Goal: Transaction & Acquisition: Purchase product/service

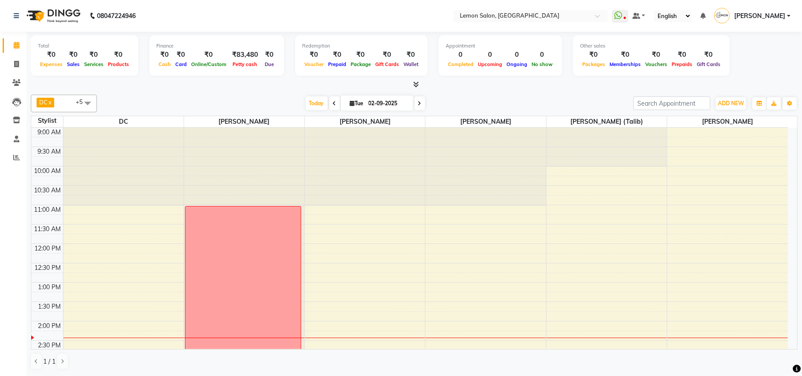
scroll to position [158, 0]
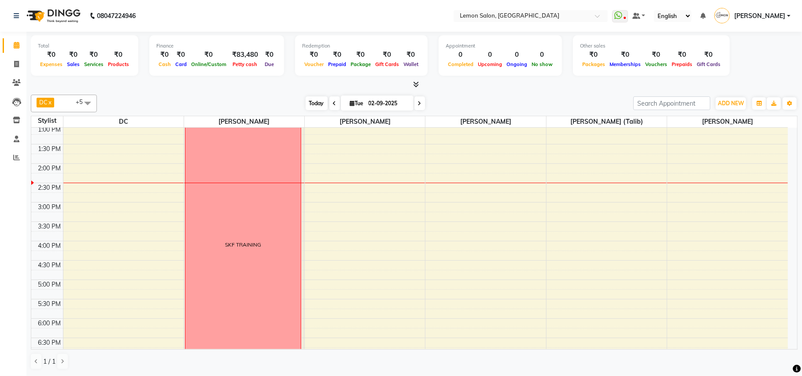
click at [315, 106] on span "Today" at bounding box center [317, 104] width 22 height 14
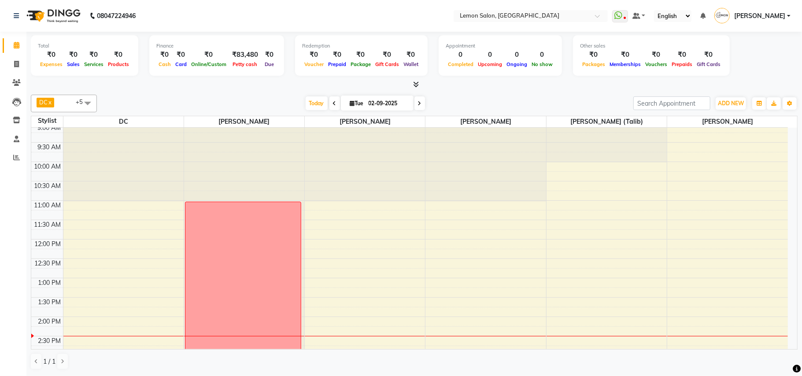
scroll to position [0, 0]
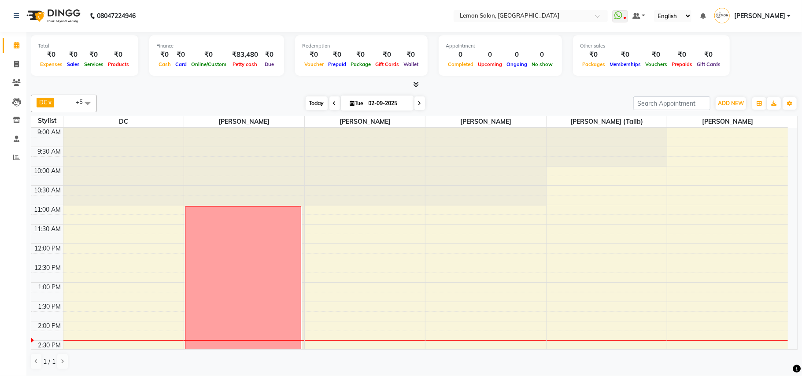
click at [307, 100] on span "Today" at bounding box center [317, 104] width 22 height 14
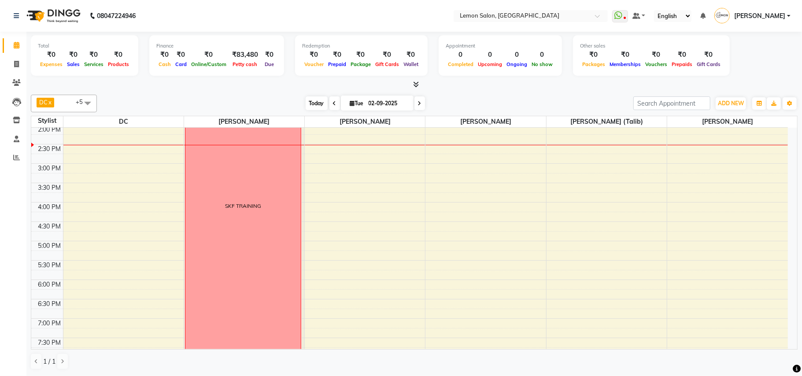
click at [307, 100] on span "Today" at bounding box center [317, 104] width 22 height 14
click at [311, 102] on span "Today" at bounding box center [317, 104] width 22 height 14
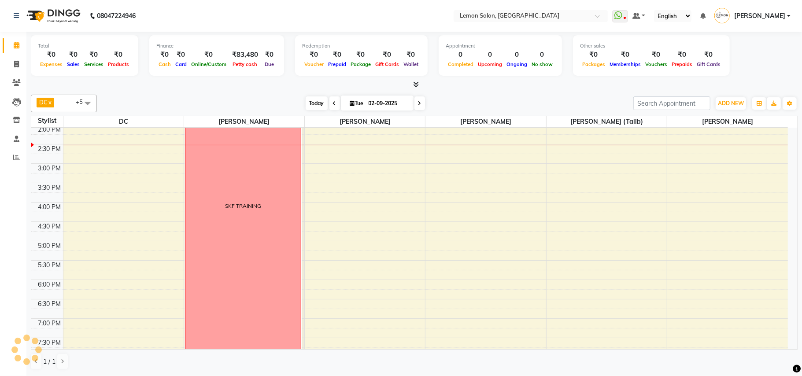
scroll to position [197, 0]
click at [254, 102] on div "[DATE] [DATE]" at bounding box center [365, 103] width 528 height 13
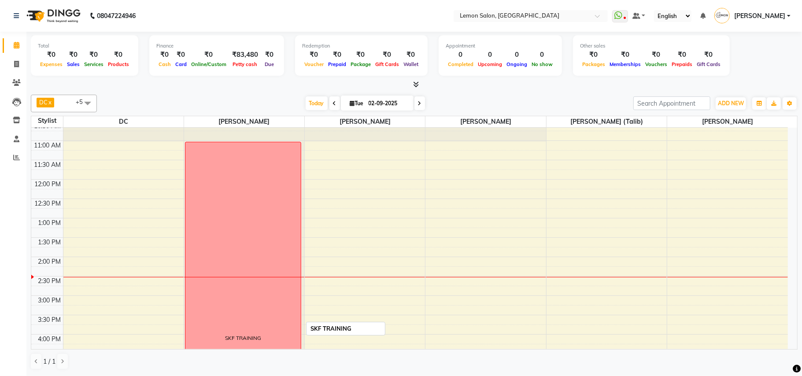
scroll to position [0, 0]
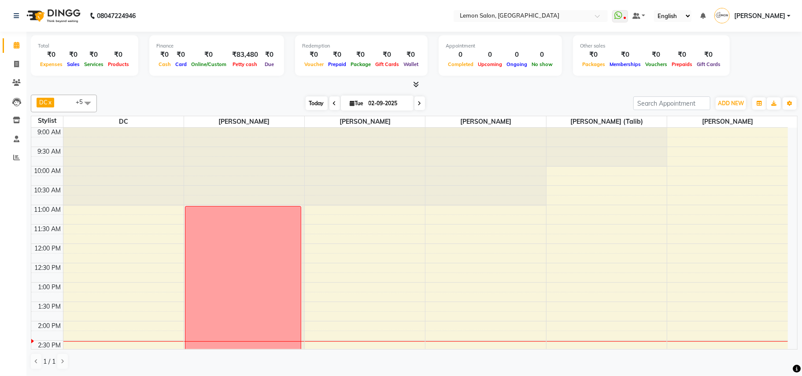
click at [315, 103] on span "Today" at bounding box center [317, 104] width 22 height 14
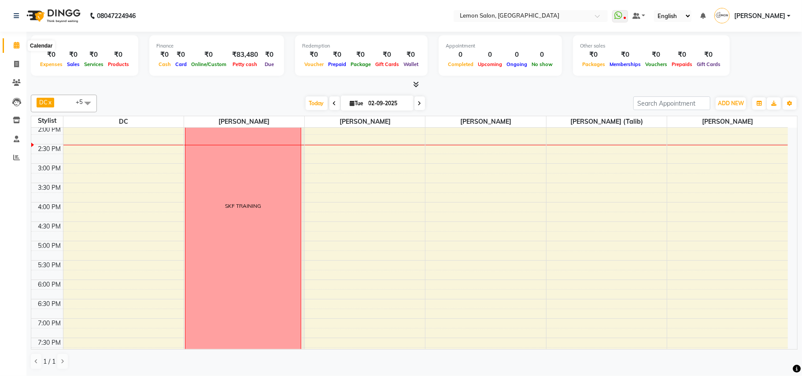
click at [16, 44] on icon at bounding box center [17, 45] width 6 height 7
click at [307, 104] on span "Today" at bounding box center [317, 104] width 22 height 14
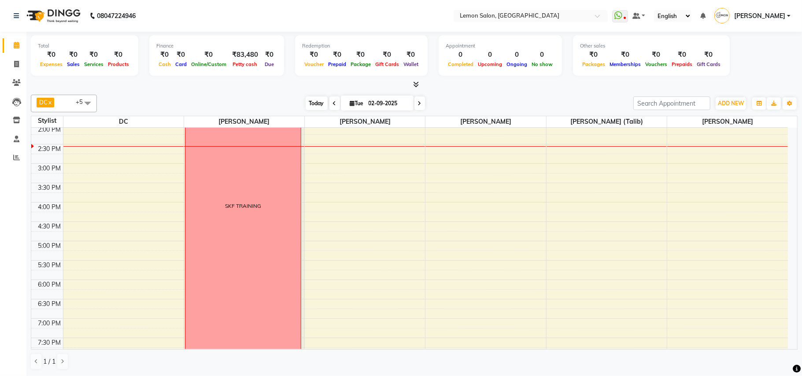
click at [307, 104] on span "Today" at bounding box center [317, 104] width 22 height 14
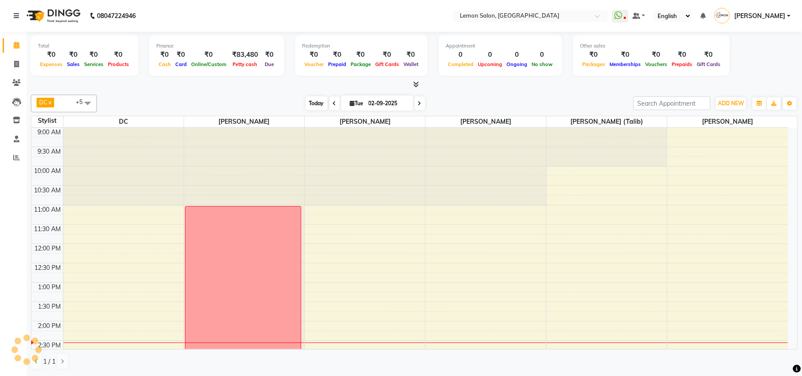
scroll to position [197, 0]
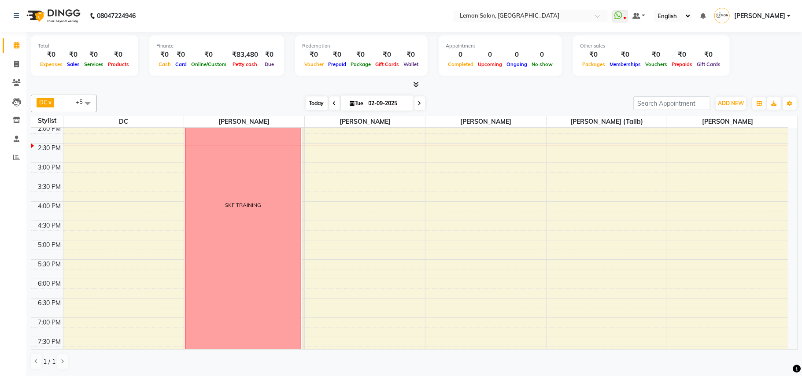
click at [307, 104] on span "Today" at bounding box center [317, 104] width 22 height 14
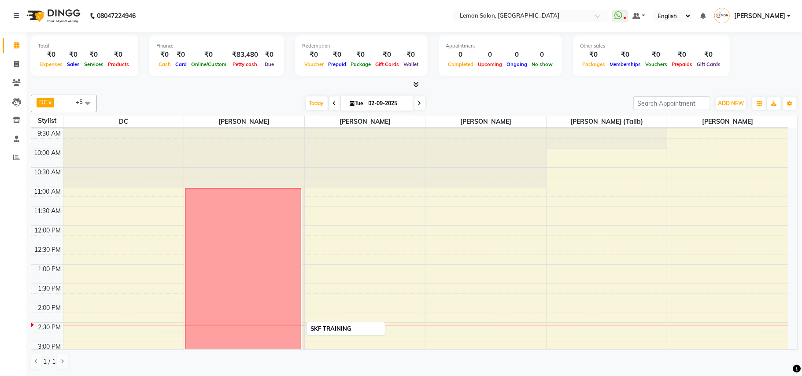
scroll to position [0, 0]
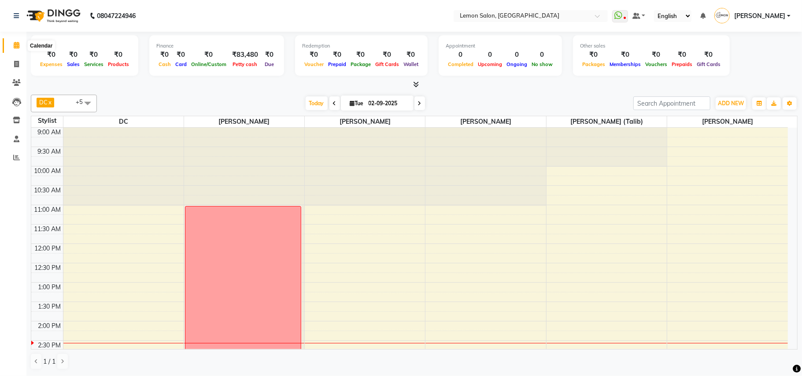
click at [14, 43] on icon at bounding box center [17, 45] width 6 height 7
click at [309, 101] on span "Today" at bounding box center [317, 104] width 22 height 14
click at [310, 101] on span "Today" at bounding box center [317, 104] width 22 height 14
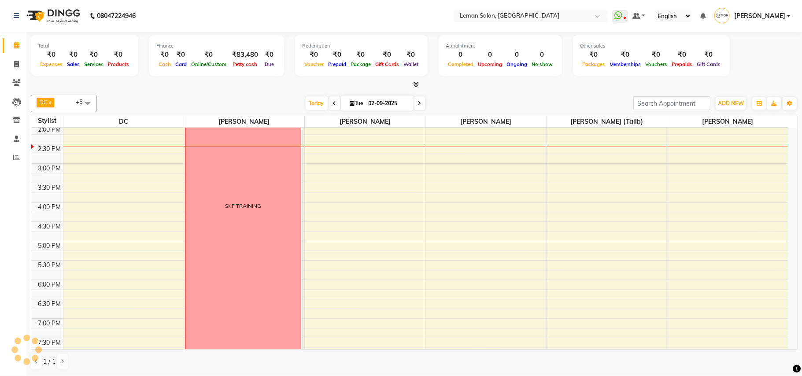
click at [474, 99] on div "[DATE] [DATE]" at bounding box center [365, 103] width 528 height 13
click at [315, 104] on span "Today" at bounding box center [317, 104] width 22 height 14
click at [481, 106] on div "[DATE] [DATE]" at bounding box center [365, 103] width 528 height 13
click at [319, 106] on span "Today" at bounding box center [317, 104] width 22 height 14
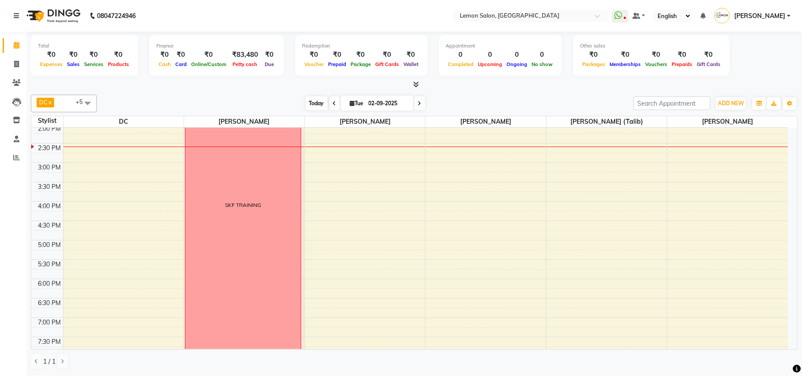
scroll to position [197, 0]
click at [457, 106] on div "[DATE] [DATE]" at bounding box center [365, 103] width 528 height 13
click at [316, 107] on span "Today" at bounding box center [317, 104] width 22 height 14
click at [460, 103] on div "[DATE] [DATE]" at bounding box center [365, 103] width 528 height 13
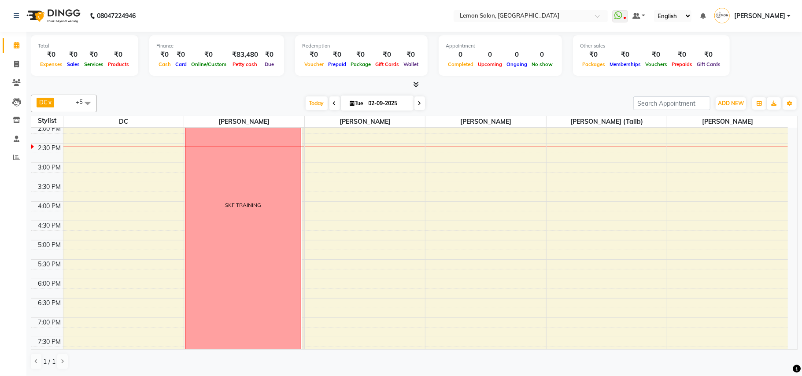
click at [502, 102] on div "[DATE] [DATE]" at bounding box center [365, 103] width 528 height 13
click at [312, 104] on span "Today" at bounding box center [317, 104] width 22 height 14
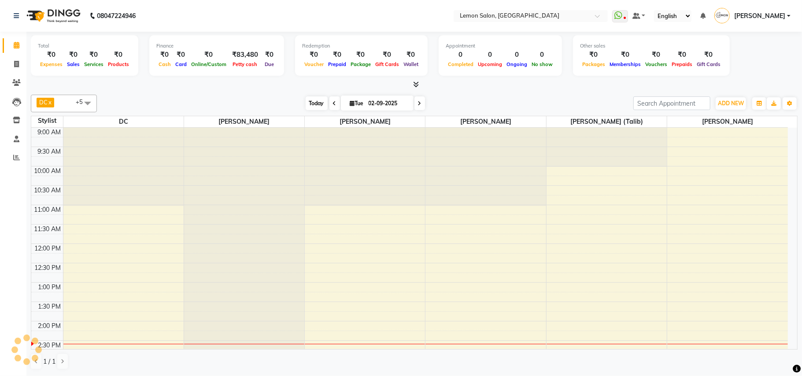
scroll to position [197, 0]
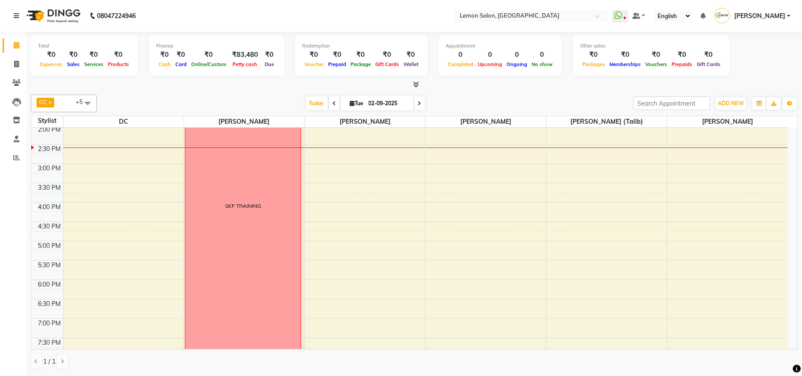
click at [486, 100] on div "[DATE] [DATE]" at bounding box center [365, 103] width 528 height 13
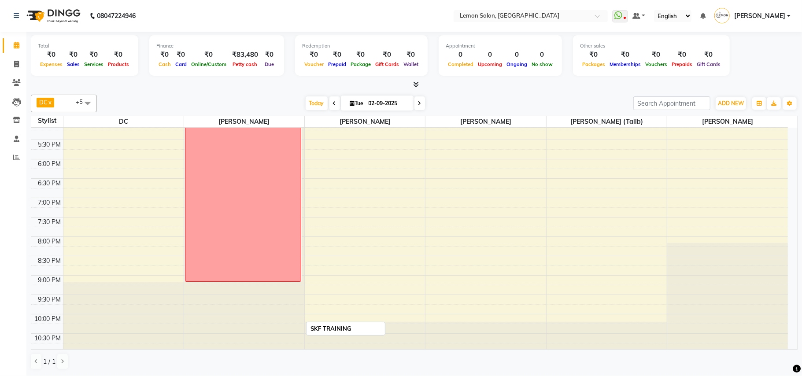
scroll to position [329, 0]
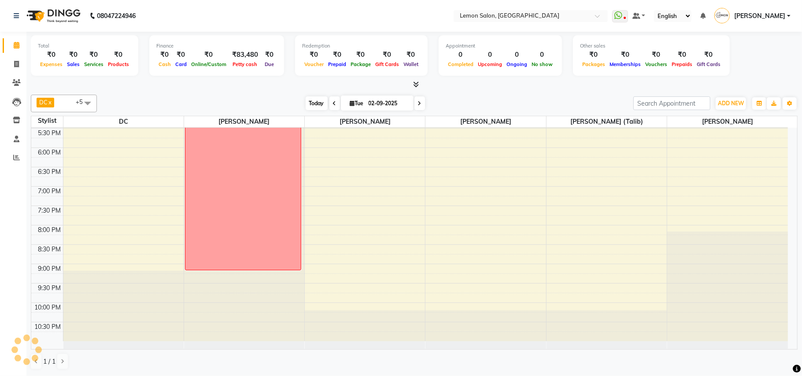
click at [310, 108] on span "Today" at bounding box center [317, 104] width 22 height 14
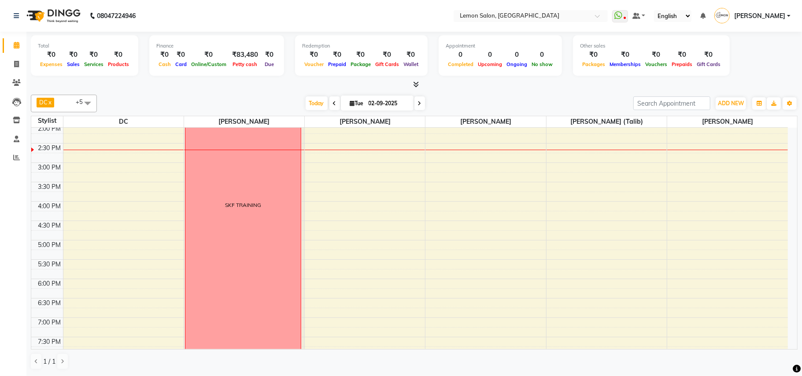
click at [361, 7] on nav "08047224946 Select Location × Lemon Salon, Kandivali WhatsApp Status ✕ Status: …" at bounding box center [401, 16] width 802 height 32
click at [306, 101] on span "Today" at bounding box center [317, 104] width 22 height 14
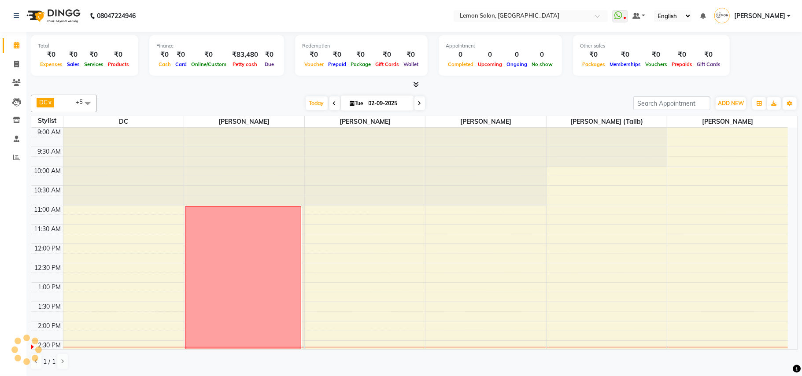
click at [454, 103] on div "[DATE] [DATE]" at bounding box center [365, 103] width 528 height 13
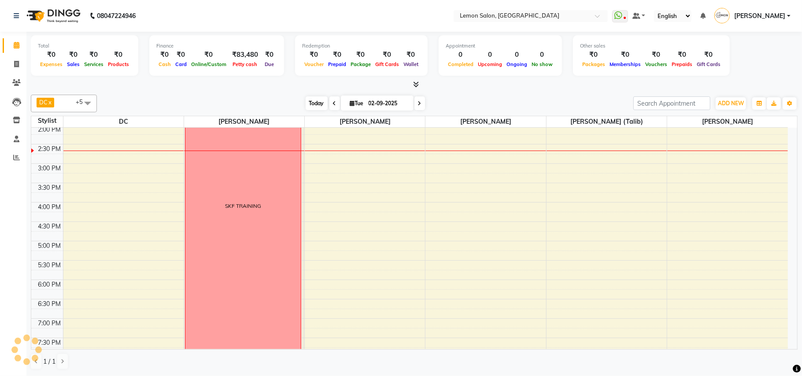
click at [306, 102] on span "Today" at bounding box center [317, 104] width 22 height 14
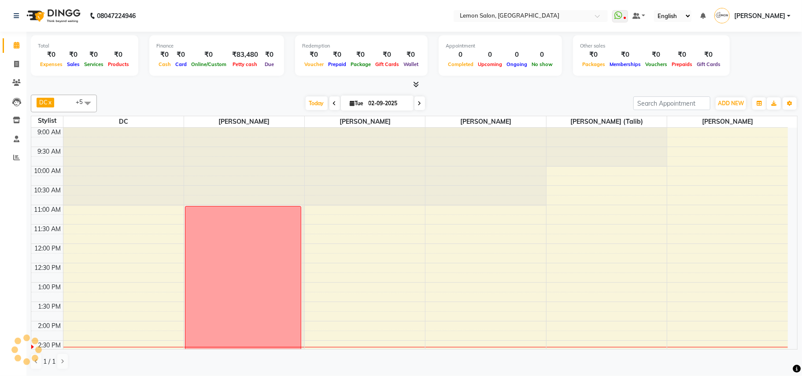
scroll to position [197, 0]
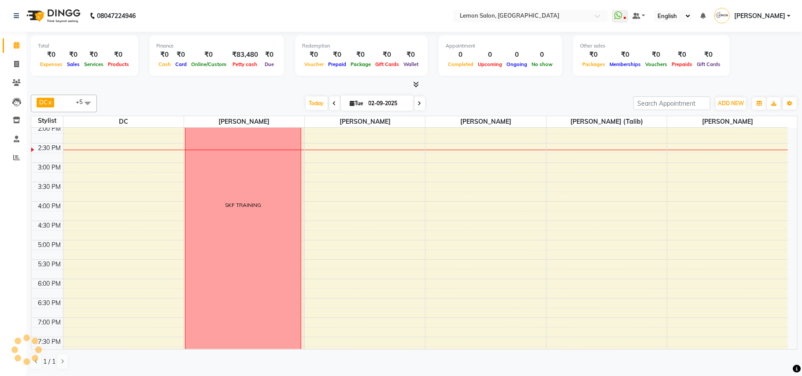
click at [463, 101] on div "[DATE] [DATE]" at bounding box center [365, 103] width 528 height 13
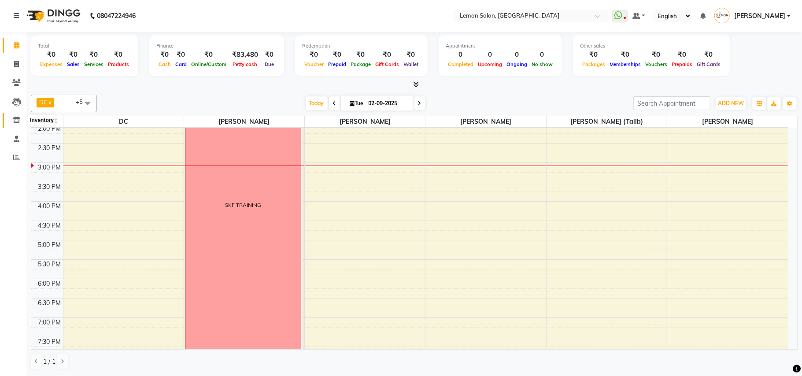
click at [13, 122] on icon at bounding box center [16, 120] width 7 height 7
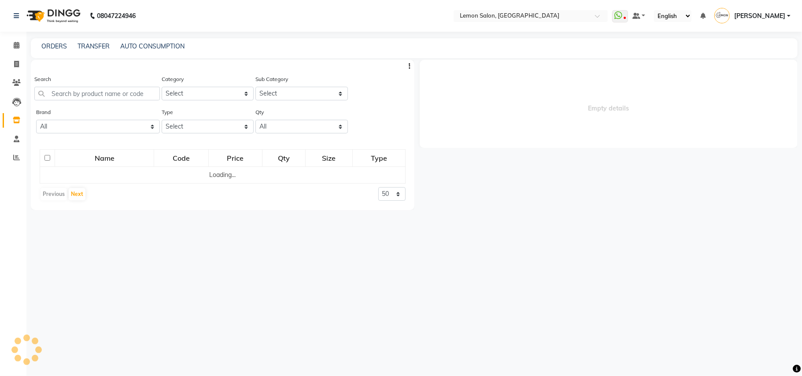
select select
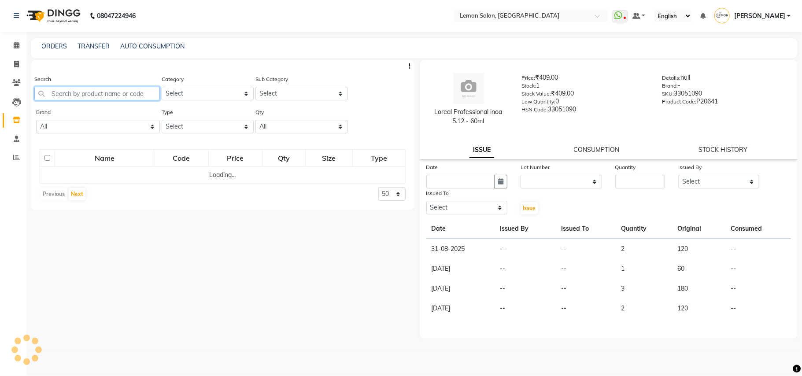
click at [119, 99] on input "text" at bounding box center [97, 94] width 126 height 14
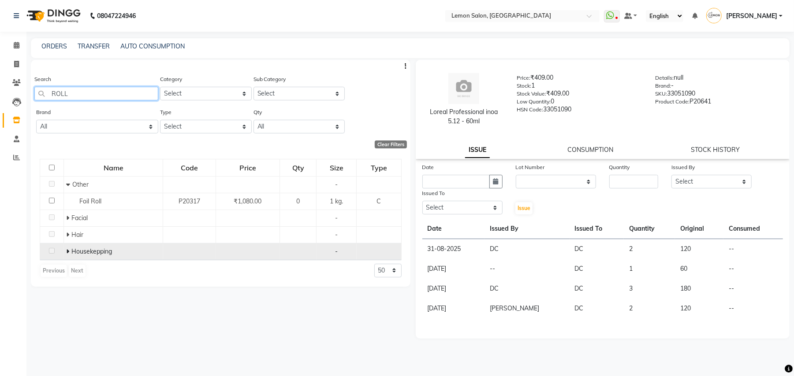
type input "ROLL"
click at [66, 254] on icon at bounding box center [67, 252] width 3 height 6
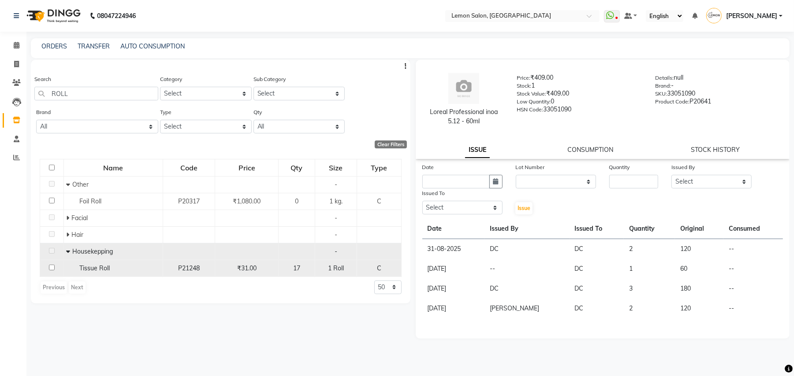
click at [71, 267] on div "Tissue Roll" at bounding box center [113, 268] width 94 height 9
select select
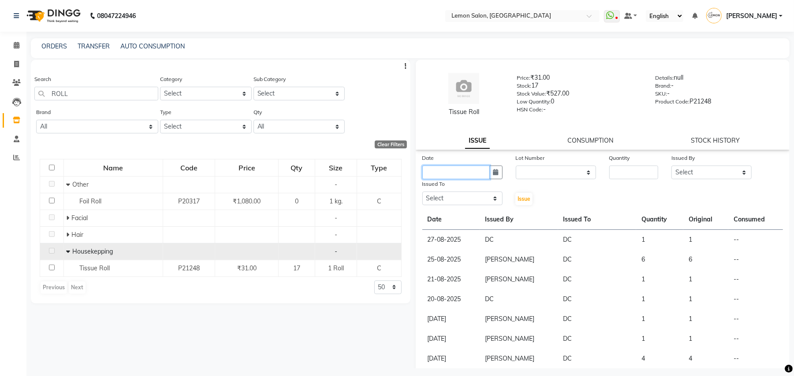
click at [473, 175] on input "text" at bounding box center [455, 173] width 67 height 14
select select "9"
select select "2025"
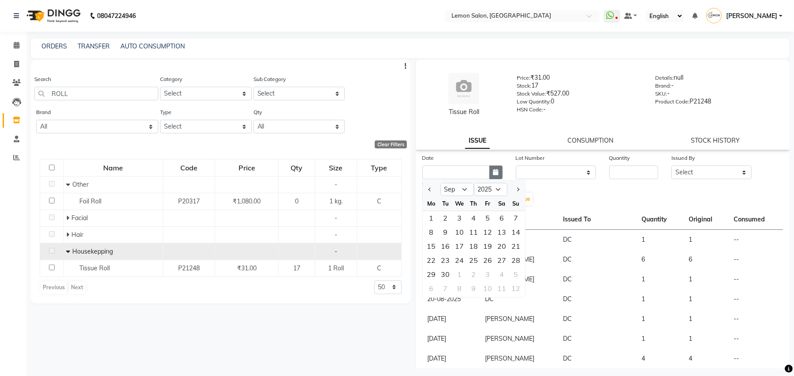
click at [497, 171] on button "button" at bounding box center [495, 173] width 13 height 14
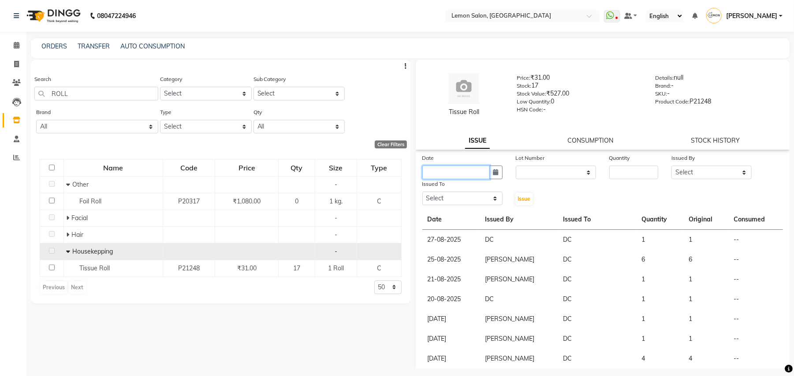
click at [457, 168] on input "text" at bounding box center [455, 173] width 67 height 14
select select "9"
select select "2025"
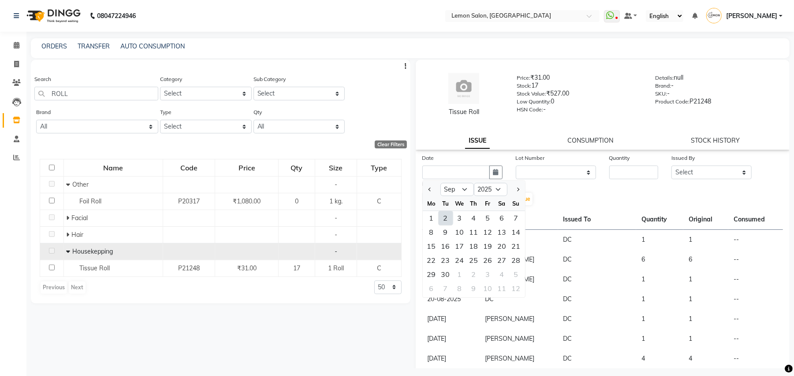
click at [445, 217] on div "2" at bounding box center [445, 218] width 14 height 14
type input "02-09-2025"
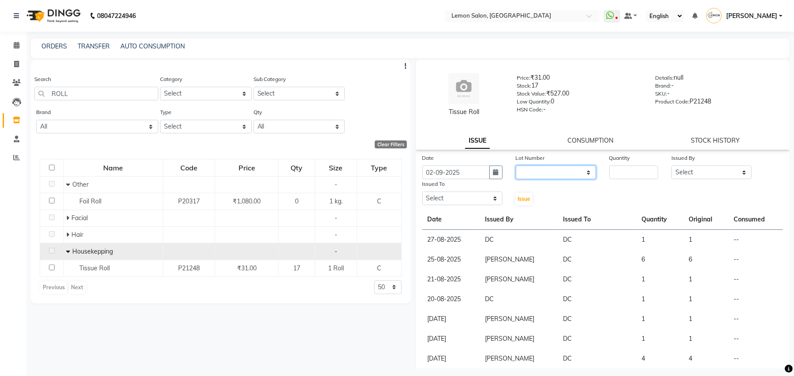
drag, startPoint x: 531, startPoint y: 170, endPoint x: 531, endPoint y: 175, distance: 4.9
click at [531, 170] on select "None" at bounding box center [556, 173] width 80 height 14
select select "0: null"
click at [516, 166] on select "None" at bounding box center [556, 173] width 80 height 14
click at [624, 169] on input "number" at bounding box center [633, 173] width 49 height 14
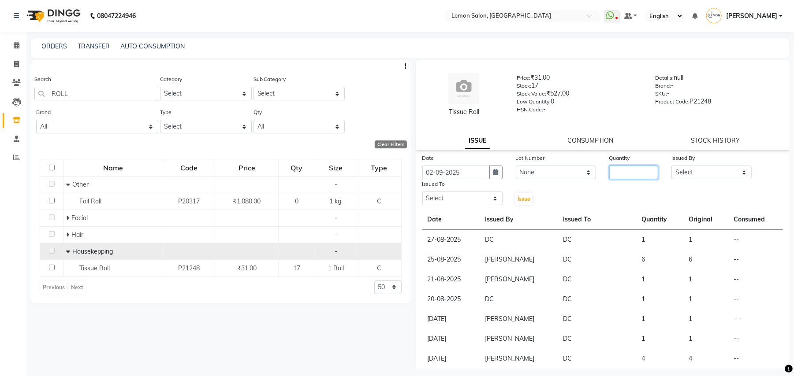
type input "4"
type input "1"
click at [678, 170] on select "Select Arun Arndive Danish Mansoori DC Faheem Malik Kajal Pawar Manisha Malviya…" at bounding box center [711, 173] width 80 height 14
select select "7880"
click at [671, 166] on select "Select Arun Arndive Danish Mansoori DC Faheem Malik Kajal Pawar Manisha Malviya…" at bounding box center [711, 173] width 80 height 14
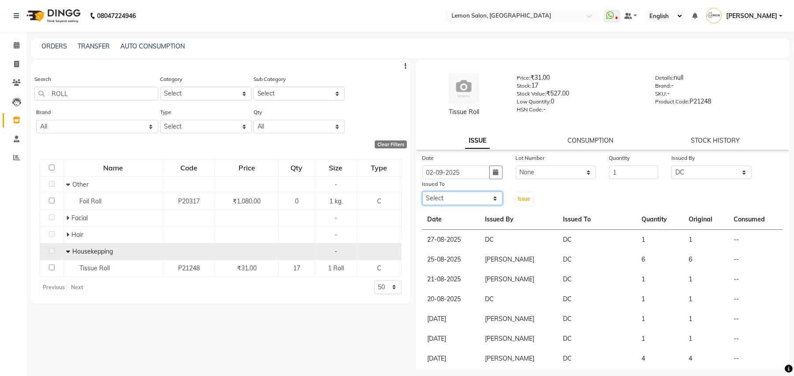
click at [459, 196] on select "Select Arun Arndive Danish Mansoori DC Faheem Malik Kajal Pawar Manisha Malviya…" at bounding box center [462, 199] width 80 height 14
select select "7880"
click at [422, 192] on select "Select Arun Arndive Danish Mansoori DC Faheem Malik Kajal Pawar Manisha Malviya…" at bounding box center [462, 199] width 80 height 14
click at [522, 200] on span "Issue" at bounding box center [523, 199] width 13 height 7
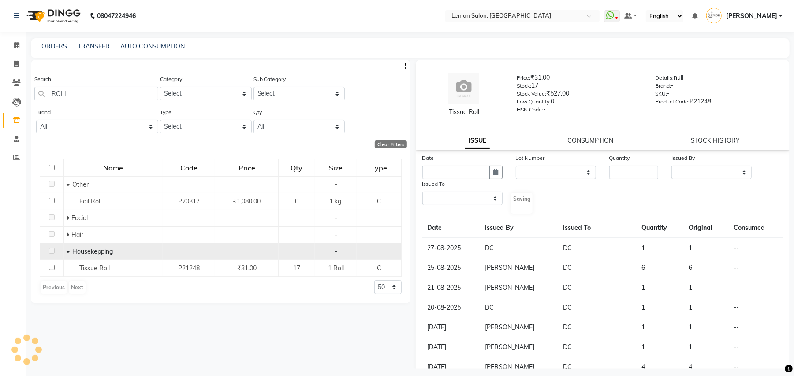
select select
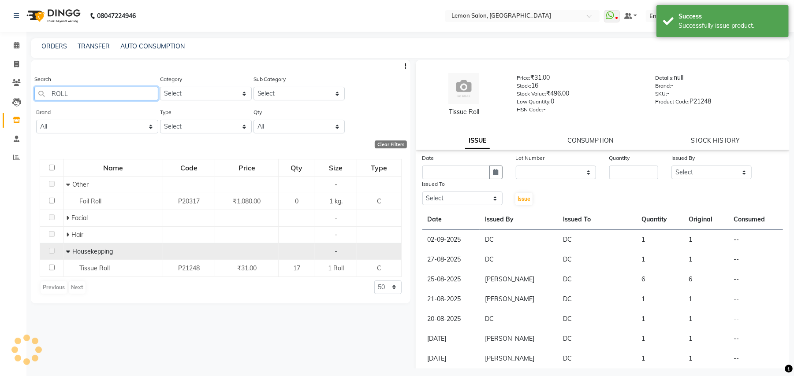
click at [83, 90] on input "ROLL" at bounding box center [96, 94] width 124 height 14
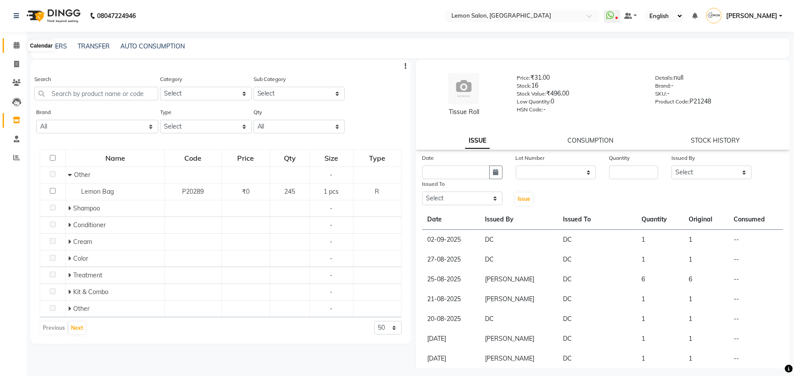
click at [19, 48] on span at bounding box center [16, 46] width 15 height 10
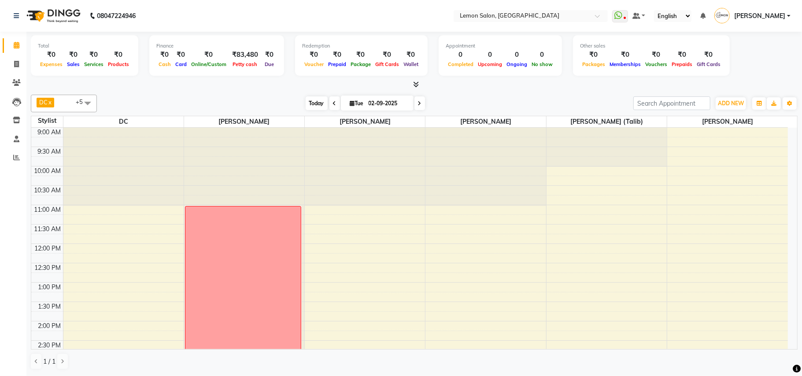
click at [314, 103] on span "Today" at bounding box center [317, 104] width 22 height 14
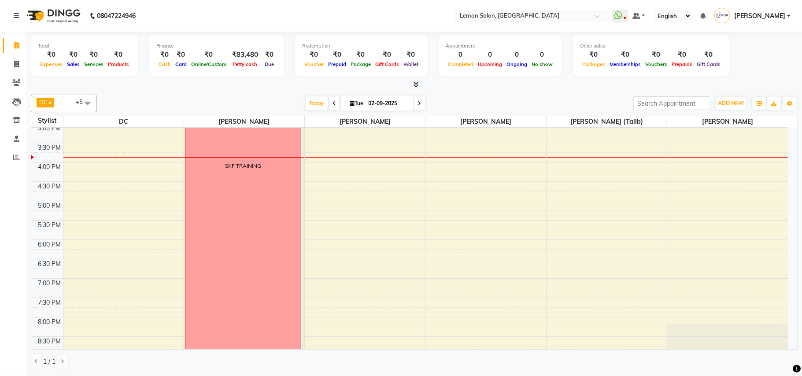
click at [590, 88] on div at bounding box center [414, 84] width 767 height 9
click at [312, 103] on span "Today" at bounding box center [317, 104] width 22 height 14
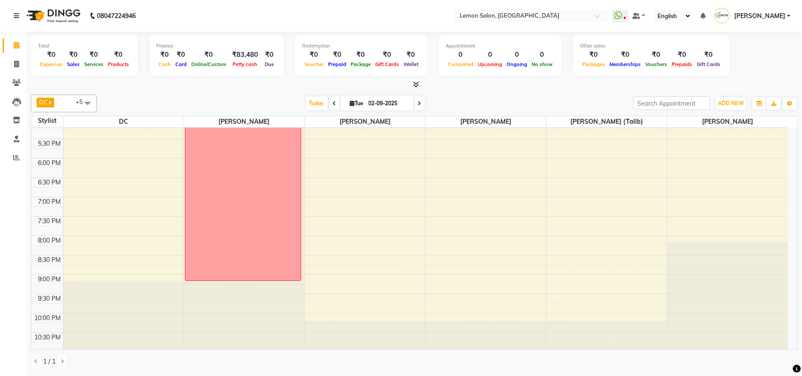
scroll to position [329, 0]
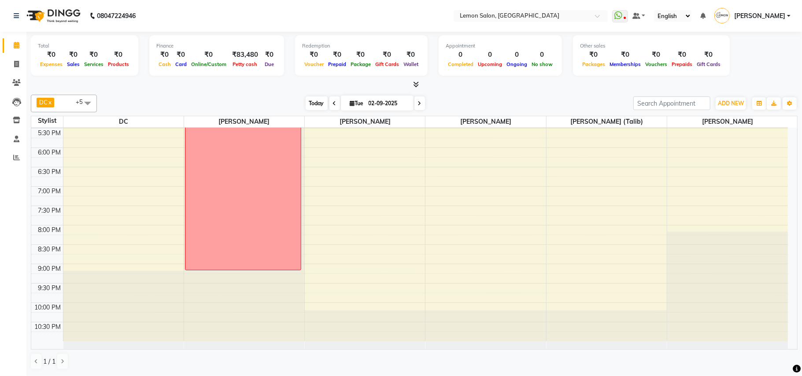
click at [311, 99] on span "Today" at bounding box center [317, 104] width 22 height 14
click at [309, 97] on span "Today" at bounding box center [317, 104] width 22 height 14
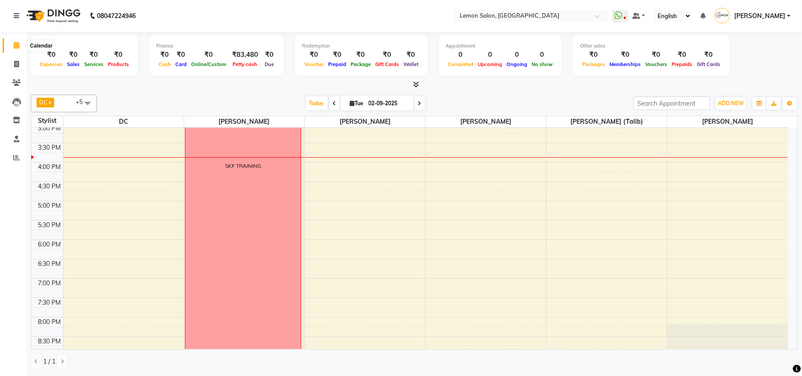
click at [17, 47] on icon at bounding box center [17, 45] width 6 height 7
click at [309, 101] on span "Today" at bounding box center [317, 104] width 22 height 14
click at [473, 100] on div "Today Tue 02-09-2025" at bounding box center [365, 103] width 528 height 13
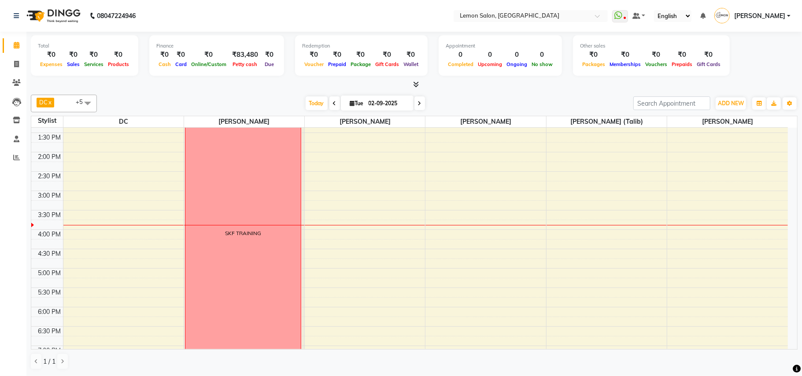
scroll to position [329, 0]
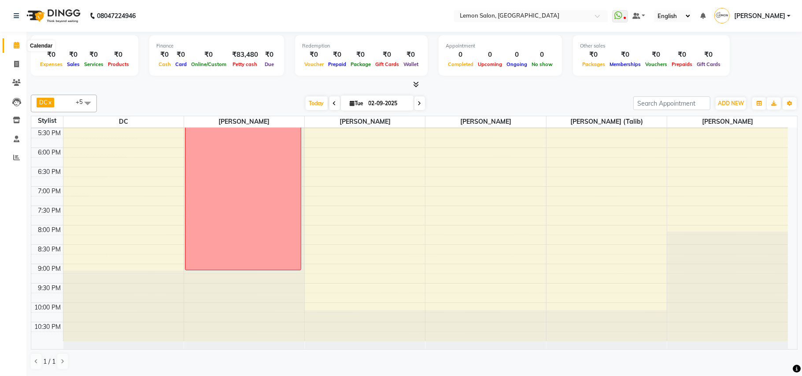
click at [15, 45] on icon at bounding box center [17, 45] width 6 height 7
click at [314, 104] on span "Today" at bounding box center [317, 104] width 22 height 14
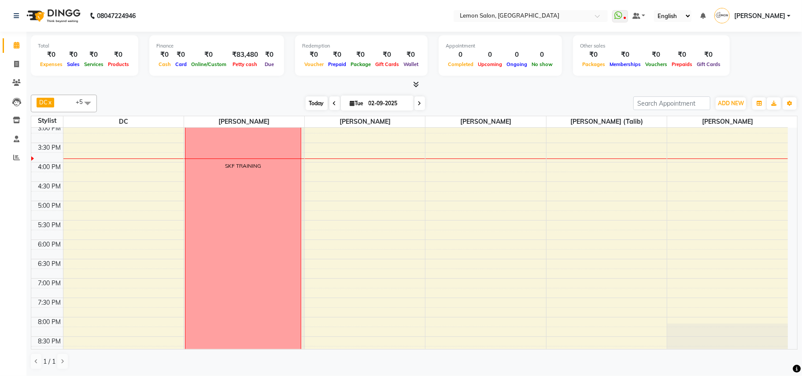
click at [316, 99] on span "Today" at bounding box center [317, 104] width 22 height 14
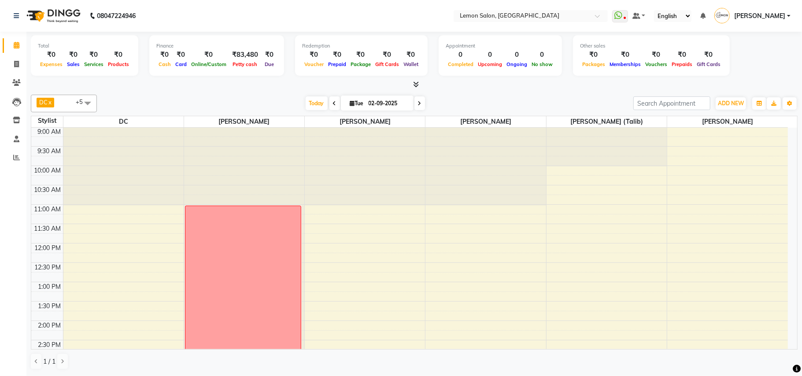
scroll to position [0, 0]
click at [311, 103] on span "Today" at bounding box center [317, 104] width 22 height 14
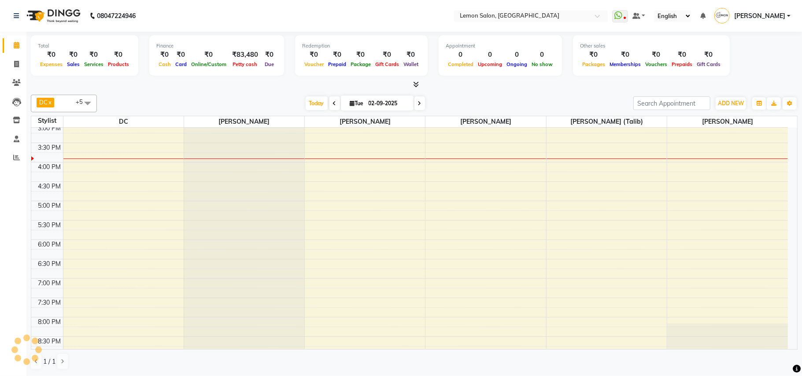
click at [499, 93] on div "DC x Faheem Malik x Manisha Malviya x Payal Maurya x Salman Shah (Talib) x Zish…" at bounding box center [414, 232] width 767 height 282
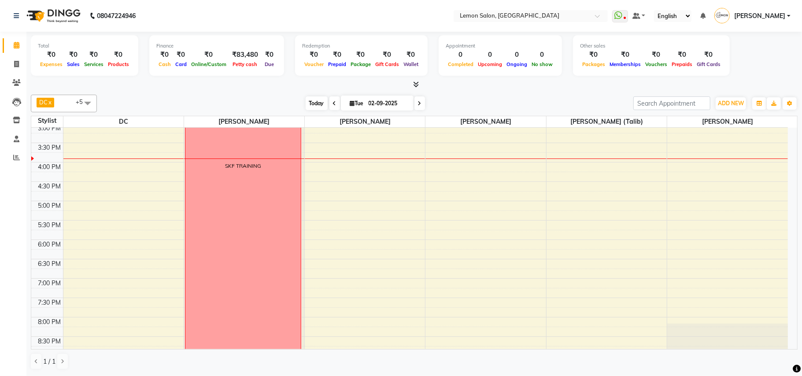
click at [308, 100] on span "Today" at bounding box center [317, 104] width 22 height 14
click at [313, 106] on span "Today" at bounding box center [317, 104] width 22 height 14
click at [316, 106] on span "Today" at bounding box center [317, 104] width 22 height 14
click at [321, 106] on span "Today" at bounding box center [317, 104] width 22 height 14
click at [309, 102] on span "Today" at bounding box center [317, 104] width 22 height 14
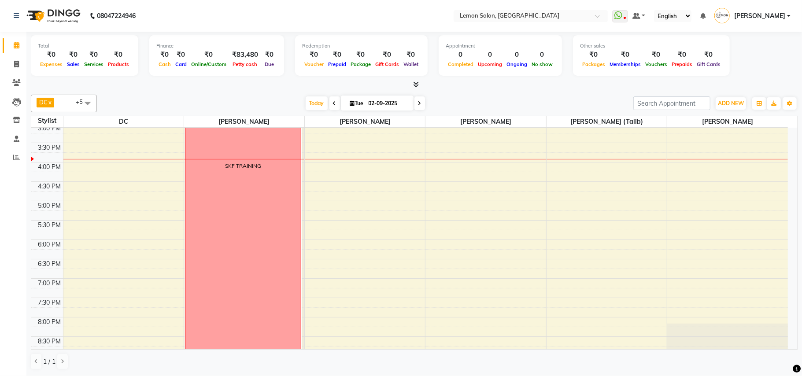
click at [484, 99] on div "Today Tue 02-09-2025" at bounding box center [365, 103] width 528 height 13
click at [308, 101] on span "Today" at bounding box center [317, 104] width 22 height 14
click at [462, 82] on div at bounding box center [414, 84] width 767 height 9
click at [308, 106] on span "Today" at bounding box center [317, 104] width 22 height 14
click at [306, 104] on span "Today" at bounding box center [317, 104] width 22 height 14
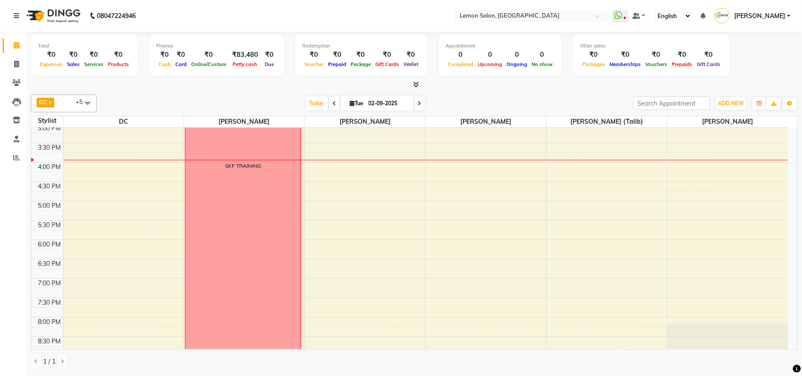
click at [465, 100] on div "Today Tue 02-09-2025" at bounding box center [365, 103] width 528 height 13
click at [314, 103] on span "Today" at bounding box center [317, 104] width 22 height 14
click at [467, 96] on div "DC x Faheem Malik x Manisha Malviya x Payal Maurya x Salman Shah (Talib) x Zish…" at bounding box center [414, 104] width 767 height 18
click at [309, 101] on span "Today" at bounding box center [317, 104] width 22 height 14
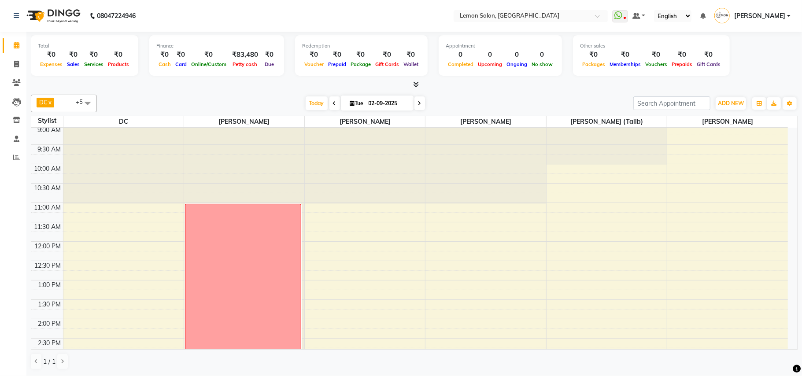
scroll to position [0, 0]
click at [313, 104] on span "Today" at bounding box center [317, 104] width 22 height 14
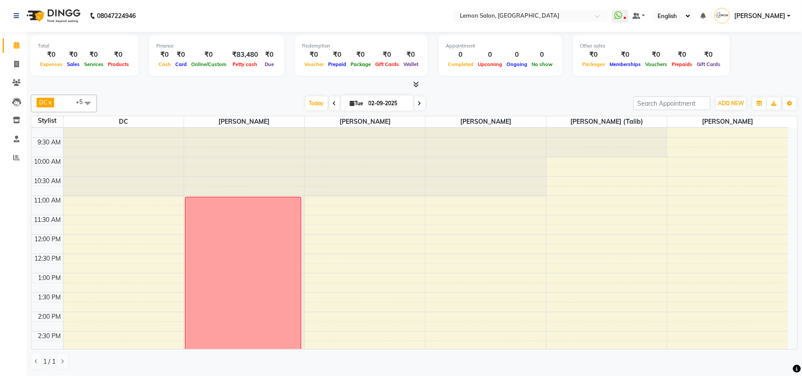
scroll to position [2, 0]
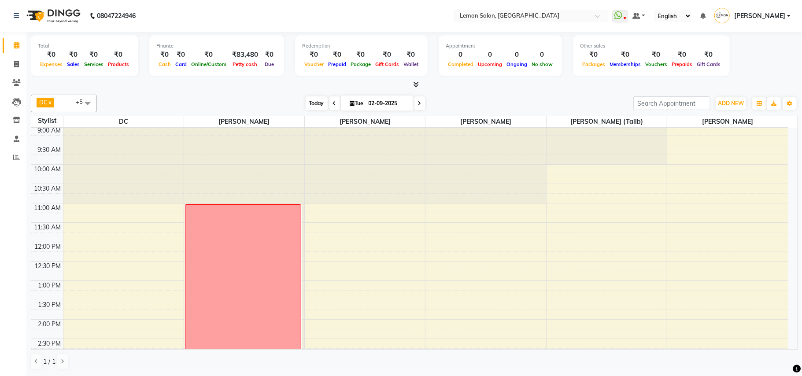
click at [307, 101] on span "Today" at bounding box center [317, 104] width 22 height 14
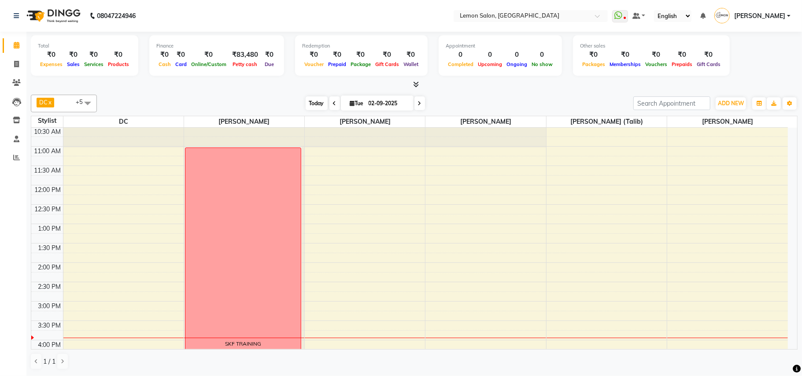
click at [311, 103] on span "Today" at bounding box center [317, 104] width 22 height 14
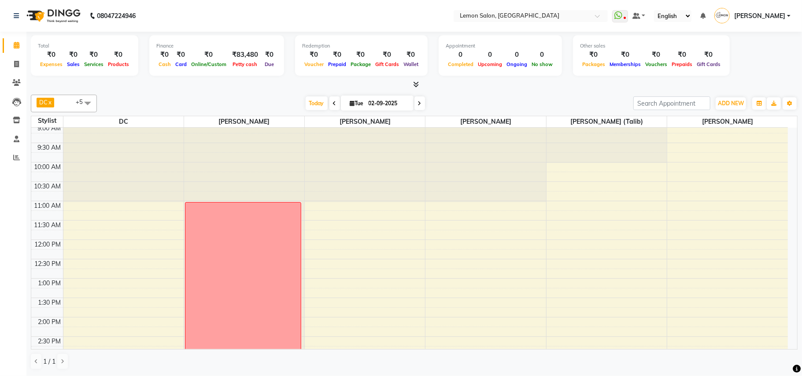
scroll to position [0, 0]
click at [306, 104] on span "Today" at bounding box center [317, 104] width 22 height 14
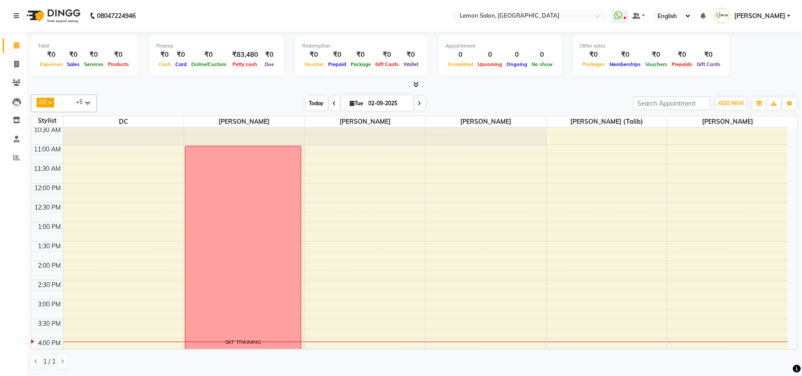
click at [314, 103] on span "Today" at bounding box center [317, 104] width 22 height 14
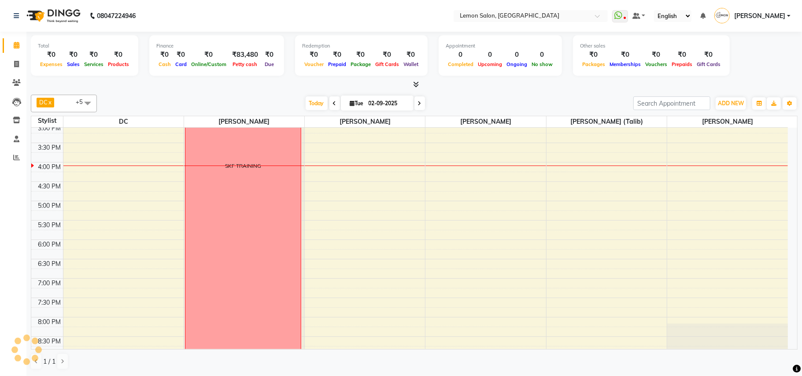
click at [483, 99] on div "Today Tue 02-09-2025" at bounding box center [365, 103] width 528 height 13
click at [309, 102] on span "Today" at bounding box center [317, 104] width 22 height 14
click at [482, 102] on div "Today Tue 02-09-2025" at bounding box center [365, 103] width 528 height 13
click at [306, 100] on span "Today" at bounding box center [317, 104] width 22 height 14
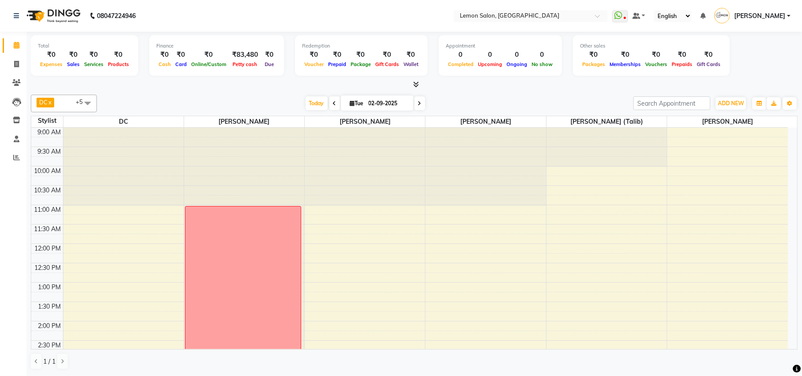
scroll to position [59, 0]
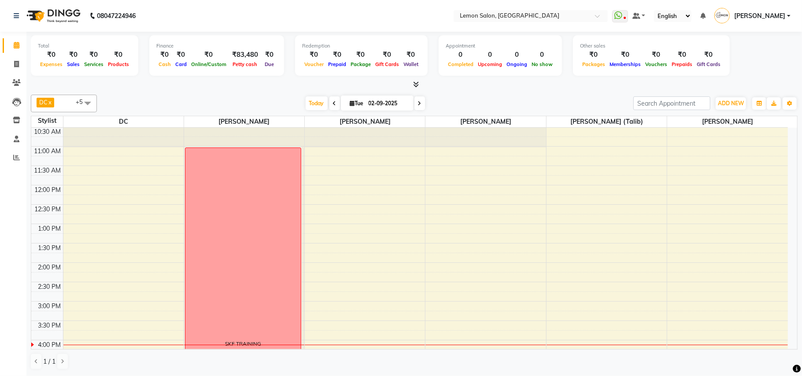
click at [308, 96] on div "DC x Faheem Malik x Manisha Malviya x Payal Maurya x Salman Shah (Talib) x Zish…" at bounding box center [414, 104] width 767 height 18
click at [307, 101] on span "Today" at bounding box center [317, 104] width 22 height 14
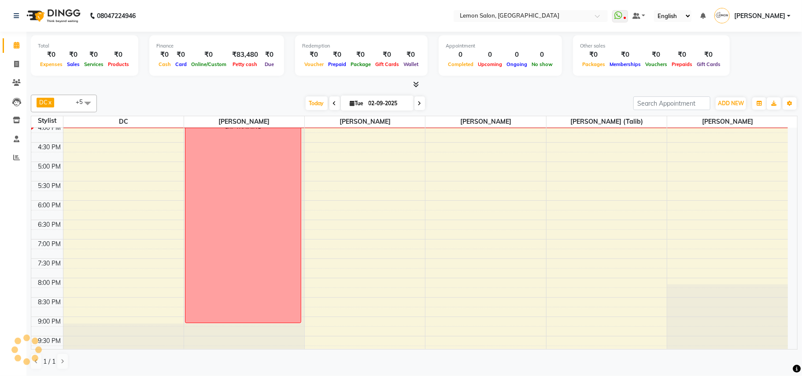
click at [513, 79] on div "Total ₹0 Expenses ₹0 Sales ₹0 Services ₹0 Products Finance ₹0 Cash ₹0 Card ₹0 O…" at bounding box center [414, 61] width 767 height 58
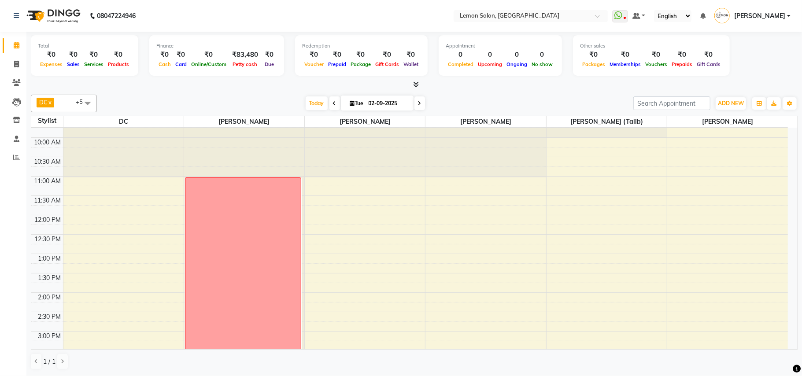
scroll to position [0, 0]
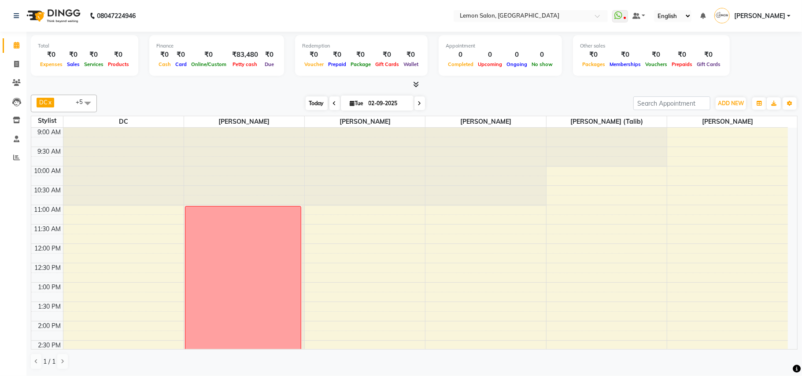
click at [318, 101] on span "Today" at bounding box center [317, 104] width 22 height 14
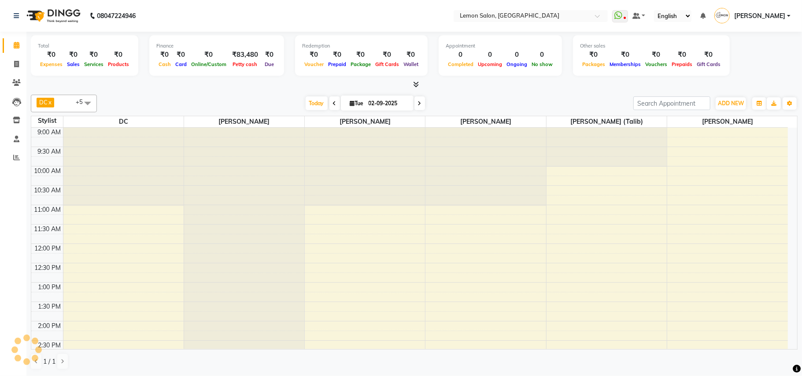
scroll to position [276, 0]
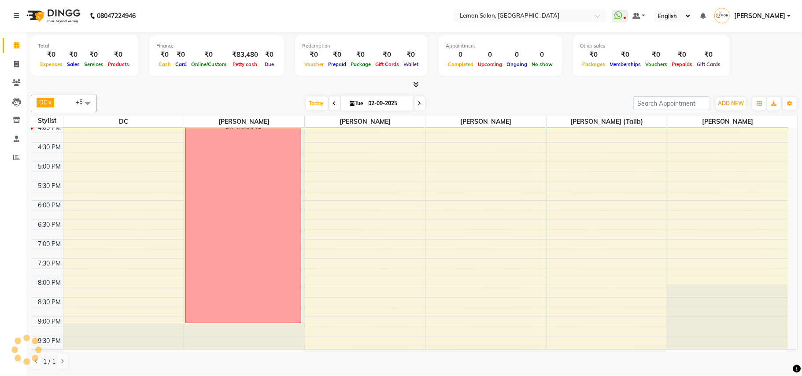
click at [459, 104] on div "Today Tue 02-09-2025" at bounding box center [365, 103] width 528 height 13
click at [309, 94] on div "DC x Faheem Malik x Manisha Malviya x Payal Maurya x Salman Shah (Talib) x Zish…" at bounding box center [414, 232] width 767 height 282
click at [309, 104] on span "Today" at bounding box center [317, 104] width 22 height 14
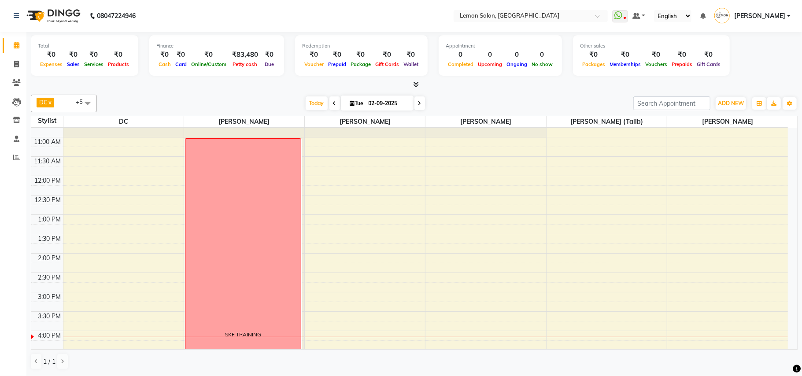
scroll to position [0, 0]
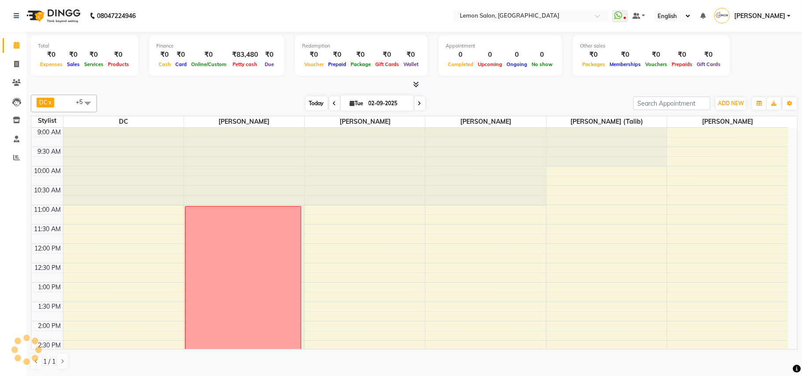
click at [308, 104] on span "Today" at bounding box center [317, 104] width 22 height 14
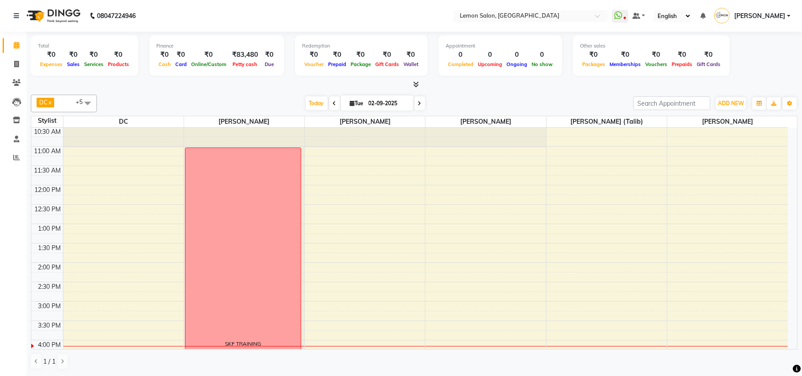
scroll to position [82, 0]
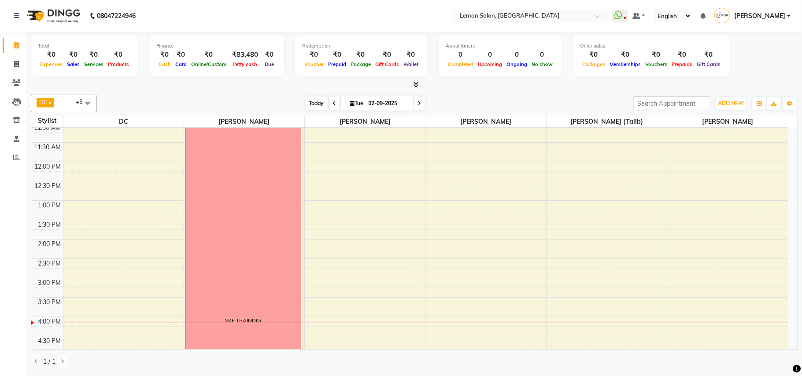
click at [307, 104] on span "Today" at bounding box center [317, 104] width 22 height 14
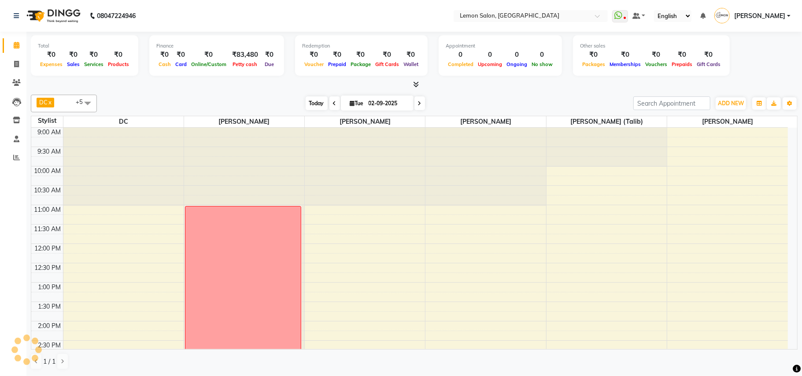
scroll to position [276, 0]
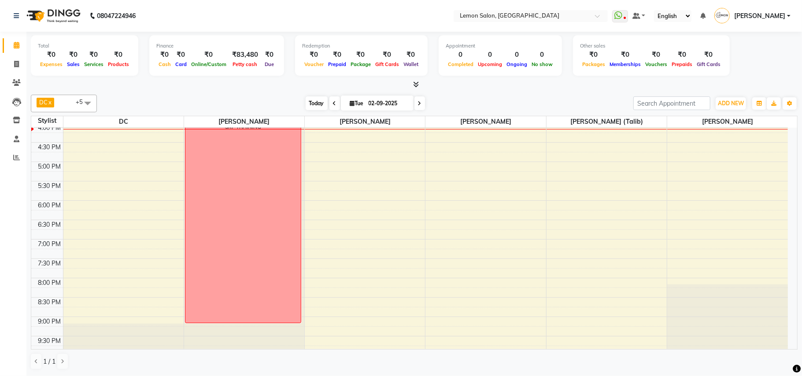
click at [307, 100] on span "Today" at bounding box center [317, 104] width 22 height 14
click at [237, 96] on div "DC x [PERSON_NAME] x [PERSON_NAME] x [PERSON_NAME] x [PERSON_NAME] (Talib) x [P…" at bounding box center [414, 104] width 767 height 18
click at [308, 104] on span "Today" at bounding box center [317, 104] width 22 height 14
click at [11, 54] on li "Calendar" at bounding box center [13, 45] width 26 height 19
click at [18, 62] on icon at bounding box center [16, 64] width 5 height 7
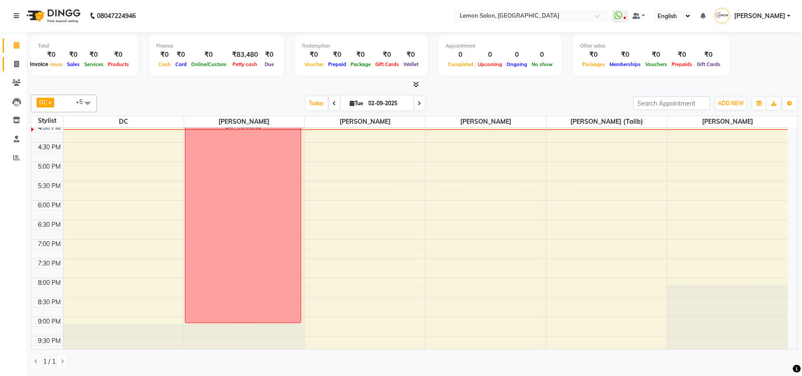
select select "service"
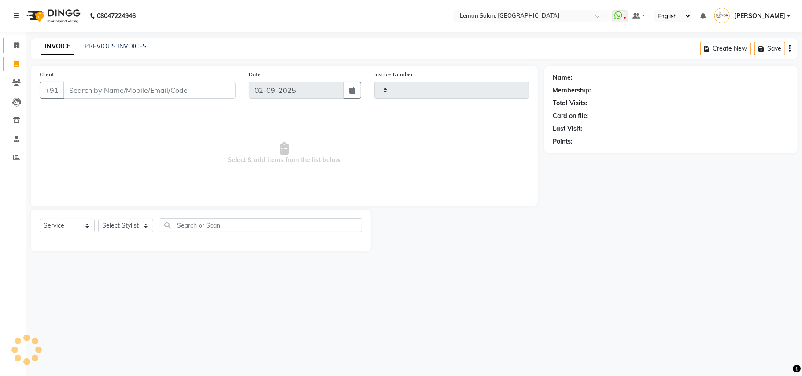
type input "1606"
select select "569"
click at [18, 44] on icon at bounding box center [17, 45] width 6 height 7
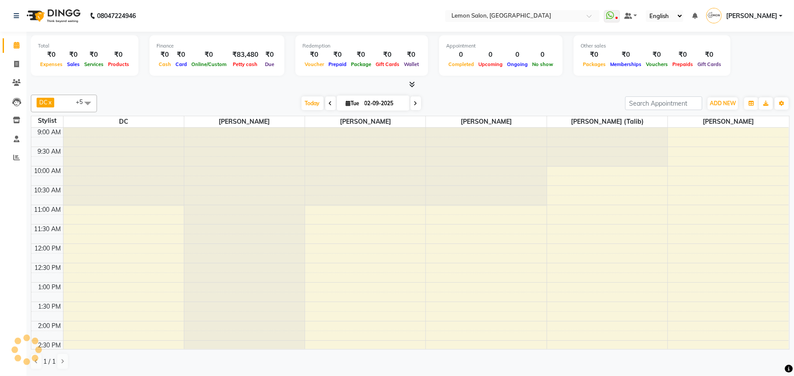
scroll to position [276, 0]
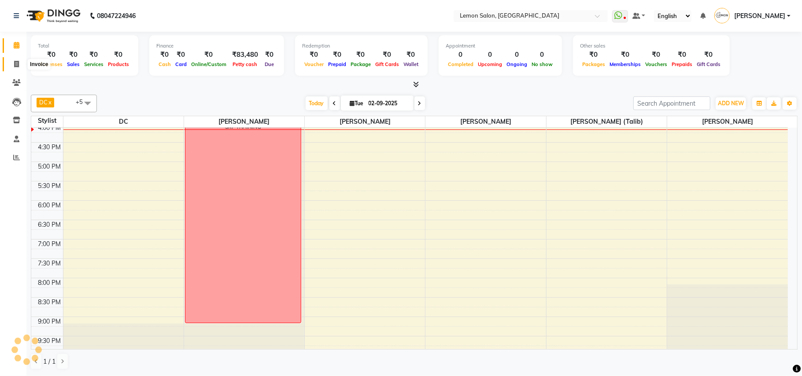
click at [17, 61] on icon at bounding box center [16, 64] width 5 height 7
select select "service"
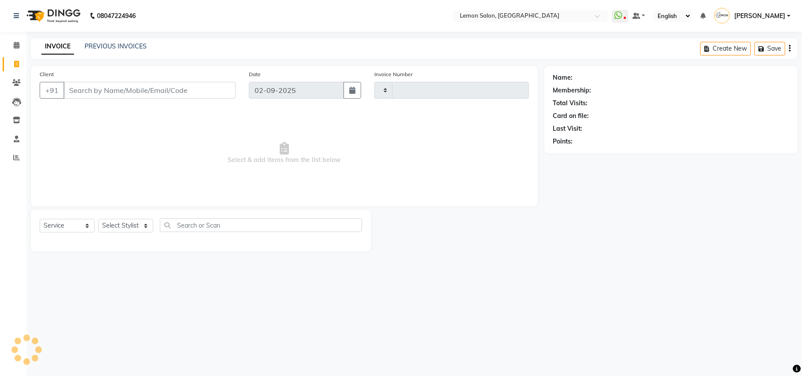
type input "1606"
select select "569"
click at [99, 93] on input "Client" at bounding box center [149, 90] width 172 height 17
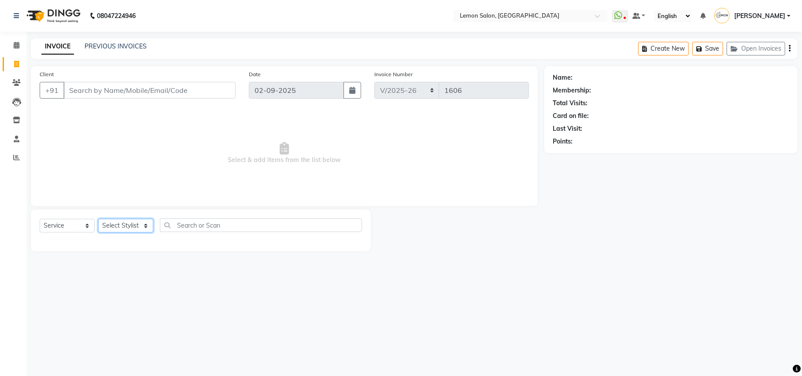
click at [123, 226] on select "Select Stylist Arun Arndive Danish Mansoori DC Faheem Malik Kajal Pawar Manisha…" at bounding box center [125, 226] width 55 height 14
select select "76754"
click at [98, 219] on select "Select Stylist Arun Arndive Danish Mansoori DC Faheem Malik Kajal Pawar Manisha…" at bounding box center [125, 226] width 55 height 14
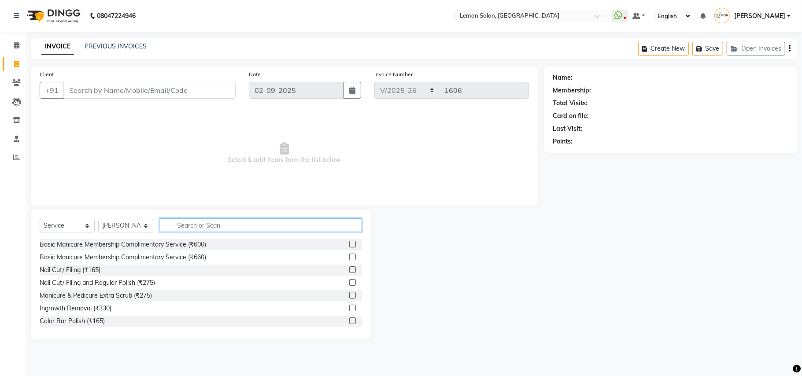
click at [218, 222] on input "text" at bounding box center [261, 226] width 202 height 14
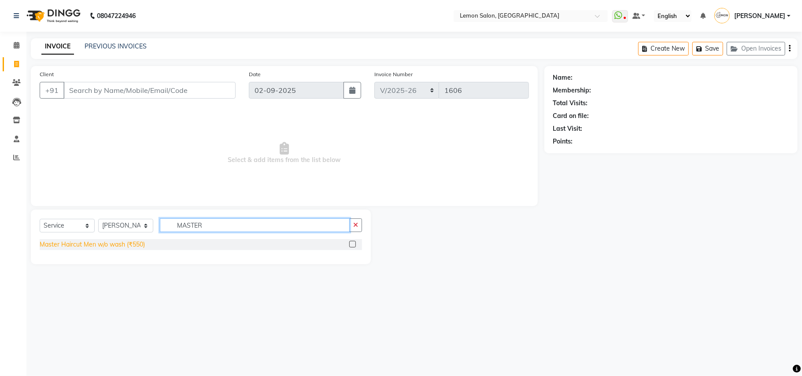
type input "MASTER"
click at [124, 245] on div "Master Haircut Men w/o wash (₹550)" at bounding box center [92, 244] width 105 height 9
checkbox input "false"
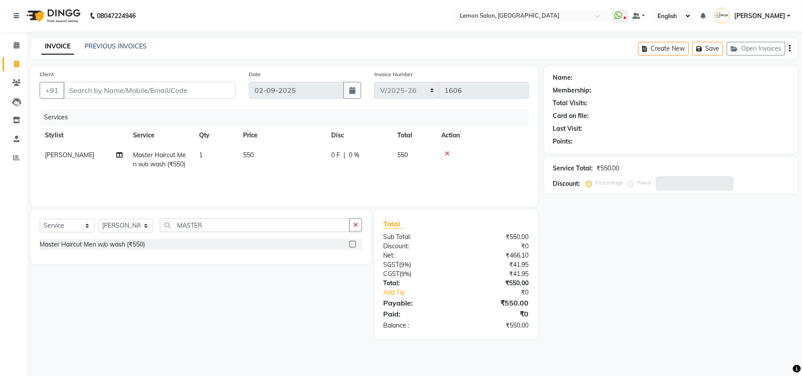
click at [143, 297] on div "Select Service Product Membership Package Voucher Prepaid Gift Card Select Styl…" at bounding box center [197, 275] width 347 height 130
click at [127, 92] on input "Client" at bounding box center [149, 90] width 172 height 17
type input "7"
type input "0"
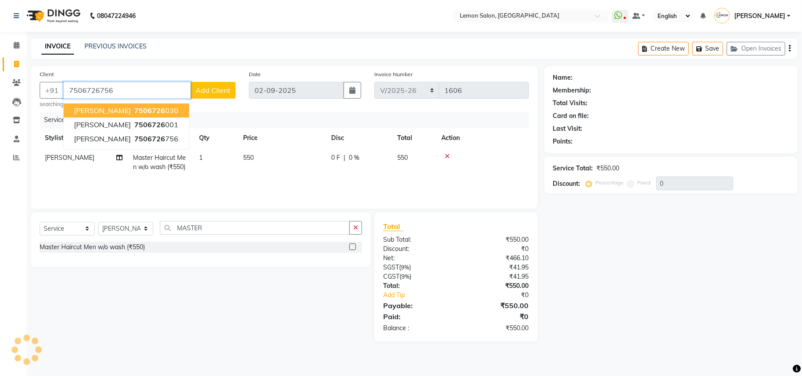
type input "7506726756"
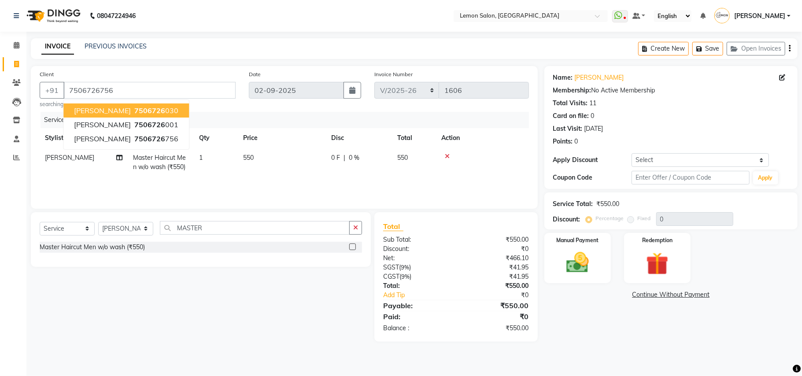
click at [247, 110] on div "Client +91 7506726756 NISHAD KUMAR 7506726 030 Amendra 7506726 001 Pranav mheta…" at bounding box center [284, 137] width 507 height 143
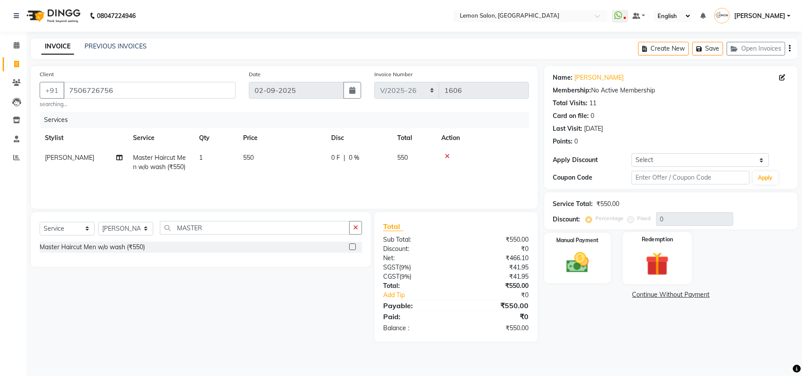
click at [661, 272] on img at bounding box center [658, 263] width 38 height 29
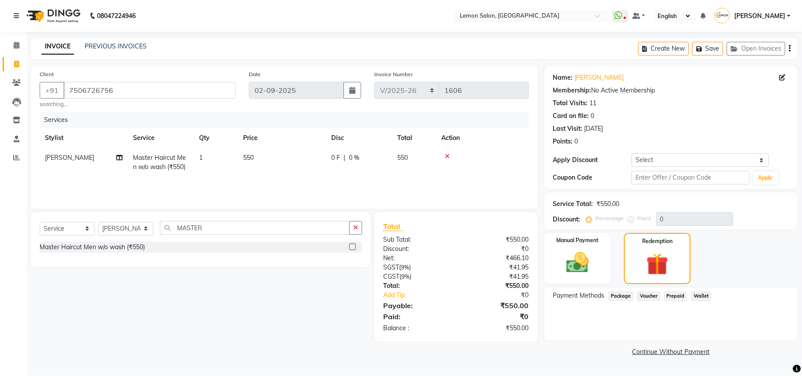
click at [672, 297] on span "Prepaid" at bounding box center [676, 296] width 24 height 10
click at [651, 294] on span "Voucher" at bounding box center [648, 296] width 23 height 10
click at [619, 295] on span "Package" at bounding box center [622, 296] width 26 height 10
click at [562, 345] on div "Name: Pranav Mheta Membership: No Active Membership Total Visits: 11 Card on fi…" at bounding box center [675, 212] width 260 height 293
click at [579, 256] on img at bounding box center [578, 262] width 38 height 27
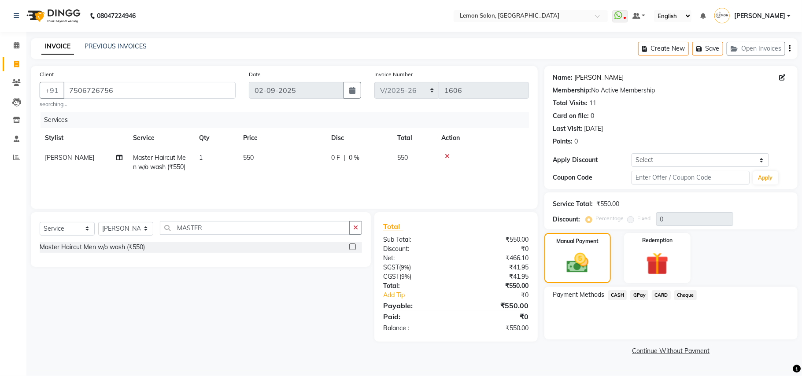
click at [595, 77] on link "Pranav Mheta" at bounding box center [599, 77] width 49 height 9
click at [613, 297] on span "CASH" at bounding box center [618, 295] width 19 height 10
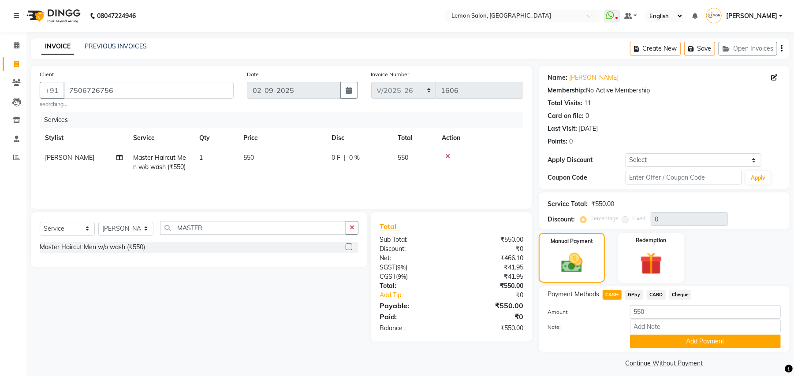
click at [616, 330] on label "Note:" at bounding box center [582, 327] width 82 height 8
click at [630, 330] on input "Note:" at bounding box center [705, 327] width 151 height 14
click at [651, 339] on button "Add Payment" at bounding box center [705, 342] width 151 height 14
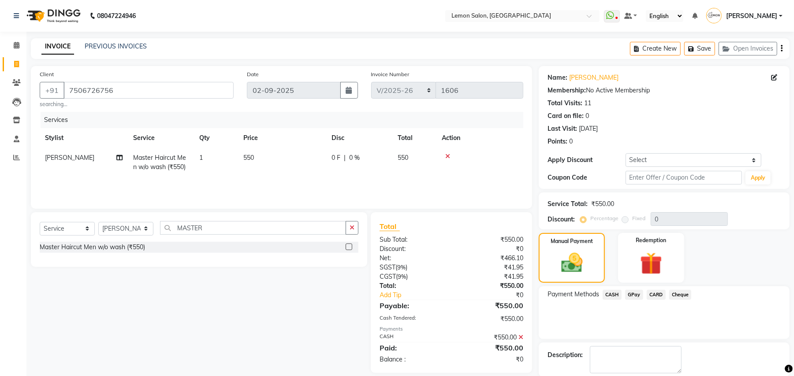
scroll to position [45, 0]
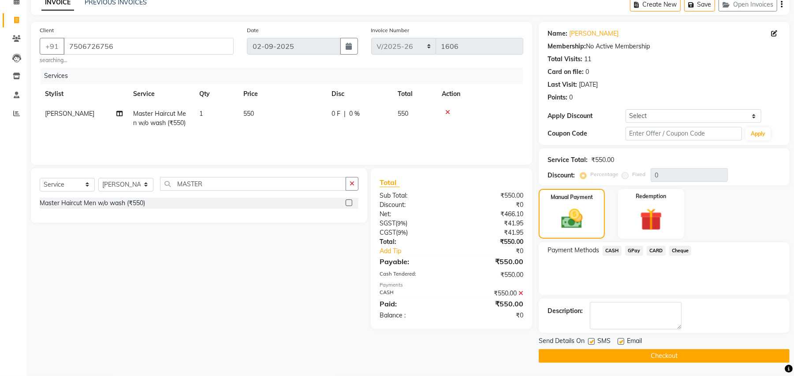
click at [596, 360] on button "Checkout" at bounding box center [663, 356] width 251 height 14
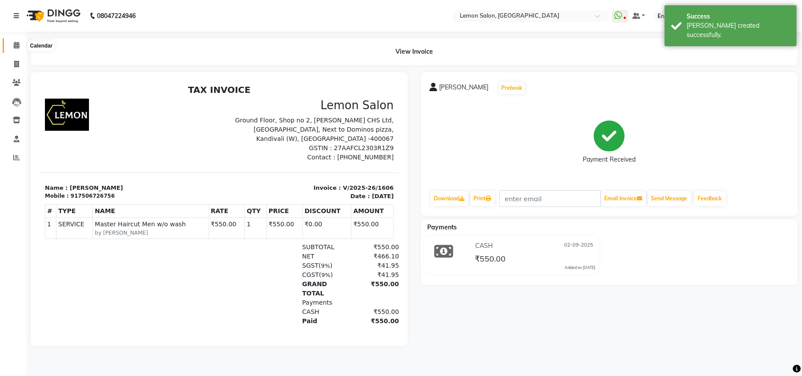
click at [15, 49] on span at bounding box center [16, 46] width 15 height 10
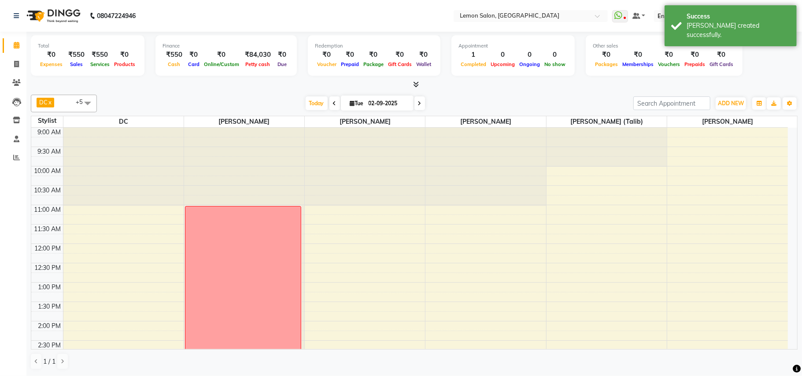
click at [15, 49] on span at bounding box center [16, 46] width 15 height 10
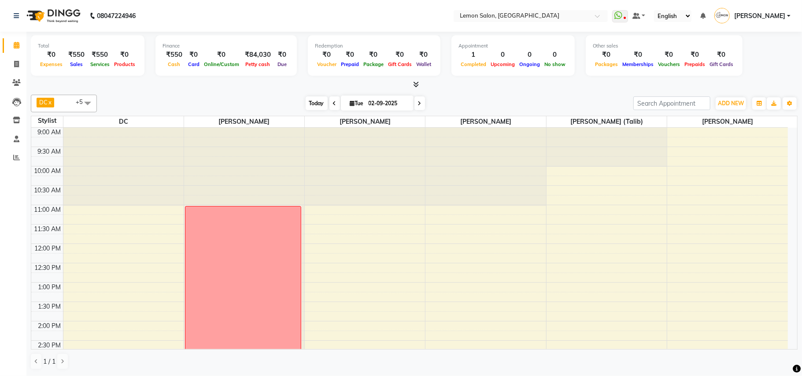
click at [311, 106] on span "Today" at bounding box center [317, 104] width 22 height 14
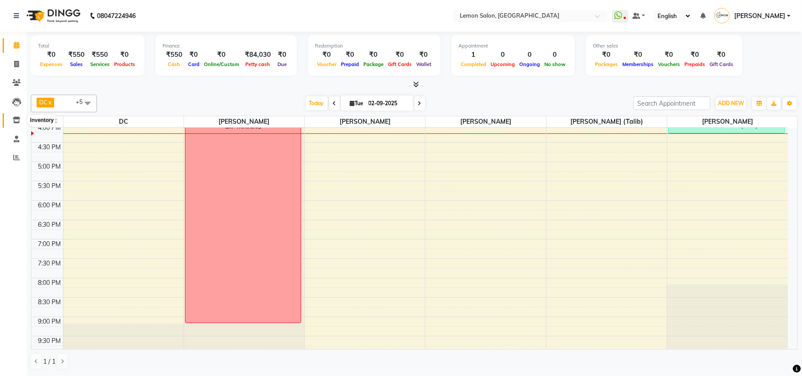
click at [16, 123] on icon at bounding box center [16, 120] width 7 height 7
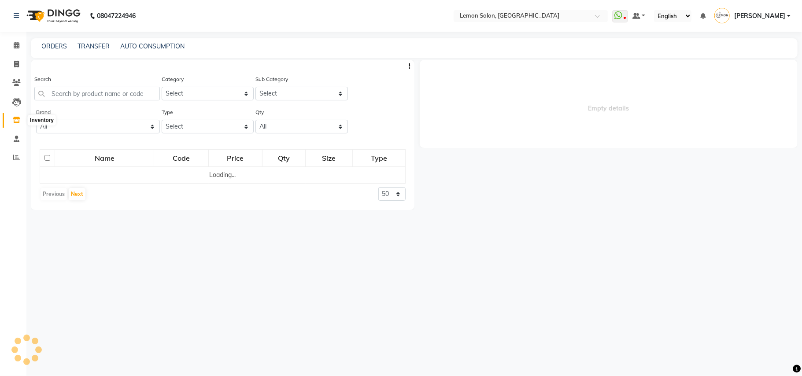
select select
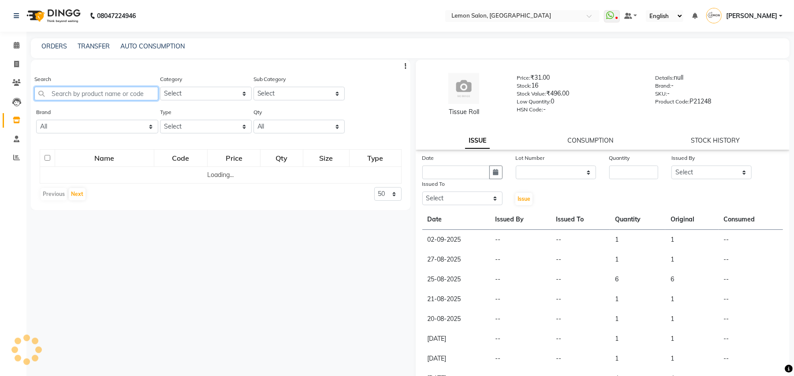
click at [80, 93] on input "text" at bounding box center [96, 94] width 124 height 14
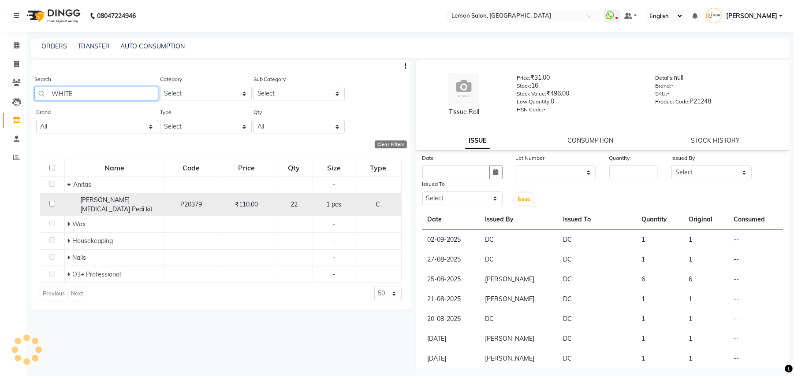
type input "WHITE"
click at [87, 198] on span "Anitas Whitening Pedi kit" at bounding box center [116, 204] width 72 height 17
select select
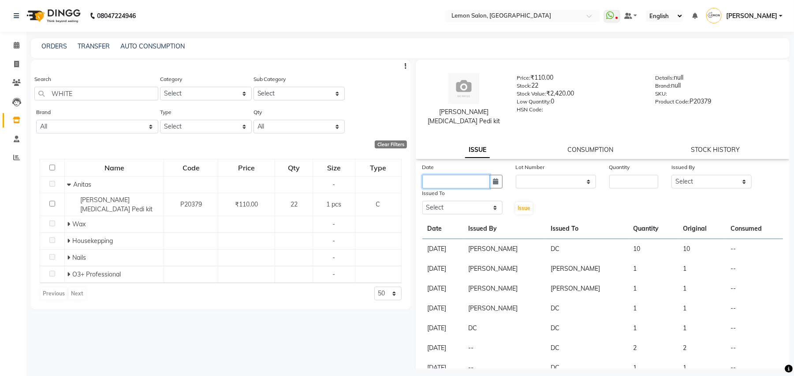
click at [459, 175] on input "text" at bounding box center [455, 182] width 67 height 14
select select "9"
select select "2025"
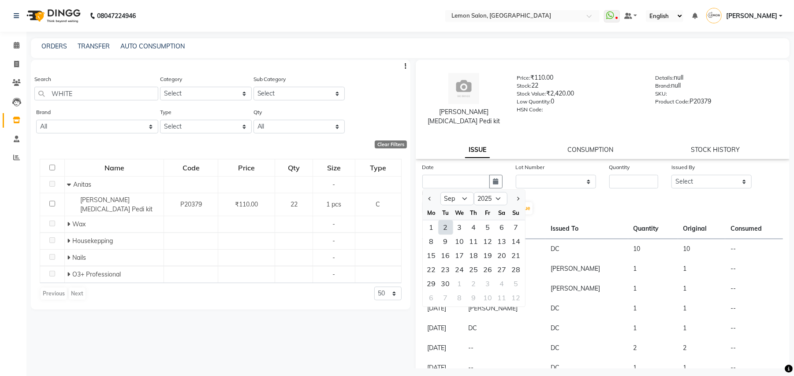
click at [442, 220] on div "2" at bounding box center [445, 227] width 14 height 14
type input "02-09-2025"
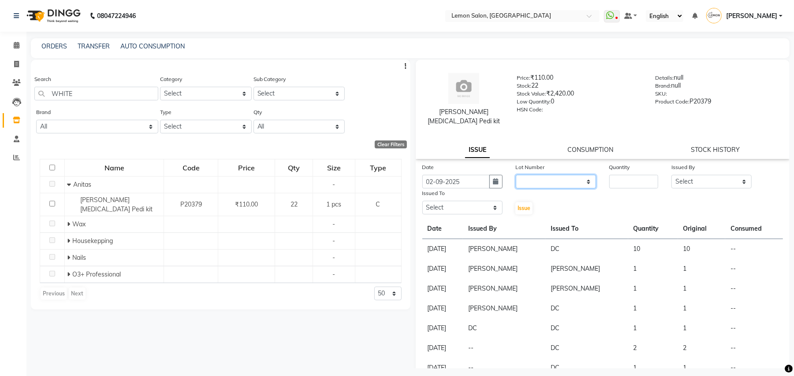
click at [535, 175] on select "None" at bounding box center [556, 182] width 80 height 14
select select "0: null"
click at [516, 175] on select "None" at bounding box center [556, 182] width 80 height 14
click at [628, 175] on input "number" at bounding box center [633, 182] width 49 height 14
type input "10"
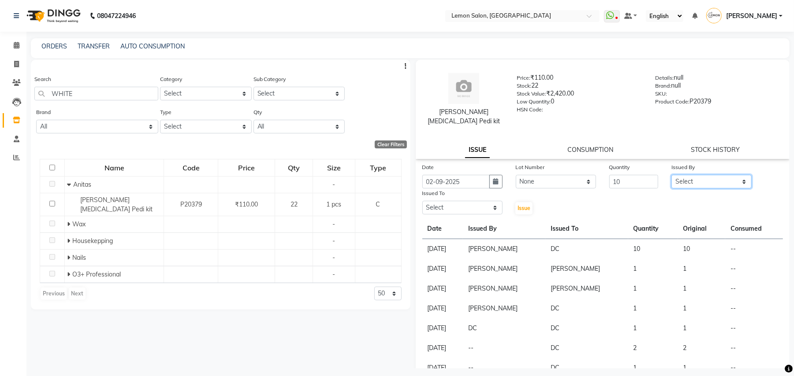
click at [686, 175] on select "Select Arun Arndive Danish Mansoori DC Faheem Malik Kajal Pawar Manisha Malviya…" at bounding box center [711, 182] width 80 height 14
select select "7880"
click at [671, 175] on select "Select Arun Arndive Danish Mansoori DC Faheem Malik Kajal Pawar Manisha Malviya…" at bounding box center [711, 182] width 80 height 14
click at [428, 201] on select "Select Arun Arndive Danish Mansoori DC Faheem Malik Kajal Pawar Manisha Malviya…" at bounding box center [462, 208] width 80 height 14
select select "45021"
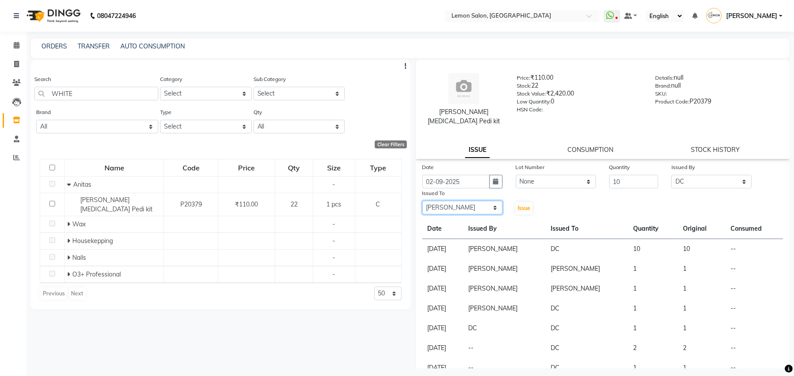
click at [422, 201] on select "Select Arun Arndive Danish Mansoori DC Faheem Malik Kajal Pawar Manisha Malviya…" at bounding box center [462, 208] width 80 height 14
click at [520, 205] on span "Issue" at bounding box center [523, 208] width 13 height 7
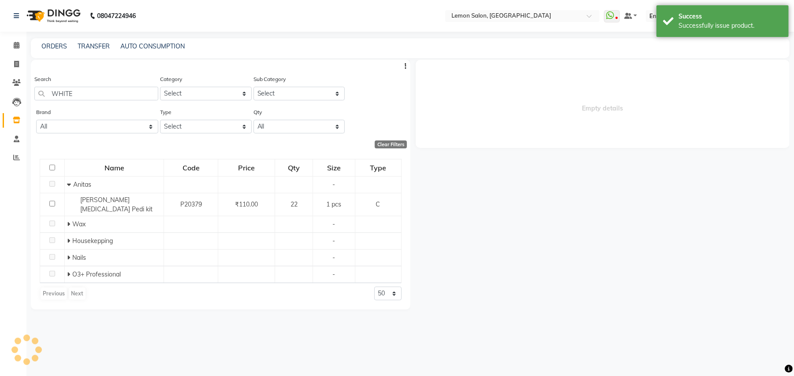
select select
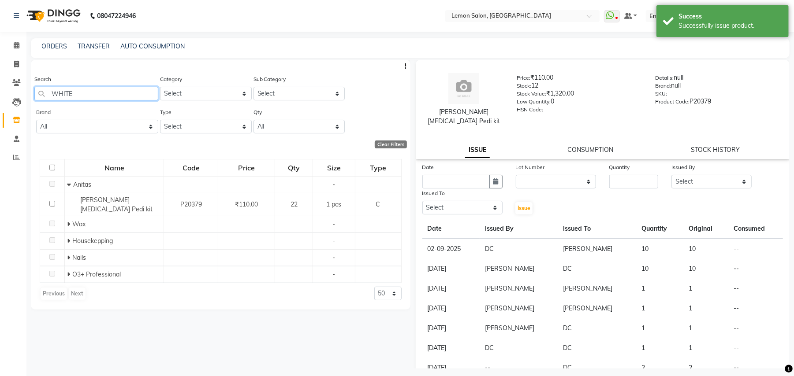
click at [96, 93] on input "WHITE" at bounding box center [96, 94] width 124 height 14
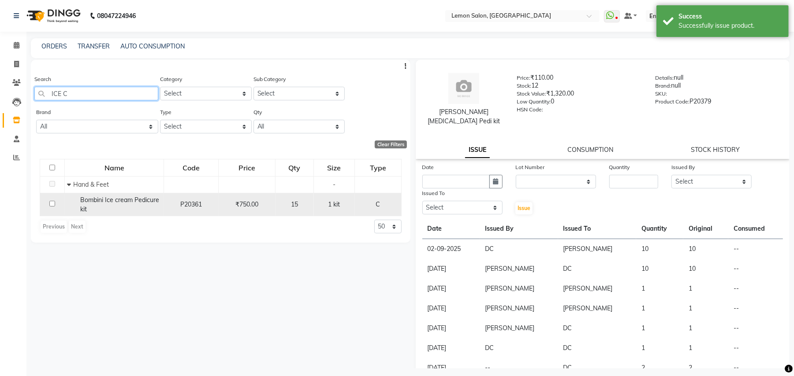
type input "ICE C"
click at [92, 199] on span "Bombini Ice cream Pedicure kit" at bounding box center [119, 204] width 79 height 17
select select
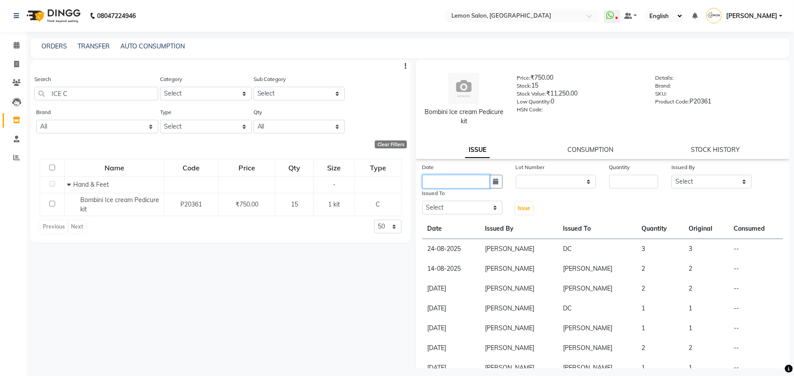
click at [469, 179] on input "text" at bounding box center [455, 182] width 67 height 14
select select "9"
select select "2025"
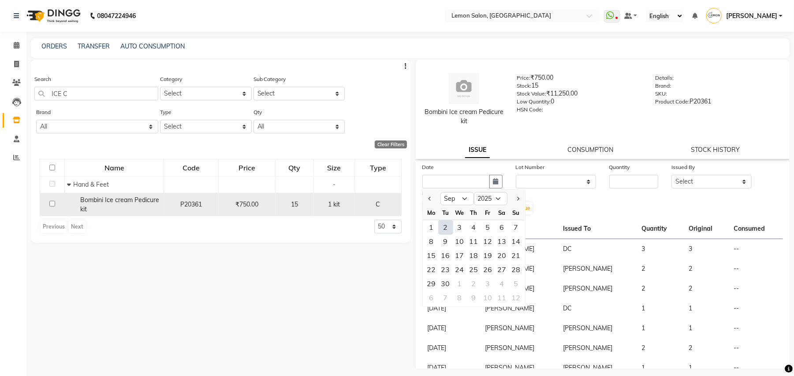
click at [67, 196] on div "Bombini Ice cream Pedicure kit" at bounding box center [114, 205] width 94 height 19
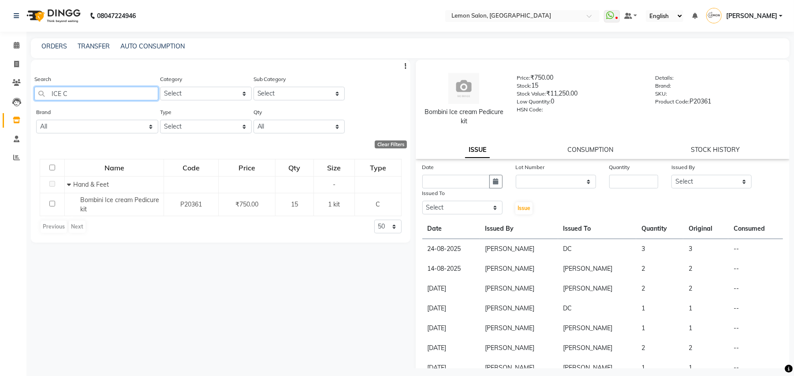
click at [84, 94] on input "ICE C" at bounding box center [96, 94] width 124 height 14
click at [82, 94] on input "ICE C" at bounding box center [96, 94] width 124 height 14
type input "I"
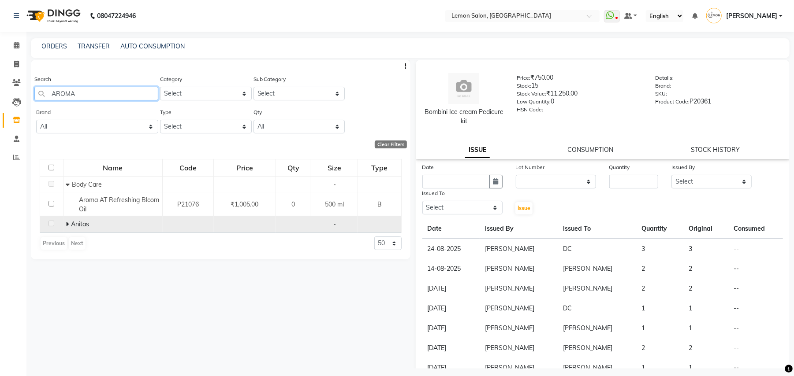
type input "AROMA"
click at [69, 224] on span at bounding box center [68, 224] width 5 height 8
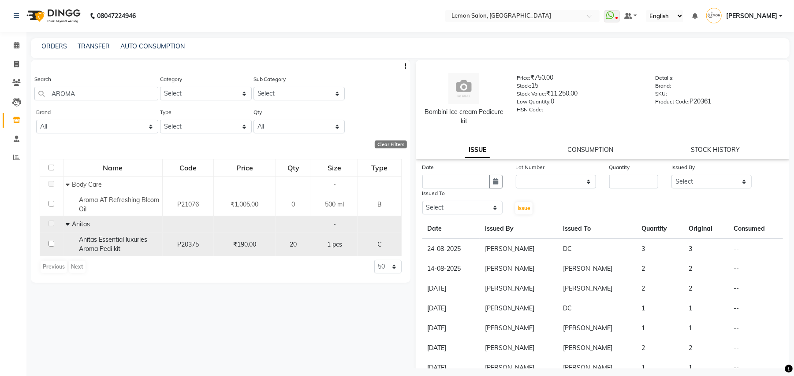
click at [126, 241] on span "Anitas Essential luxuries Aroma Pedi kit" at bounding box center [113, 244] width 68 height 17
select select
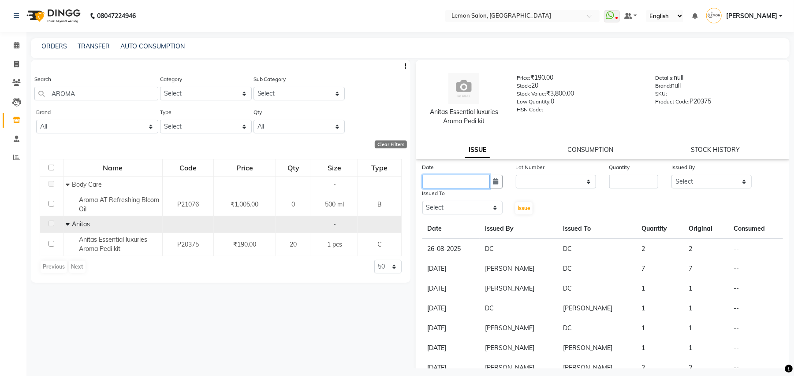
click at [473, 180] on input "text" at bounding box center [455, 182] width 67 height 14
select select "9"
select select "2025"
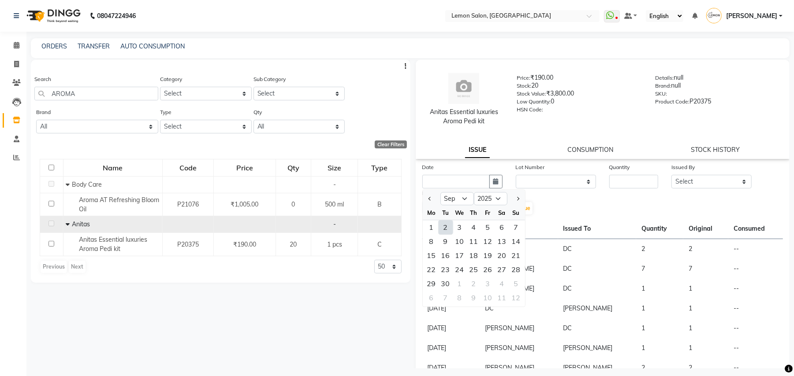
click at [443, 229] on div "2" at bounding box center [445, 227] width 14 height 14
type input "02-09-2025"
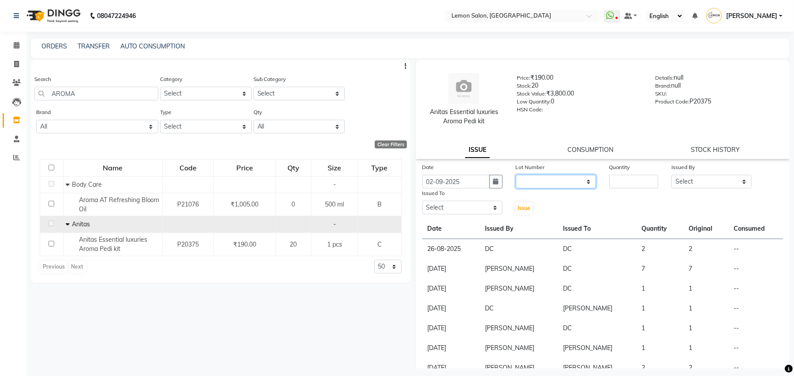
click at [544, 184] on select "None" at bounding box center [556, 182] width 80 height 14
select select "0: null"
click at [516, 175] on select "None" at bounding box center [556, 182] width 80 height 14
click at [630, 182] on input "number" at bounding box center [633, 182] width 49 height 14
type input "6"
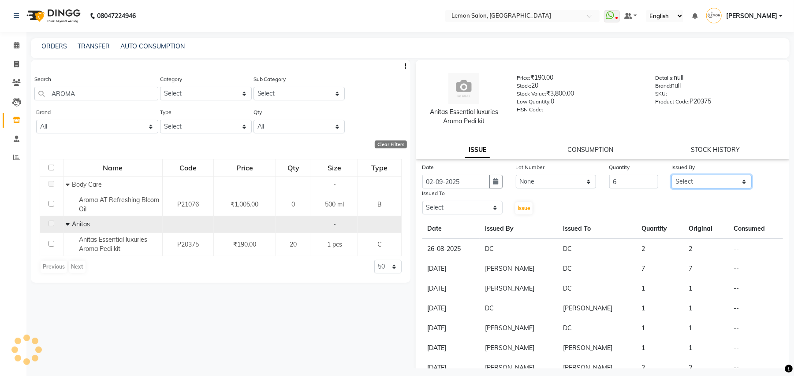
click at [677, 182] on select "Select Arun Arndive Danish Mansoori DC Faheem Malik Kajal Pawar Manisha Malviya…" at bounding box center [711, 182] width 80 height 14
select select "7880"
click at [671, 175] on select "Select Arun Arndive Danish Mansoori DC Faheem Malik Kajal Pawar Manisha Malviya…" at bounding box center [711, 182] width 80 height 14
drag, startPoint x: 478, startPoint y: 208, endPoint x: 469, endPoint y: 201, distance: 11.6
click at [478, 208] on select "Select Arun Arndive Danish Mansoori DC Faheem Malik Kajal Pawar Manisha Malviya…" at bounding box center [462, 208] width 80 height 14
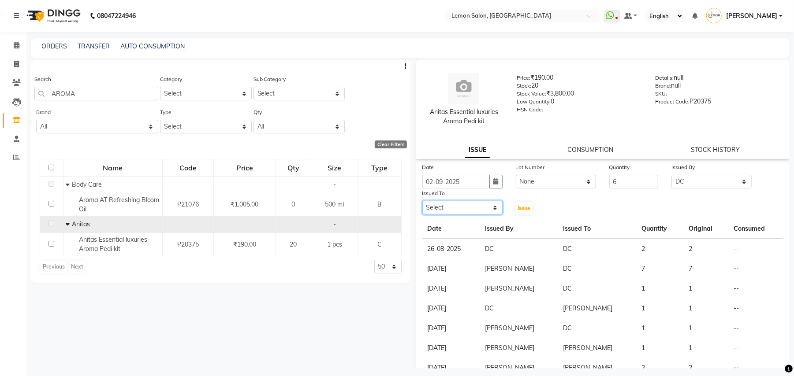
select select "45021"
click at [422, 201] on select "Select Arun Arndive Danish Mansoori DC Faheem Malik Kajal Pawar Manisha Malviya…" at bounding box center [462, 208] width 80 height 14
click at [521, 207] on span "Issue" at bounding box center [523, 208] width 13 height 7
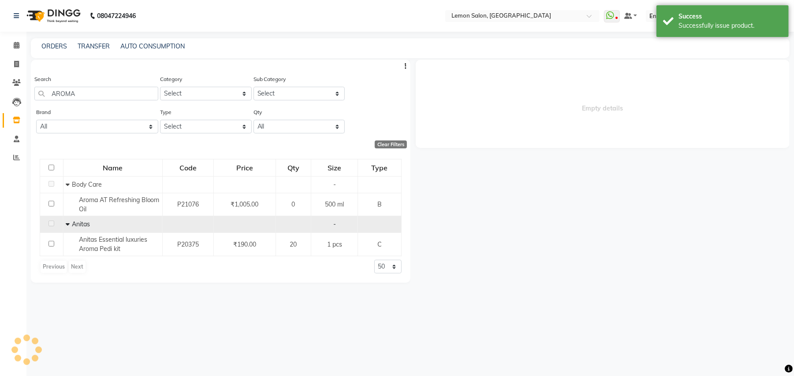
select select
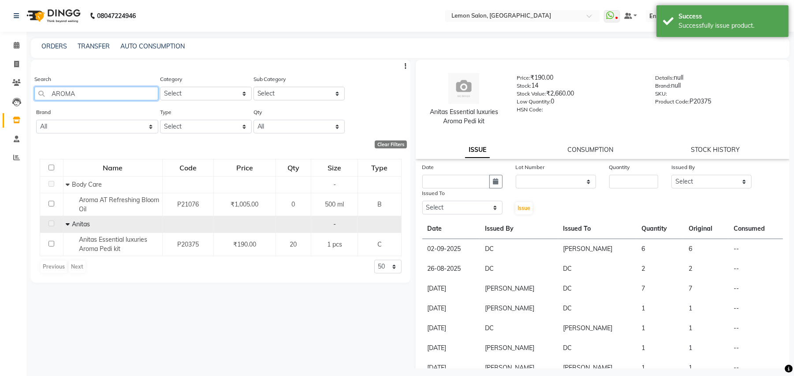
click at [85, 97] on input "AROMA" at bounding box center [96, 94] width 124 height 14
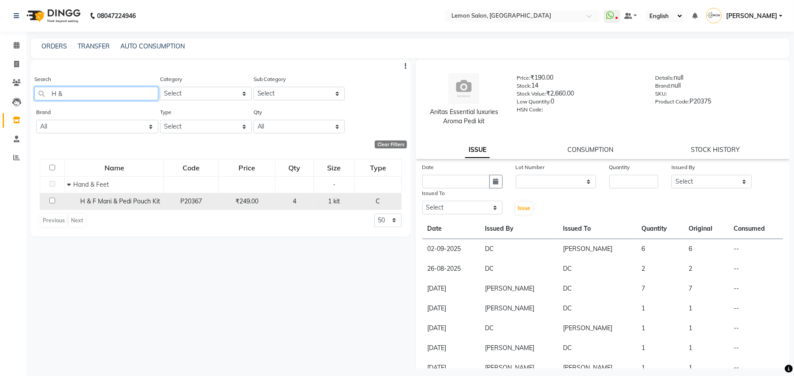
type input "H &"
click at [90, 204] on span "H & F Mani & Pedi Pouch Kit" at bounding box center [120, 201] width 80 height 8
select select
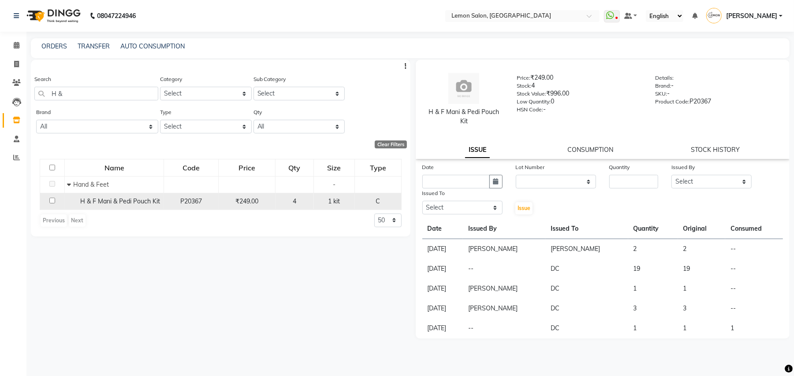
click at [96, 202] on span "H & F Mani & Pedi Pouch Kit" at bounding box center [120, 201] width 80 height 8
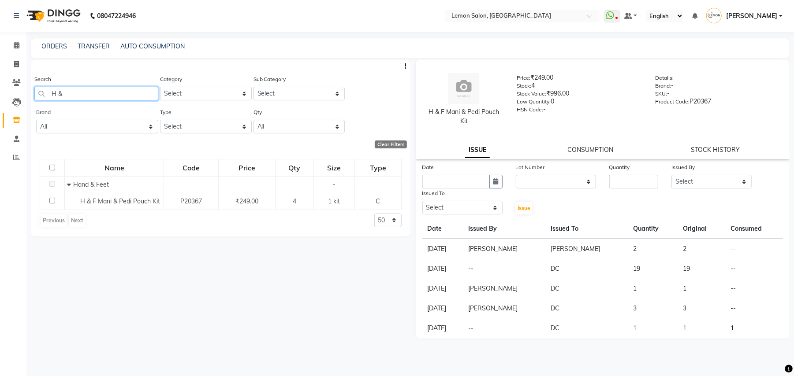
click at [95, 97] on input "H &" at bounding box center [96, 94] width 124 height 14
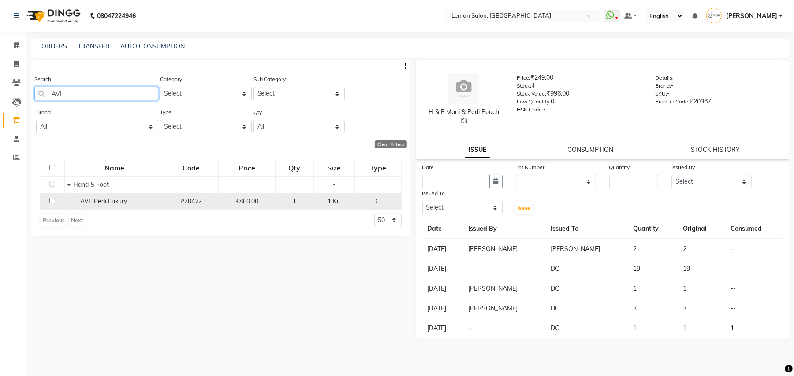
type input "AVL"
click at [85, 199] on span "AVL Pedi Luxury" at bounding box center [103, 201] width 47 height 8
select select
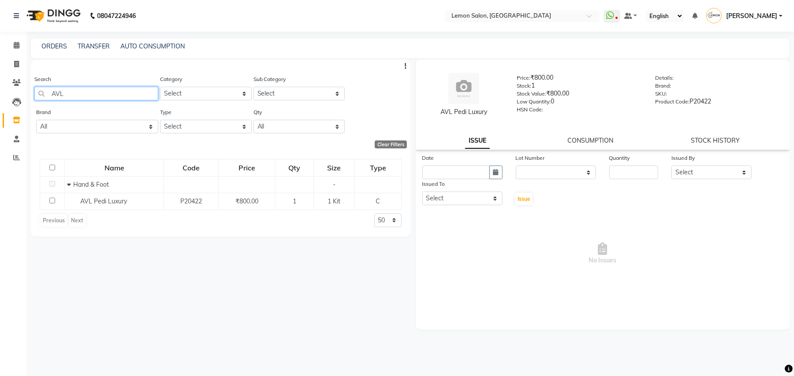
click at [71, 99] on input "AVL" at bounding box center [96, 94] width 124 height 14
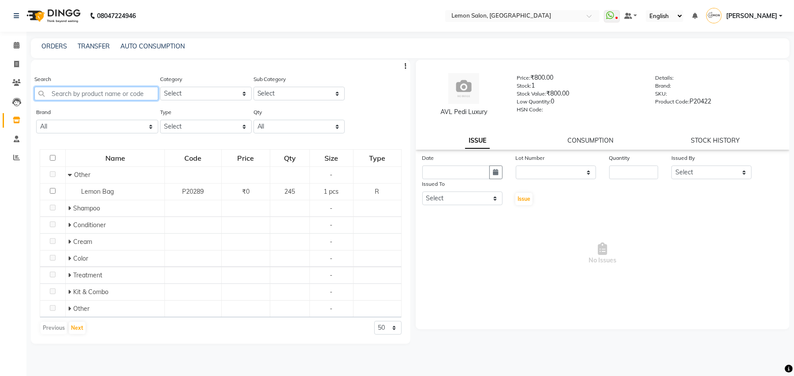
click at [122, 93] on input "text" at bounding box center [96, 94] width 124 height 14
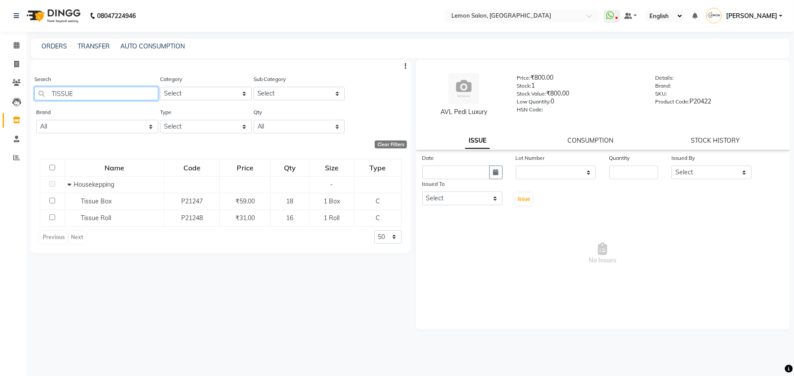
click at [118, 93] on input "TISSUE" at bounding box center [96, 94] width 124 height 14
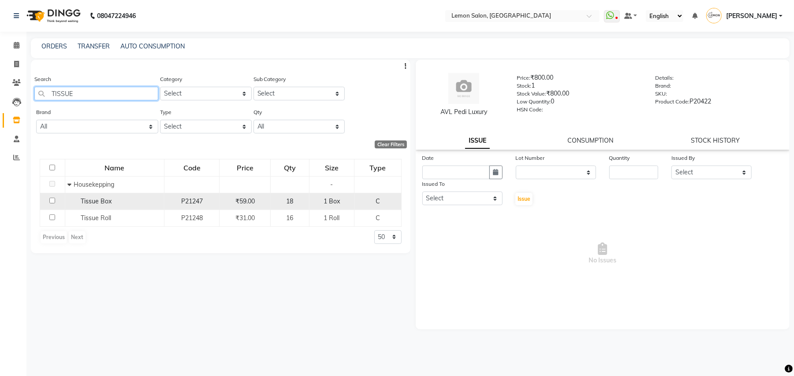
type input "TISSUE"
click at [82, 198] on span "Tissue Box" at bounding box center [96, 201] width 31 height 8
select select
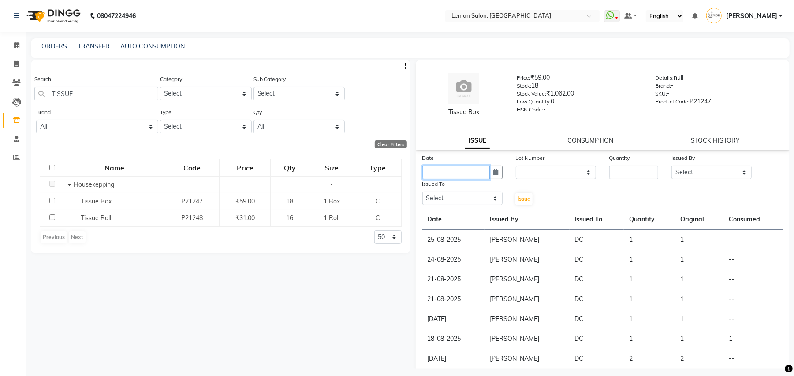
click at [485, 170] on input "text" at bounding box center [455, 173] width 67 height 14
select select "9"
select select "2025"
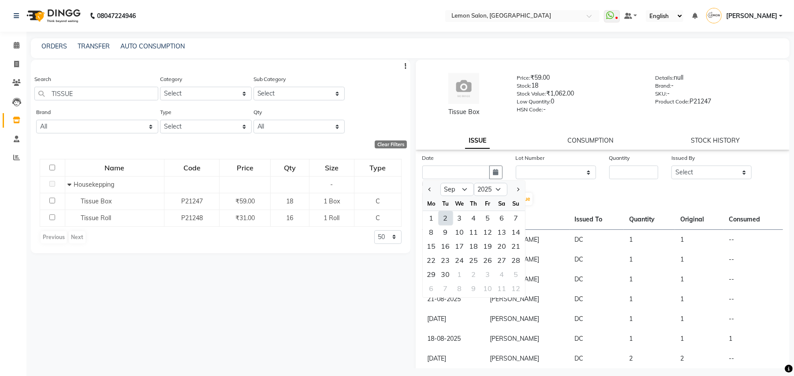
click at [446, 217] on div "2" at bounding box center [445, 218] width 14 height 14
type input "02-09-2025"
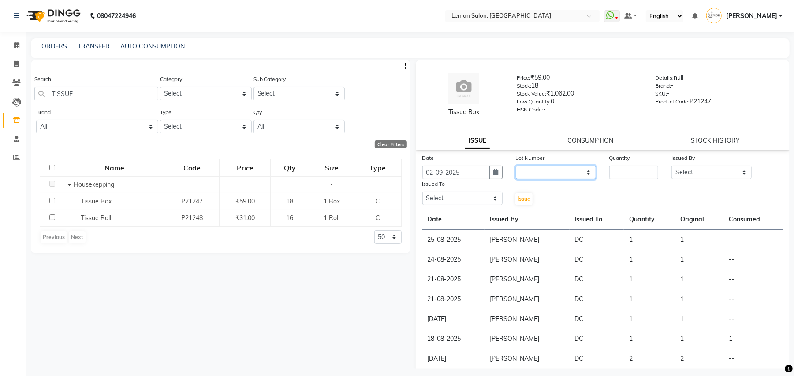
click at [536, 173] on select "None" at bounding box center [556, 173] width 80 height 14
select select "0: null"
click at [516, 166] on select "None" at bounding box center [556, 173] width 80 height 14
click at [619, 176] on input "number" at bounding box center [633, 173] width 49 height 14
type input "6"
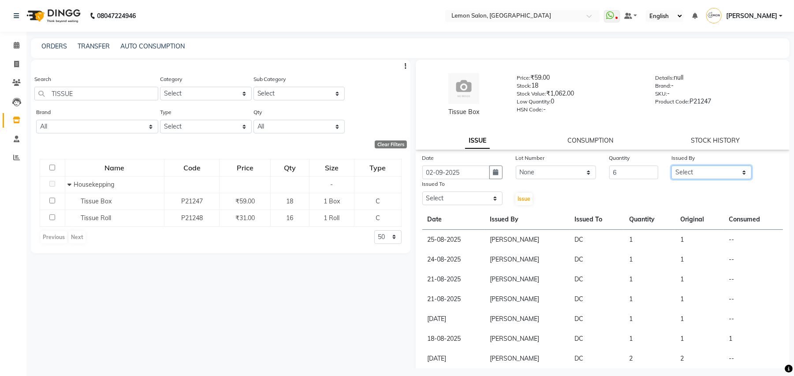
click at [677, 170] on select "Select Arun Arndive Danish Mansoori DC Faheem Malik Kajal Pawar Manisha Malviya…" at bounding box center [711, 173] width 80 height 14
select select "7880"
click at [671, 166] on select "Select Arun Arndive Danish Mansoori DC Faheem Malik Kajal Pawar Manisha Malviya…" at bounding box center [711, 173] width 80 height 14
click at [448, 201] on select "Select Arun Arndive Danish Mansoori DC Faheem Malik Kajal Pawar Manisha Malviya…" at bounding box center [462, 199] width 80 height 14
select select "45021"
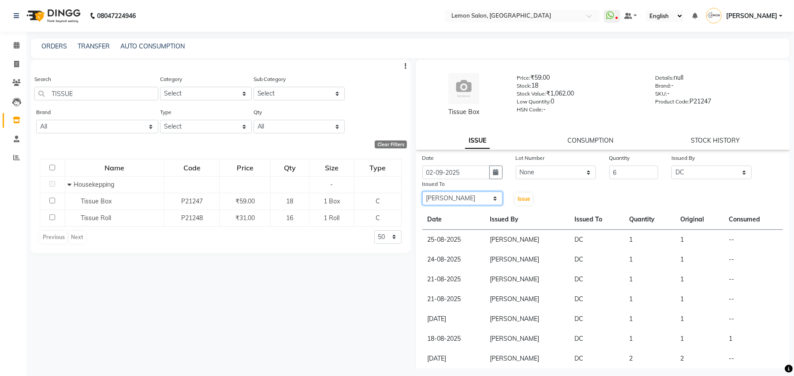
click at [422, 192] on select "Select Arun Arndive Danish Mansoori DC Faheem Malik Kajal Pawar Manisha Malviya…" at bounding box center [462, 199] width 80 height 14
click at [518, 198] on span "Issue" at bounding box center [523, 199] width 13 height 7
select select
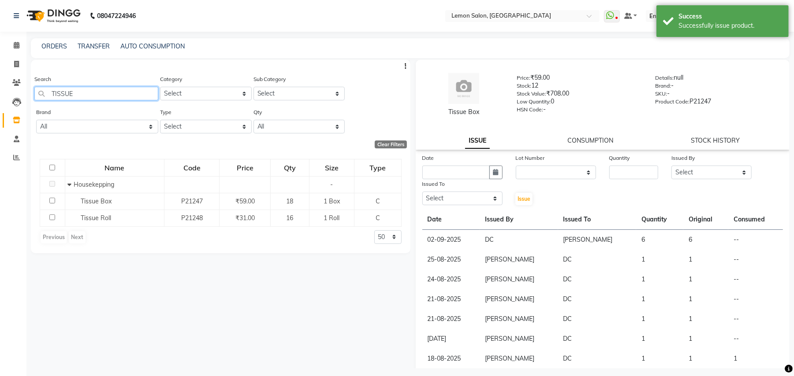
click at [91, 93] on input "TISSUE" at bounding box center [96, 94] width 124 height 14
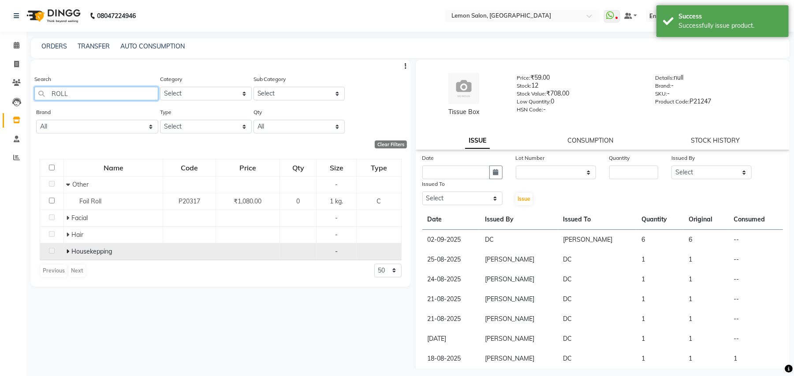
type input "ROLL"
click at [67, 251] on icon at bounding box center [67, 252] width 3 height 6
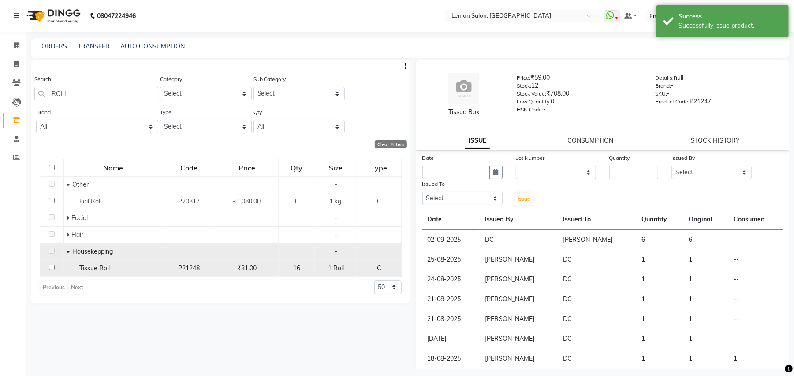
click at [85, 270] on span "Tissue Roll" at bounding box center [94, 268] width 30 height 8
select select
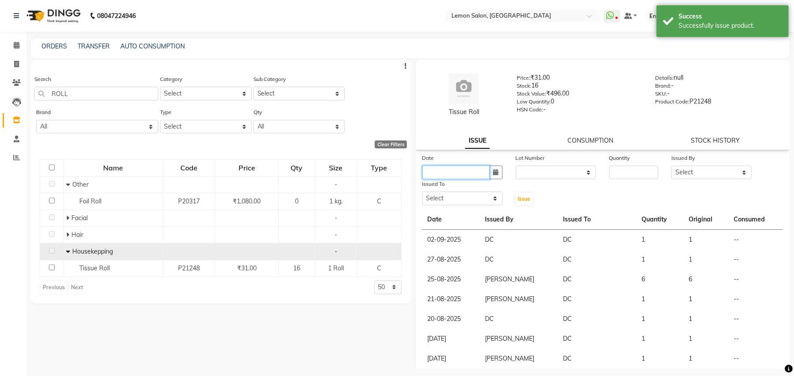
click at [470, 178] on input "text" at bounding box center [455, 173] width 67 height 14
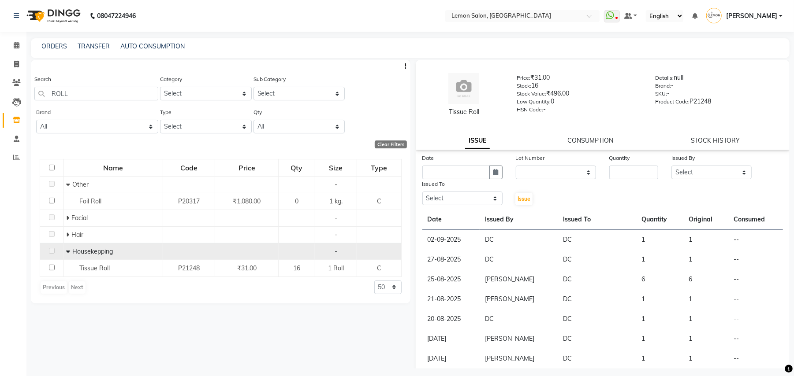
select select "9"
select select "2025"
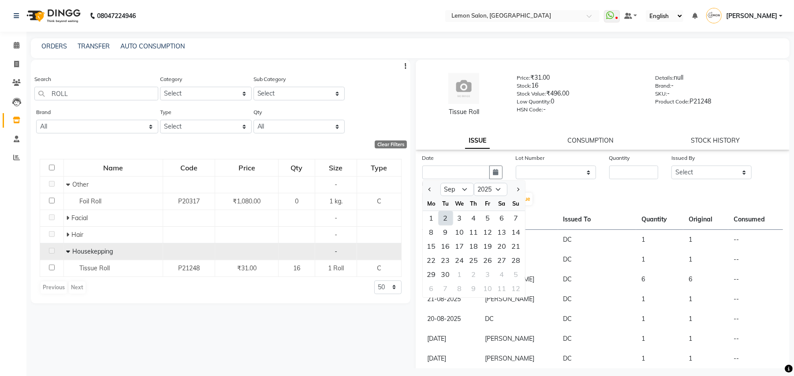
click at [442, 216] on div "2" at bounding box center [445, 218] width 14 height 14
type input "02-09-2025"
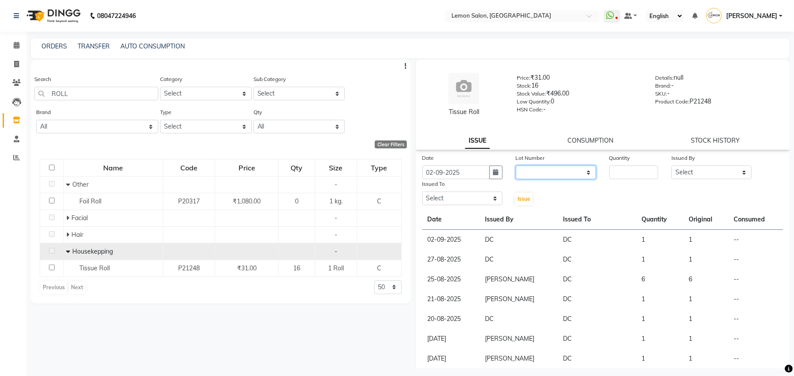
click at [538, 169] on select "None" at bounding box center [556, 173] width 80 height 14
select select "0: null"
click at [516, 166] on select "None" at bounding box center [556, 173] width 80 height 14
click at [609, 170] on input "number" at bounding box center [633, 173] width 49 height 14
type input "4"
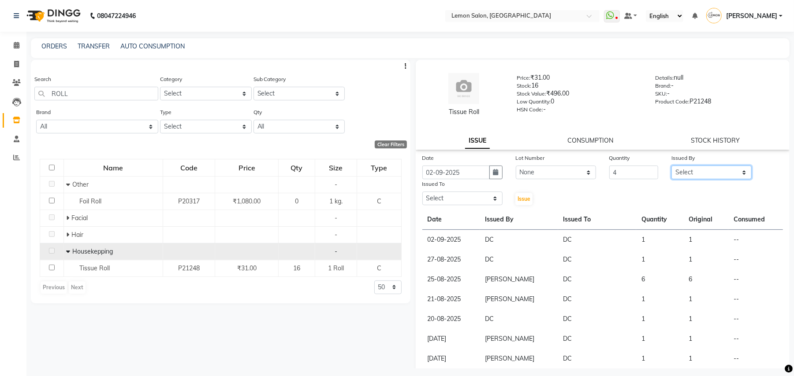
click at [694, 169] on select "Select Arun Arndive Danish Mansoori DC Faheem Malik Kajal Pawar Manisha Malviya…" at bounding box center [711, 173] width 80 height 14
select select "7880"
click at [671, 166] on select "Select Arun Arndive Danish Mansoori DC Faheem Malik Kajal Pawar Manisha Malviya…" at bounding box center [711, 173] width 80 height 14
click at [463, 200] on select "Select Arun Arndive Danish Mansoori DC Faheem Malik Kajal Pawar Manisha Malviya…" at bounding box center [462, 199] width 80 height 14
select select "7880"
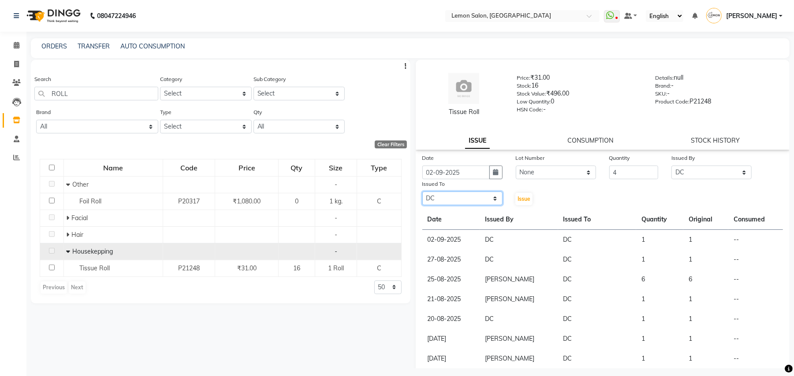
click at [422, 192] on select "Select Arun Arndive Danish Mansoori DC Faheem Malik Kajal Pawar Manisha Malviya…" at bounding box center [462, 199] width 80 height 14
click at [522, 198] on span "Issue" at bounding box center [523, 199] width 13 height 7
select select
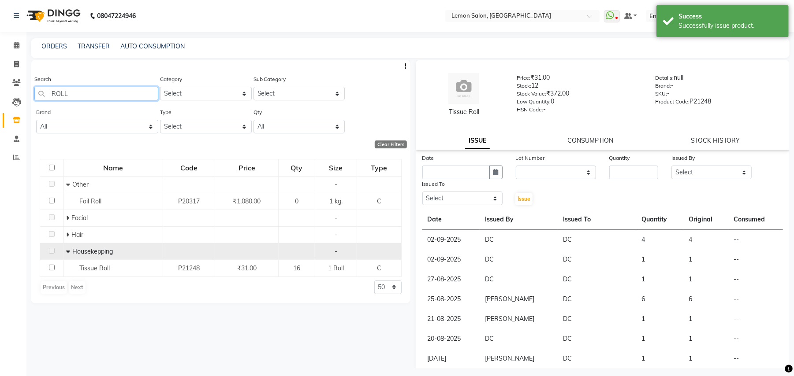
click at [71, 89] on input "ROLL" at bounding box center [96, 94] width 124 height 14
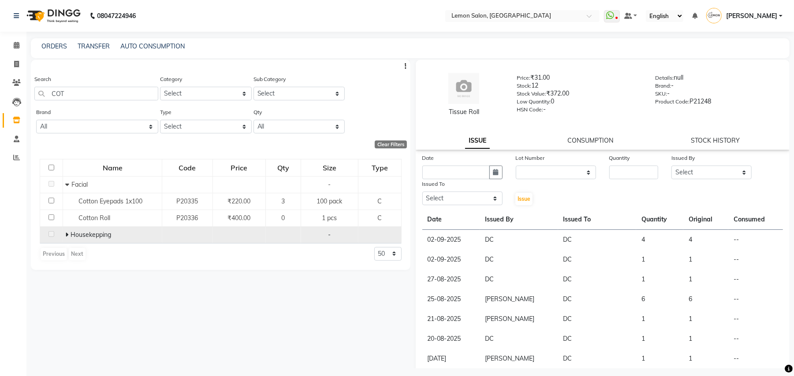
click at [65, 232] on icon at bounding box center [66, 235] width 3 height 6
click at [65, 232] on icon at bounding box center [67, 235] width 4 height 6
click at [101, 96] on input "COT" at bounding box center [96, 94] width 124 height 14
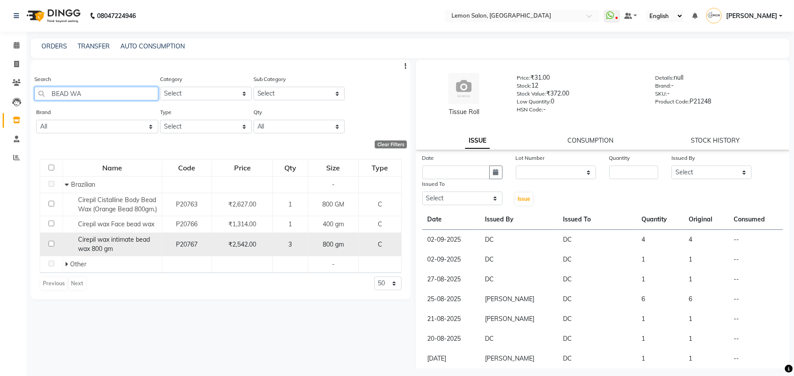
type input "BEAD WA"
click at [48, 245] on input "checkbox" at bounding box center [51, 244] width 6 height 6
checkbox input "true"
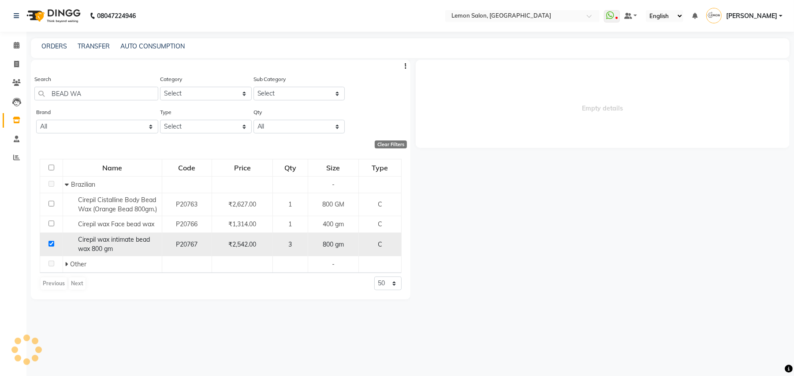
select select
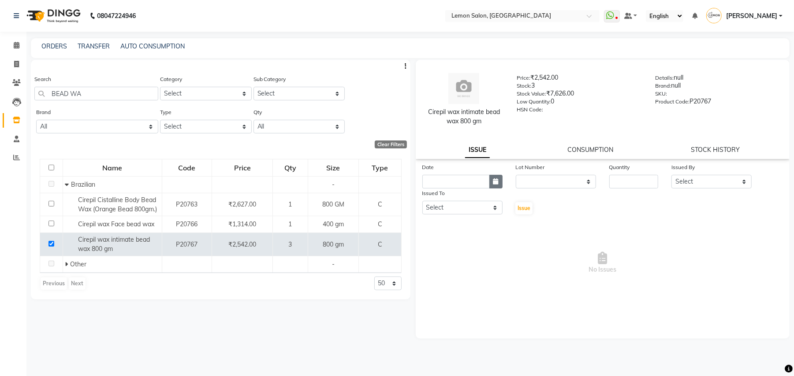
click at [492, 181] on button "button" at bounding box center [495, 182] width 13 height 14
select select "9"
select select "2025"
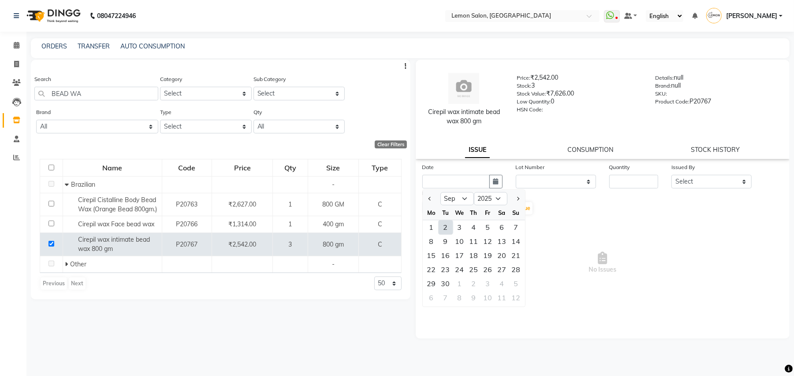
click at [447, 226] on div "2" at bounding box center [445, 227] width 14 height 14
type input "02-09-2025"
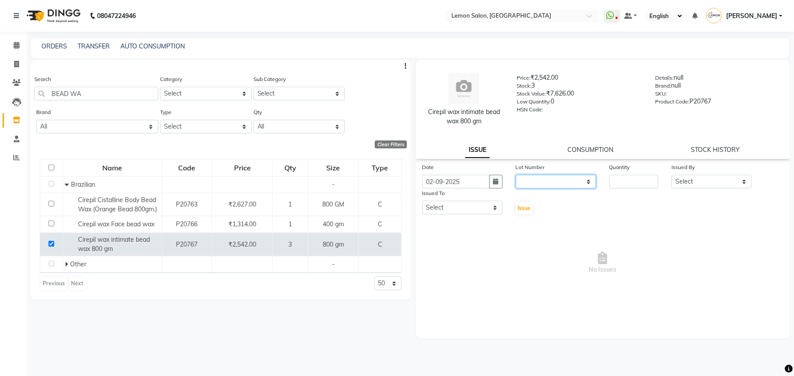
click at [545, 179] on select "None" at bounding box center [556, 182] width 80 height 14
select select "0: null"
click at [516, 175] on select "None" at bounding box center [556, 182] width 80 height 14
click at [610, 182] on input "number" at bounding box center [633, 182] width 49 height 14
type input "1"
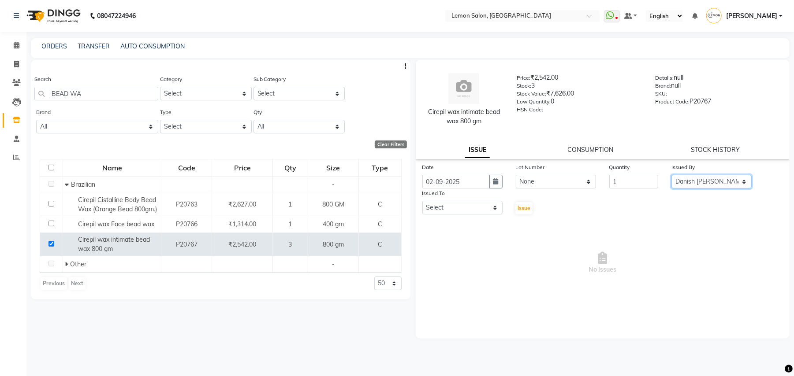
select select "7880"
select select "45021"
click at [515, 202] on button "Issue" at bounding box center [523, 208] width 17 height 12
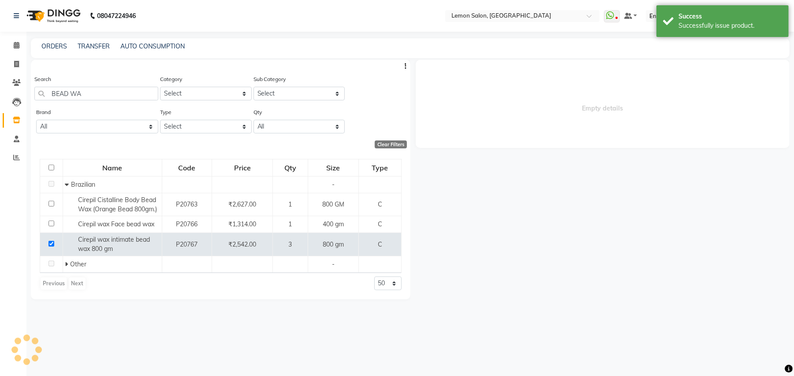
select select
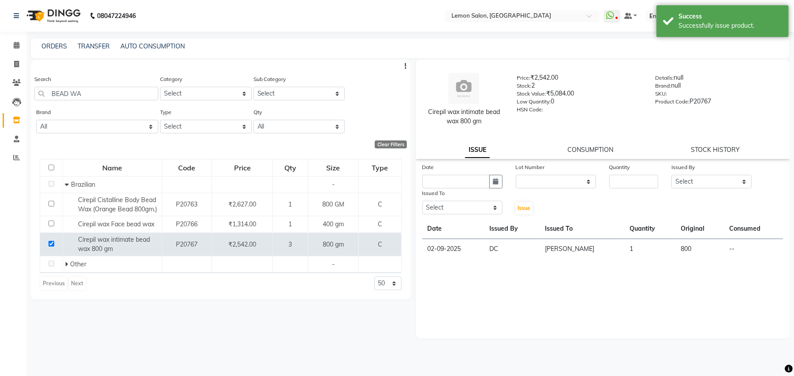
click at [104, 83] on div "Search BEAD WA" at bounding box center [96, 87] width 124 height 26
click at [101, 87] on input "BEAD WA" at bounding box center [96, 94] width 124 height 14
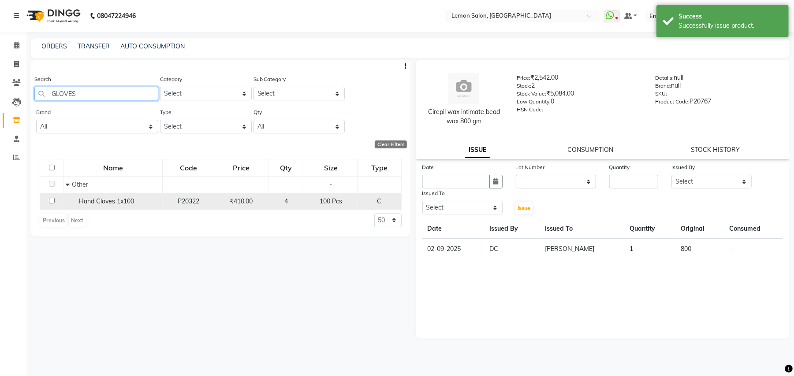
type input "GLOVES"
click at [78, 201] on div "Hand Gloves 1x100" at bounding box center [113, 201] width 94 height 9
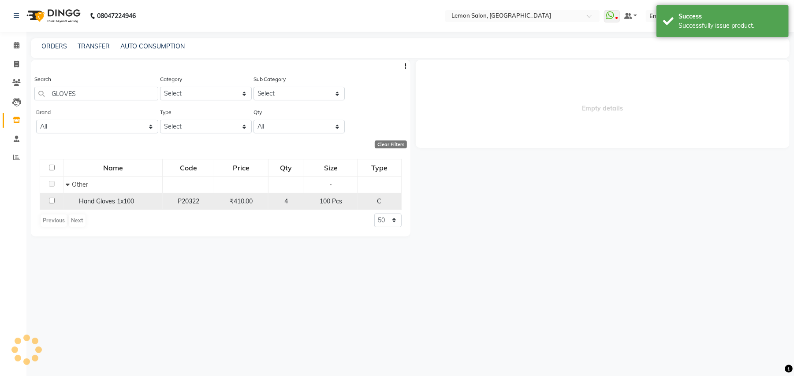
select select
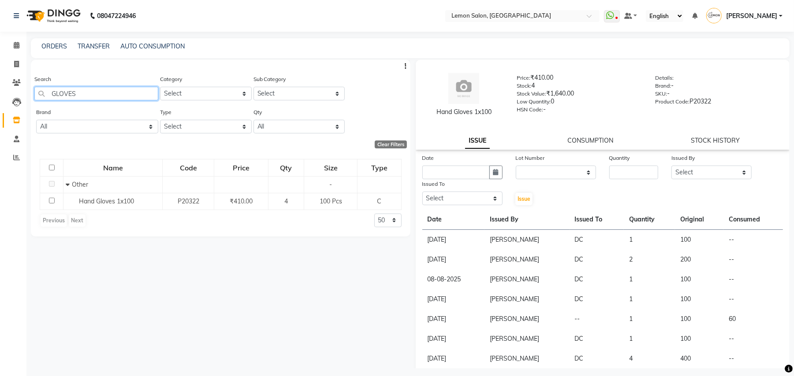
click at [94, 90] on input "GLOVES" at bounding box center [96, 94] width 124 height 14
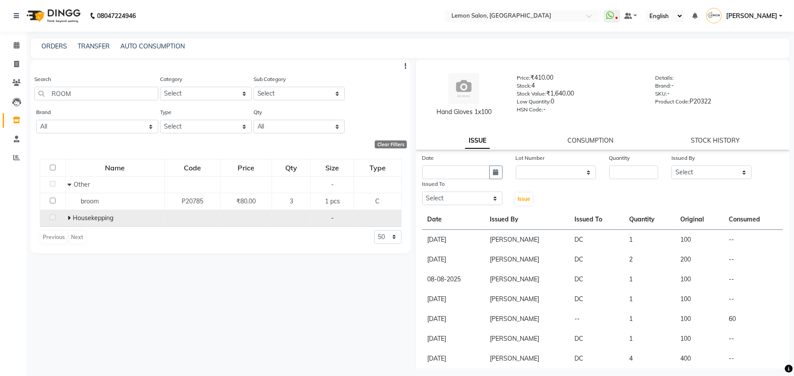
click at [70, 217] on icon at bounding box center [68, 218] width 3 height 6
click at [85, 93] on input "ROOM" at bounding box center [96, 94] width 124 height 14
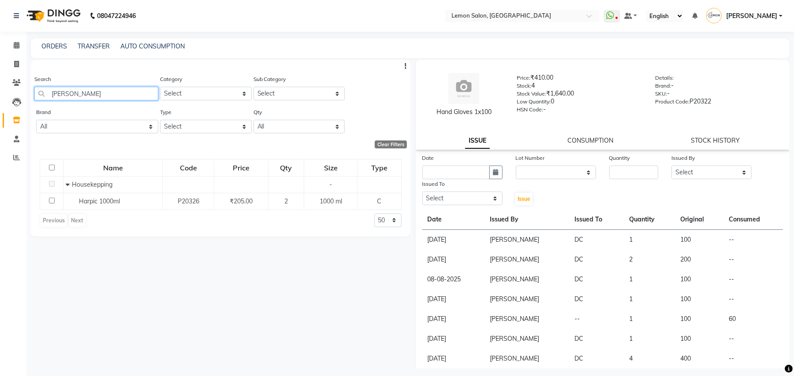
click at [88, 96] on input "HARPI" at bounding box center [96, 94] width 124 height 14
type input "S"
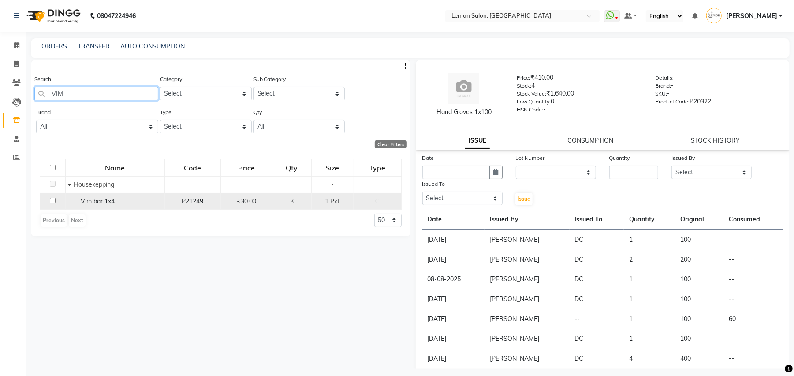
type input "VIM"
click at [85, 203] on span "Vim bar 1x4" at bounding box center [98, 201] width 34 height 8
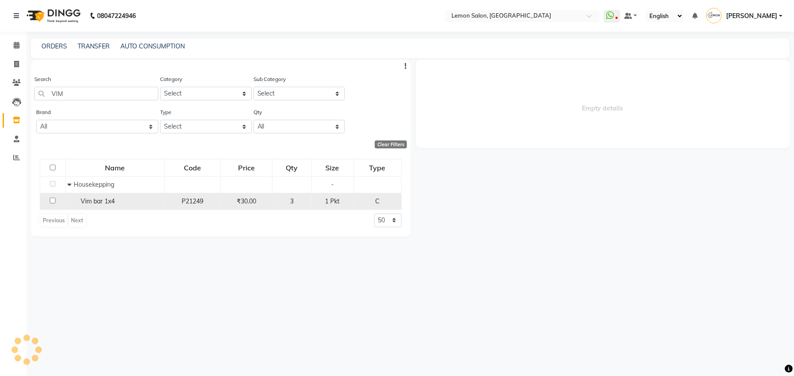
select select
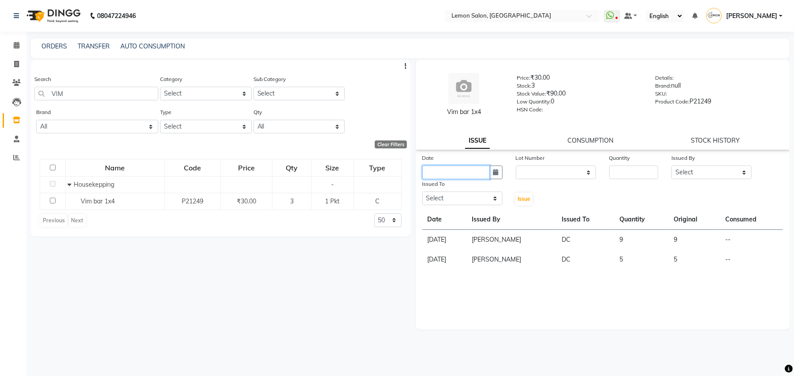
click at [451, 172] on input "text" at bounding box center [455, 173] width 67 height 14
select select "9"
select select "2025"
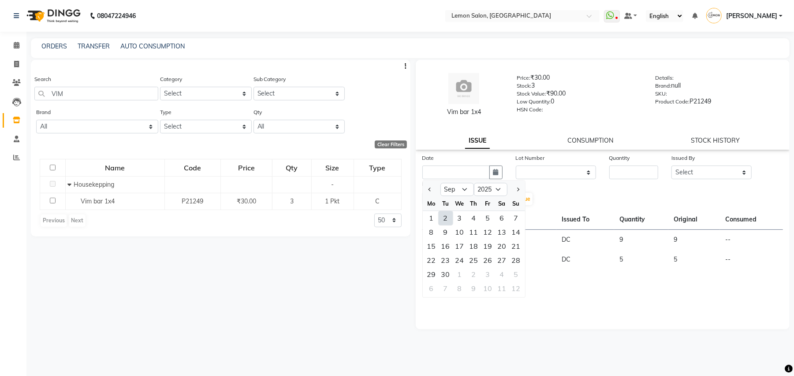
click at [450, 219] on div "2" at bounding box center [445, 218] width 14 height 14
type input "02-09-2025"
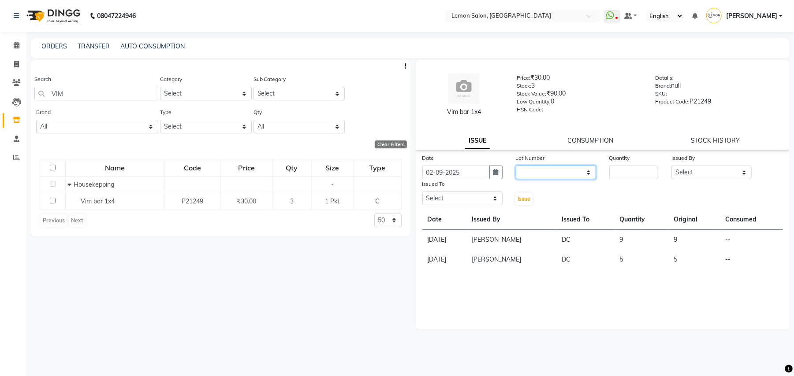
click at [552, 173] on select "None" at bounding box center [556, 173] width 80 height 14
select select "0: null"
click at [516, 166] on select "None" at bounding box center [556, 173] width 80 height 14
click at [624, 171] on input "number" at bounding box center [633, 173] width 49 height 14
type input "2"
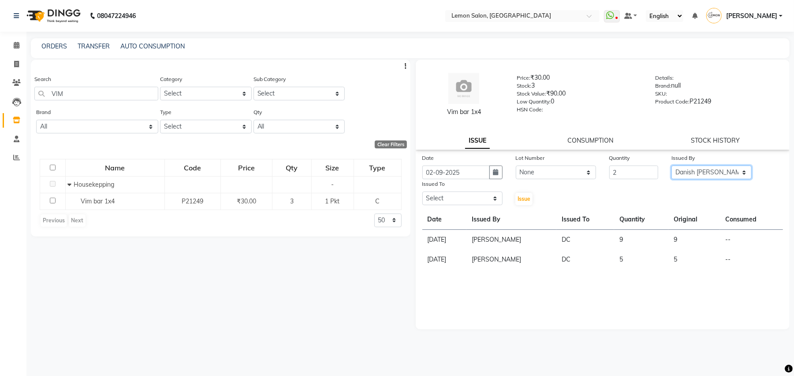
select select "7880"
select select "45021"
click at [515, 193] on button "Issue" at bounding box center [523, 199] width 17 height 12
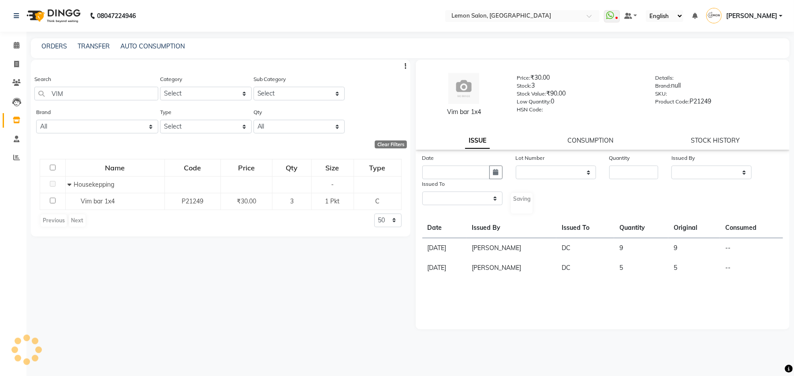
select select
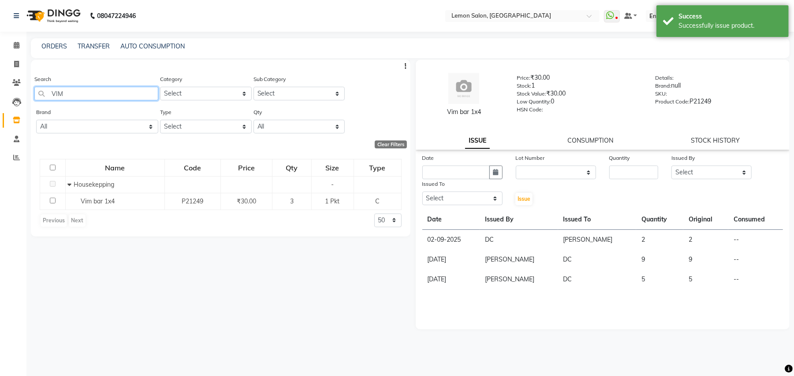
click at [72, 94] on input "VIM" at bounding box center [96, 94] width 124 height 14
type input "V"
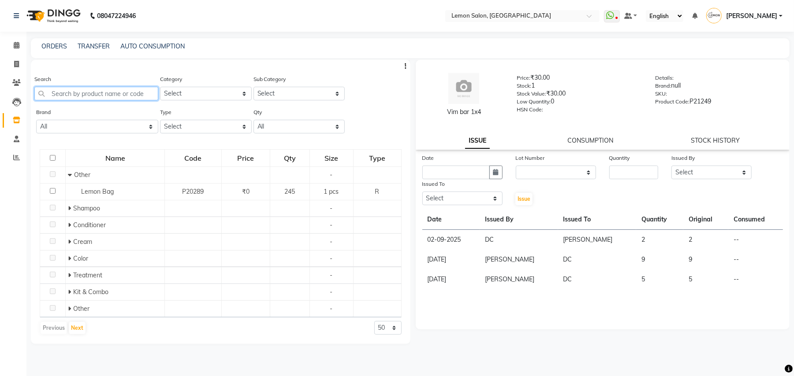
click at [100, 93] on input "text" at bounding box center [96, 94] width 124 height 14
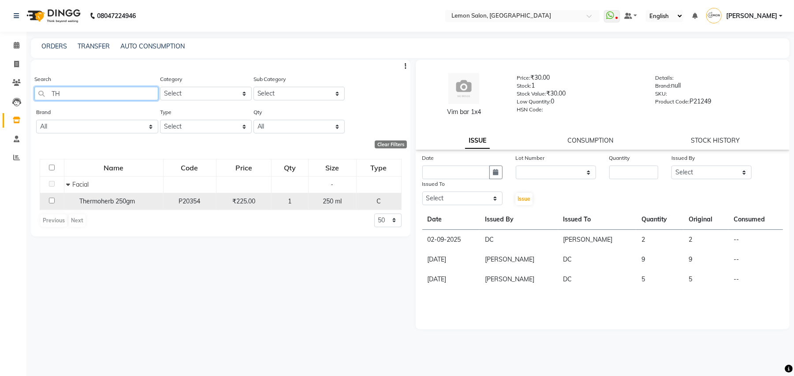
type input "T"
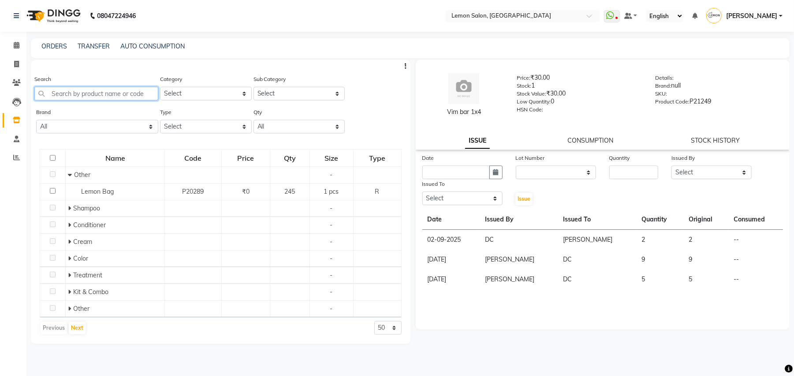
click at [99, 94] on input "text" at bounding box center [96, 94] width 124 height 14
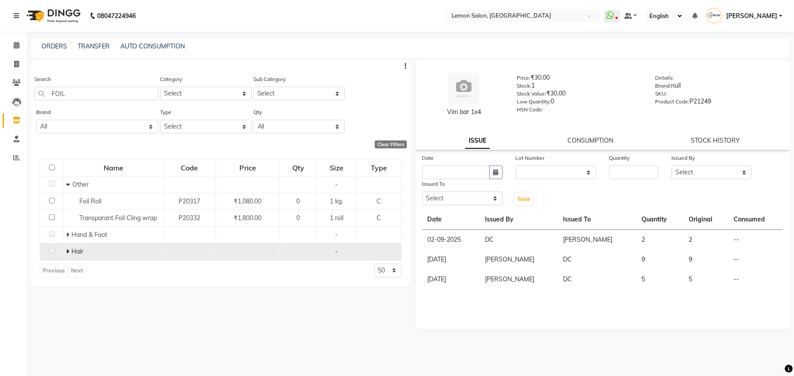
click at [69, 251] on icon at bounding box center [67, 252] width 3 height 6
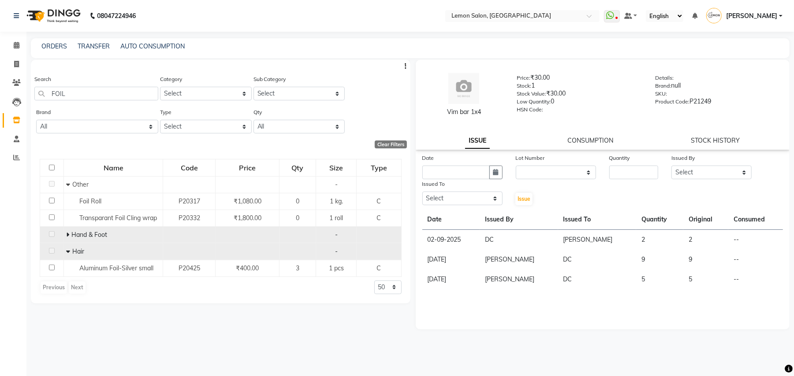
click at [71, 233] on span at bounding box center [68, 235] width 5 height 8
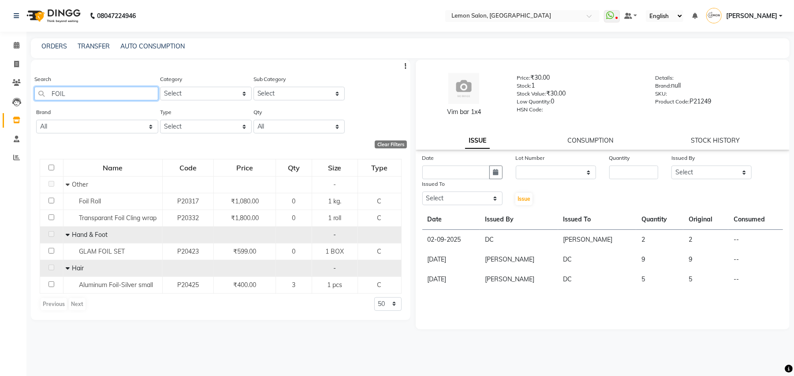
click at [68, 95] on input "FOIL" at bounding box center [96, 94] width 124 height 14
type input "SALT"
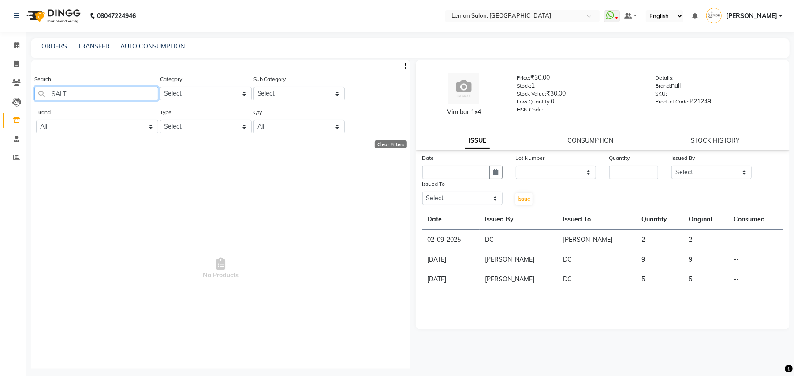
click at [68, 95] on input "SALT" at bounding box center [96, 94] width 124 height 14
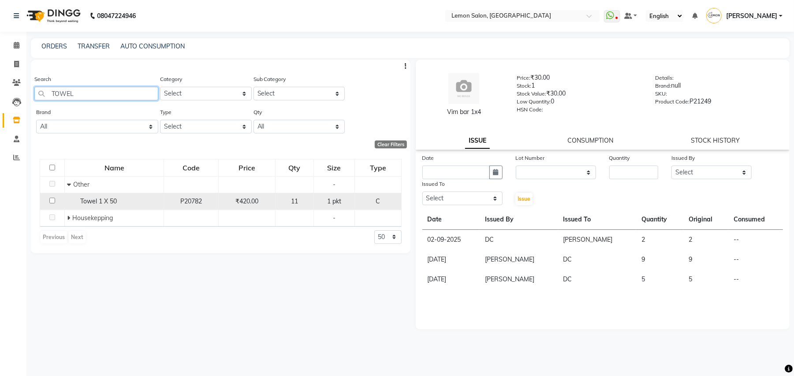
type input "TOWEL"
click at [78, 200] on div "Towel 1 X 50" at bounding box center [114, 201] width 94 height 9
select select
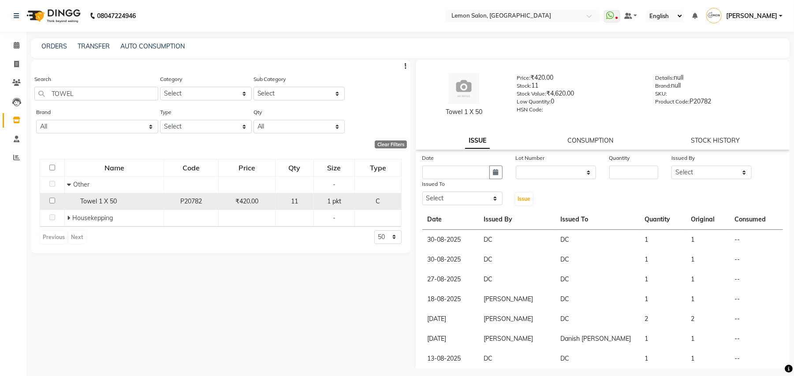
click at [53, 200] on input "checkbox" at bounding box center [52, 201] width 6 height 6
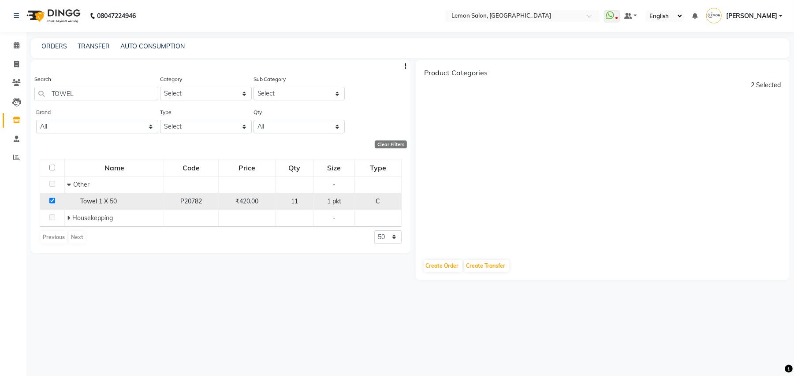
click at [210, 198] on div "P20782" at bounding box center [190, 201] width 47 height 9
click at [54, 200] on input "checkbox" at bounding box center [52, 201] width 6 height 6
checkbox input "false"
select select
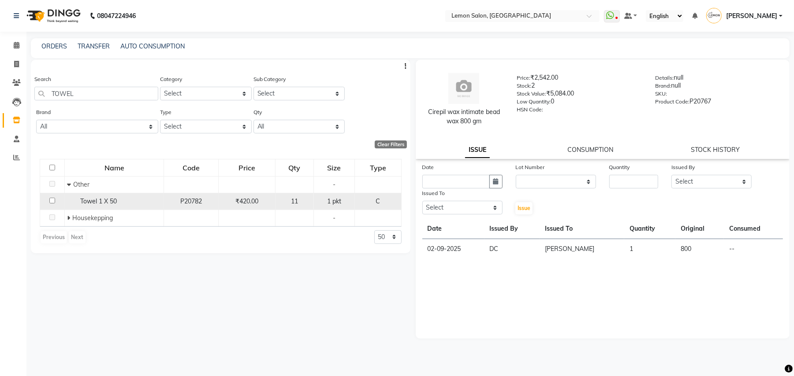
click at [131, 201] on div "Towel 1 X 50" at bounding box center [114, 201] width 94 height 9
select select
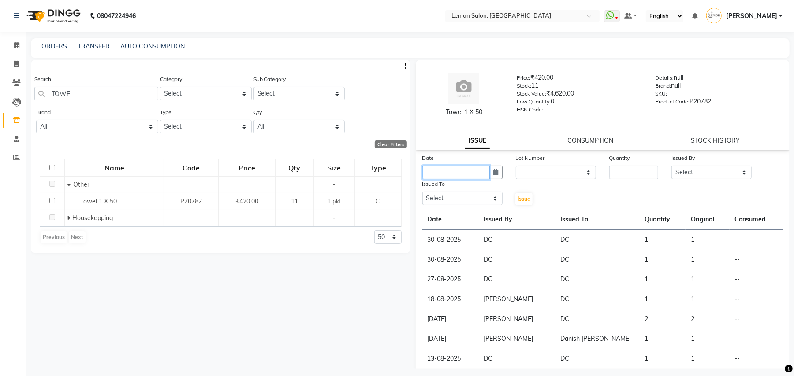
click at [452, 174] on input "text" at bounding box center [455, 173] width 67 height 14
select select "9"
select select "2025"
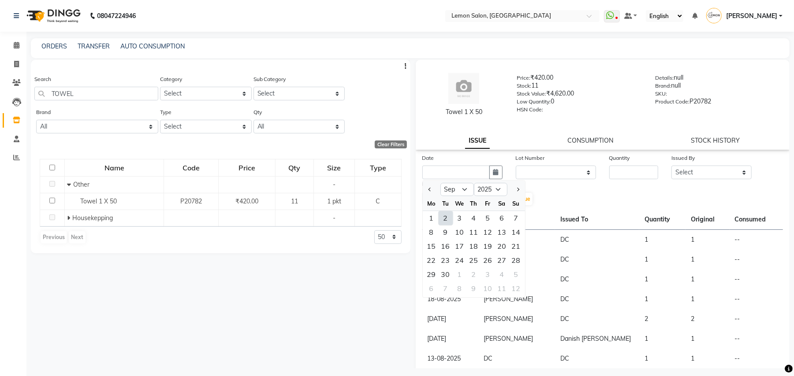
click at [442, 219] on div "2" at bounding box center [445, 218] width 14 height 14
type input "02-09-2025"
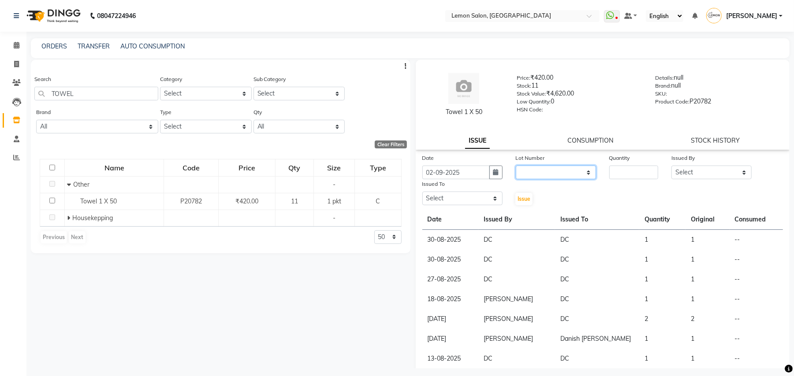
click at [554, 166] on select "None" at bounding box center [556, 173] width 80 height 14
select select "0: null"
click at [516, 166] on select "None" at bounding box center [556, 173] width 80 height 14
click at [613, 175] on input "number" at bounding box center [633, 173] width 49 height 14
type input "6"
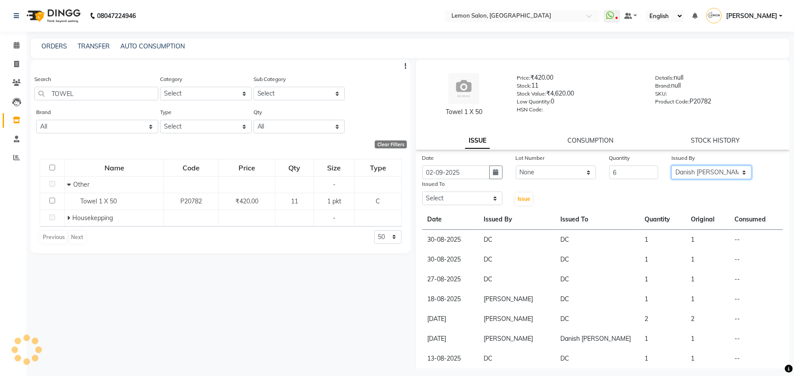
select select "7880"
select select "45021"
click at [515, 193] on button "Issue" at bounding box center [523, 199] width 17 height 12
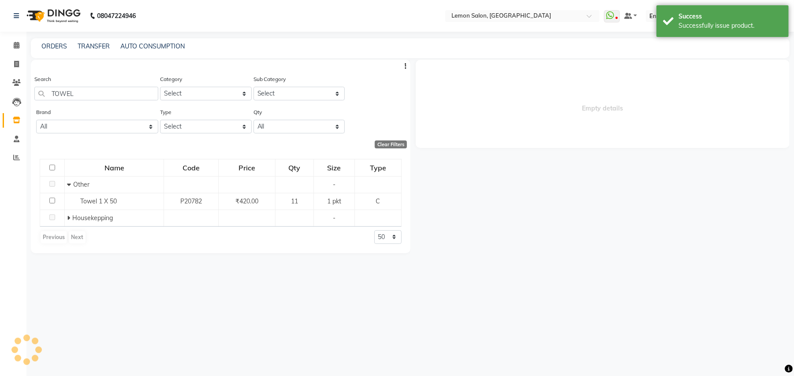
select select
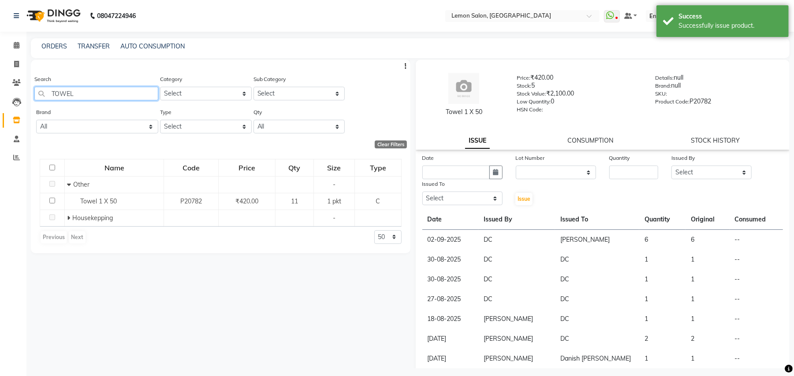
click at [79, 90] on input "TOWEL" at bounding box center [96, 94] width 124 height 14
click at [67, 319] on div "Search CAPE Category Select Hair Skin Makeup Personal Care Appliances Beard Wax…" at bounding box center [220, 214] width 379 height 309
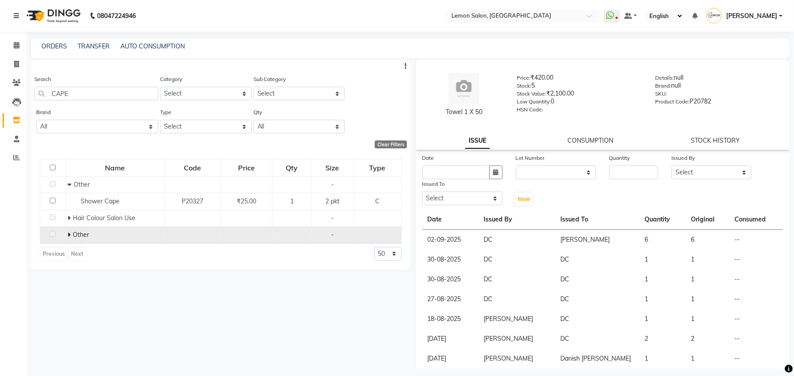
click at [69, 233] on icon at bounding box center [69, 235] width 3 height 6
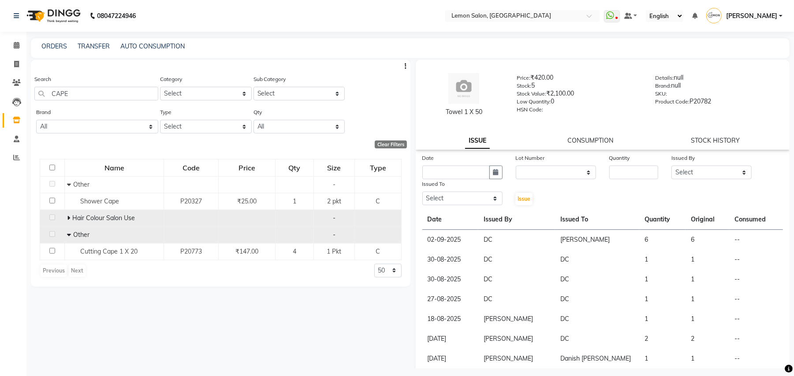
click at [73, 218] on span "Hair Colour Salon Use" at bounding box center [103, 218] width 63 height 8
click at [70, 219] on icon at bounding box center [68, 218] width 3 height 6
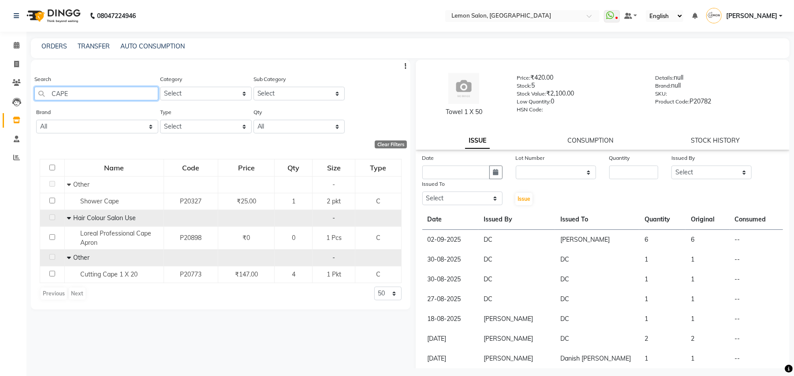
click at [86, 94] on input "CAPE" at bounding box center [96, 94] width 124 height 14
type input "GOWN"
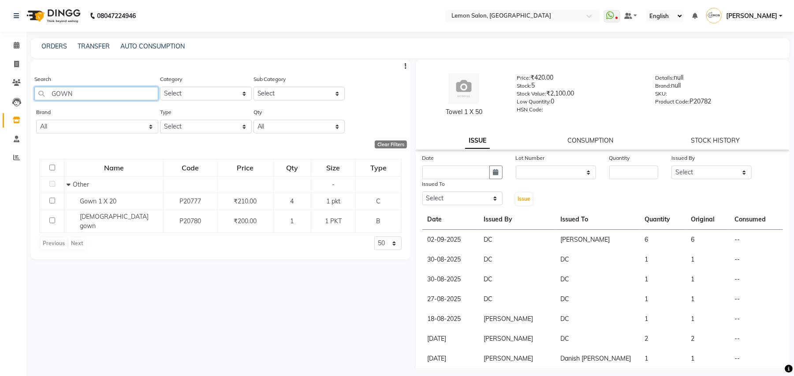
click at [85, 89] on input "GOWN" at bounding box center [96, 94] width 124 height 14
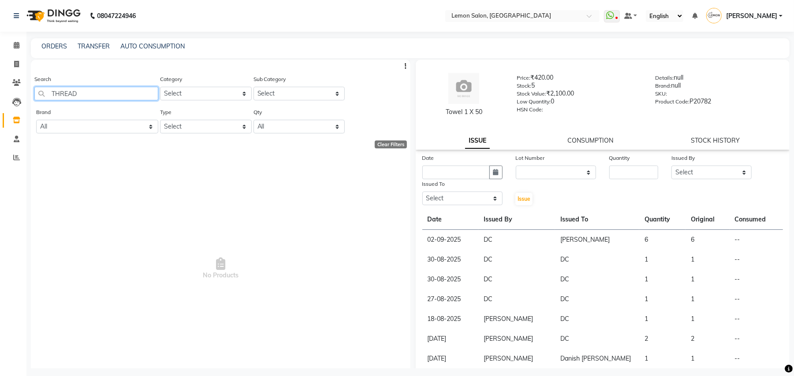
type input "THREAD"
click at [83, 92] on input "THREAD" at bounding box center [96, 94] width 124 height 14
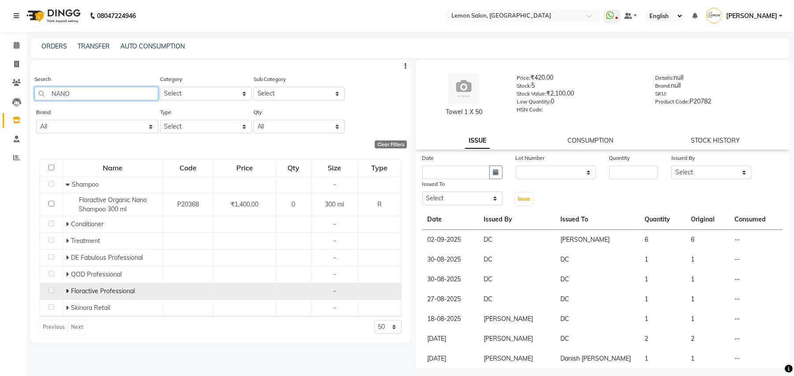
type input "NANO"
click at [66, 293] on icon at bounding box center [67, 291] width 3 height 6
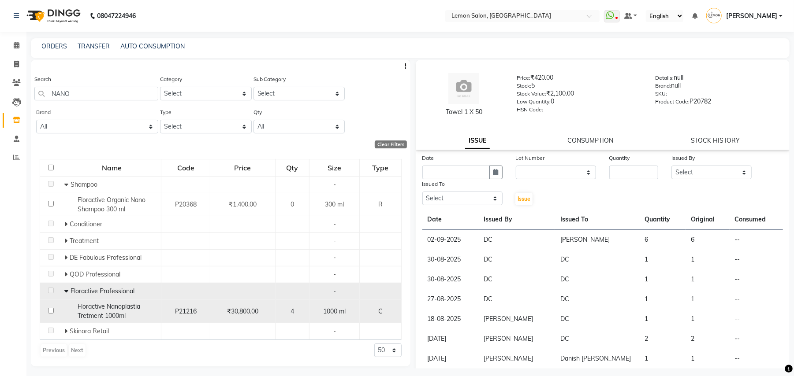
click at [83, 312] on span "Floractive Nanoplastia Tretment 1000ml" at bounding box center [109, 311] width 63 height 17
select select
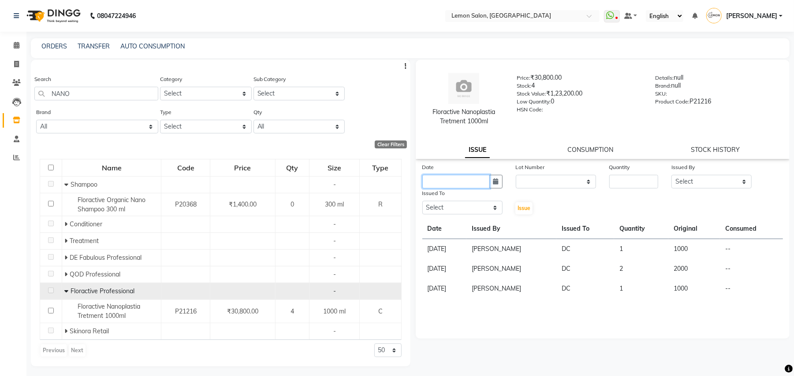
click at [462, 184] on input "text" at bounding box center [455, 182] width 67 height 14
select select "9"
select select "2025"
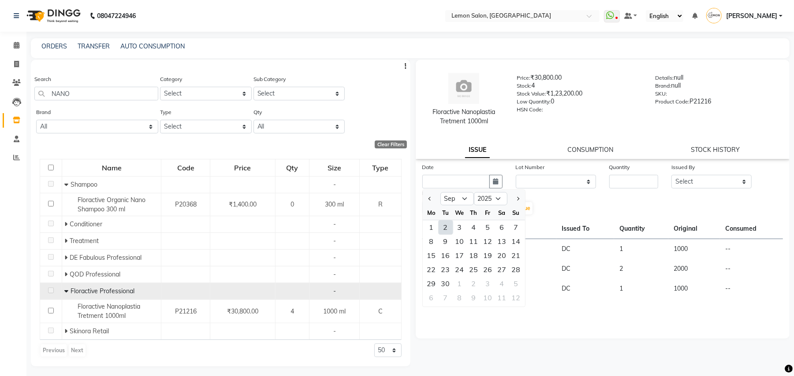
click at [448, 231] on div "2" at bounding box center [445, 227] width 14 height 14
type input "02-09-2025"
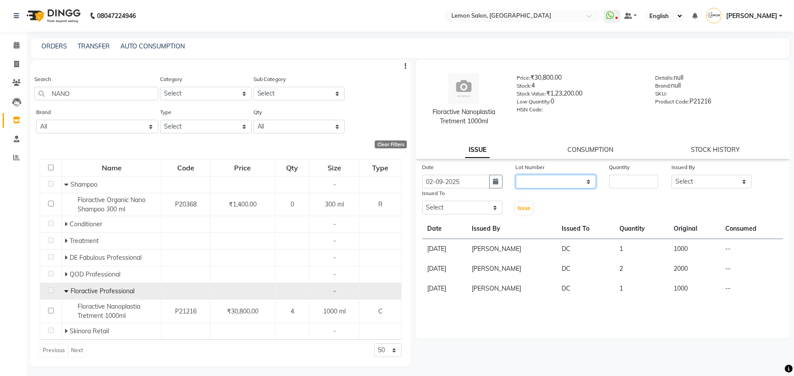
drag, startPoint x: 576, startPoint y: 179, endPoint x: 572, endPoint y: 182, distance: 4.8
click at [576, 178] on select "None" at bounding box center [556, 182] width 80 height 14
select select "0: null"
click at [516, 175] on select "None" at bounding box center [556, 182] width 80 height 14
click at [624, 182] on input "number" at bounding box center [633, 182] width 49 height 14
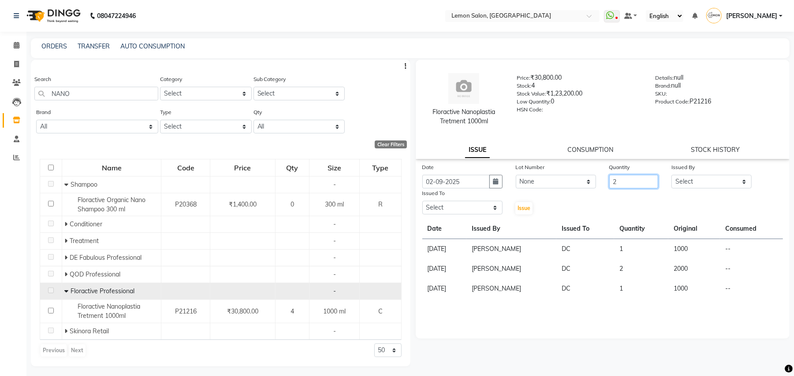
type input "2"
click at [699, 175] on select "Select Arun Arndive Danish Mansoori DC Faheem Malik Kajal Pawar Manisha Malviya…" at bounding box center [711, 182] width 80 height 14
select select "7880"
click at [671, 175] on select "Select Arun Arndive Danish Mansoori DC Faheem Malik Kajal Pawar Manisha Malviya…" at bounding box center [711, 182] width 80 height 14
click at [426, 207] on select "Select Arun Arndive Danish Mansoori DC Faheem Malik Kajal Pawar Manisha Malviya…" at bounding box center [462, 208] width 80 height 14
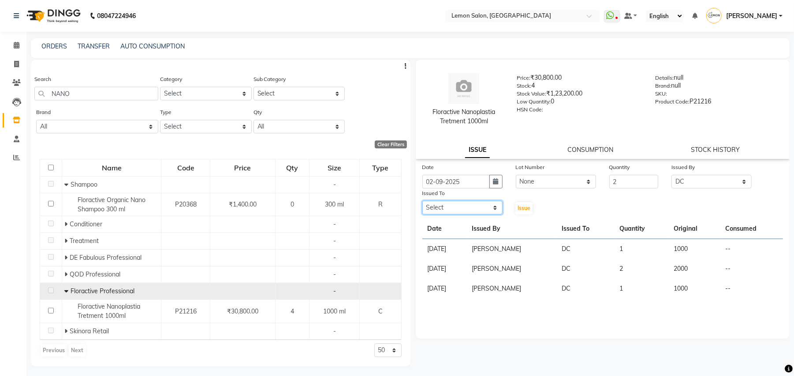
select select "7880"
click at [422, 201] on select "Select Arun Arndive Danish Mansoori DC Faheem Malik Kajal Pawar Manisha Malviya…" at bounding box center [462, 208] width 80 height 14
click at [529, 205] on span "Issue" at bounding box center [523, 208] width 13 height 7
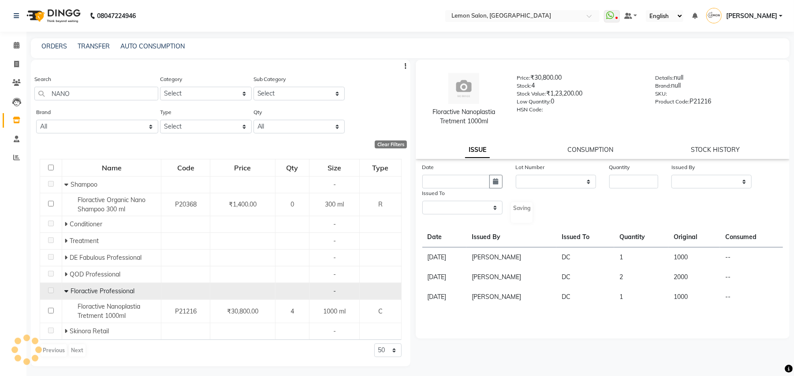
select select
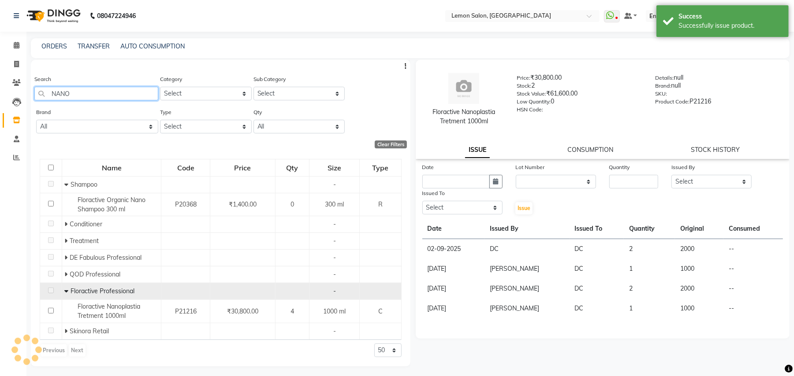
click at [103, 96] on input "NANO" at bounding box center [96, 94] width 124 height 14
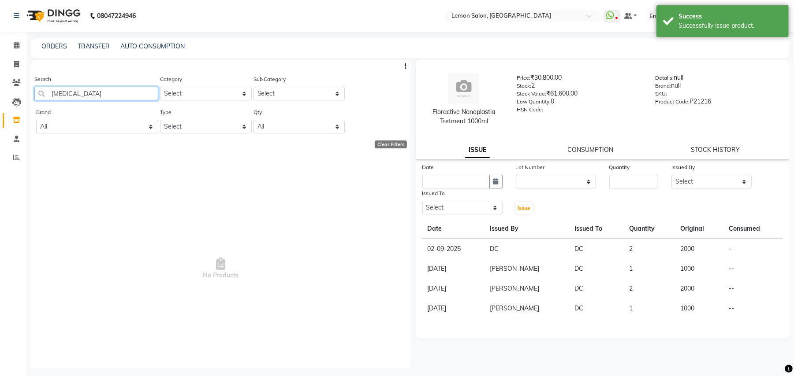
click at [103, 96] on input "BOTOX" at bounding box center [96, 94] width 124 height 14
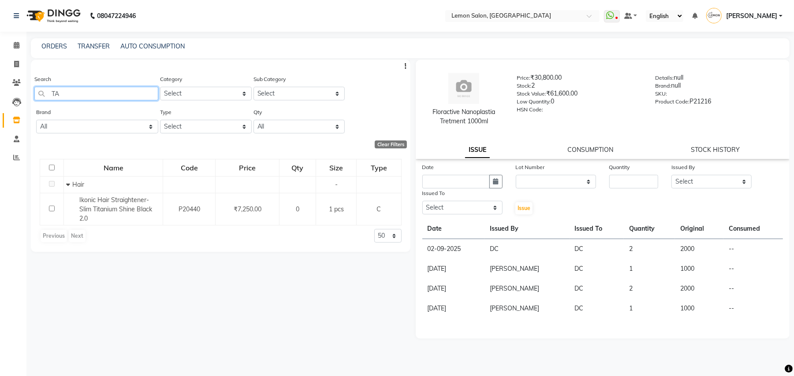
type input "T"
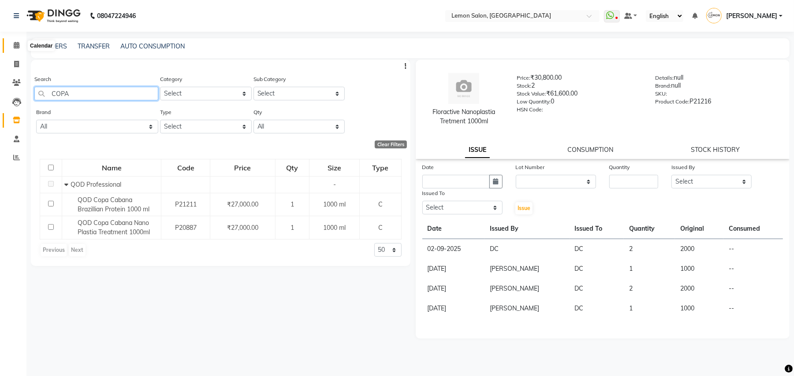
type input "COPA"
click at [18, 43] on icon at bounding box center [17, 45] width 6 height 7
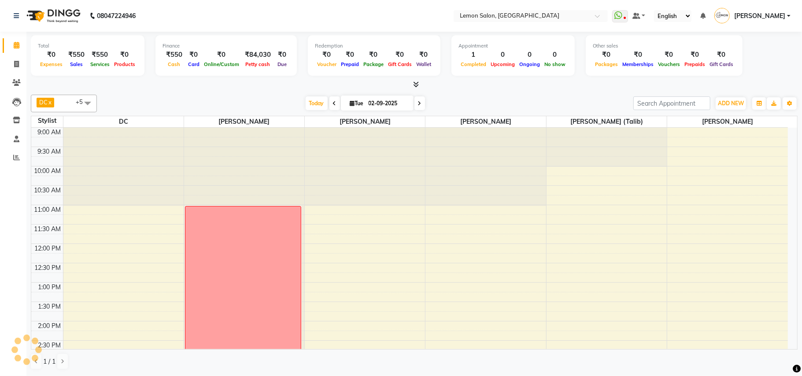
click at [295, 101] on div "Today Tue 02-09-2025" at bounding box center [365, 103] width 528 height 13
click at [309, 103] on span "Today" at bounding box center [317, 104] width 22 height 14
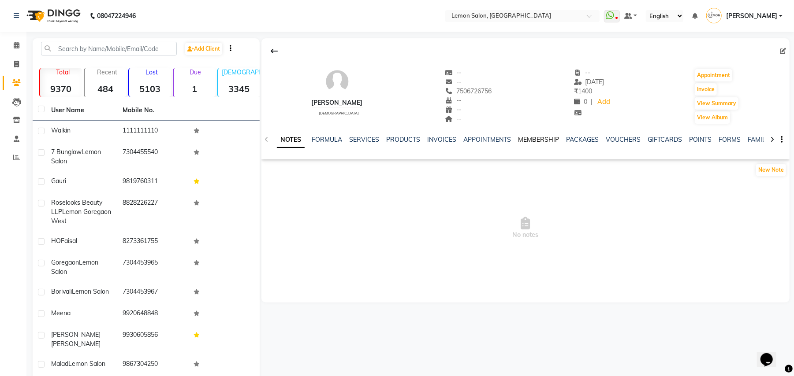
click at [541, 138] on link "MEMBERSHIP" at bounding box center [538, 140] width 41 height 8
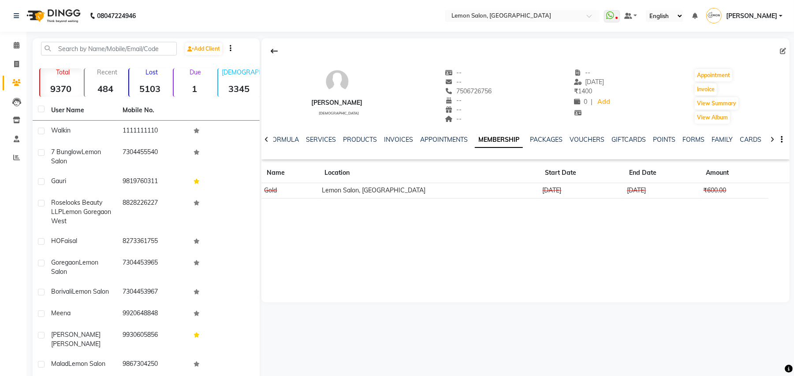
click at [319, 146] on div "NOTES FORMULA SERVICES PRODUCTS INVOICES APPOINTMENTS MEMBERSHIP PACKAGES VOUCH…" at bounding box center [515, 143] width 476 height 16
click at [323, 137] on link "SERVICES" at bounding box center [321, 140] width 30 height 8
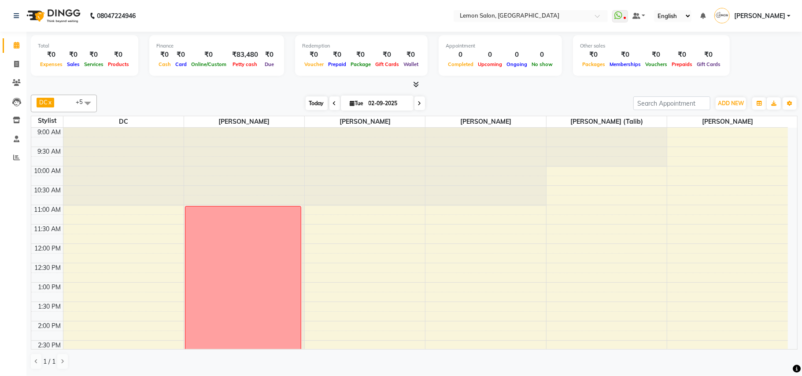
click at [308, 100] on span "Today" at bounding box center [317, 104] width 22 height 14
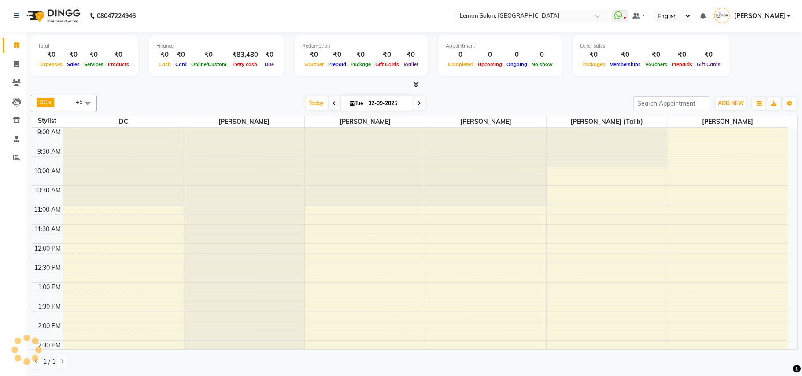
scroll to position [276, 0]
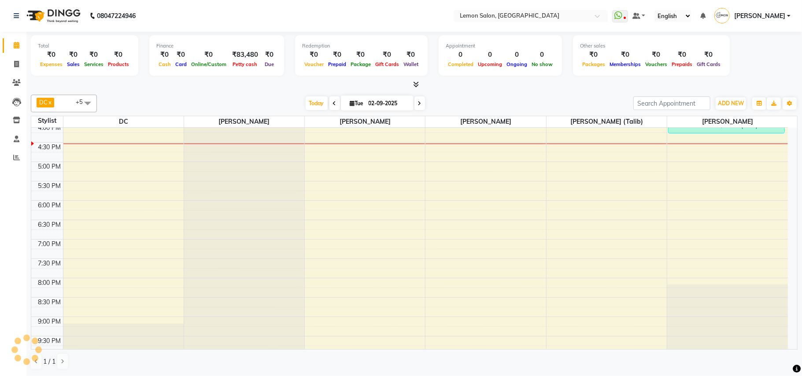
click at [193, 99] on div "Today Tue 02-09-2025" at bounding box center [365, 103] width 528 height 13
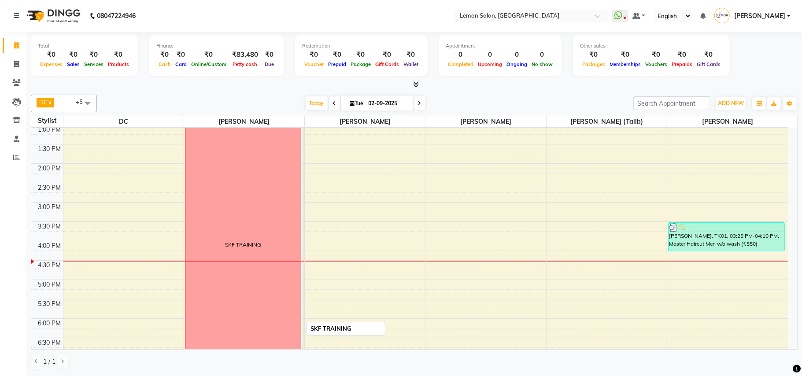
scroll to position [159, 0]
click at [316, 103] on span "Today" at bounding box center [317, 104] width 22 height 14
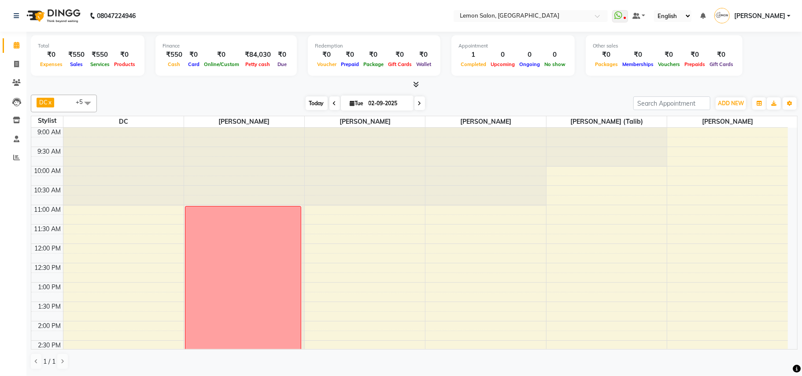
click at [311, 103] on span "Today" at bounding box center [317, 104] width 22 height 14
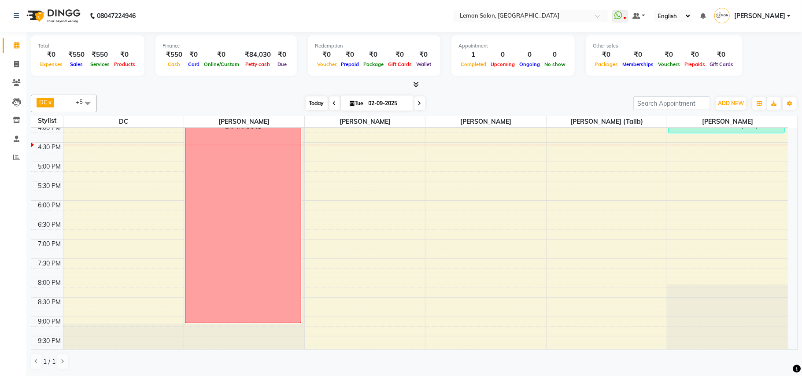
click at [311, 103] on span "Today" at bounding box center [317, 104] width 22 height 14
click at [587, 95] on div "DC x [PERSON_NAME] x [PERSON_NAME] x [PERSON_NAME] x [PERSON_NAME] (Talib) x [P…" at bounding box center [414, 104] width 767 height 18
click at [307, 105] on span "Today" at bounding box center [317, 104] width 22 height 14
click at [316, 106] on span "Today" at bounding box center [317, 104] width 22 height 14
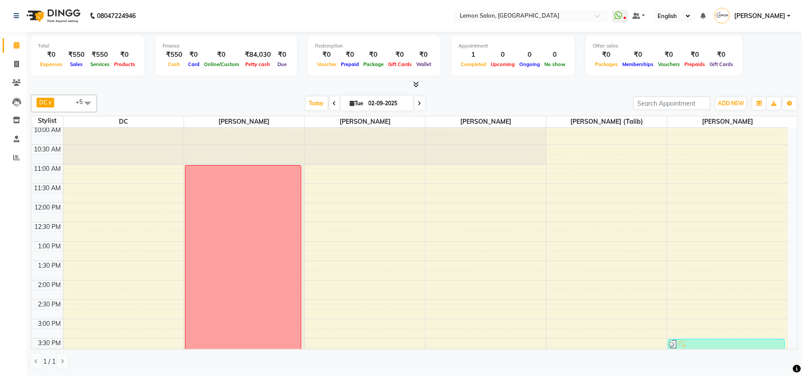
scroll to position [0, 0]
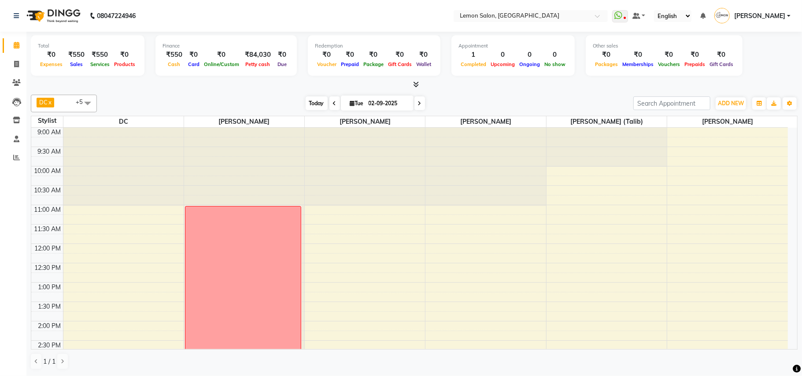
click at [316, 106] on span "Today" at bounding box center [317, 104] width 22 height 14
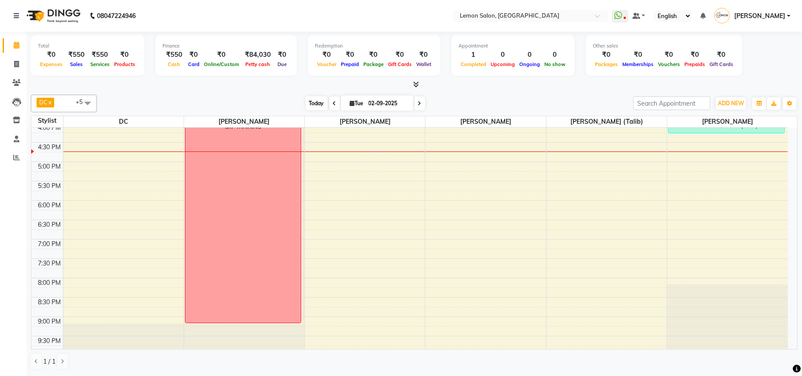
click at [309, 101] on span "Today" at bounding box center [317, 104] width 22 height 14
click at [22, 44] on span at bounding box center [16, 46] width 15 height 10
click at [308, 103] on span "Today" at bounding box center [317, 104] width 22 height 14
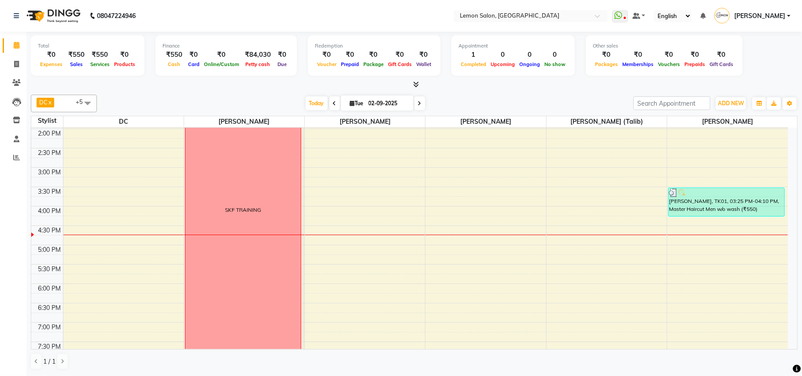
scroll to position [0, 0]
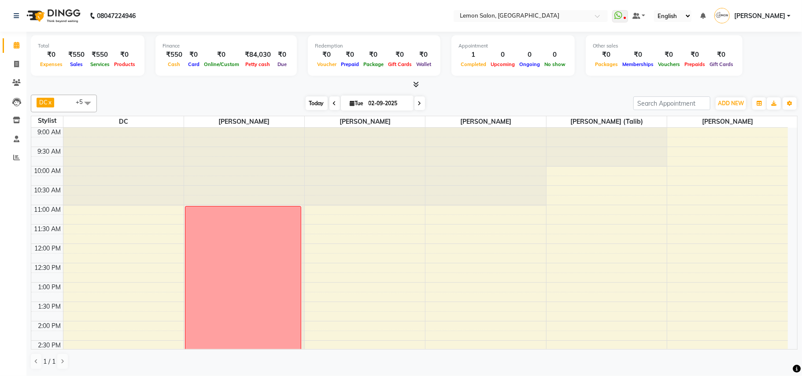
click at [308, 102] on span "Today" at bounding box center [317, 104] width 22 height 14
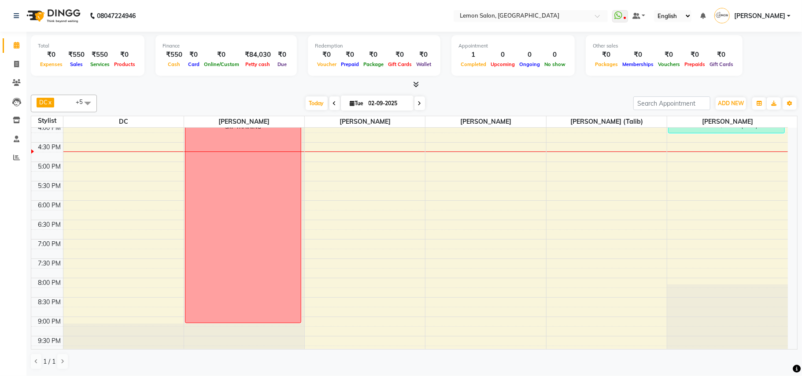
click at [14, 41] on span at bounding box center [16, 46] width 15 height 10
click at [311, 96] on div "DC x Faheem Malik x Manisha Malviya x Payal Maurya x Salman Shah (Talib) x Zish…" at bounding box center [414, 104] width 767 height 18
click at [309, 99] on span "Today" at bounding box center [317, 104] width 22 height 14
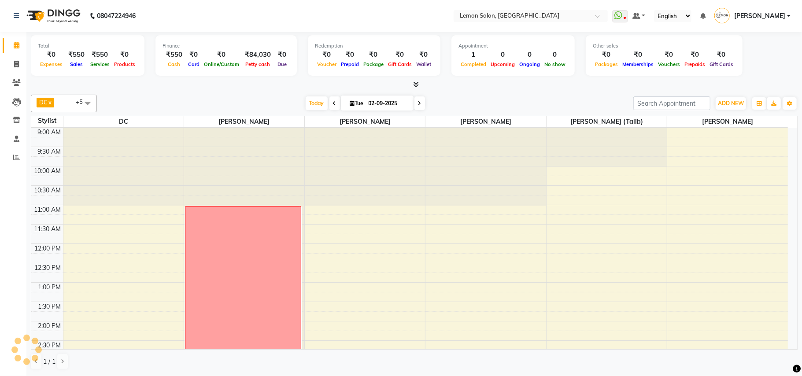
click at [192, 96] on div "DC x Faheem Malik x Manisha Malviya x Payal Maurya x Salman Shah (Talib) x Zish…" at bounding box center [414, 104] width 767 height 18
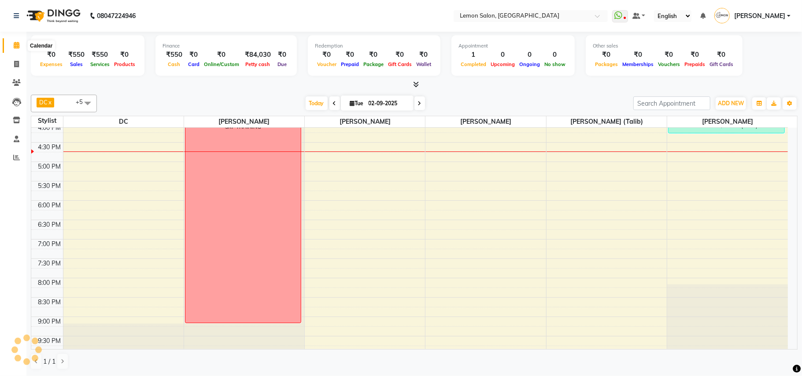
click at [10, 43] on span at bounding box center [16, 46] width 15 height 10
click at [319, 101] on span "Today" at bounding box center [317, 104] width 22 height 14
click at [314, 103] on span "Today" at bounding box center [317, 104] width 22 height 14
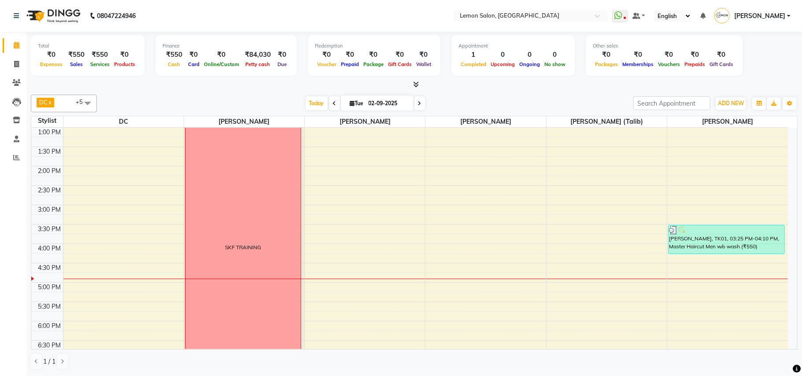
scroll to position [152, 0]
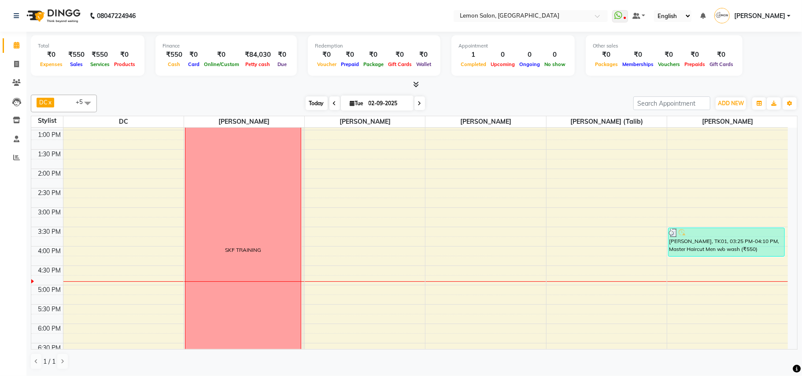
click at [313, 106] on span "Today" at bounding box center [317, 104] width 22 height 14
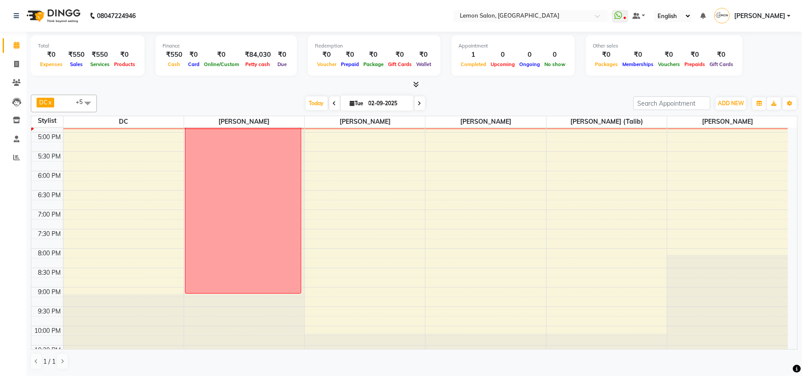
scroll to position [329, 0]
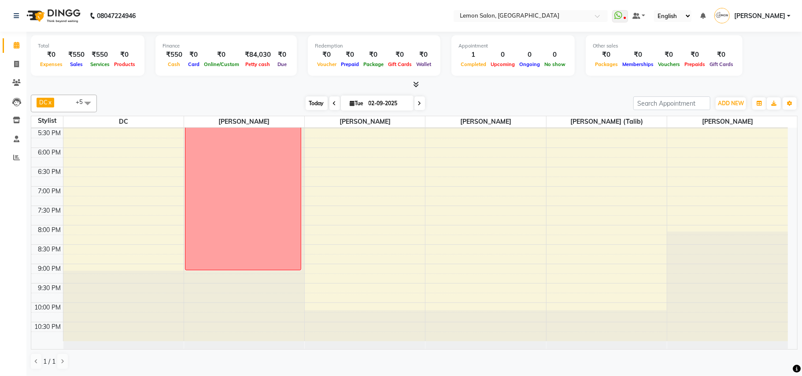
click at [318, 102] on span "Today" at bounding box center [317, 104] width 22 height 14
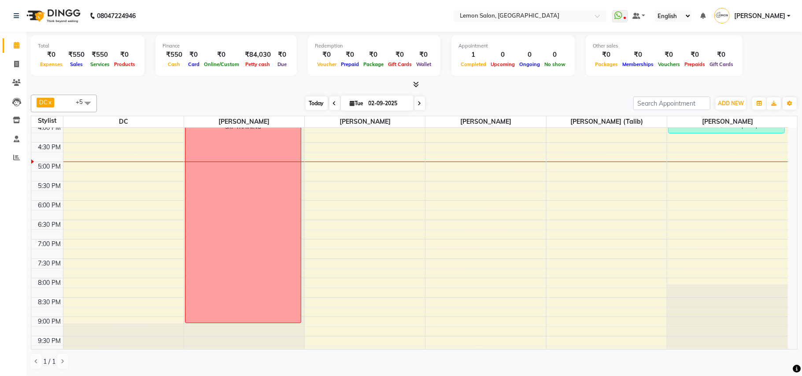
click at [308, 104] on span "Today" at bounding box center [317, 104] width 22 height 14
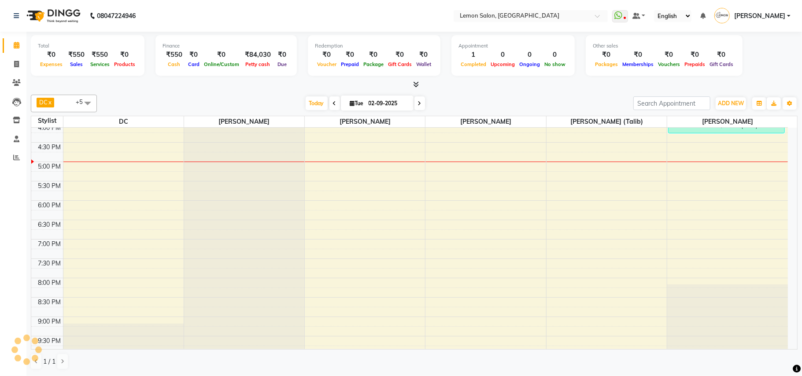
click at [211, 93] on div "DC x Faheem Malik x Manisha Malviya x Payal Maurya x Salman Shah (Talib) x Zish…" at bounding box center [414, 232] width 767 height 282
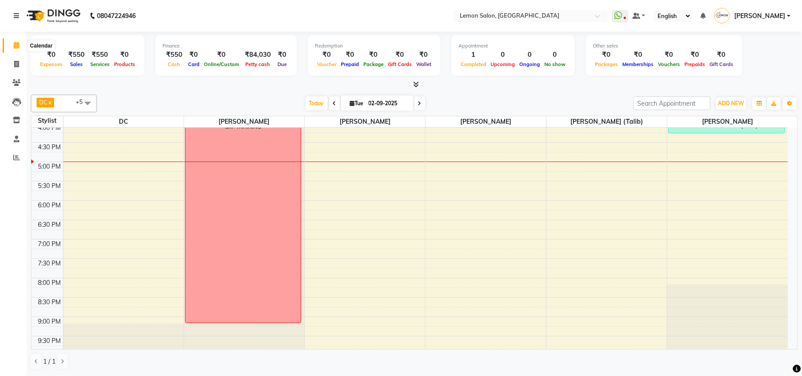
click at [12, 45] on span at bounding box center [16, 46] width 15 height 10
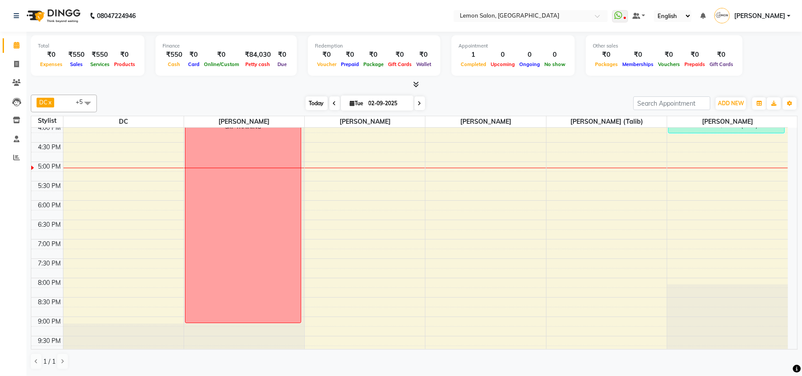
click at [313, 106] on span "Today" at bounding box center [317, 104] width 22 height 14
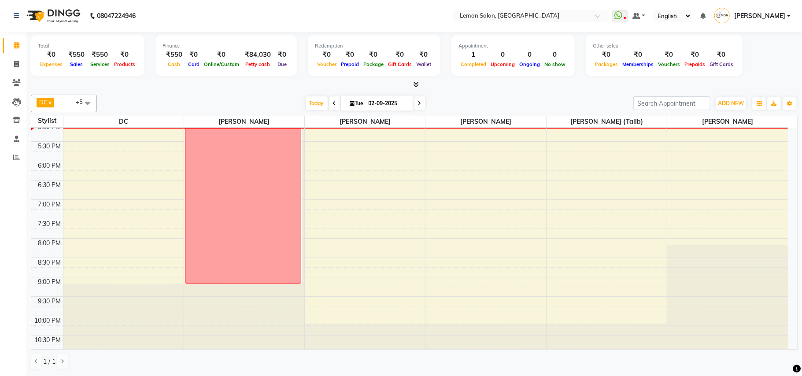
click at [488, 102] on div "[DATE] [DATE]" at bounding box center [365, 103] width 528 height 13
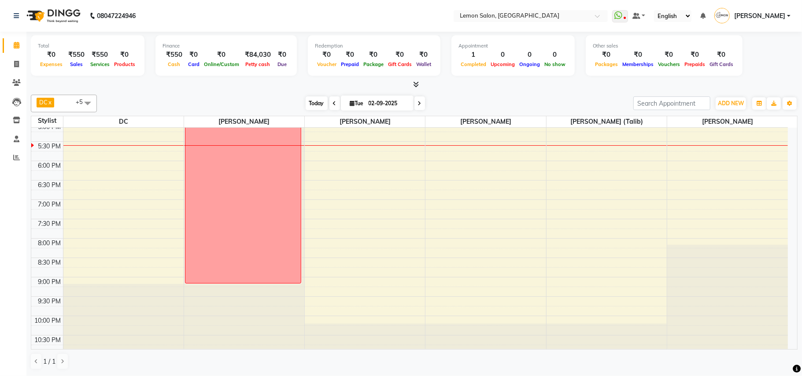
click at [310, 99] on span "Today" at bounding box center [317, 104] width 22 height 14
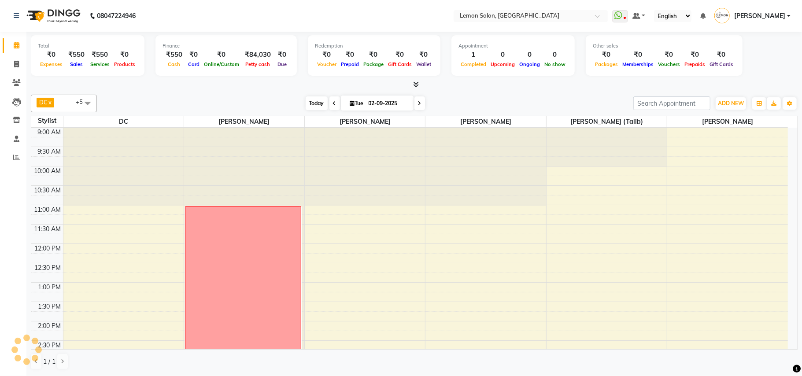
scroll to position [315, 0]
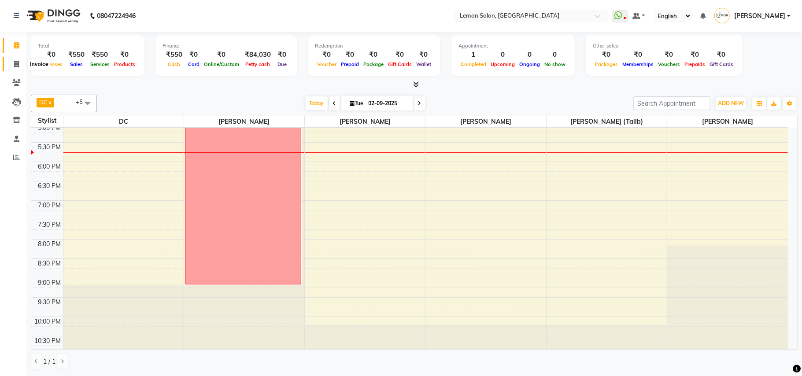
click at [13, 64] on span at bounding box center [16, 64] width 15 height 10
select select "569"
select select "service"
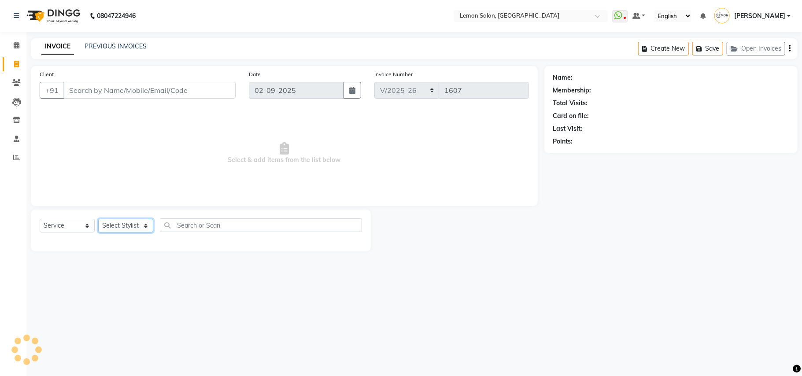
click at [129, 229] on select "Select Stylist" at bounding box center [125, 226] width 55 height 14
select select "45021"
click at [98, 219] on select "Select Stylist Arun Arndive Danish [PERSON_NAME] [PERSON_NAME] [PERSON_NAME] [P…" at bounding box center [125, 226] width 55 height 14
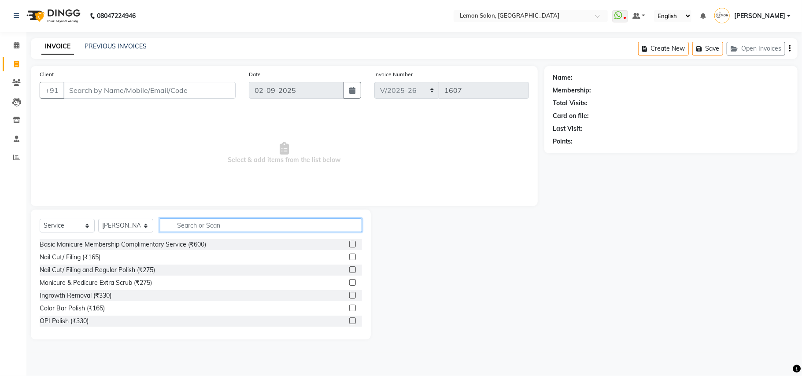
click at [205, 221] on input "text" at bounding box center [261, 226] width 202 height 14
type input "R"
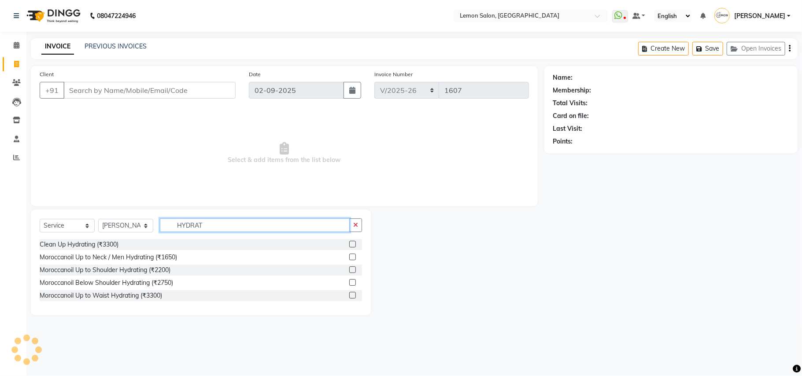
type input "HYDRAT"
click at [332, 155] on span "Select & add items from the list below" at bounding box center [285, 153] width 490 height 88
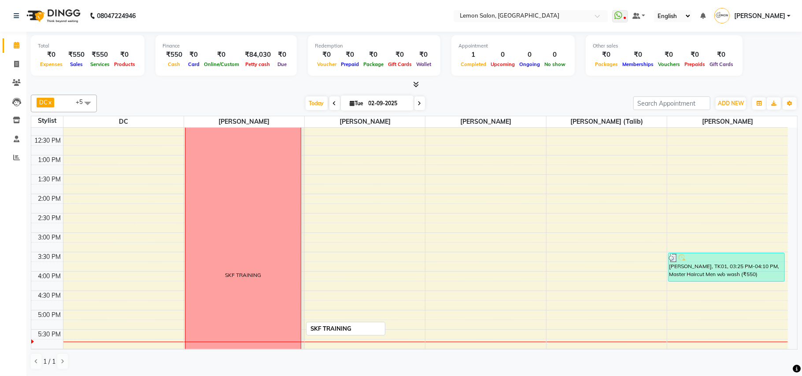
scroll to position [176, 0]
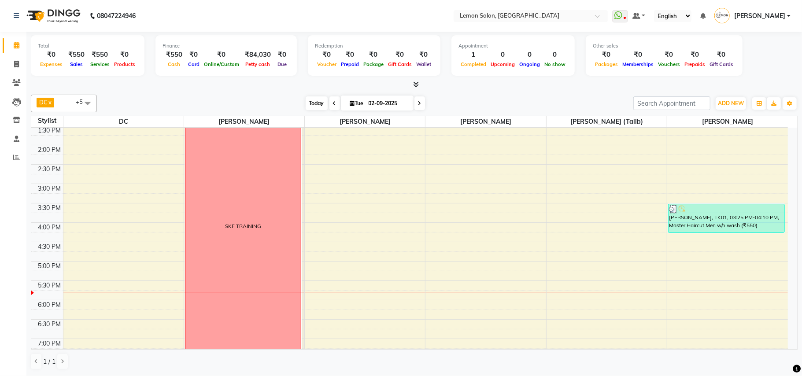
click at [316, 103] on span "Today" at bounding box center [317, 104] width 22 height 14
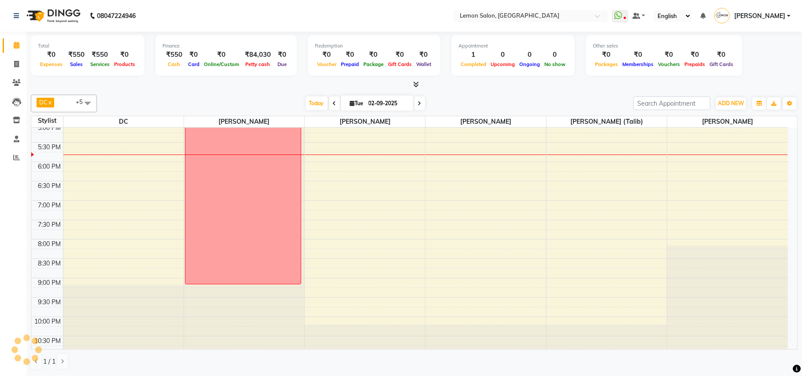
click at [553, 108] on div "[DATE] [DATE]" at bounding box center [365, 103] width 528 height 13
click at [311, 100] on span "Today" at bounding box center [317, 104] width 22 height 14
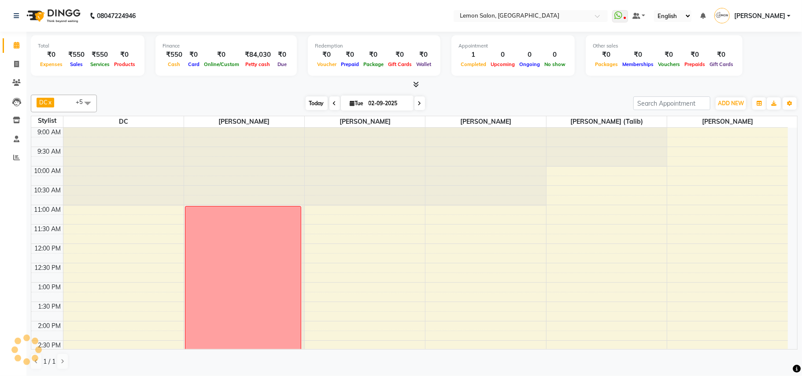
scroll to position [316, 0]
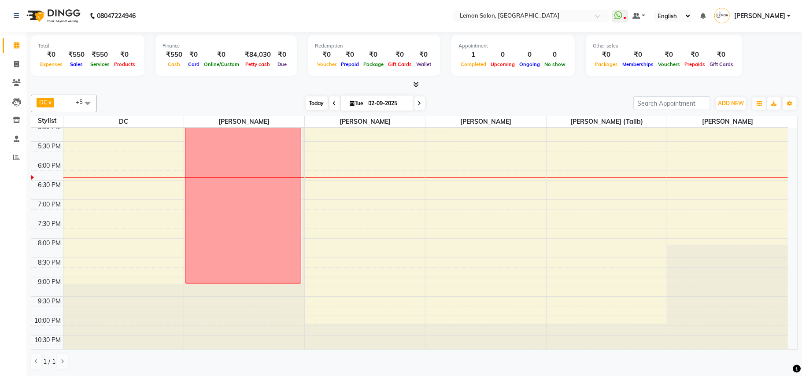
click at [309, 103] on span "Today" at bounding box center [317, 104] width 22 height 14
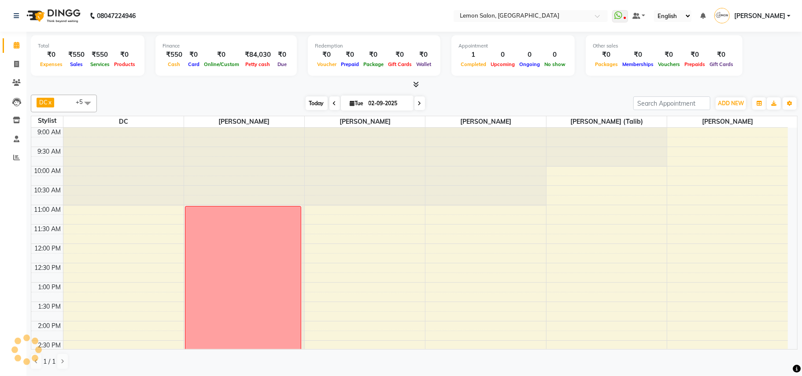
scroll to position [329, 0]
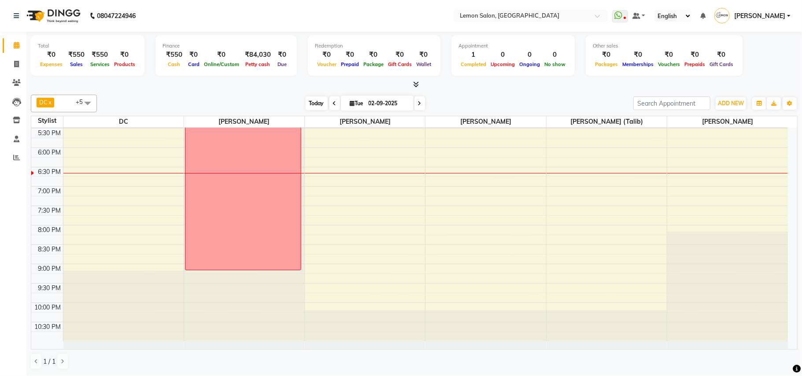
click at [315, 100] on span "Today" at bounding box center [317, 104] width 22 height 14
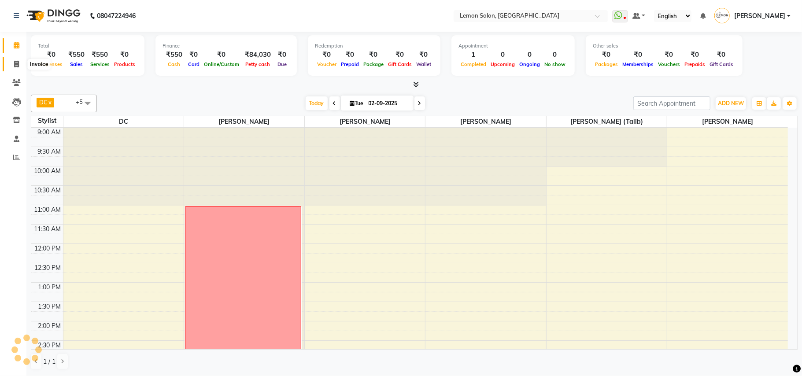
click at [20, 65] on span at bounding box center [16, 64] width 15 height 10
select select "service"
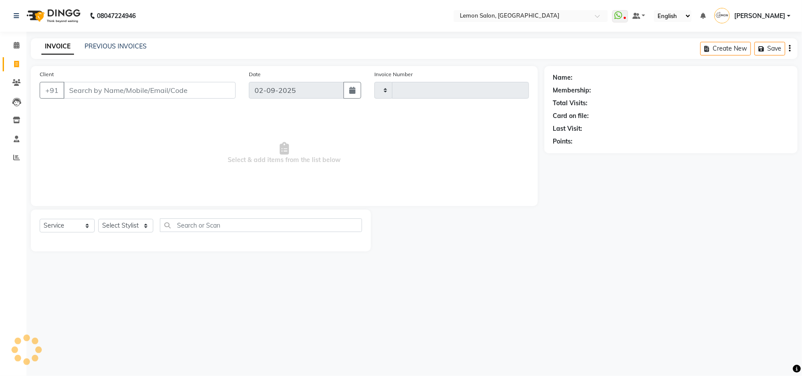
type input "1608"
select select "569"
click at [113, 224] on select "Select Stylist" at bounding box center [125, 226] width 55 height 14
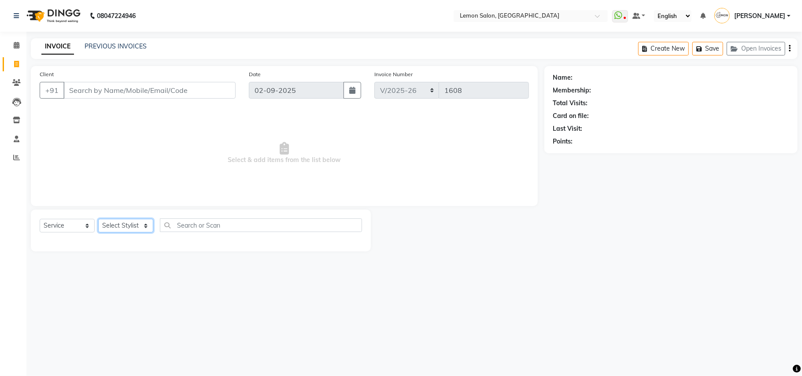
select select "62741"
click at [98, 219] on select "Select Stylist Arun Arndive Danish [PERSON_NAME] [PERSON_NAME] [PERSON_NAME] [P…" at bounding box center [125, 226] width 55 height 14
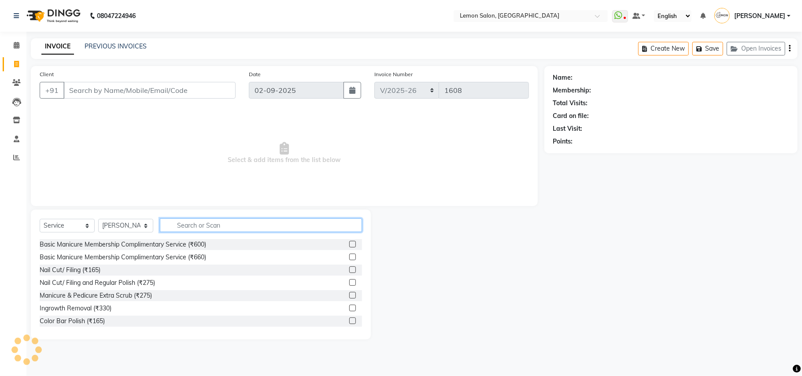
click at [197, 226] on input "text" at bounding box center [261, 226] width 202 height 14
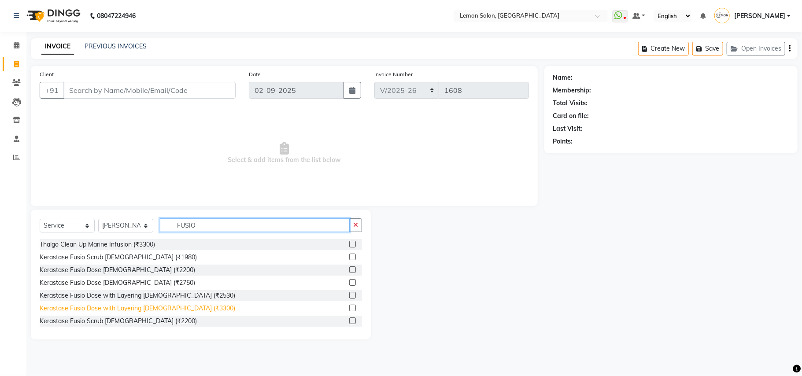
type input "FUSIO"
click at [166, 306] on div "Kerastase Fusio Dose with Layering [DEMOGRAPHIC_DATA] (₹3300)" at bounding box center [138, 308] width 196 height 9
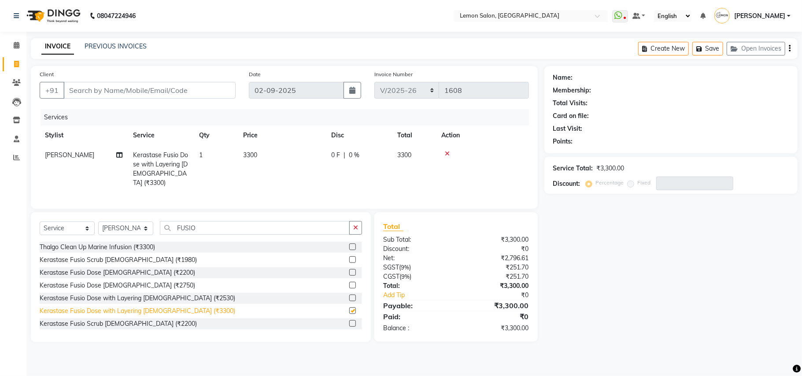
checkbox input "false"
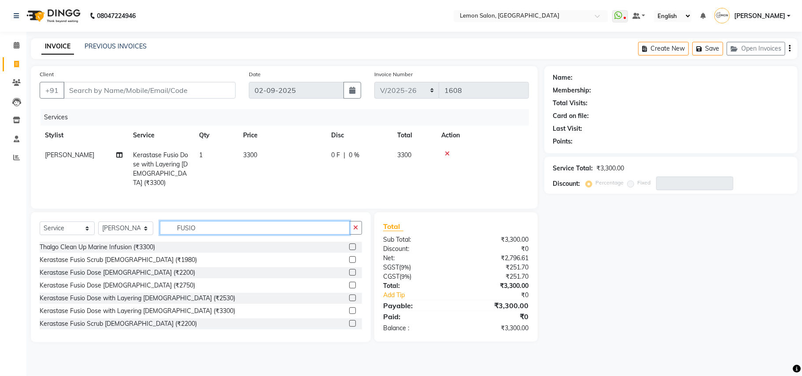
click at [260, 231] on input "FUSIO" at bounding box center [255, 228] width 190 height 14
type input "F"
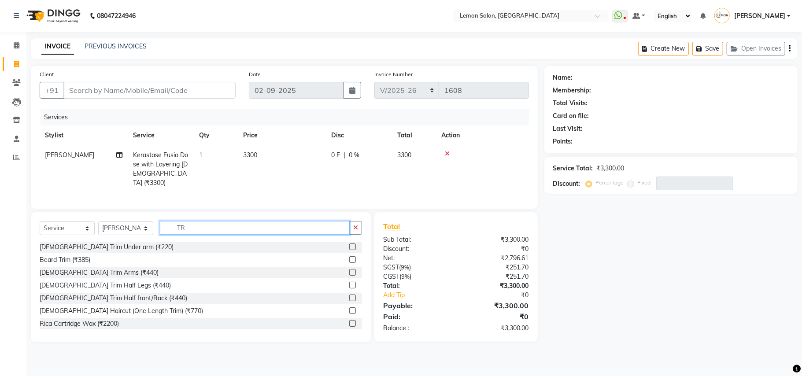
type input "T"
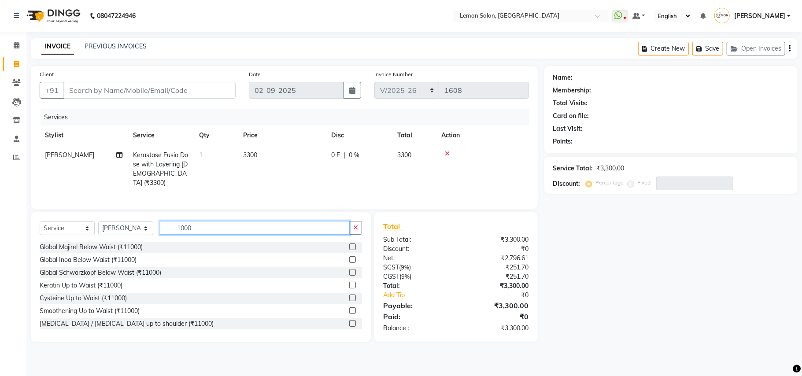
click at [224, 226] on input "1000" at bounding box center [255, 228] width 190 height 14
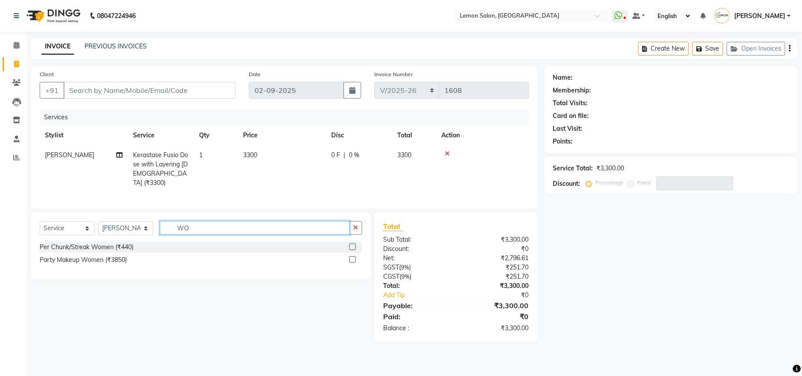
type input "W"
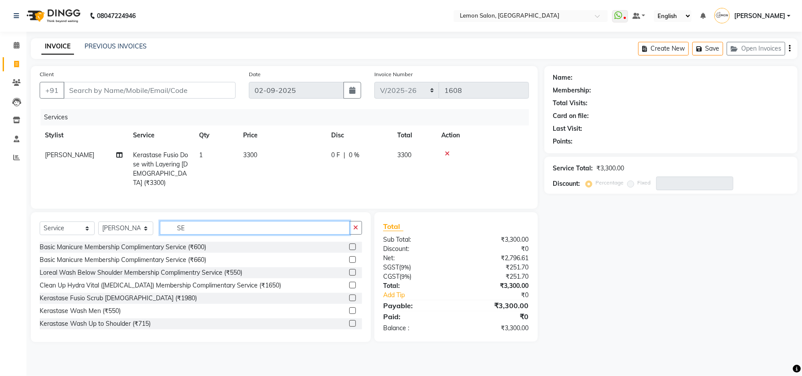
type input "S"
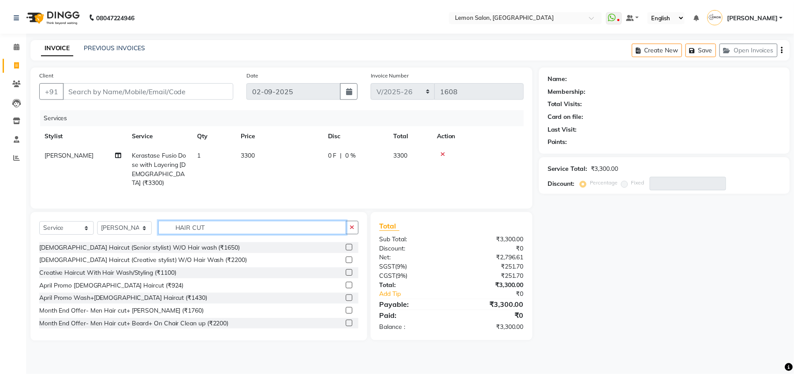
scroll to position [78, 0]
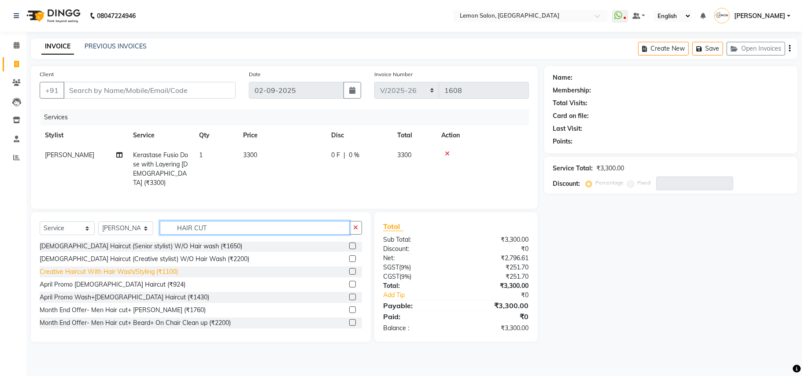
type input "HAIR CUT"
click at [142, 272] on div "Creative Haircut With Hair Wash/Styling (₹1100)" at bounding box center [109, 271] width 138 height 9
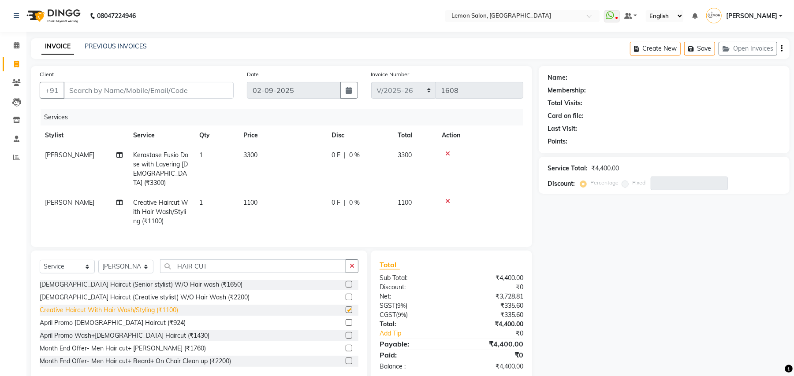
checkbox input "false"
click at [334, 153] on span "0 F" at bounding box center [335, 155] width 9 height 9
select select "62741"
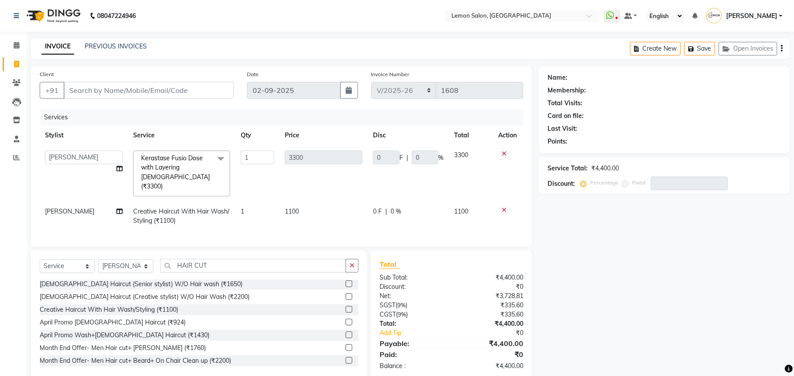
click at [296, 210] on td "1100" at bounding box center [323, 216] width 88 height 29
select select "62741"
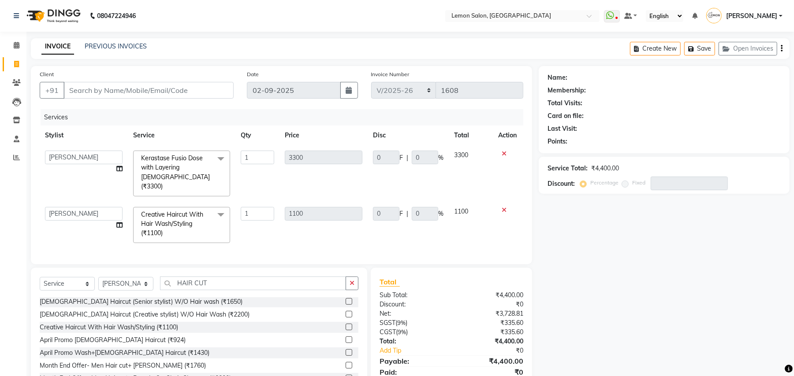
click at [221, 207] on span at bounding box center [221, 215] width 18 height 17
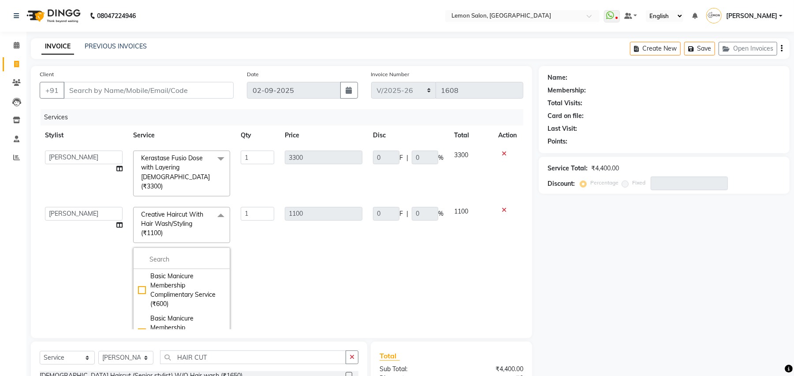
click at [256, 228] on td "1" at bounding box center [257, 282] width 44 height 160
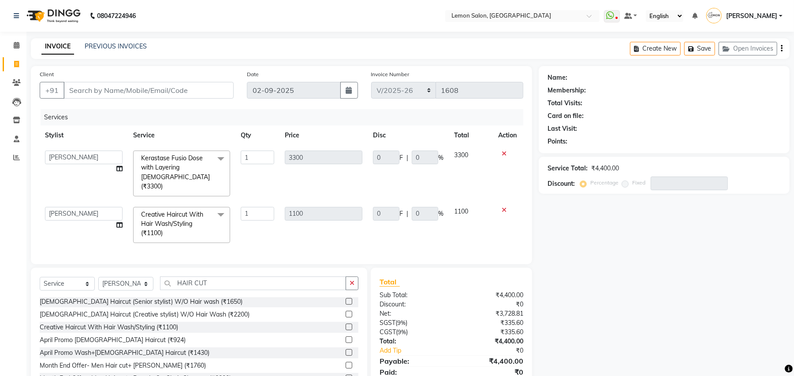
scroll to position [34, 0]
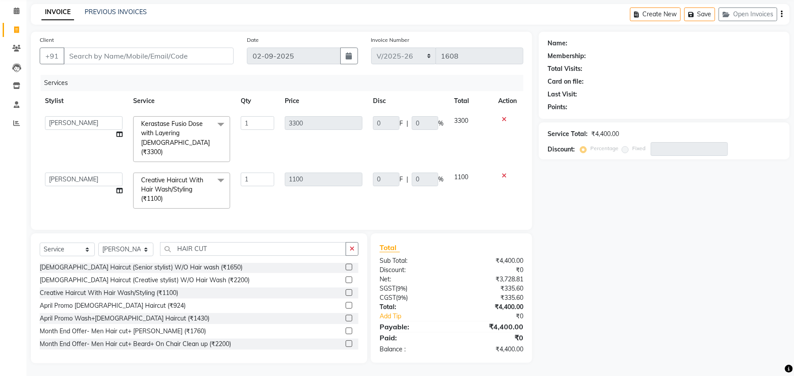
click at [217, 173] on span at bounding box center [221, 181] width 18 height 17
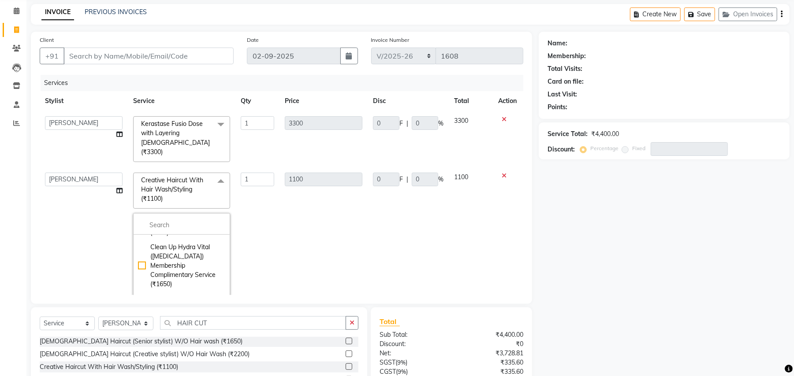
scroll to position [705, 0]
click at [501, 173] on icon at bounding box center [503, 176] width 5 height 6
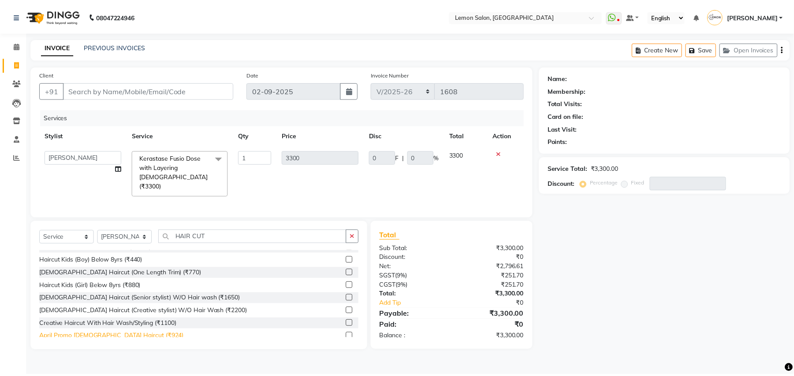
scroll to position [0, 0]
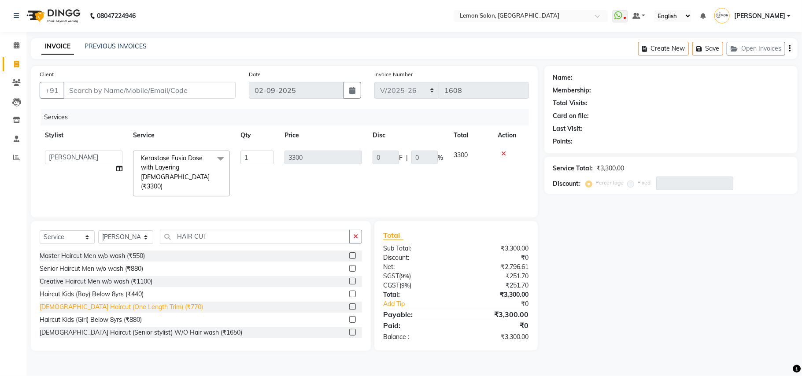
click at [85, 303] on div "[DEMOGRAPHIC_DATA] Haircut (One Length Trim) (₹770)" at bounding box center [121, 307] width 163 height 9
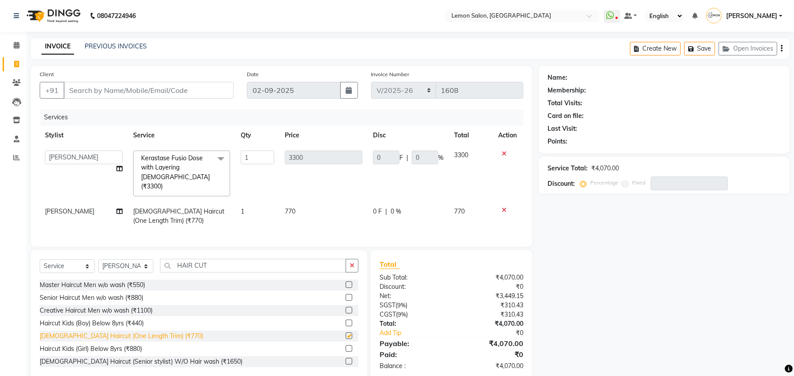
checkbox input "false"
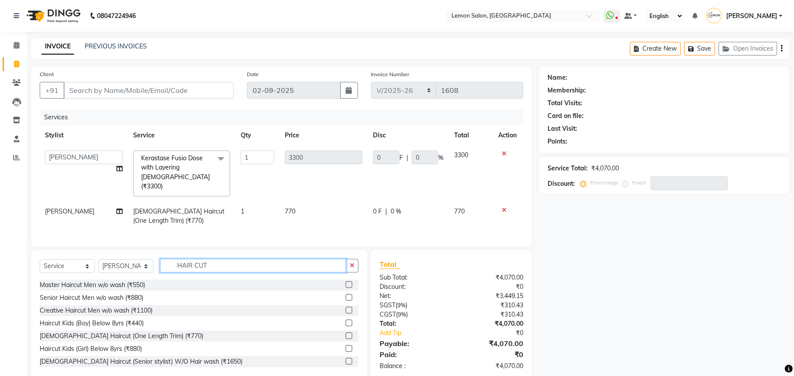
click at [219, 260] on input "HAIR CUT" at bounding box center [253, 266] width 186 height 14
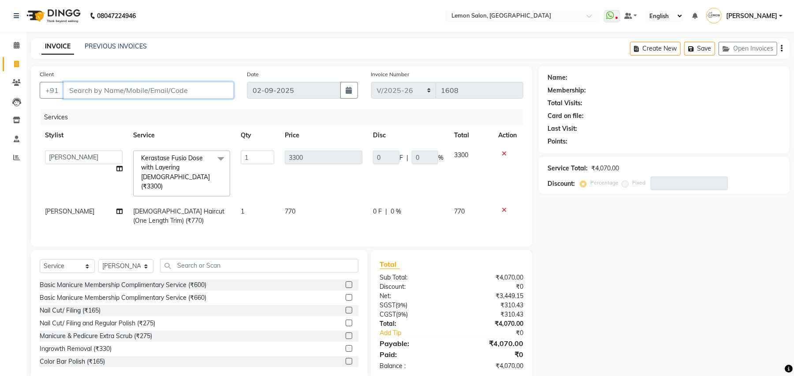
click at [157, 96] on input "Client" at bounding box center [148, 90] width 170 height 17
type input "8"
type input "0"
type input "8652461586"
click at [211, 93] on span "Add Client" at bounding box center [210, 90] width 35 height 9
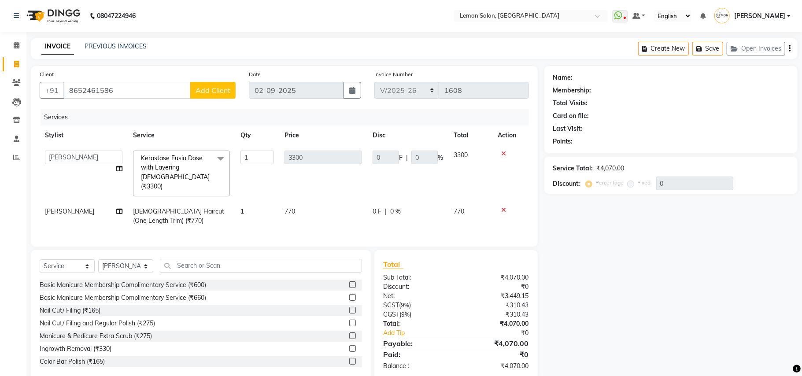
select select "22"
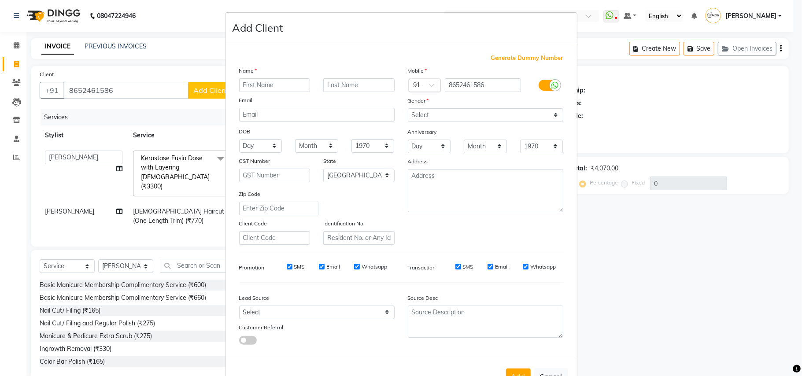
click at [279, 85] on input "text" at bounding box center [274, 85] width 71 height 14
click at [130, 87] on ngb-modal-window "Add Client Generate Dummy Number Name Email DOB Day 01 02 03 04 05 06 07 08 09 …" at bounding box center [401, 188] width 802 height 376
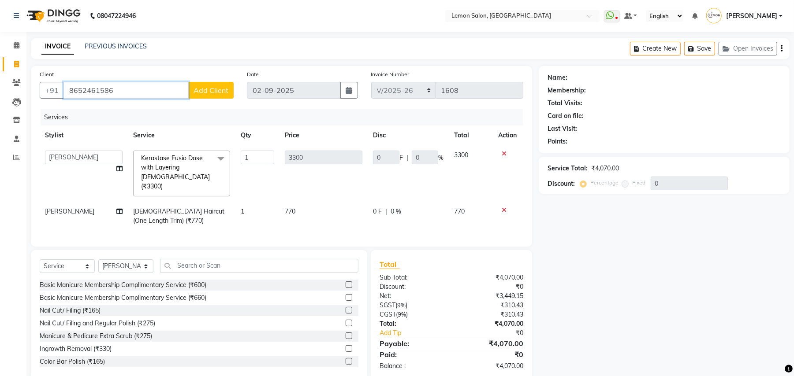
click at [126, 92] on input "8652461586" at bounding box center [125, 90] width 125 height 17
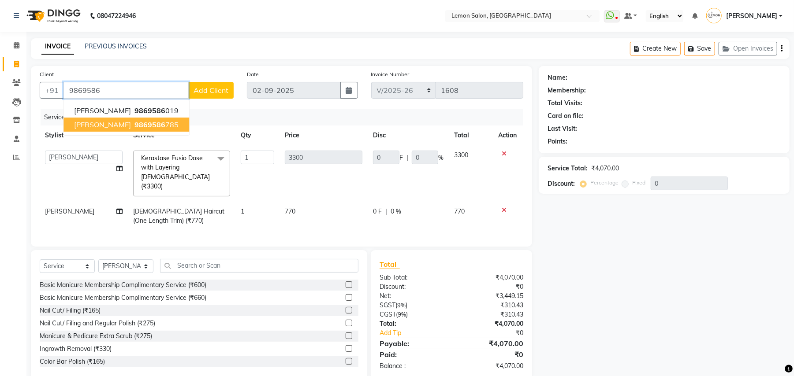
click at [133, 123] on ngb-highlight "9869586 785" at bounding box center [156, 124] width 46 height 9
type input "9869586785"
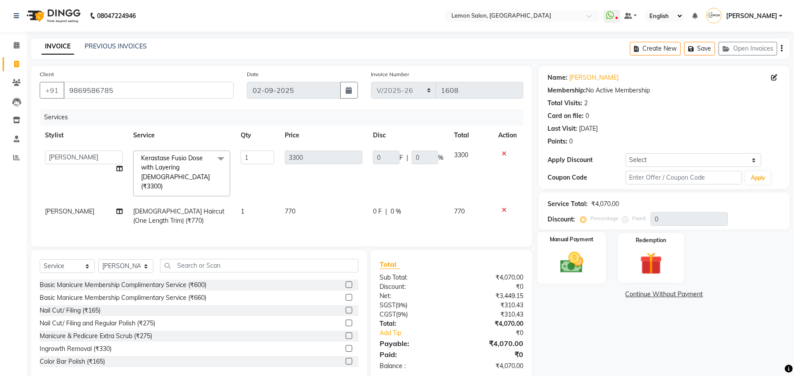
scroll to position [16, 0]
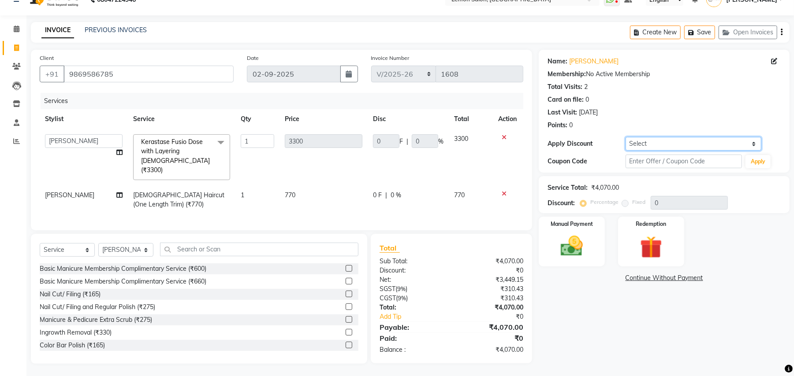
click at [647, 141] on select "Select Coupon → Abc" at bounding box center [693, 144] width 136 height 14
select select "1: Object"
click at [625, 137] on select "Select Coupon → Abc" at bounding box center [693, 144] width 136 height 14
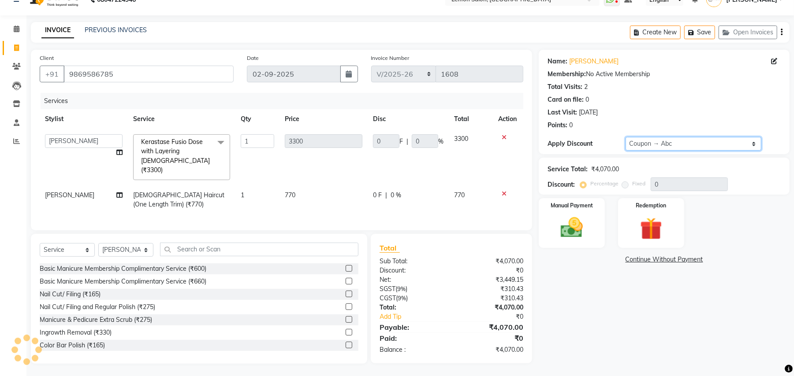
type input "20"
type input "660"
type input "20"
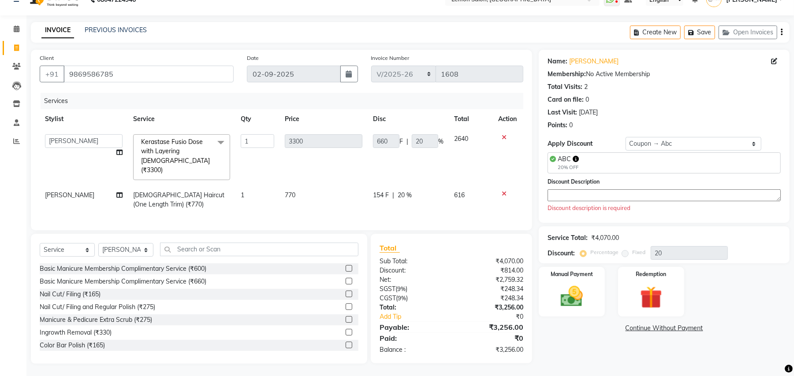
click at [572, 205] on div "Discount description is required" at bounding box center [663, 208] width 233 height 9
click at [576, 194] on textarea at bounding box center [663, 195] width 233 height 12
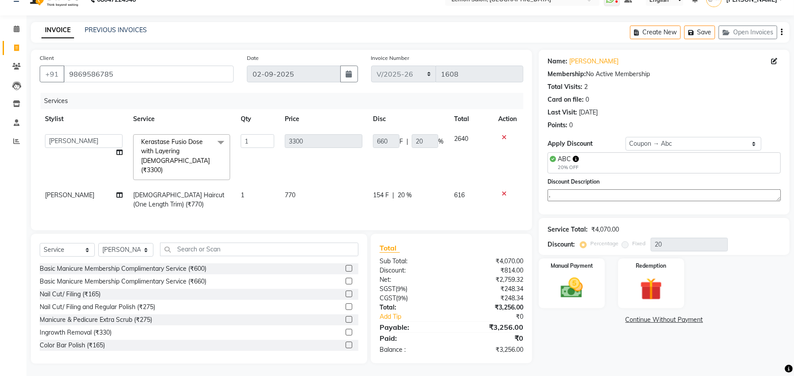
type textarea "."
click at [537, 215] on div "Client +91 9869586785 Date 02-09-2025 Invoice Number KND/2025-26 V/2025 V/2025-…" at bounding box center [281, 207] width 514 height 314
click at [558, 291] on img at bounding box center [572, 288] width 38 height 27
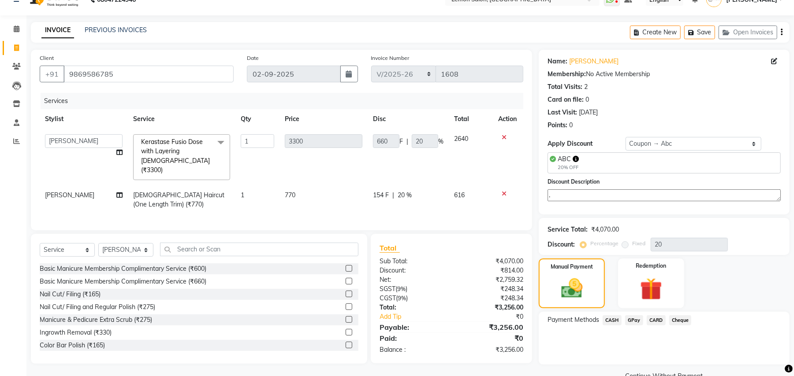
click at [631, 320] on span "GPay" at bounding box center [634, 321] width 18 height 10
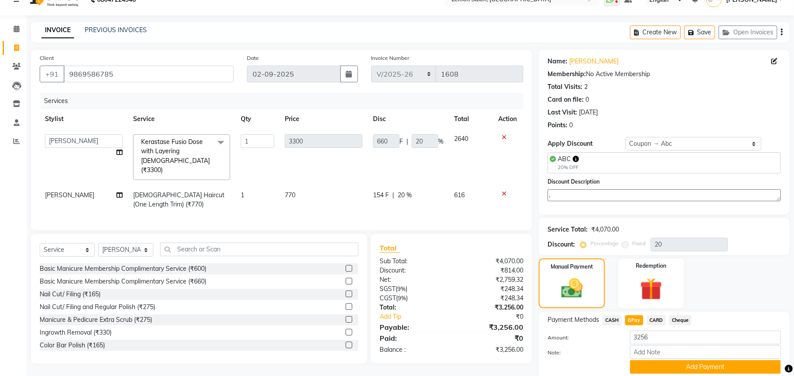
scroll to position [49, 0]
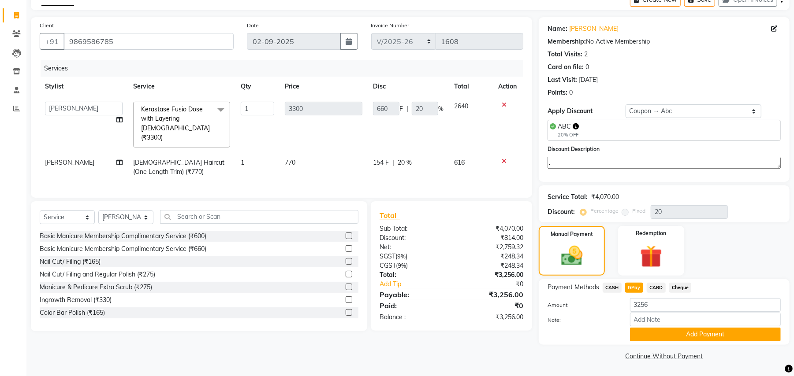
click at [591, 328] on div at bounding box center [582, 335] width 82 height 14
click at [660, 341] on button "Add Payment" at bounding box center [705, 335] width 151 height 14
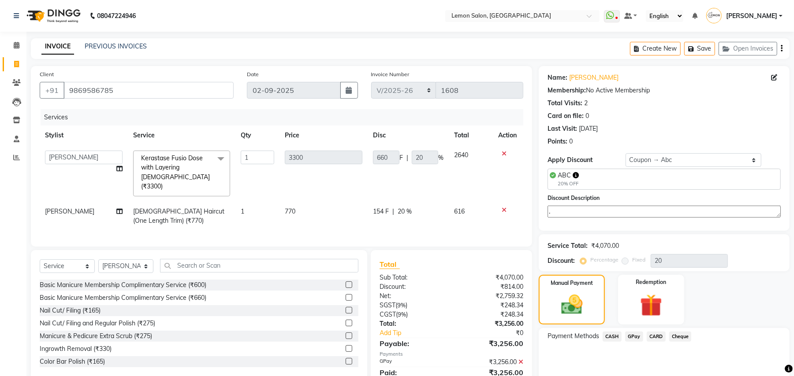
scroll to position [87, 0]
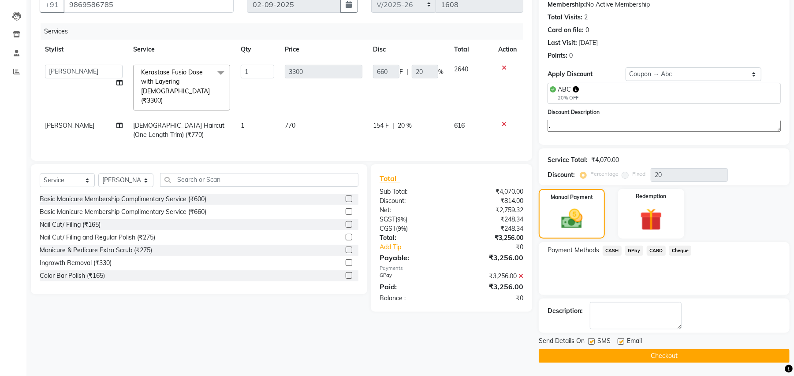
click at [590, 339] on label at bounding box center [591, 341] width 7 height 7
click at [590, 339] on input "checkbox" at bounding box center [591, 342] width 6 height 6
checkbox input "false"
click at [621, 341] on label at bounding box center [620, 341] width 7 height 7
click at [621, 341] on input "checkbox" at bounding box center [620, 342] width 6 height 6
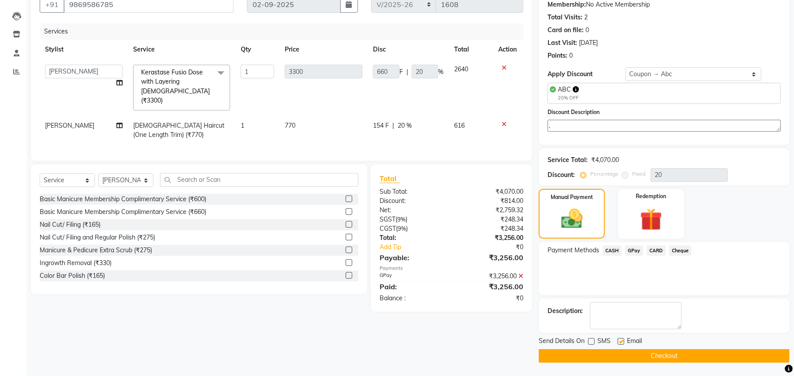
checkbox input "false"
click at [556, 355] on button "Checkout" at bounding box center [663, 356] width 251 height 14
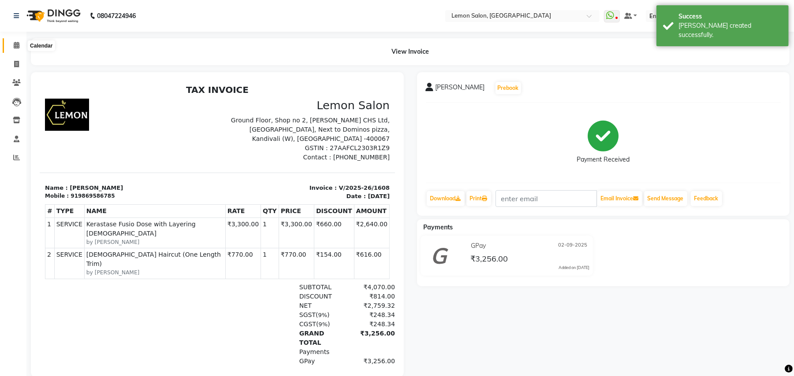
click at [14, 44] on icon at bounding box center [17, 45] width 6 height 7
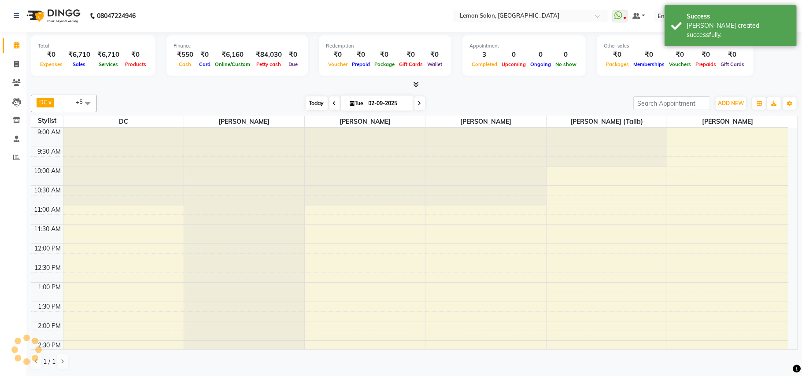
click at [314, 101] on span "Today" at bounding box center [317, 104] width 22 height 14
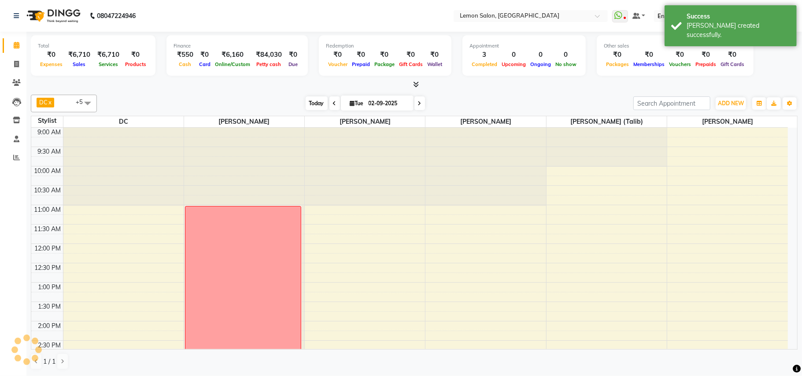
scroll to position [329, 0]
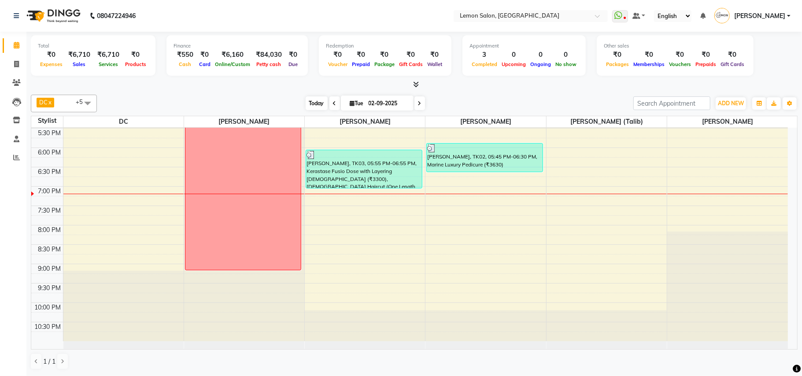
click at [312, 100] on span "Today" at bounding box center [317, 104] width 22 height 14
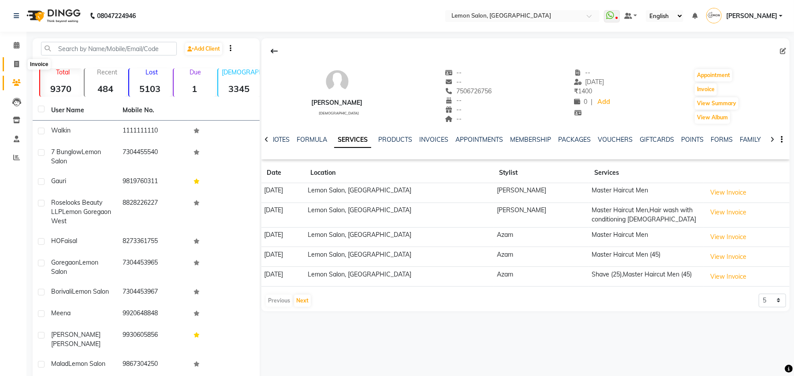
click at [21, 61] on span at bounding box center [16, 64] width 15 height 10
select select "service"
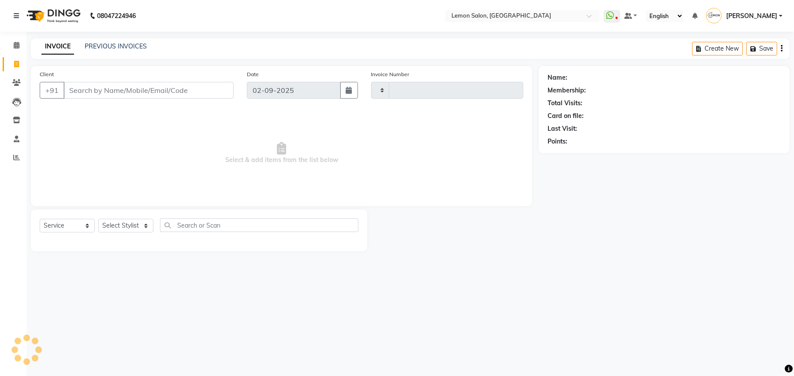
type input "1607"
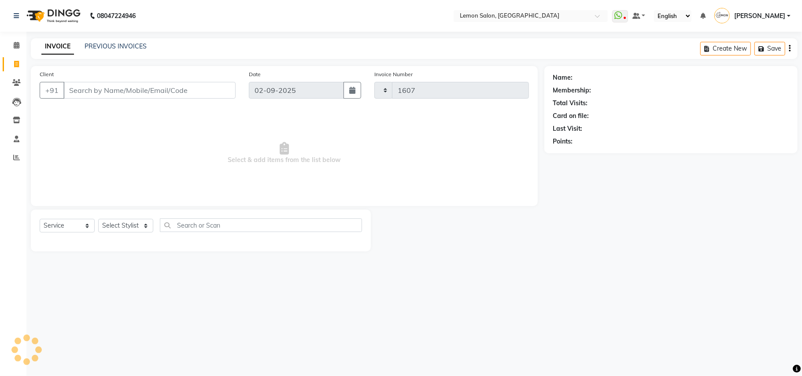
select select "569"
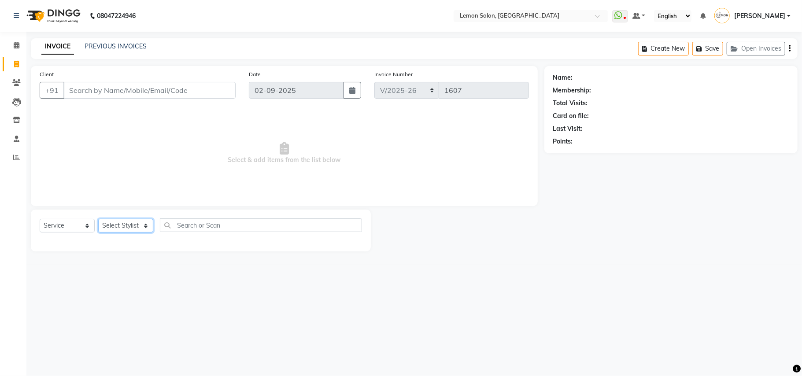
click at [131, 221] on select "Select Stylist Arun Arndive Danish [PERSON_NAME] [PERSON_NAME] [PERSON_NAME] [P…" at bounding box center [125, 226] width 55 height 14
select select "66497"
click at [98, 219] on select "Select Stylist Arun Arndive Danish [PERSON_NAME] [PERSON_NAME] [PERSON_NAME] [P…" at bounding box center [125, 226] width 55 height 14
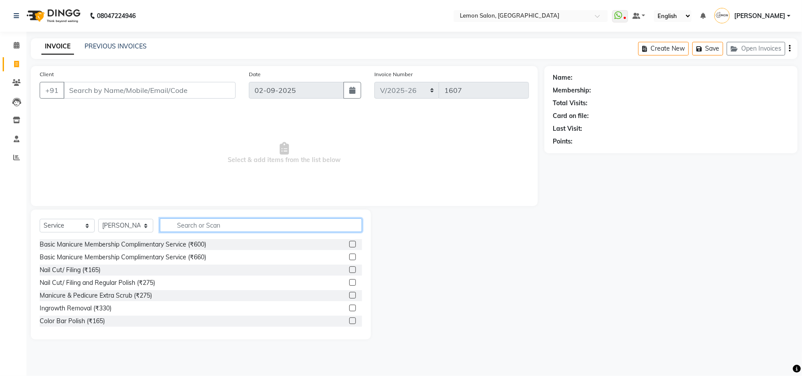
click at [220, 225] on input "text" at bounding box center [261, 226] width 202 height 14
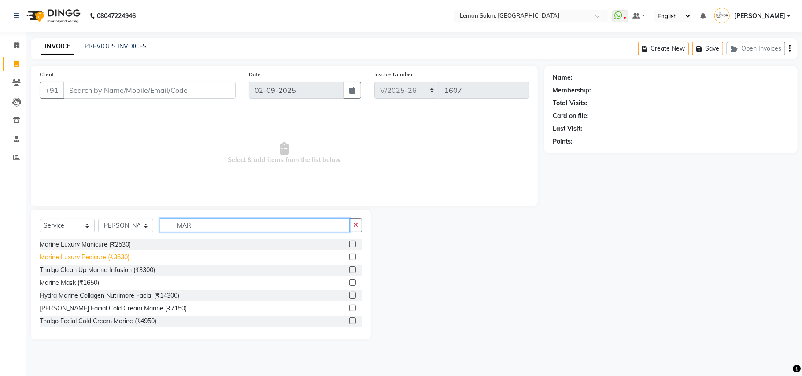
type input "MARI"
click at [103, 257] on div "Marine Luxury Pedicure (₹3630)" at bounding box center [85, 257] width 90 height 9
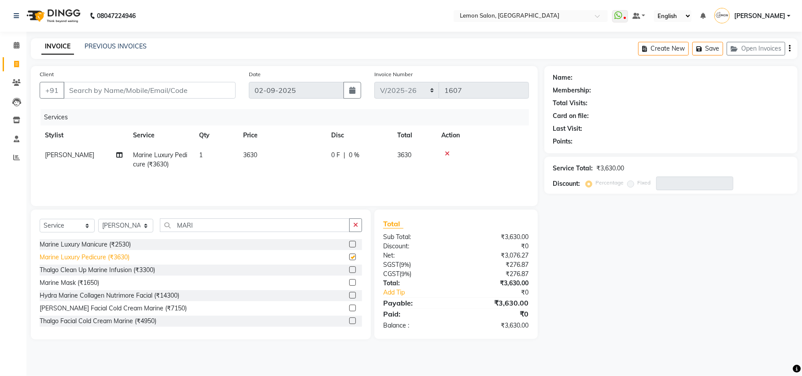
checkbox input "false"
click at [197, 226] on input "MARI" at bounding box center [255, 226] width 190 height 14
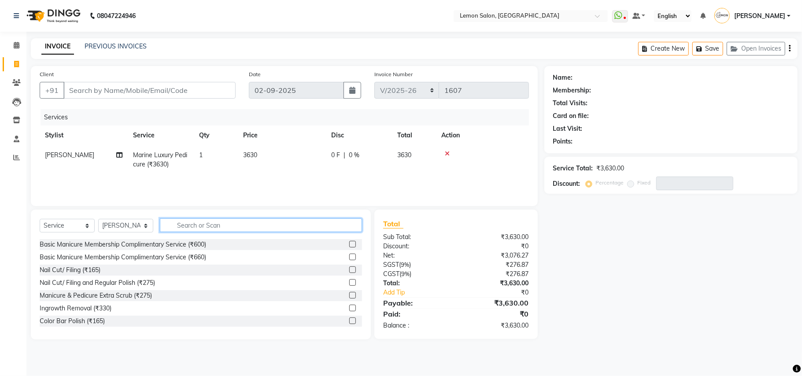
click at [197, 226] on input "text" at bounding box center [261, 226] width 202 height 14
click at [184, 225] on input "text" at bounding box center [261, 226] width 202 height 14
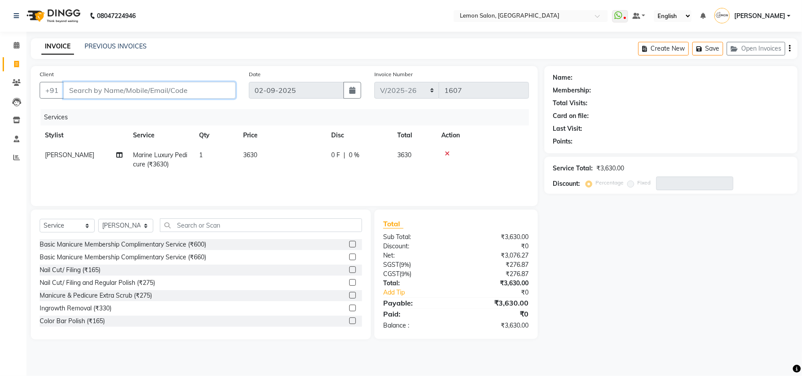
click at [144, 86] on input "Client" at bounding box center [149, 90] width 172 height 17
type input "7"
type input "0"
type input "7777070219"
click at [225, 89] on span "Add Client" at bounding box center [213, 90] width 35 height 9
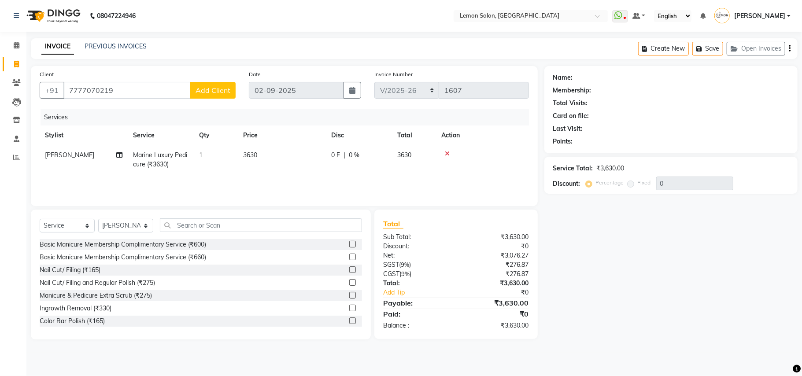
select select "22"
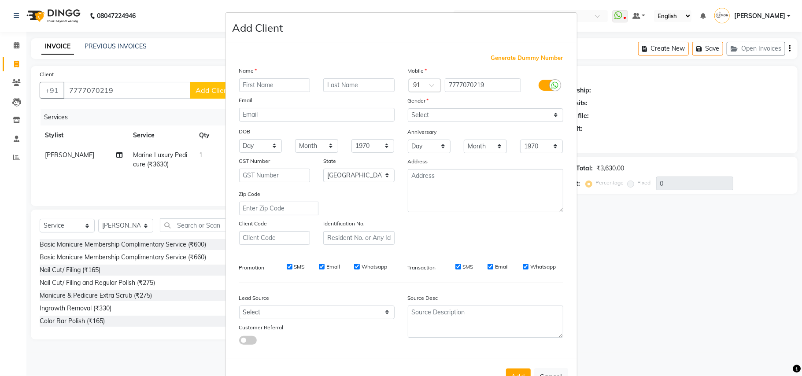
click at [252, 83] on input "text" at bounding box center [274, 85] width 71 height 14
click at [240, 85] on input "[PERSON_NAME]" at bounding box center [274, 85] width 71 height 14
type input "[PERSON_NAME]"
click at [483, 117] on select "Select [DEMOGRAPHIC_DATA] [DEMOGRAPHIC_DATA] Other Prefer Not To Say" at bounding box center [486, 115] width 156 height 14
select select "[DEMOGRAPHIC_DATA]"
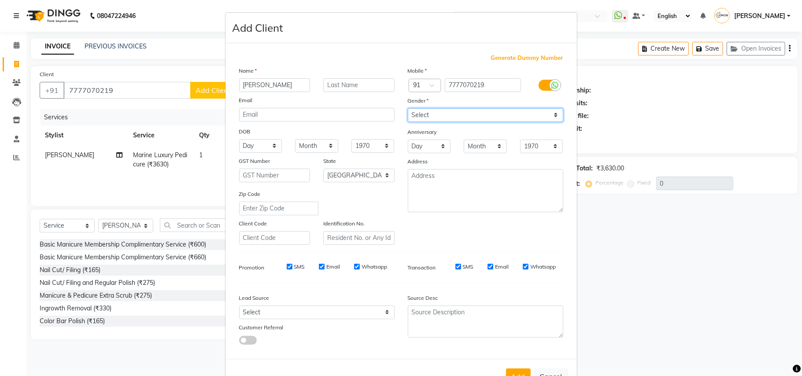
click at [408, 108] on select "Select Male Female Other Prefer Not To Say" at bounding box center [486, 115] width 156 height 14
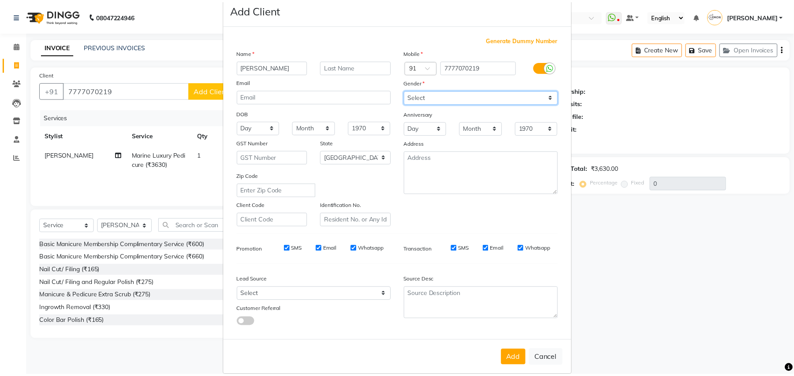
scroll to position [28, 0]
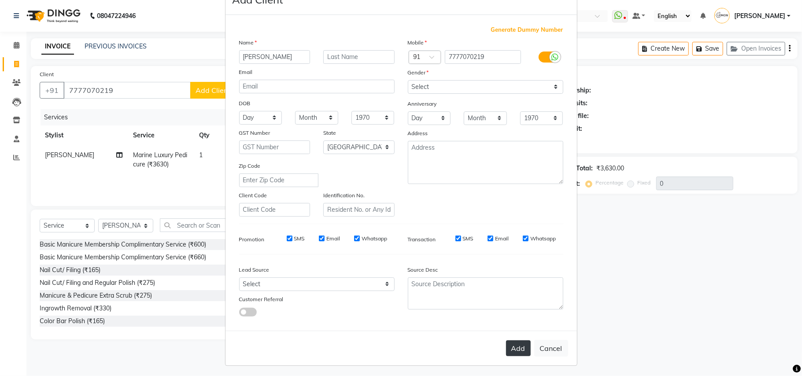
click at [509, 351] on button "Add" at bounding box center [518, 349] width 25 height 16
select select
select select "null"
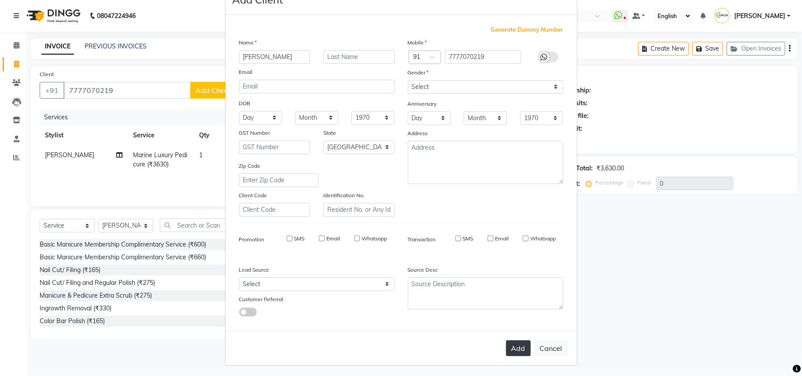
select select
checkbox input "false"
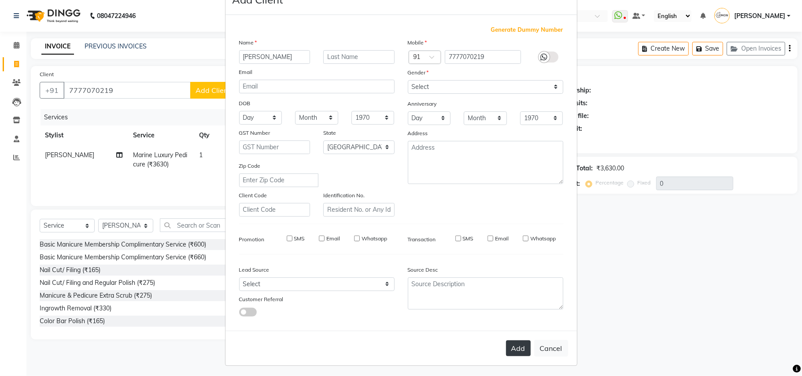
checkbox input "false"
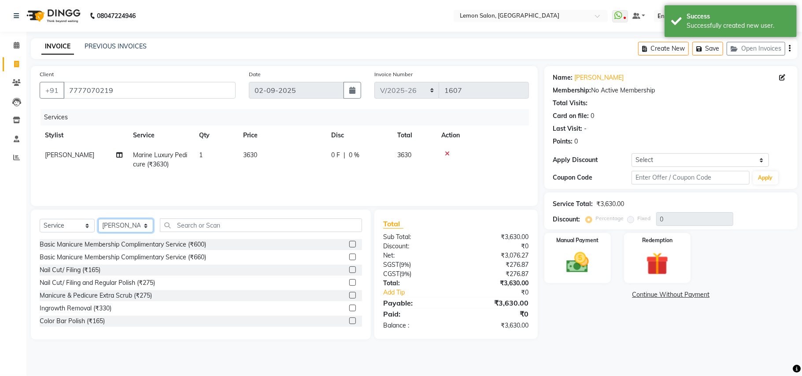
click at [119, 226] on select "Select Stylist Arun Arndive Danish Mansoori DC Faheem Malik Kajal Pawar Manisha…" at bounding box center [125, 226] width 55 height 14
click at [672, 157] on select "Select Coupon → Abc" at bounding box center [700, 160] width 137 height 14
select select "1: Object"
click at [632, 153] on select "Select Coupon → Abc" at bounding box center [700, 160] width 137 height 14
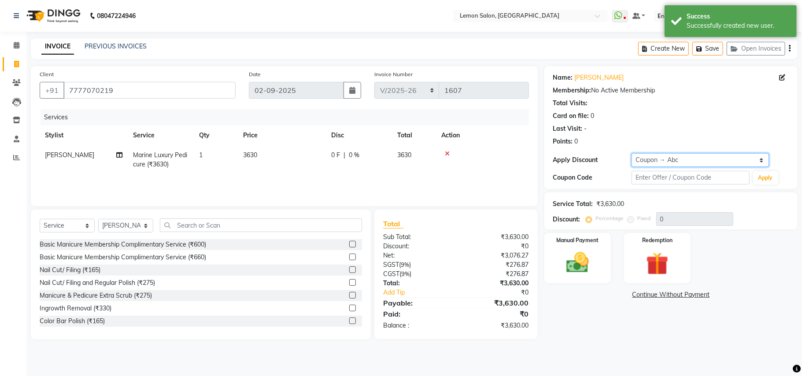
type input "20"
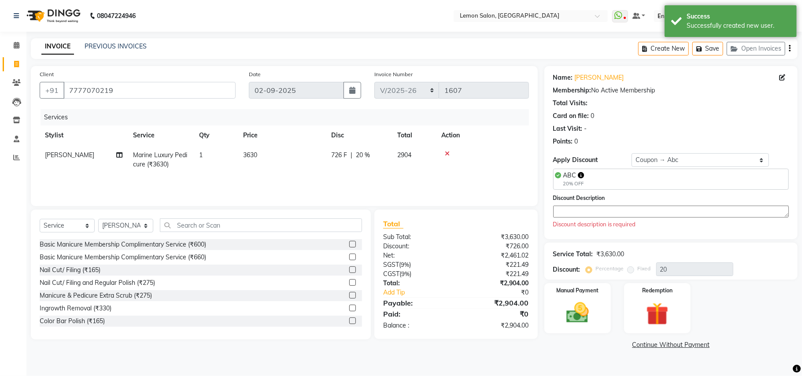
click at [622, 217] on textarea at bounding box center [671, 212] width 236 height 12
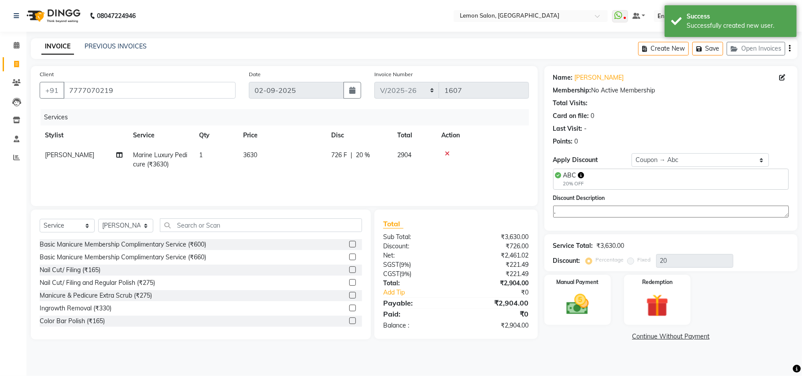
type textarea "."
click at [612, 230] on div "Name: Samrudhi Membership: No Active Membership Total Visits: Card on file: 0 L…" at bounding box center [671, 148] width 253 height 165
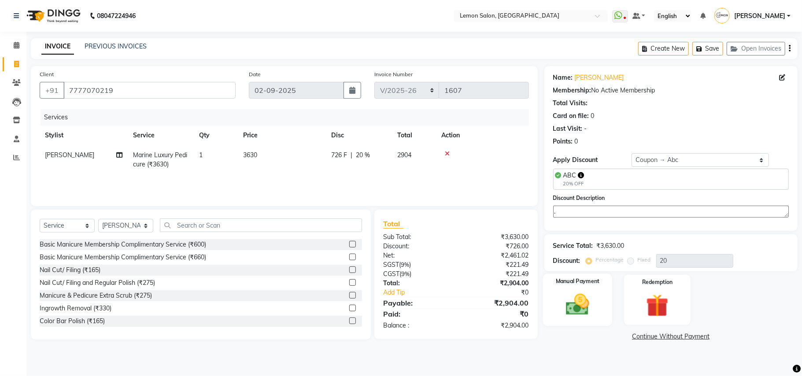
click at [567, 315] on img at bounding box center [578, 304] width 38 height 27
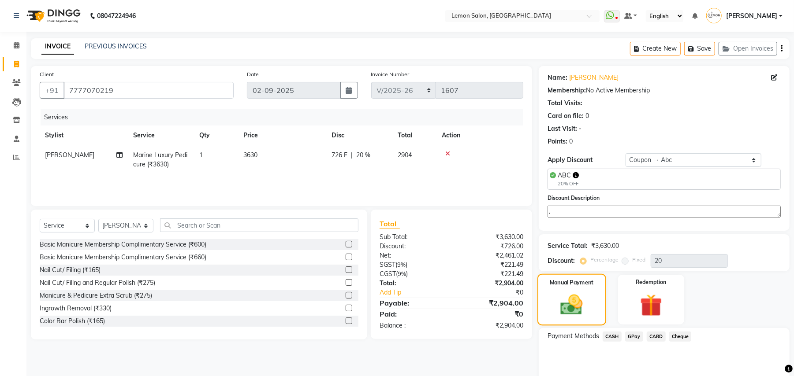
click at [567, 314] on img at bounding box center [571, 305] width 36 height 26
click at [631, 336] on span "GPay" at bounding box center [634, 337] width 18 height 10
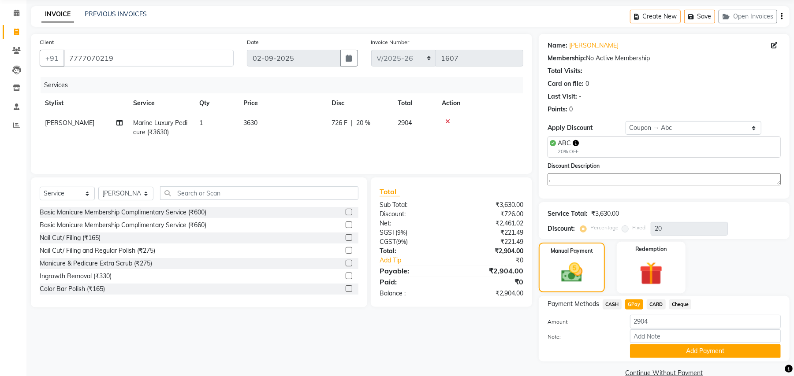
scroll to position [49, 0]
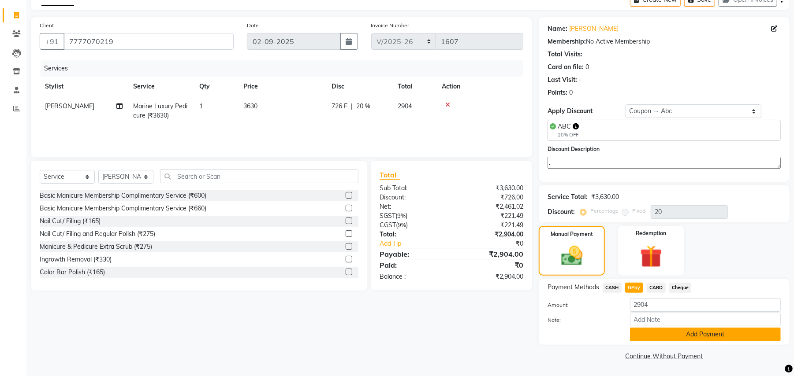
click at [652, 334] on button "Add Payment" at bounding box center [705, 335] width 151 height 14
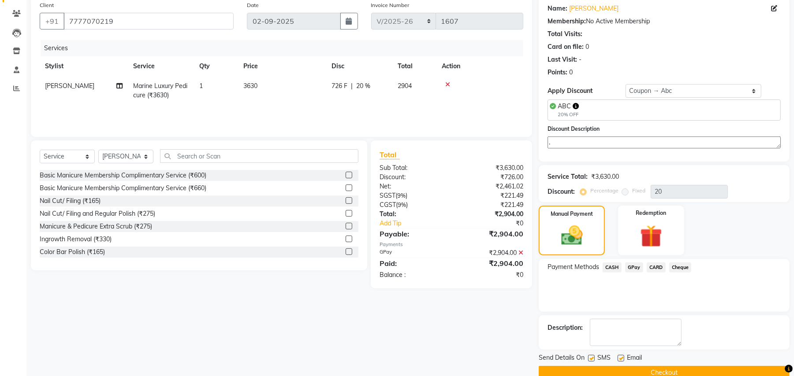
scroll to position [87, 0]
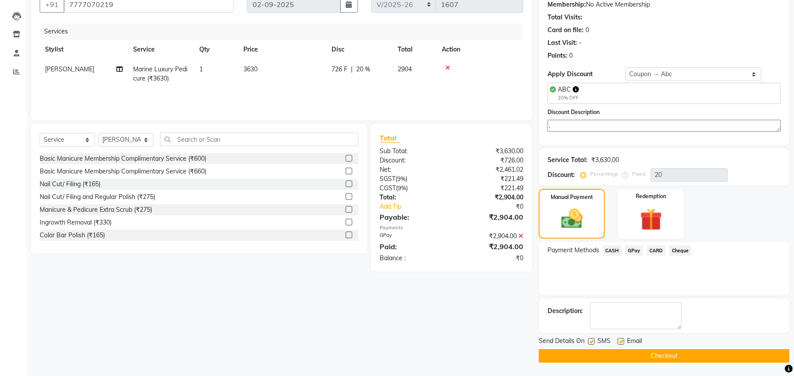
click at [593, 341] on label at bounding box center [591, 341] width 7 height 7
click at [593, 341] on input "checkbox" at bounding box center [591, 342] width 6 height 6
checkbox input "false"
click at [621, 342] on label at bounding box center [620, 341] width 7 height 7
click at [621, 342] on input "checkbox" at bounding box center [620, 342] width 6 height 6
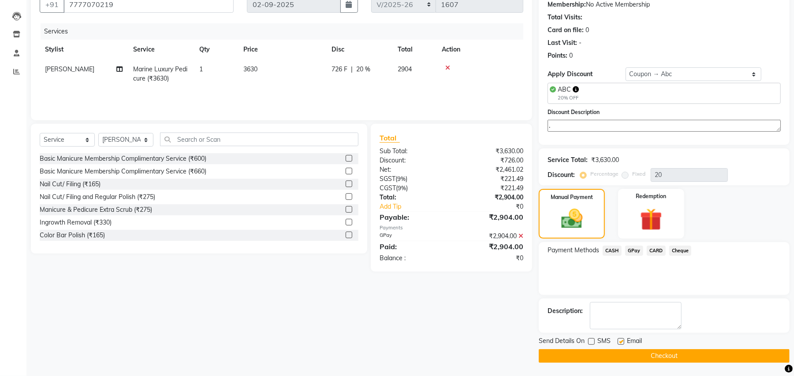
checkbox input "false"
click at [606, 352] on button "Checkout" at bounding box center [663, 356] width 251 height 14
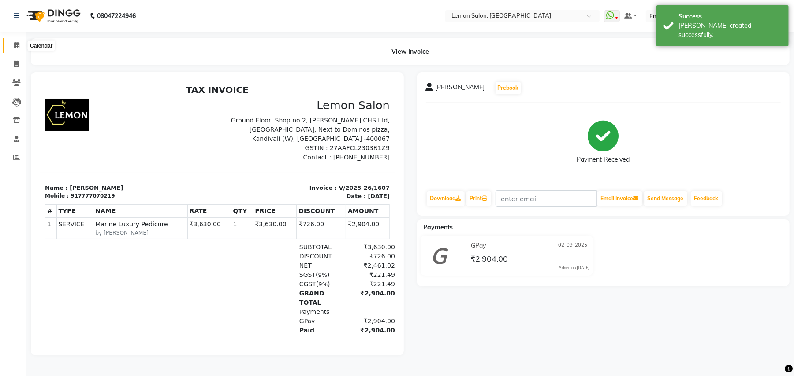
click at [9, 45] on span at bounding box center [16, 46] width 15 height 10
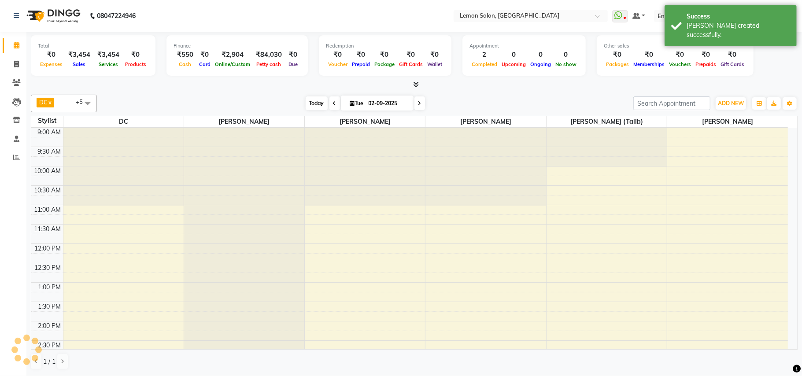
click at [312, 100] on span "Today" at bounding box center [317, 104] width 22 height 14
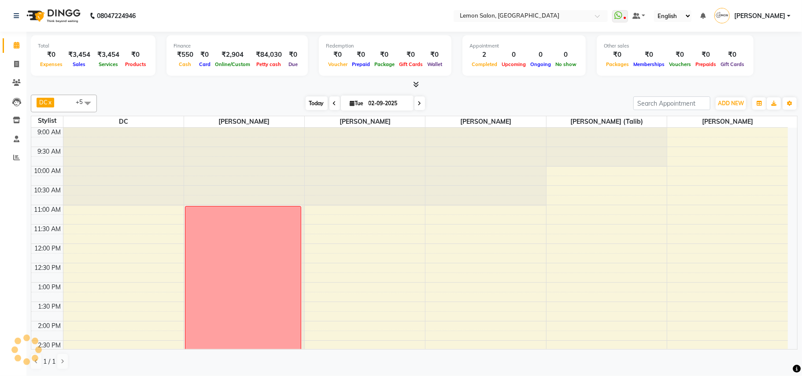
scroll to position [329, 0]
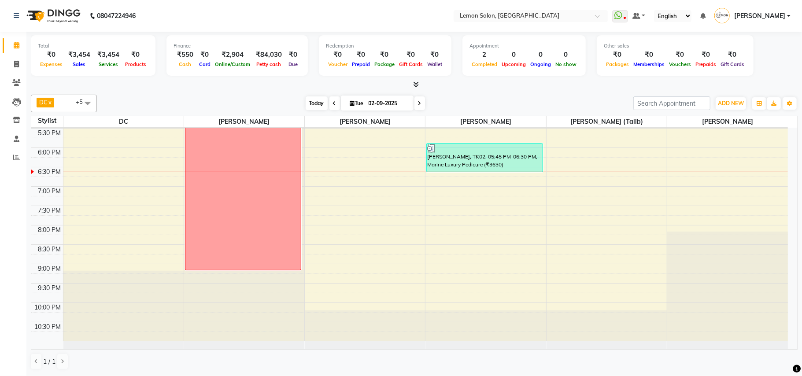
click at [312, 100] on span "Today" at bounding box center [317, 104] width 22 height 14
click at [126, 71] on div "Total ₹0 Expenses ₹3,454 Sales ₹3,454 Services ₹0 Products" at bounding box center [93, 55] width 125 height 41
click at [14, 47] on icon at bounding box center [17, 45] width 6 height 7
click at [311, 104] on span "Today" at bounding box center [317, 104] width 22 height 14
click at [306, 101] on span "Today" at bounding box center [317, 104] width 22 height 14
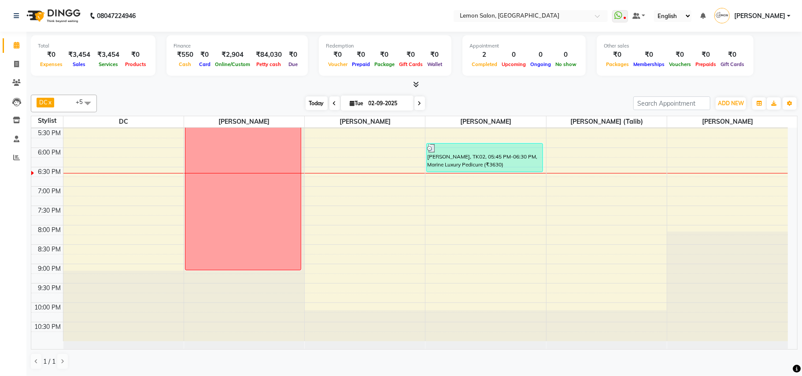
click at [308, 102] on span "Today" at bounding box center [317, 104] width 22 height 14
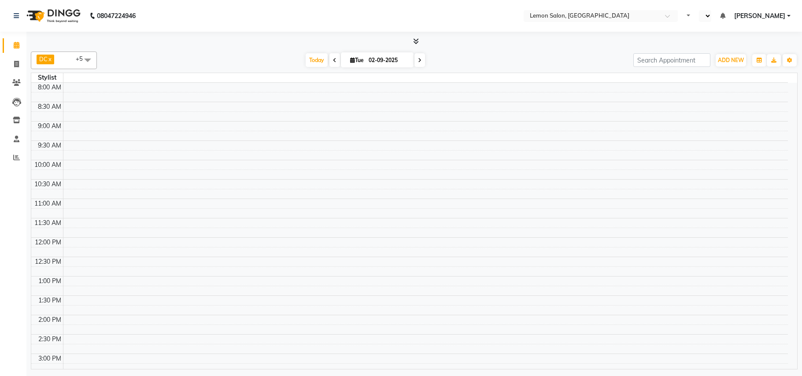
select select "en"
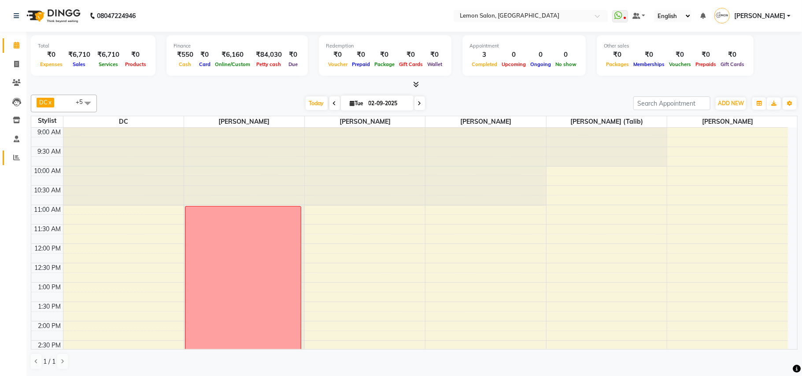
click at [14, 151] on link "Reports" at bounding box center [13, 158] width 21 height 15
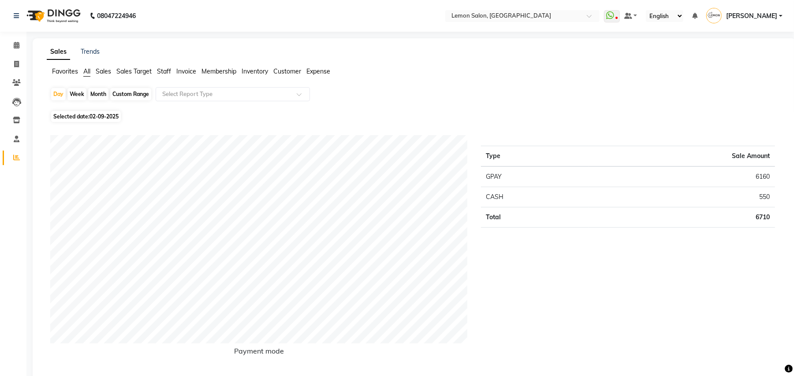
click at [510, 245] on div "Type Sale Amount GPAY 6160 CASH 550 Total 6710" at bounding box center [628, 252] width 308 height 234
click at [19, 44] on icon at bounding box center [17, 45] width 6 height 7
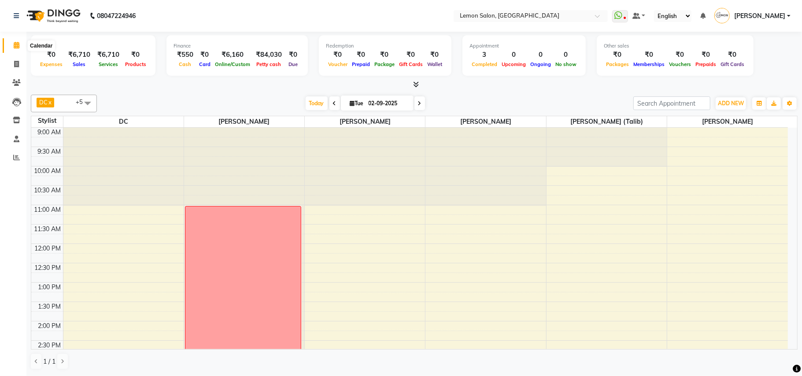
click at [22, 45] on span at bounding box center [16, 46] width 15 height 10
click at [19, 61] on icon at bounding box center [16, 64] width 5 height 7
select select "569"
select select "service"
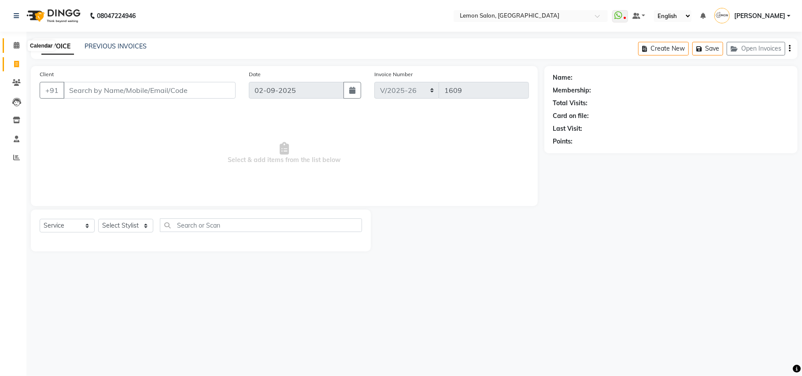
click at [19, 43] on span at bounding box center [16, 46] width 15 height 10
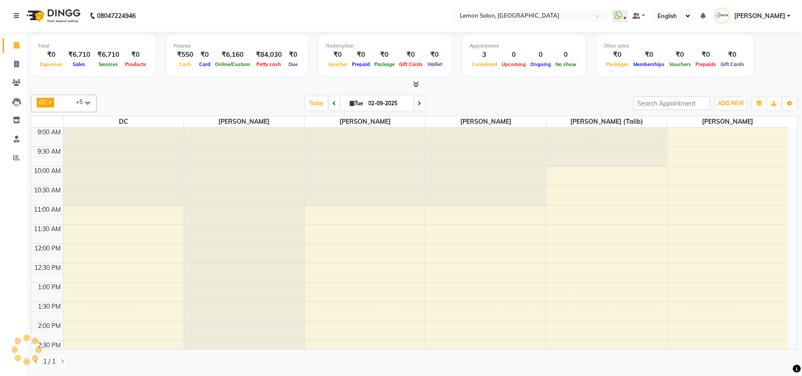
scroll to position [312, 0]
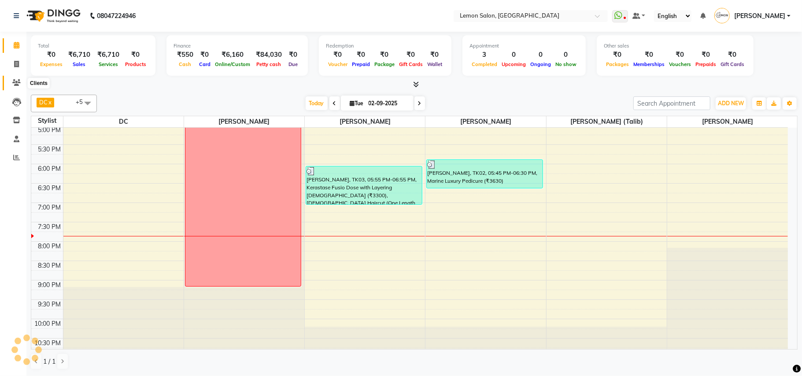
click at [15, 83] on icon at bounding box center [16, 82] width 8 height 7
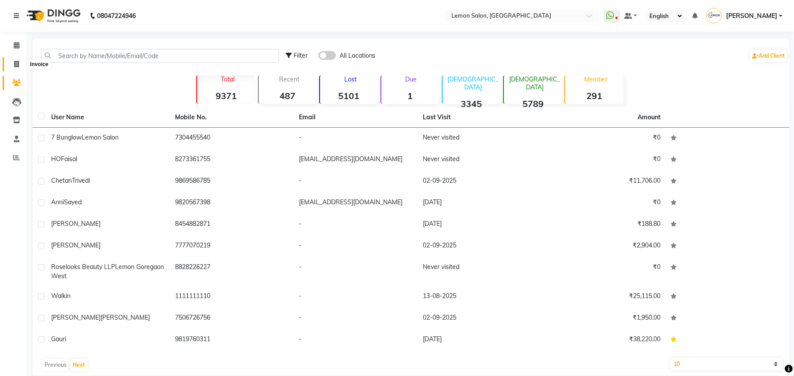
click at [14, 62] on icon at bounding box center [16, 64] width 5 height 7
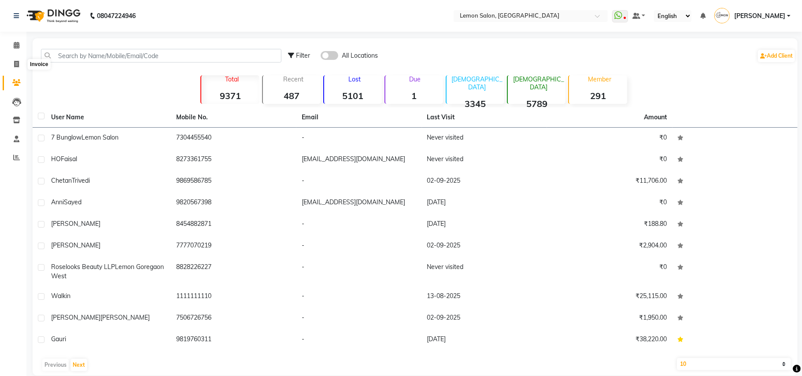
select select "service"
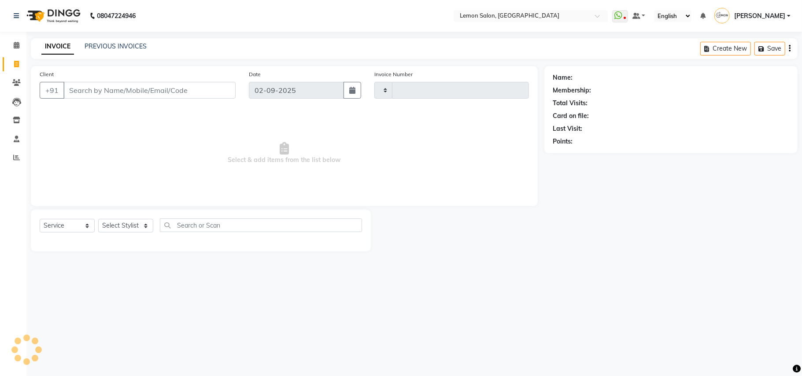
type input "1609"
select select "569"
click at [106, 90] on input "Client" at bounding box center [149, 90] width 172 height 17
click at [103, 90] on input "Client" at bounding box center [149, 90] width 172 height 17
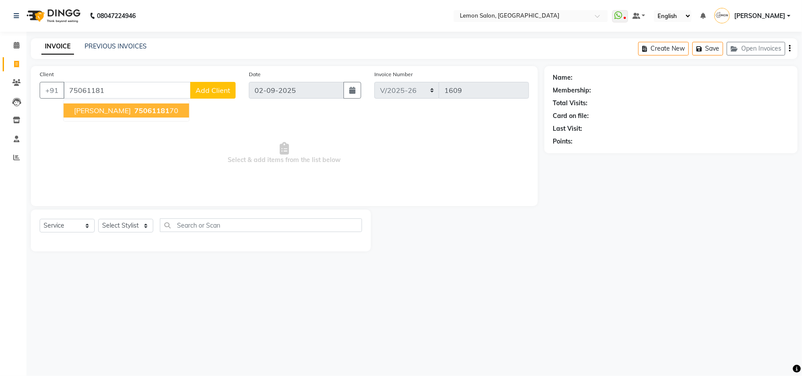
click at [134, 109] on span "75061181" at bounding box center [151, 110] width 35 height 9
type input "7506118170"
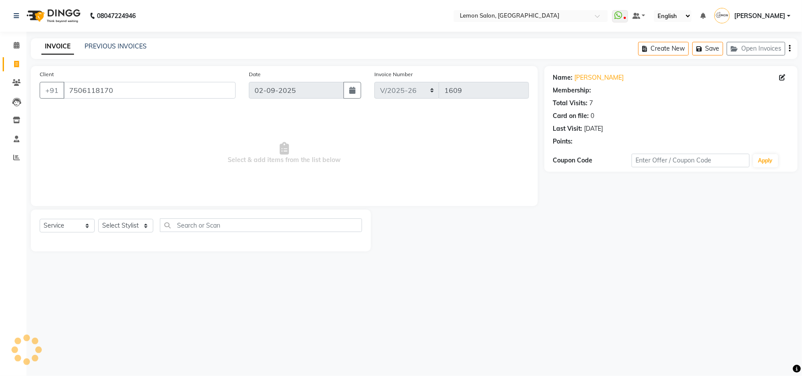
select select "1: Object"
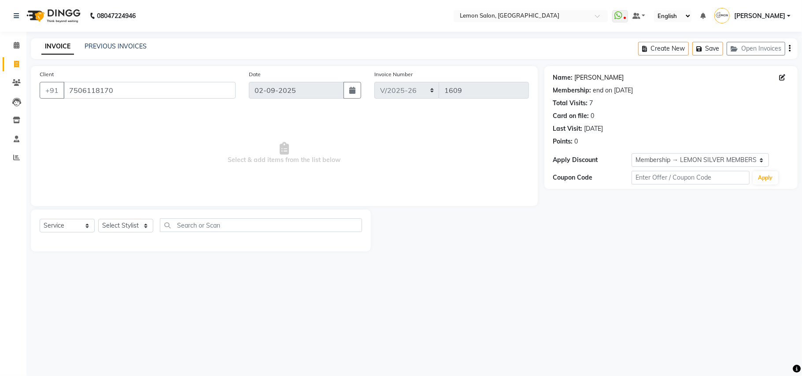
click at [588, 76] on link "[PERSON_NAME]" at bounding box center [599, 77] width 49 height 9
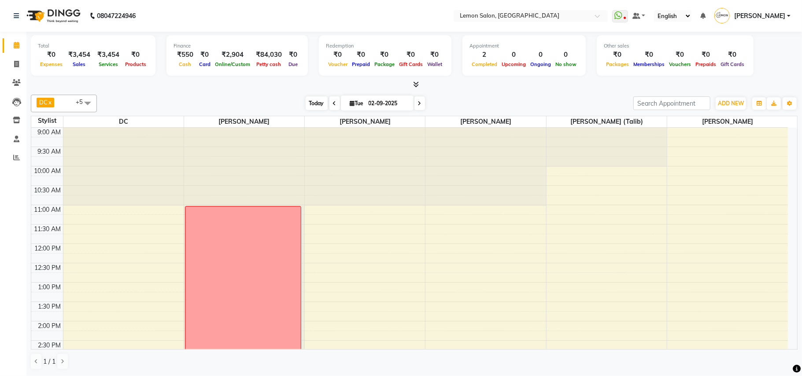
click at [313, 106] on span "Today" at bounding box center [317, 104] width 22 height 14
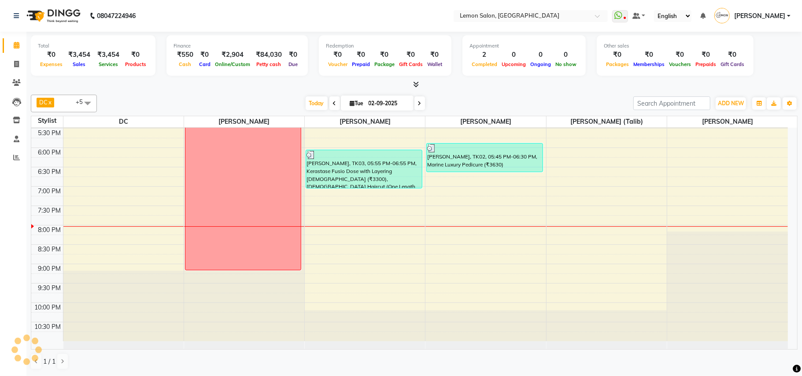
click at [419, 106] on span at bounding box center [420, 104] width 11 height 14
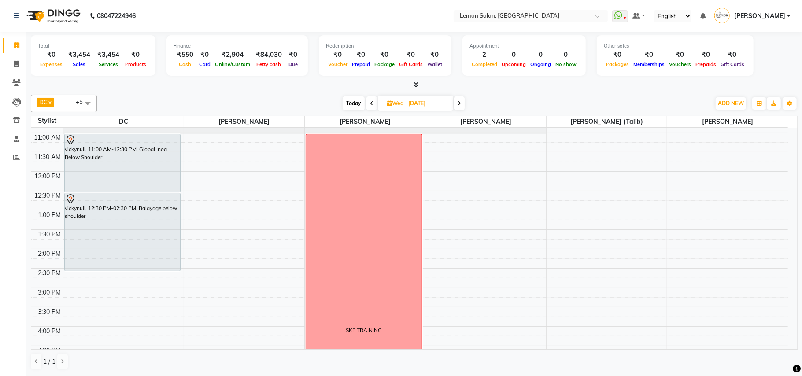
scroll to position [35, 0]
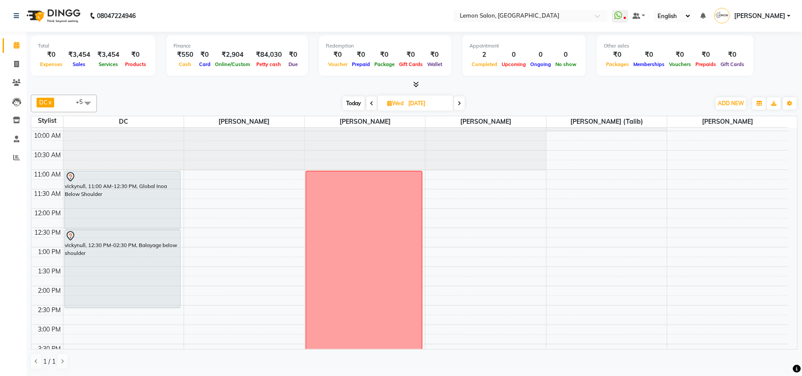
click at [356, 103] on span "Today" at bounding box center [354, 104] width 22 height 14
type input "02-09-2025"
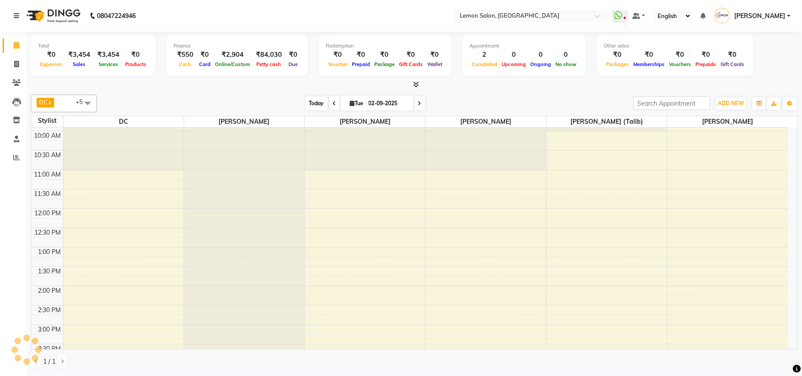
scroll to position [329, 0]
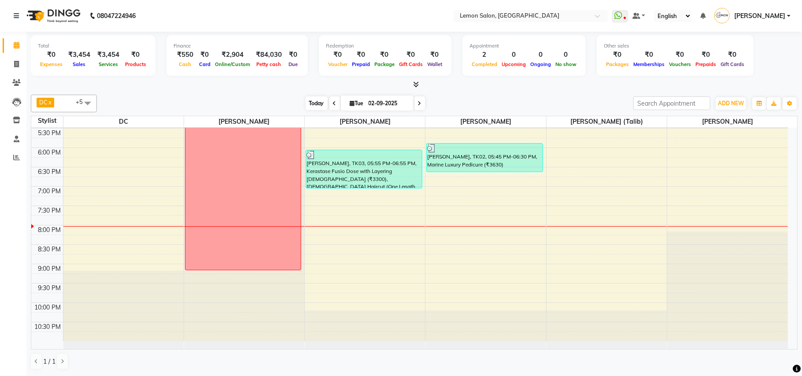
click at [307, 104] on span "Today" at bounding box center [317, 104] width 22 height 14
click at [314, 101] on span "Today" at bounding box center [317, 104] width 22 height 14
click at [317, 100] on span "Today" at bounding box center [317, 104] width 22 height 14
click at [316, 101] on span "Today" at bounding box center [317, 104] width 22 height 14
click at [457, 93] on div "DC x [PERSON_NAME] x [PERSON_NAME] x [PERSON_NAME] x [PERSON_NAME] (Talib) x [P…" at bounding box center [414, 232] width 767 height 282
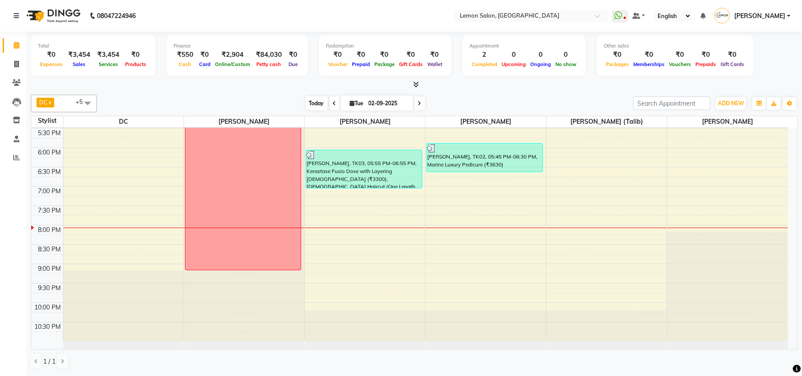
click at [316, 100] on span "Today" at bounding box center [317, 104] width 22 height 14
click at [468, 93] on div "DC x [PERSON_NAME] x [PERSON_NAME] x [PERSON_NAME] x [PERSON_NAME] (Talib) x [P…" at bounding box center [414, 232] width 767 height 282
click at [307, 99] on span "Today" at bounding box center [317, 104] width 22 height 14
click at [500, 97] on div "[DATE] [DATE]" at bounding box center [365, 103] width 528 height 13
click at [313, 100] on span "Today" at bounding box center [317, 104] width 22 height 14
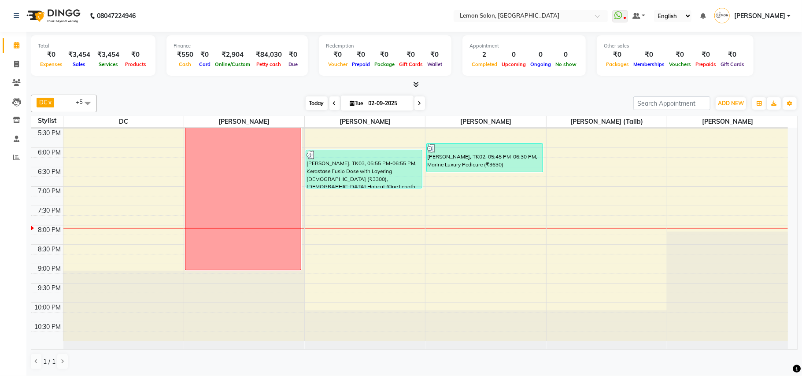
click at [314, 104] on span "Today" at bounding box center [317, 104] width 22 height 14
click at [316, 97] on span "Today" at bounding box center [317, 104] width 22 height 14
click at [19, 43] on span at bounding box center [16, 46] width 15 height 10
click at [308, 105] on span "Today" at bounding box center [317, 104] width 22 height 14
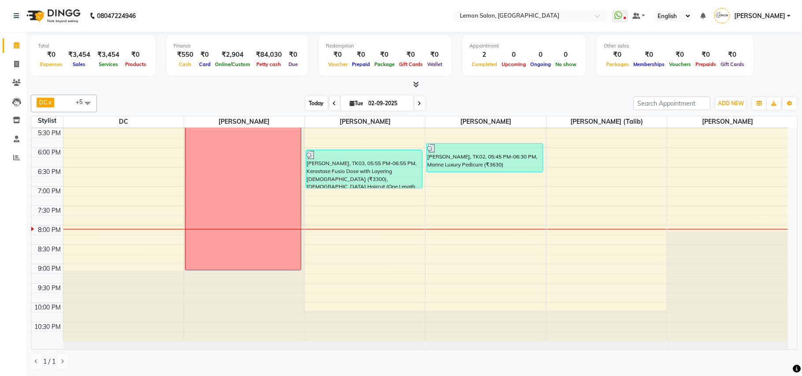
click at [313, 101] on span "Today" at bounding box center [317, 104] width 22 height 14
click at [308, 96] on div "DC x [PERSON_NAME] x [PERSON_NAME] x [PERSON_NAME] x [PERSON_NAME] (Talib) x [P…" at bounding box center [414, 104] width 767 height 18
click at [310, 106] on span "Today" at bounding box center [317, 104] width 22 height 14
click at [478, 101] on div "[DATE] [DATE]" at bounding box center [365, 103] width 528 height 13
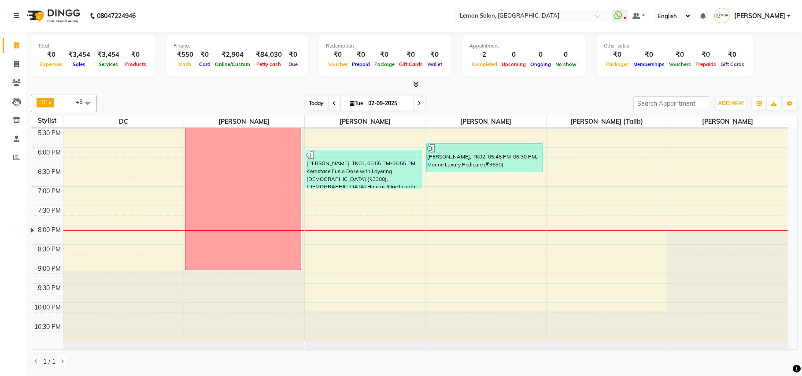
click at [306, 101] on span "Today" at bounding box center [317, 104] width 22 height 14
click at [15, 48] on icon at bounding box center [17, 45] width 6 height 7
click at [313, 99] on span "Today" at bounding box center [317, 104] width 22 height 14
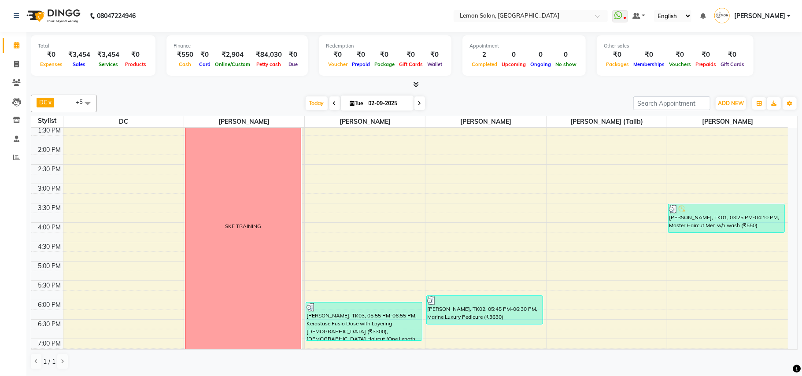
scroll to position [235, 0]
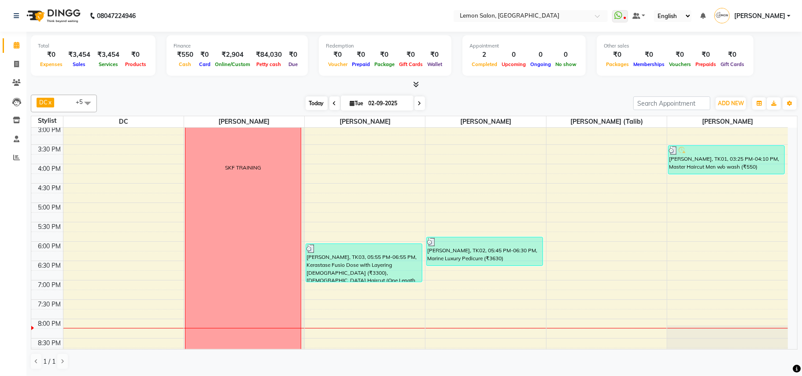
click at [310, 100] on span "Today" at bounding box center [317, 104] width 22 height 14
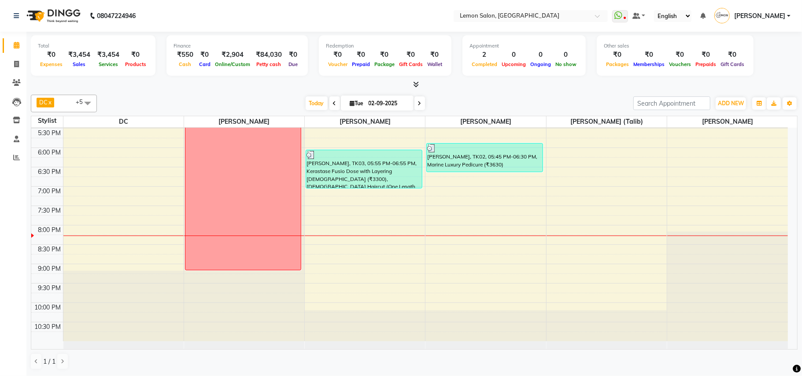
click at [123, 244] on div "9:00 AM 9:30 AM 10:00 AM 10:30 AM 11:00 AM 11:30 AM 12:00 PM 12:30 PM 1:00 PM 1…" at bounding box center [409, 70] width 757 height 542
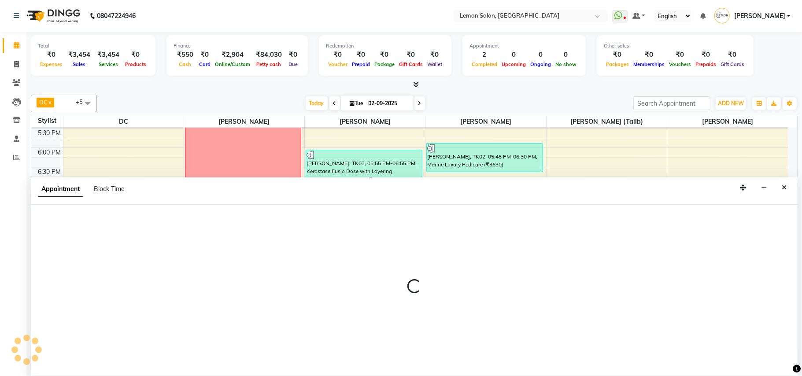
select select "7880"
select select "1215"
select select "tentative"
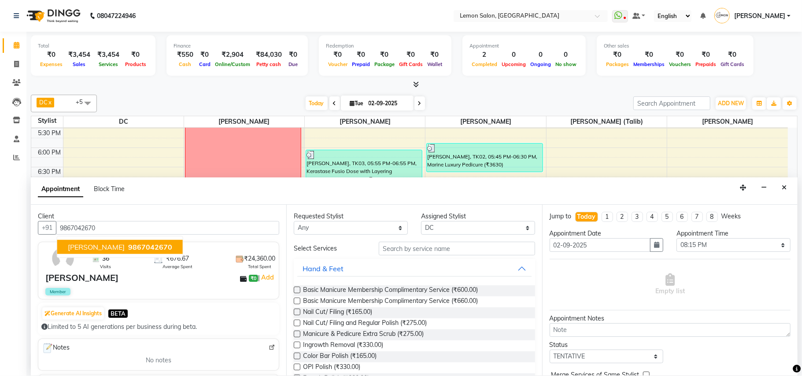
click at [92, 247] on span "[PERSON_NAME]" at bounding box center [96, 247] width 57 height 9
type input "9867042670"
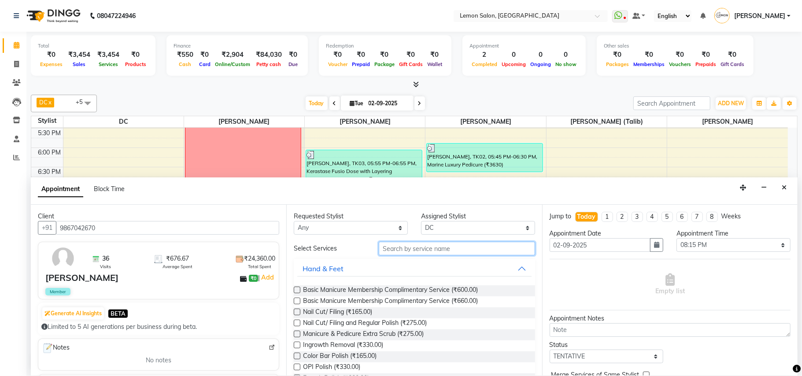
click at [411, 249] on input "text" at bounding box center [457, 249] width 156 height 14
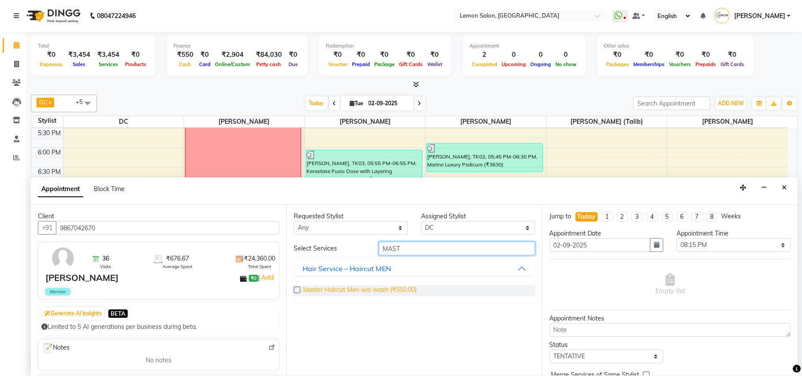
type input "MAST"
click at [395, 288] on span "Master Haircut Men w/o wash (₹550.00)" at bounding box center [360, 291] width 114 height 11
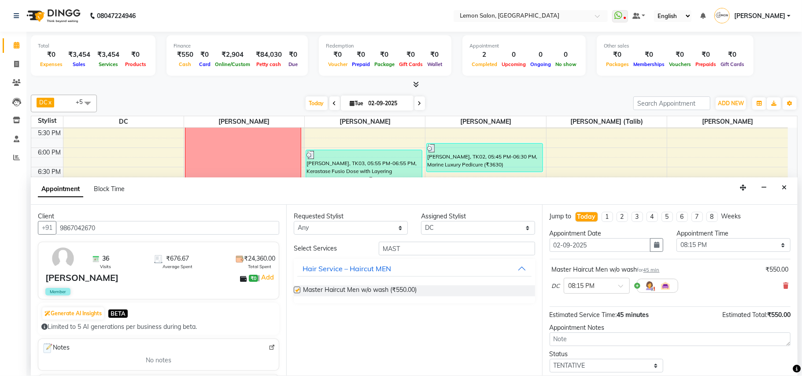
checkbox input "false"
click at [416, 252] on input "MAST" at bounding box center [457, 249] width 156 height 14
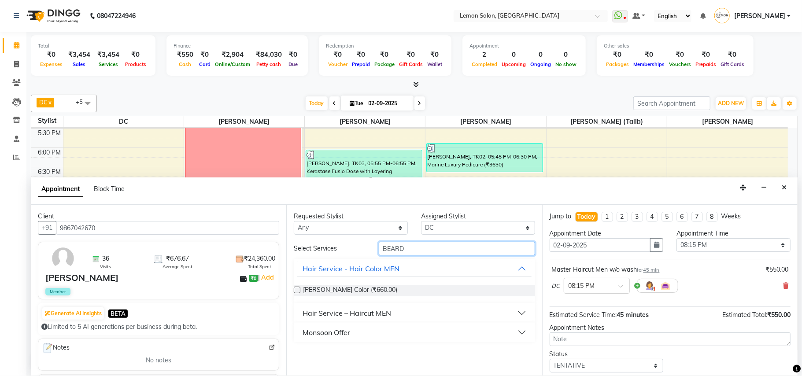
type input "BEARD"
click at [348, 309] on div "Hair Service – Haircut MEN" at bounding box center [347, 313] width 89 height 11
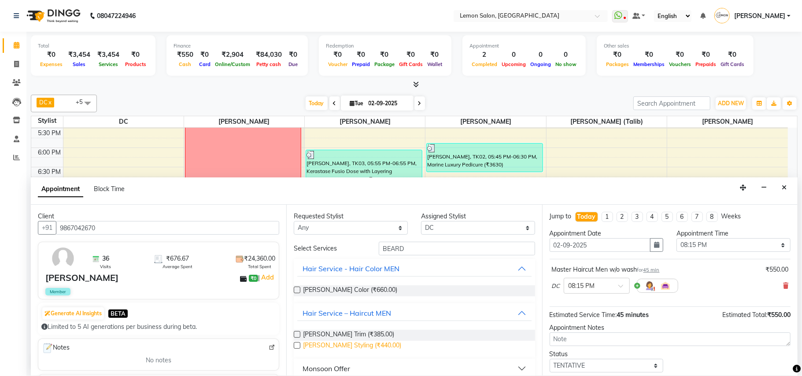
click at [351, 345] on span "[PERSON_NAME] Styling (₹440.00)" at bounding box center [352, 346] width 98 height 11
checkbox input "false"
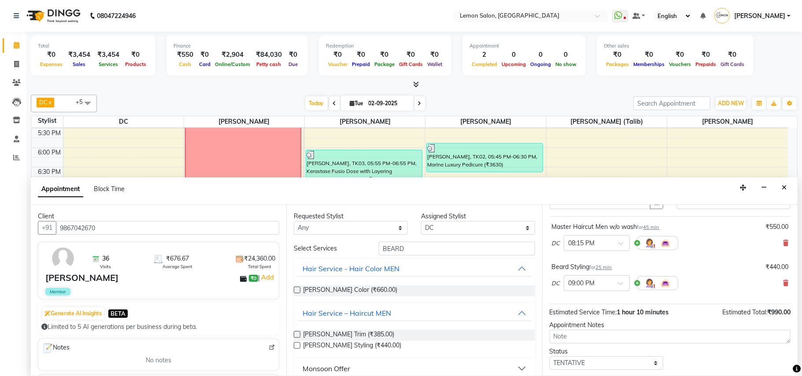
scroll to position [94, 0]
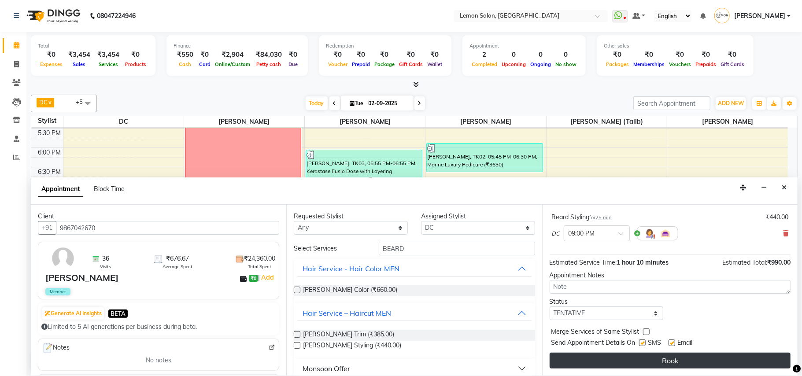
click at [623, 360] on button "Book" at bounding box center [670, 361] width 241 height 16
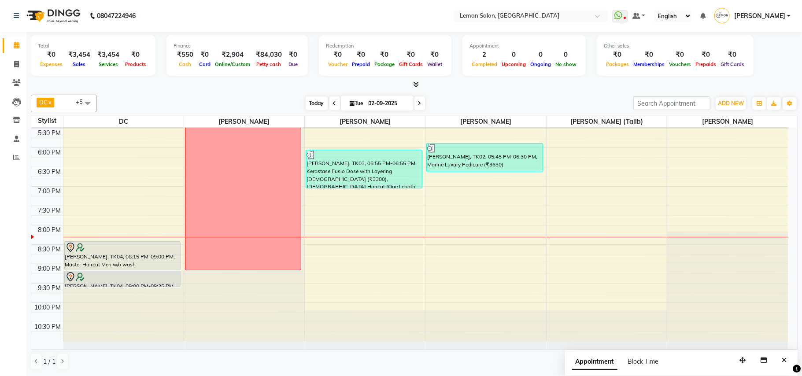
click at [311, 102] on span "Today" at bounding box center [317, 104] width 22 height 14
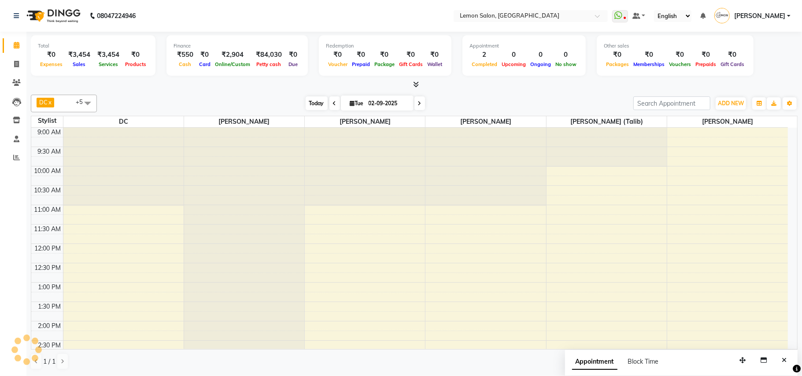
scroll to position [329, 0]
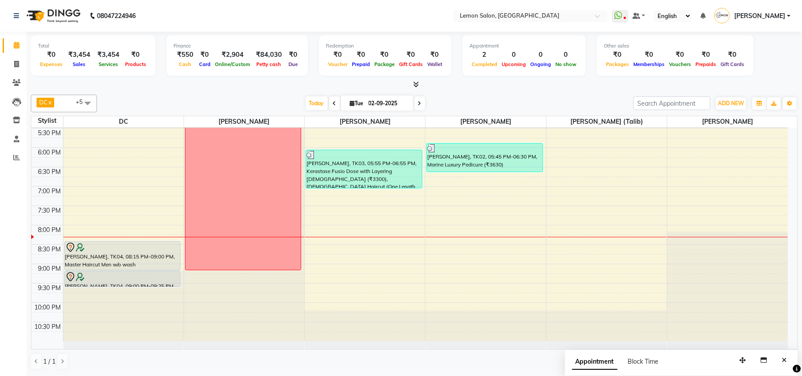
click at [168, 100] on div "Today Tue 02-09-2025" at bounding box center [365, 103] width 528 height 13
click at [316, 103] on span "Today" at bounding box center [317, 104] width 22 height 14
click at [309, 101] on span "Today" at bounding box center [317, 104] width 22 height 14
click at [307, 100] on span "Today" at bounding box center [317, 104] width 22 height 14
click at [309, 97] on span "Today" at bounding box center [317, 104] width 22 height 14
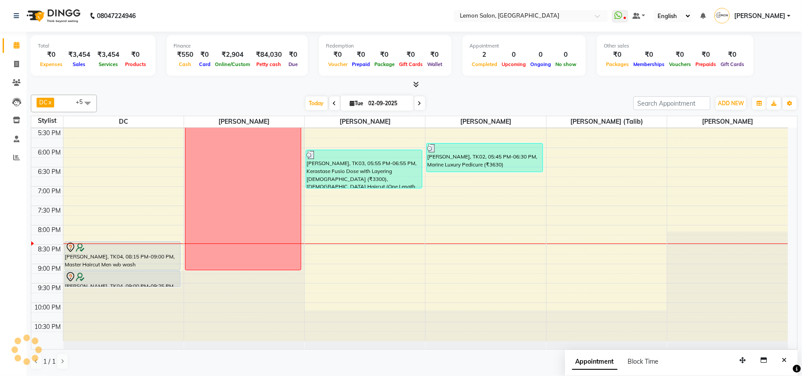
click at [469, 99] on div "[DATE] [DATE]" at bounding box center [365, 103] width 528 height 13
click at [309, 105] on span "Today" at bounding box center [317, 104] width 22 height 14
click at [492, 107] on div "[DATE] [DATE]" at bounding box center [365, 103] width 528 height 13
click at [309, 101] on span "Today" at bounding box center [317, 104] width 22 height 14
click at [306, 100] on span "Today" at bounding box center [317, 104] width 22 height 14
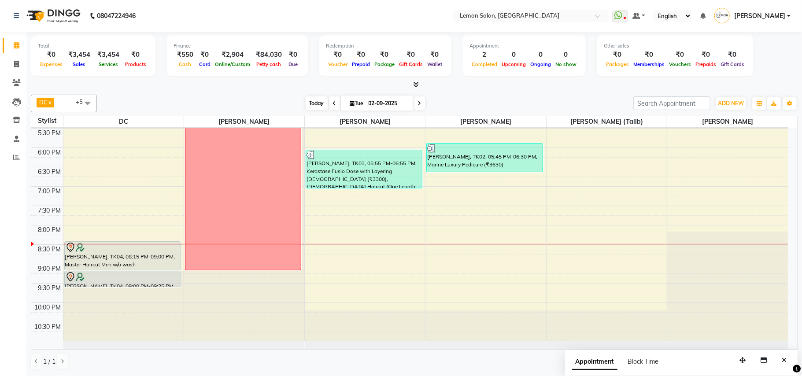
click at [316, 99] on span "Today" at bounding box center [317, 104] width 22 height 14
click at [308, 103] on span "Today" at bounding box center [317, 104] width 22 height 14
click at [309, 103] on span "Today" at bounding box center [317, 104] width 22 height 14
click at [482, 108] on div "[DATE] [DATE]" at bounding box center [365, 103] width 528 height 13
click at [310, 103] on span "Today" at bounding box center [317, 104] width 22 height 14
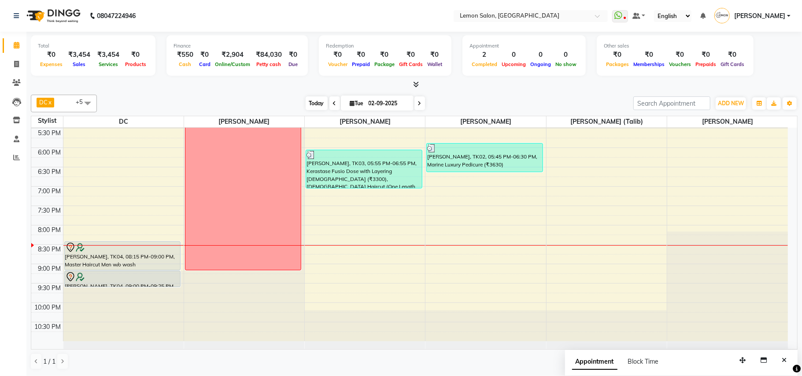
click at [308, 104] on span "Today" at bounding box center [317, 104] width 22 height 14
click at [524, 108] on div "[DATE] [DATE]" at bounding box center [365, 103] width 528 height 13
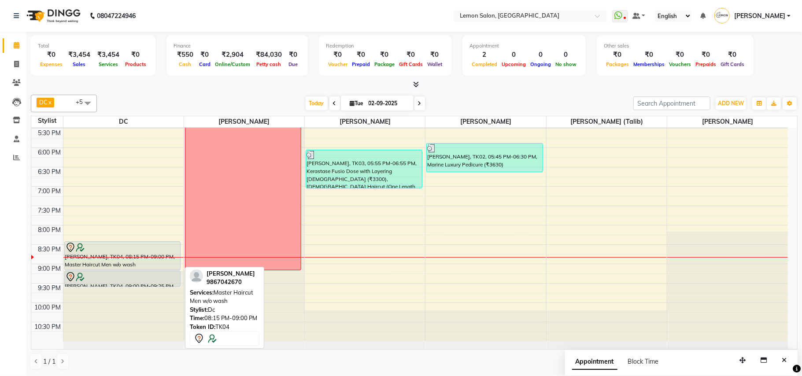
click at [109, 252] on div at bounding box center [122, 247] width 115 height 11
select select "7"
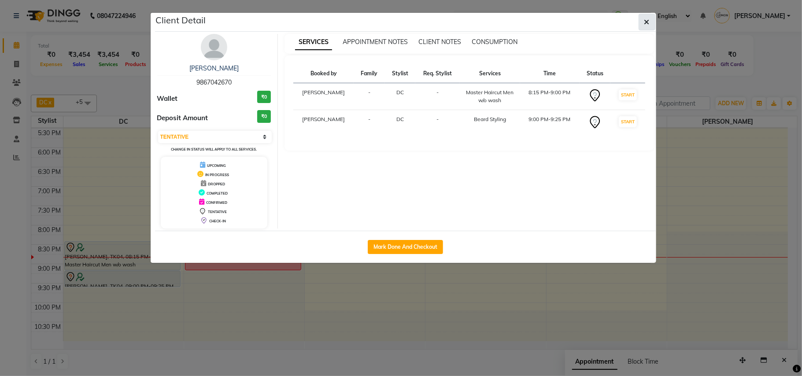
click at [641, 25] on button "button" at bounding box center [647, 22] width 17 height 17
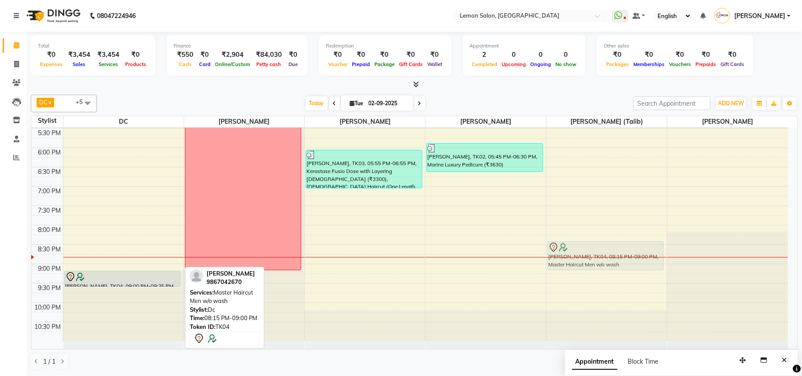
drag, startPoint x: 105, startPoint y: 255, endPoint x: 581, endPoint y: 252, distance: 475.9
click at [581, 252] on tr "NIRAJ Jain, TK04, 08:15 PM-09:00 PM, Master Haircut Men w/o wash NIRAJ Jain, TK…" at bounding box center [409, 70] width 757 height 542
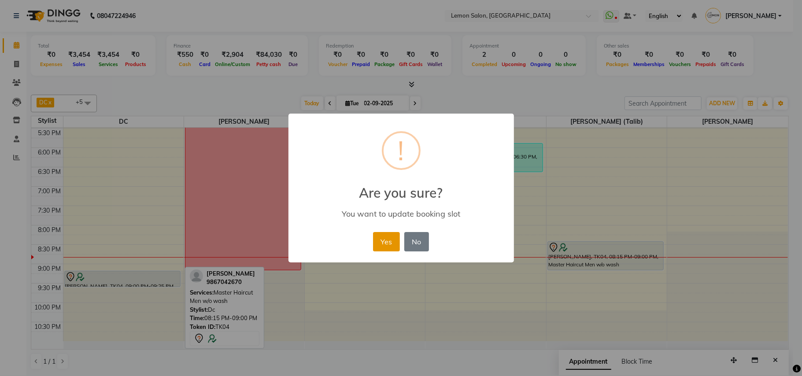
click at [385, 241] on button "Yes" at bounding box center [386, 241] width 27 height 19
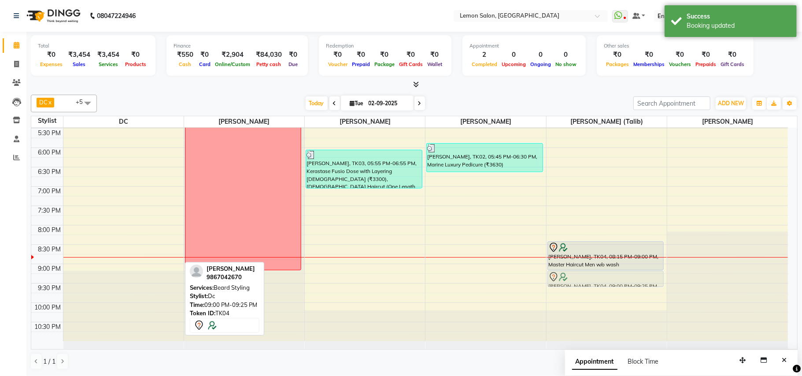
drag, startPoint x: 120, startPoint y: 277, endPoint x: 586, endPoint y: 274, distance: 465.8
click at [586, 274] on tr "NIRAJ Jain, TK04, 09:00 PM-09:25 PM, Beard Styling SKF TRAINING Chetan Trivedi,…" at bounding box center [409, 70] width 757 height 542
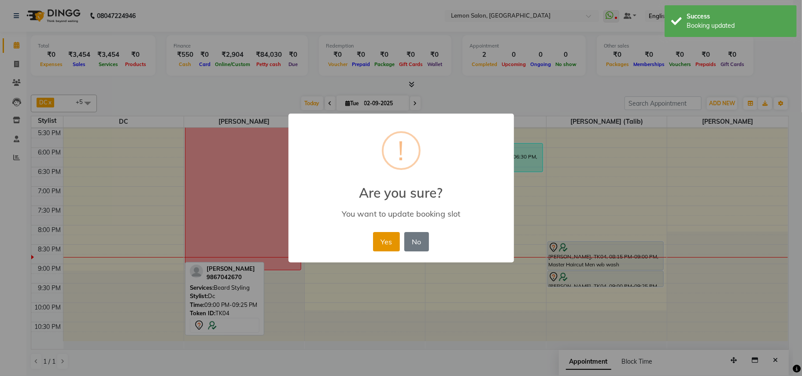
click at [375, 245] on button "Yes" at bounding box center [386, 241] width 27 height 19
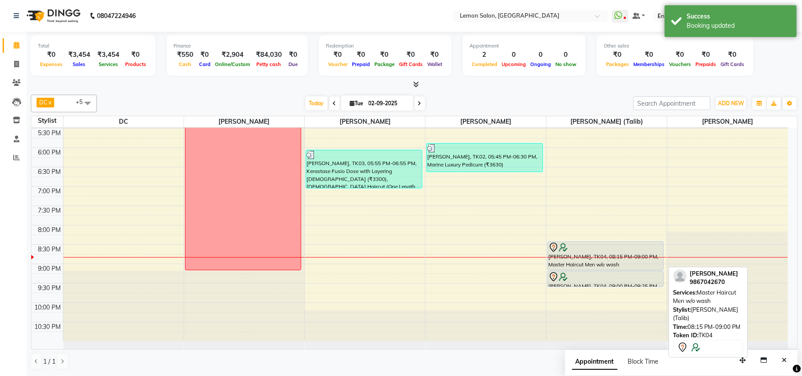
click at [605, 254] on div "[PERSON_NAME], TK04, 08:15 PM-09:00 PM, Master Haircut Men w/o wash" at bounding box center [606, 256] width 116 height 28
click at [605, 253] on div "[PERSON_NAME], TK04, 08:15 PM-09:00 PM, Master Haircut Men w/o wash" at bounding box center [606, 256] width 116 height 28
select select "7"
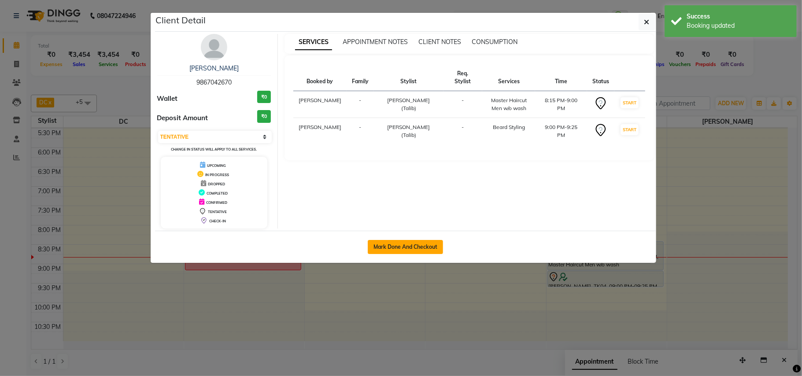
click at [393, 244] on button "Mark Done And Checkout" at bounding box center [405, 247] width 75 height 14
select select "service"
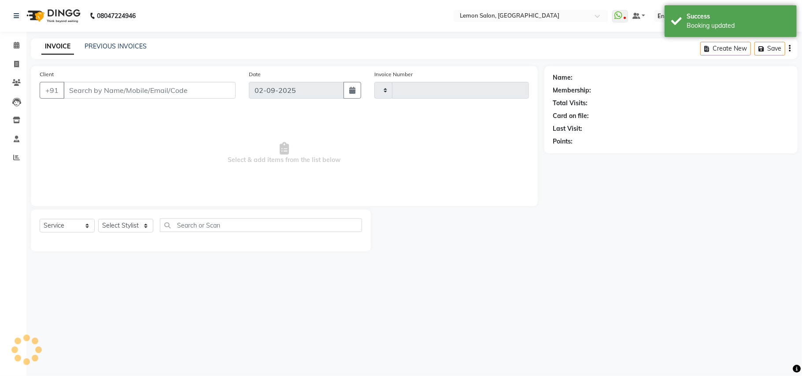
type input "1609"
select select "569"
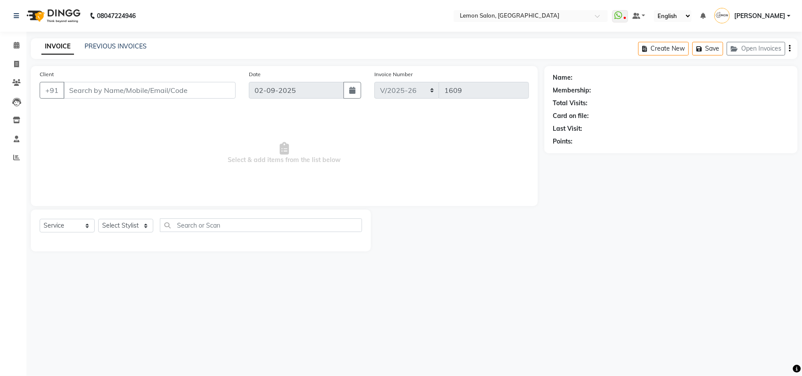
type input "9867042670"
select select "87985"
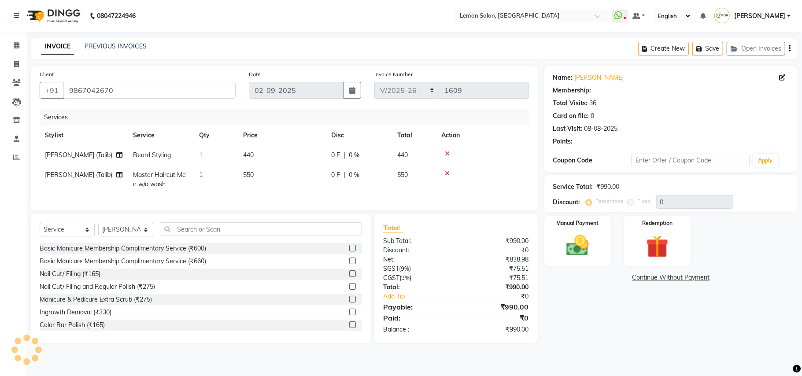
select select "1: Object"
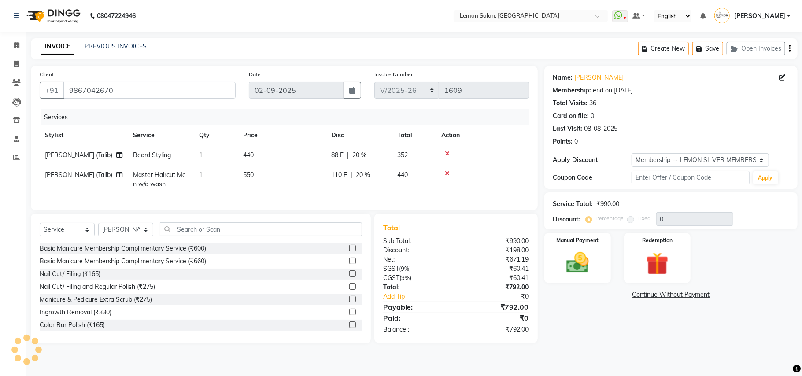
type input "20"
click at [579, 256] on img at bounding box center [578, 262] width 38 height 27
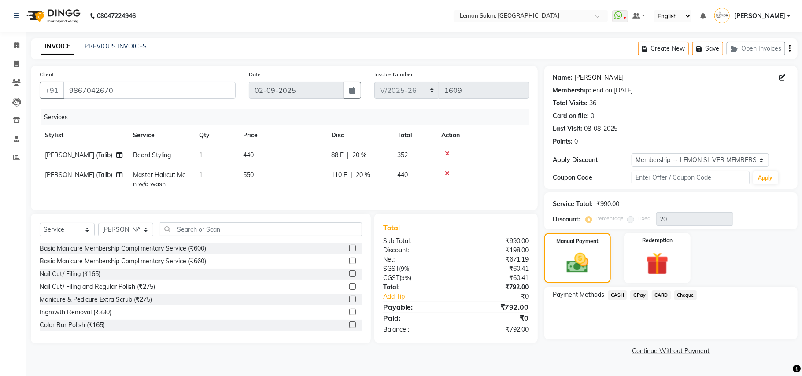
click at [585, 80] on link "Niraj Jain" at bounding box center [599, 77] width 49 height 9
click at [661, 295] on span "CARD" at bounding box center [661, 295] width 19 height 10
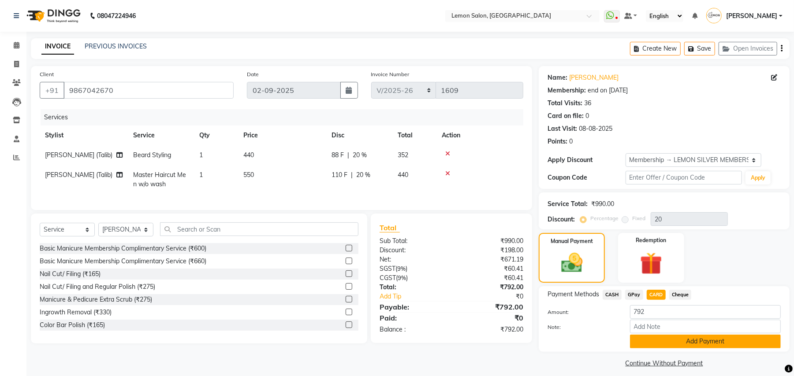
click at [660, 339] on button "Add Payment" at bounding box center [705, 342] width 151 height 14
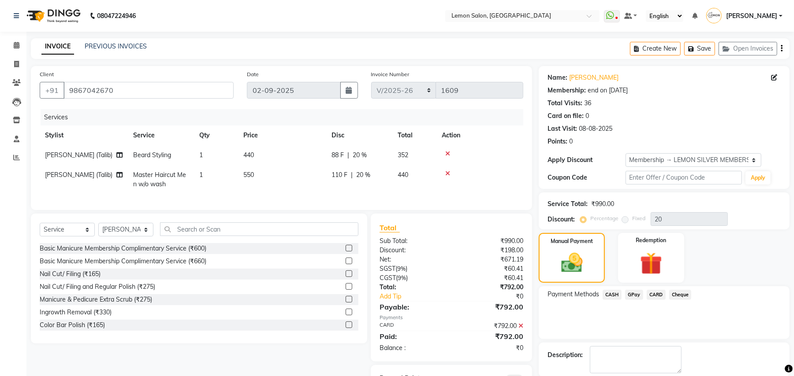
scroll to position [50, 0]
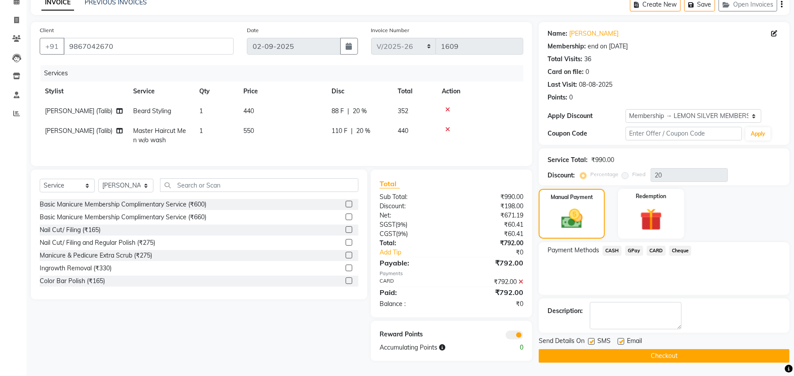
click at [593, 338] on label at bounding box center [591, 341] width 7 height 7
click at [593, 339] on input "checkbox" at bounding box center [591, 342] width 6 height 6
checkbox input "false"
click at [622, 338] on label at bounding box center [620, 341] width 7 height 7
click at [622, 339] on input "checkbox" at bounding box center [620, 342] width 6 height 6
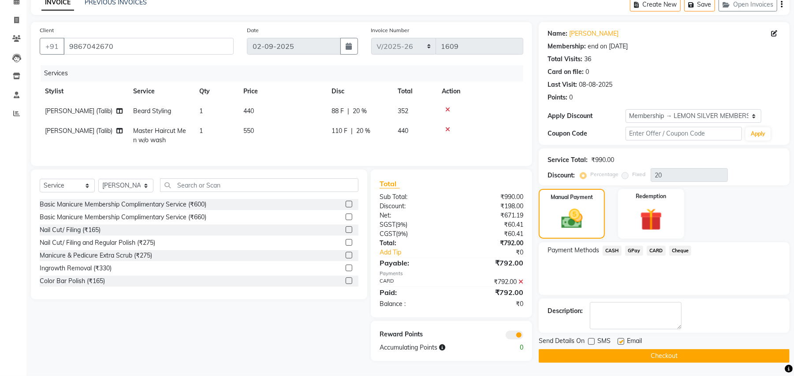
checkbox input "false"
click at [623, 349] on button "Checkout" at bounding box center [663, 356] width 251 height 14
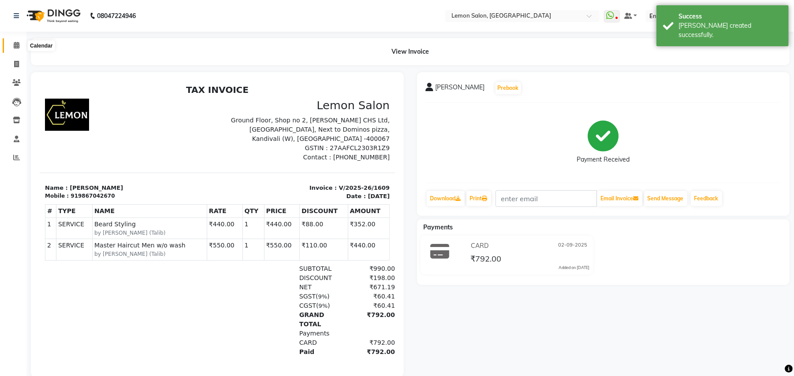
click at [18, 45] on icon at bounding box center [17, 45] width 6 height 7
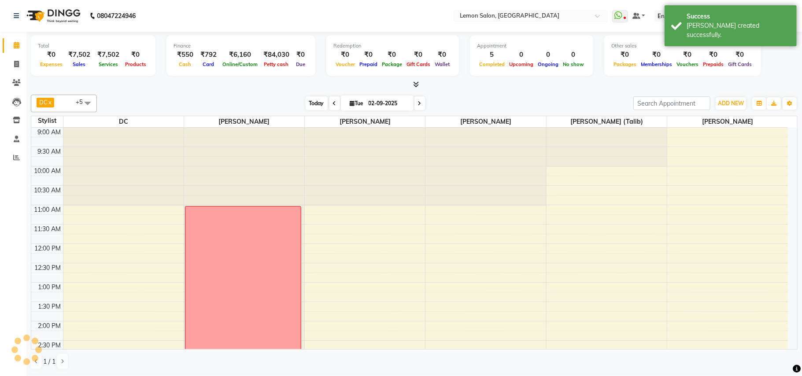
click at [315, 100] on span "Today" at bounding box center [317, 104] width 22 height 14
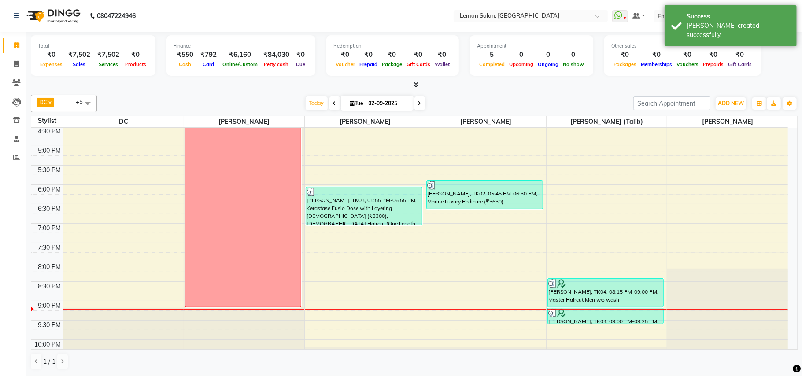
scroll to position [293, 0]
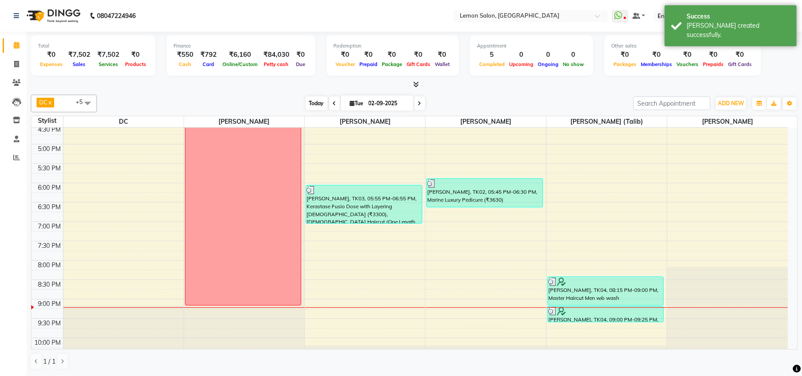
click at [316, 103] on span "Today" at bounding box center [317, 104] width 22 height 14
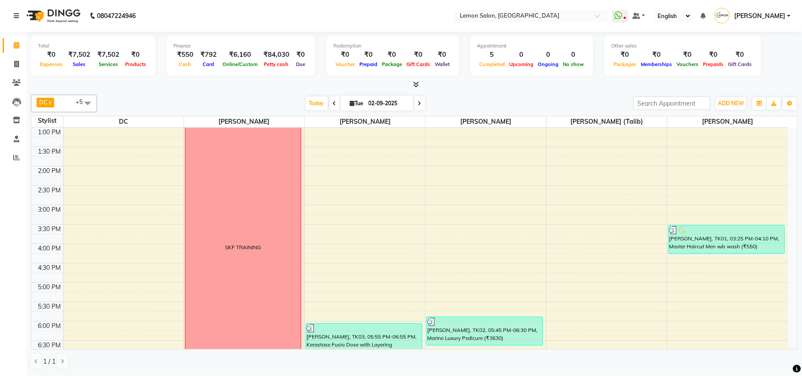
scroll to position [152, 0]
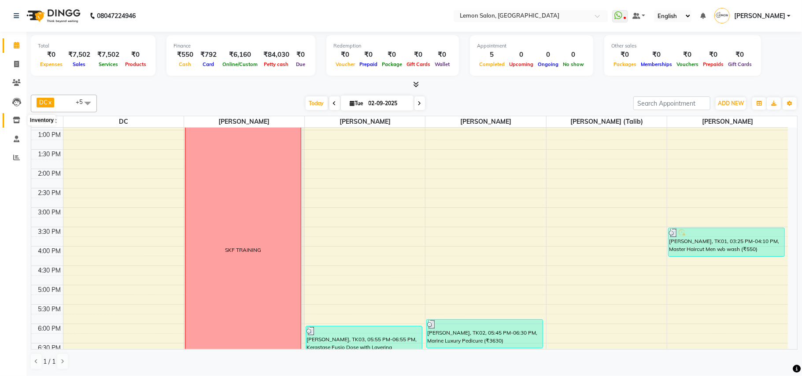
click at [11, 118] on span at bounding box center [16, 120] width 15 height 10
select select
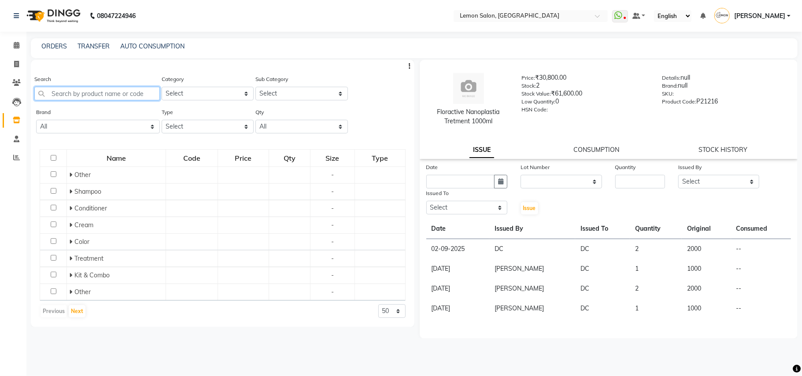
click at [67, 99] on input "text" at bounding box center [97, 94] width 126 height 14
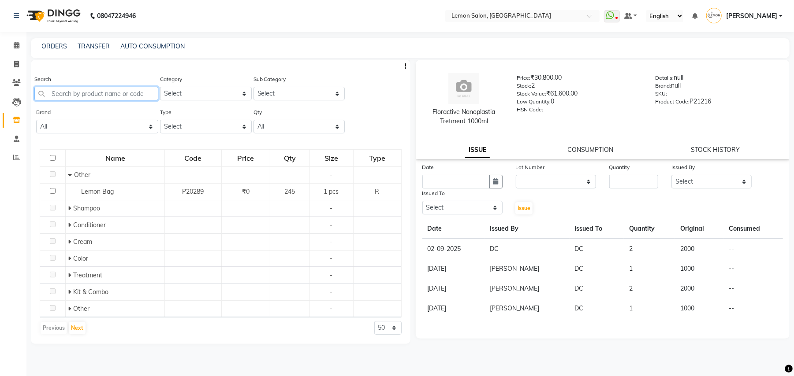
click at [108, 89] on input "text" at bounding box center [96, 94] width 124 height 14
click at [108, 97] on input "text" at bounding box center [96, 94] width 124 height 14
click at [108, 96] on input "text" at bounding box center [96, 94] width 124 height 14
click at [83, 93] on input "text" at bounding box center [96, 94] width 124 height 14
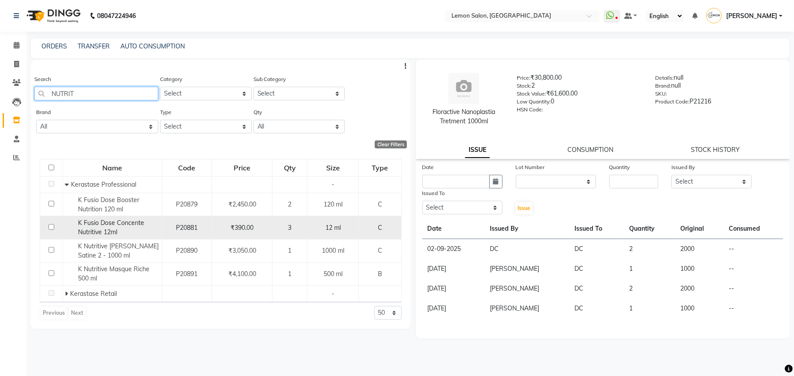
type input "NUTRIT"
click at [113, 227] on span "K Fusio Dose Concente Nutritive 12ml" at bounding box center [111, 227] width 66 height 17
select select
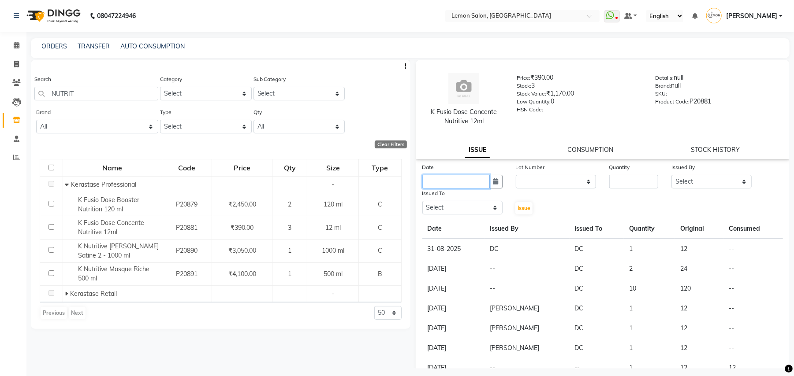
click at [468, 180] on input "text" at bounding box center [455, 182] width 67 height 14
select select "9"
select select "2025"
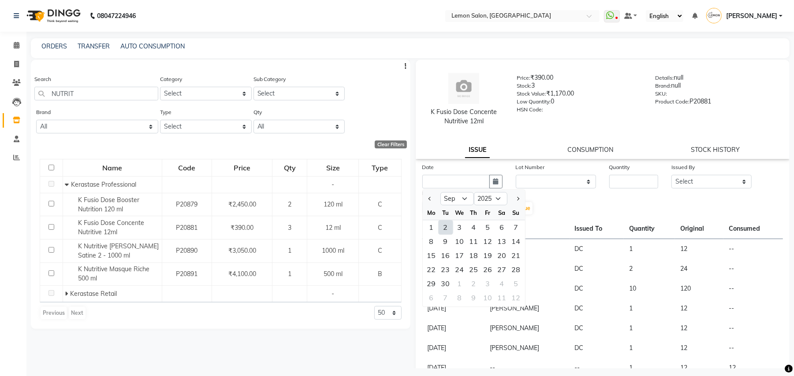
click at [447, 226] on div "2" at bounding box center [445, 227] width 14 height 14
type input "02-09-2025"
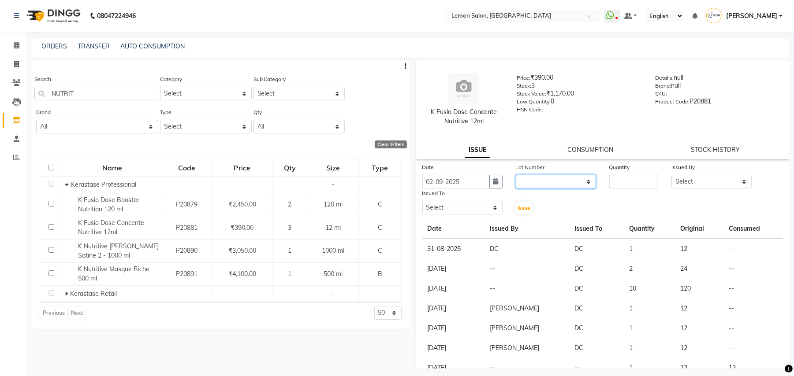
click at [559, 182] on select "None" at bounding box center [556, 182] width 80 height 14
select select "0: null"
click at [516, 175] on select "None" at bounding box center [556, 182] width 80 height 14
click at [631, 183] on input "number" at bounding box center [633, 182] width 49 height 14
type input "1"
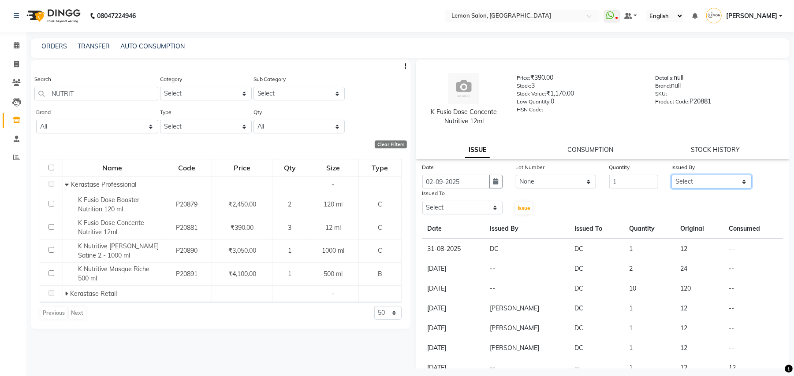
click at [689, 180] on select "Select Arun Arndive Danish Mansoori DC Faheem Malik Kajal Pawar Manisha Malviya…" at bounding box center [711, 182] width 80 height 14
click at [686, 187] on select "Select Arun Arndive Danish Mansoori DC Faheem Malik Kajal Pawar Manisha Malviya…" at bounding box center [711, 182] width 80 height 14
select select "7880"
click at [671, 175] on select "Select Arun Arndive Danish Mansoori DC Faheem Malik Kajal Pawar Manisha Malviya…" at bounding box center [711, 182] width 80 height 14
click at [453, 213] on select "Select Arun Arndive Danish Mansoori DC Faheem Malik Kajal Pawar Manisha Malviya…" at bounding box center [462, 208] width 80 height 14
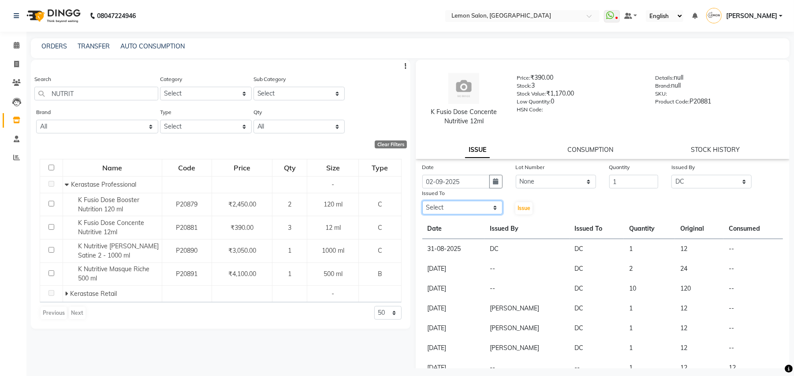
select select "62741"
click at [422, 201] on select "Select Arun Arndive Danish Mansoori DC Faheem Malik Kajal Pawar Manisha Malviya…" at bounding box center [462, 208] width 80 height 14
click at [515, 210] on button "Issue" at bounding box center [523, 208] width 17 height 12
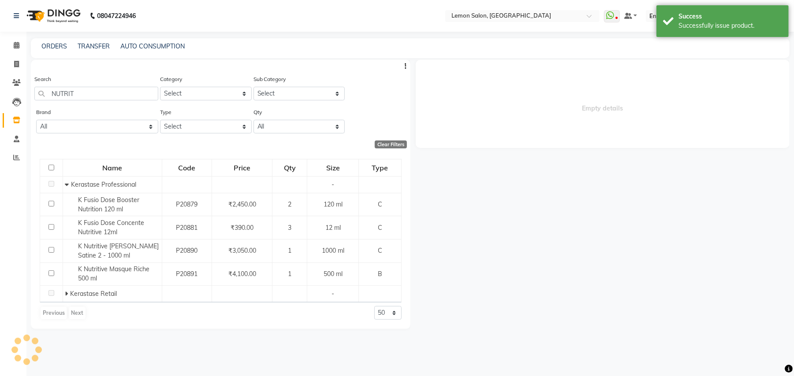
select select
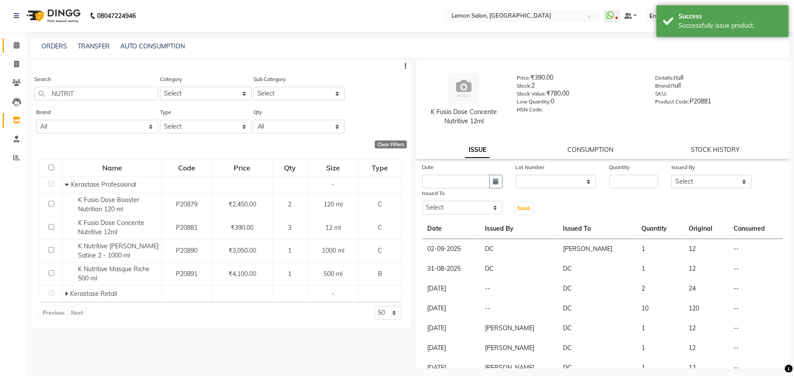
click at [17, 39] on link "Calendar" at bounding box center [13, 45] width 21 height 15
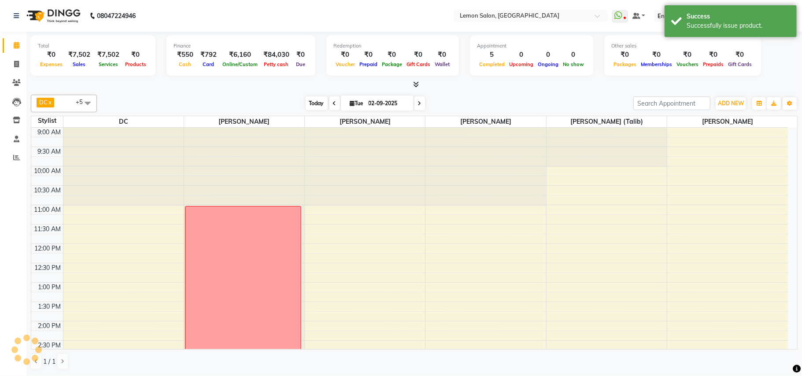
click at [317, 104] on span "Today" at bounding box center [317, 104] width 22 height 14
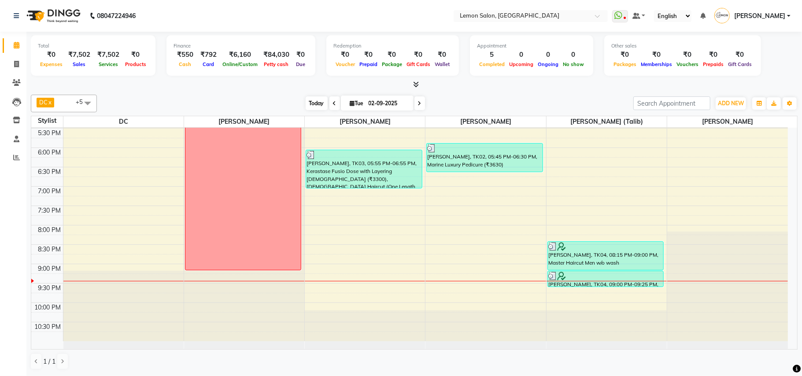
click at [308, 104] on span "Today" at bounding box center [317, 104] width 22 height 14
click at [306, 101] on span "Today" at bounding box center [317, 104] width 22 height 14
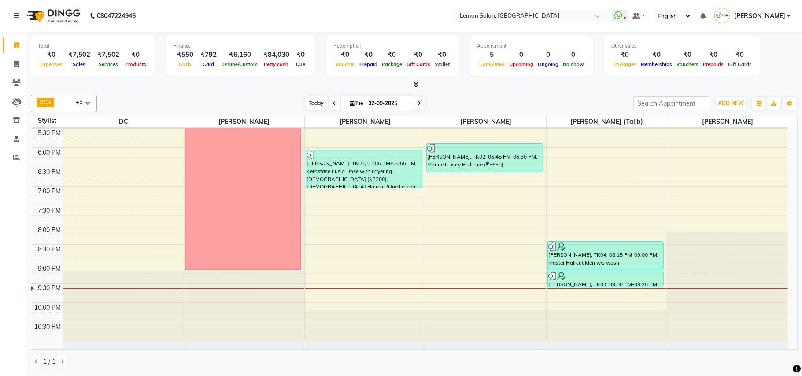
click at [309, 100] on span "Today" at bounding box center [317, 104] width 22 height 14
click at [310, 102] on span "Today" at bounding box center [317, 104] width 22 height 14
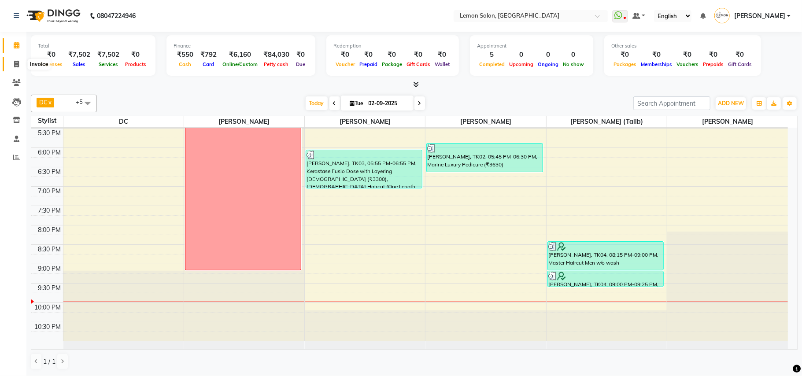
click at [22, 65] on span at bounding box center [16, 64] width 15 height 10
select select "569"
select select "service"
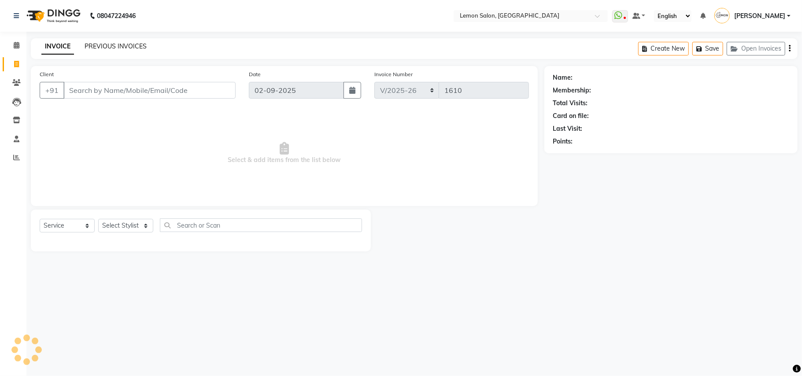
click at [114, 47] on link "PREVIOUS INVOICES" at bounding box center [116, 46] width 62 height 8
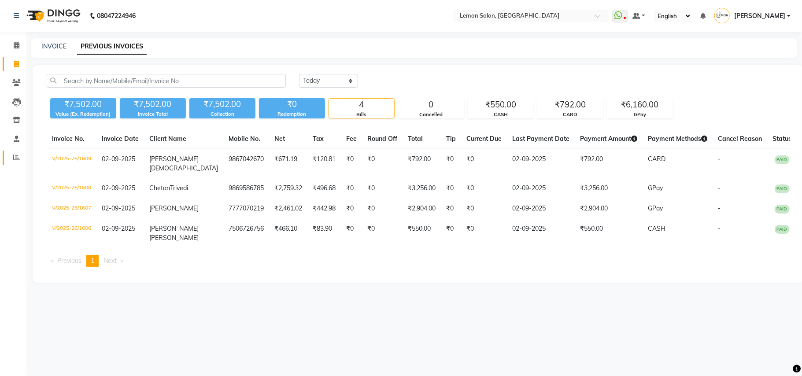
click at [13, 151] on link "Reports" at bounding box center [13, 158] width 21 height 15
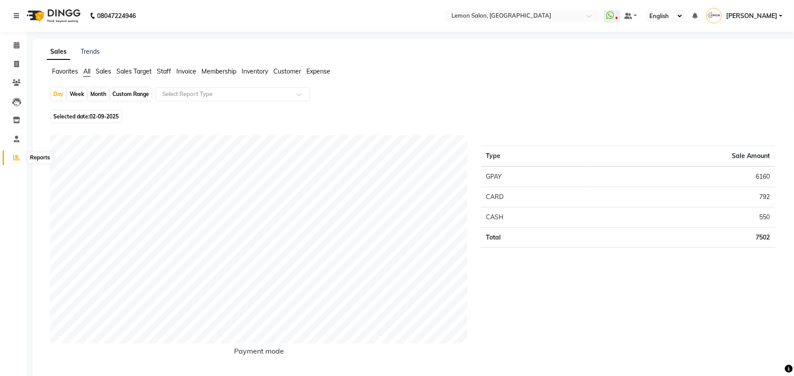
click at [12, 160] on span at bounding box center [16, 158] width 15 height 10
click at [15, 41] on span at bounding box center [16, 46] width 15 height 10
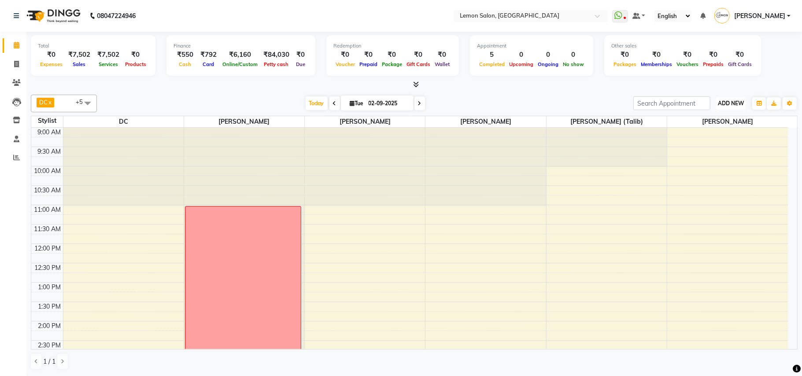
click at [727, 104] on span "ADD NEW" at bounding box center [731, 103] width 26 height 7
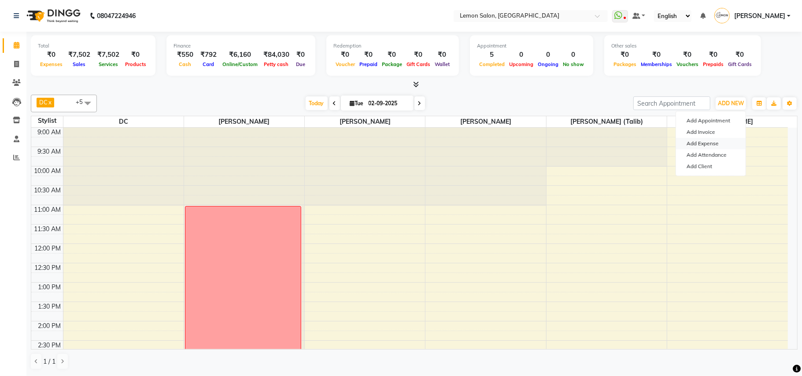
click at [704, 145] on link "Add Expense" at bounding box center [711, 143] width 70 height 11
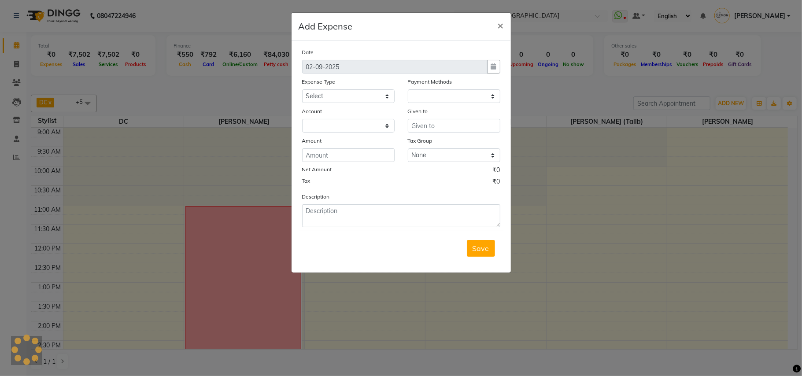
select select "1"
select select "2551"
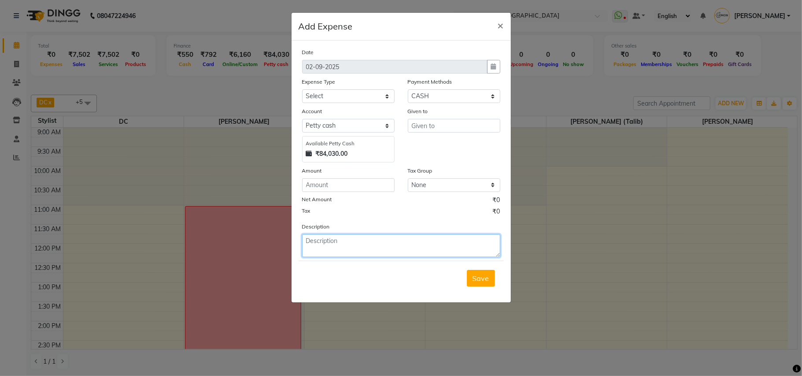
click at [358, 240] on textarea at bounding box center [401, 245] width 198 height 23
click at [341, 183] on input "number" at bounding box center [348, 185] width 93 height 14
type input "120"
click at [343, 238] on textarea at bounding box center [401, 245] width 198 height 23
type textarea "2LTR"
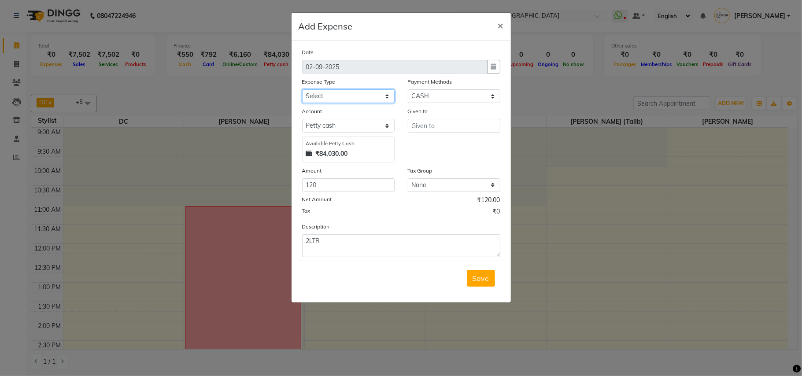
click at [341, 96] on select "Select Advance Cash transfer to hub Laundry Loan Membership Milk Miscellaneous …" at bounding box center [348, 96] width 93 height 14
select select "5359"
click at [302, 89] on select "Select Advance Cash transfer to hub Laundry Loan Membership Milk Miscellaneous …" at bounding box center [348, 96] width 93 height 14
click at [444, 124] on input "text" at bounding box center [454, 126] width 93 height 14
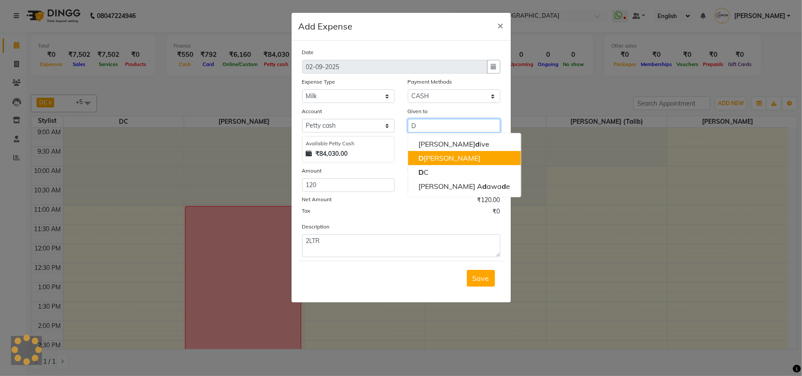
click at [454, 156] on ngb-highlight "D anish Mansoori" at bounding box center [450, 158] width 62 height 9
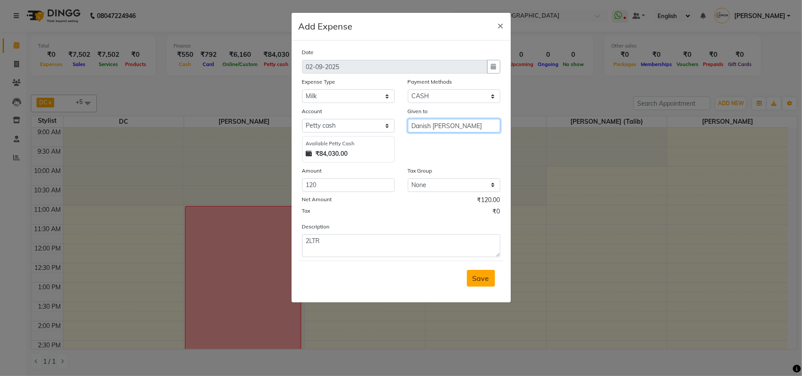
type input "Danish Mansoori"
click at [481, 279] on span "Save" at bounding box center [481, 278] width 17 height 9
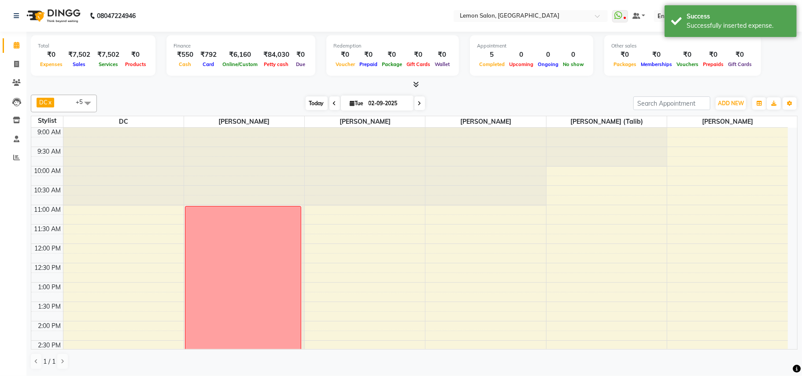
click at [315, 104] on span "Today" at bounding box center [317, 104] width 22 height 14
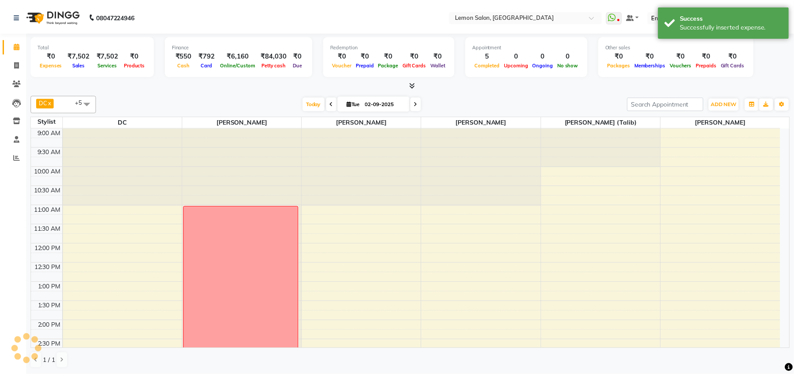
scroll to position [329, 0]
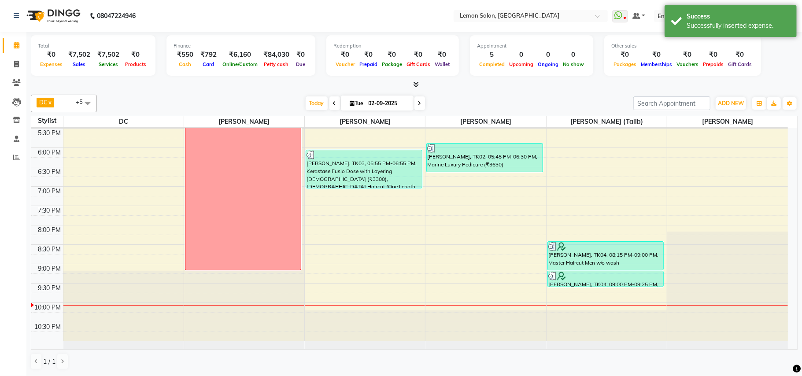
drag, startPoint x: 572, startPoint y: 105, endPoint x: 249, endPoint y: 75, distance: 324.4
click at [569, 104] on div "Today Tue 02-09-2025" at bounding box center [365, 103] width 528 height 13
click at [18, 160] on icon at bounding box center [16, 157] width 7 height 7
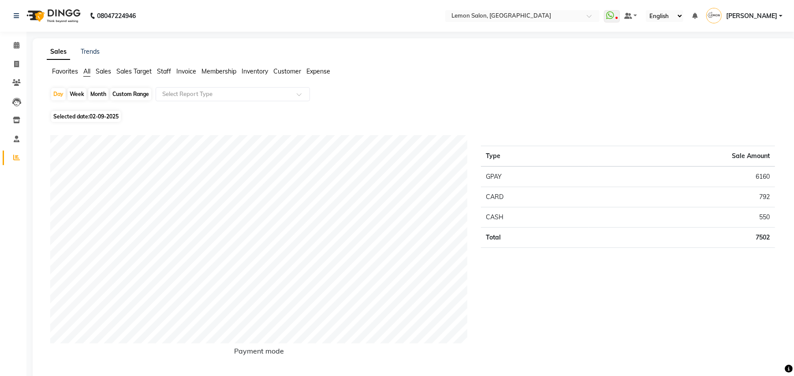
scroll to position [59, 0]
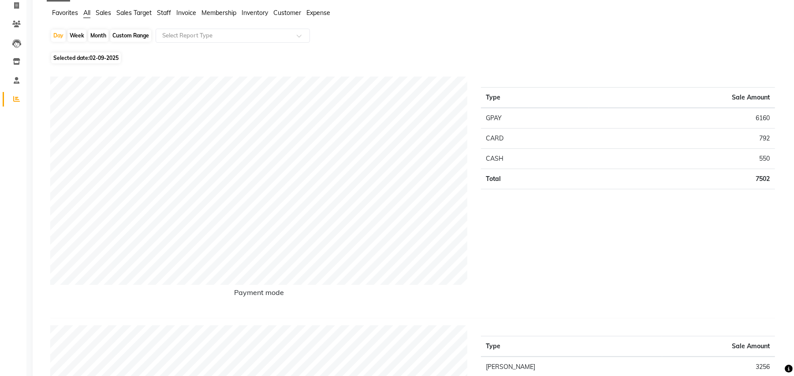
click at [103, 36] on div "Month" at bounding box center [98, 36] width 20 height 12
select select "9"
select select "2025"
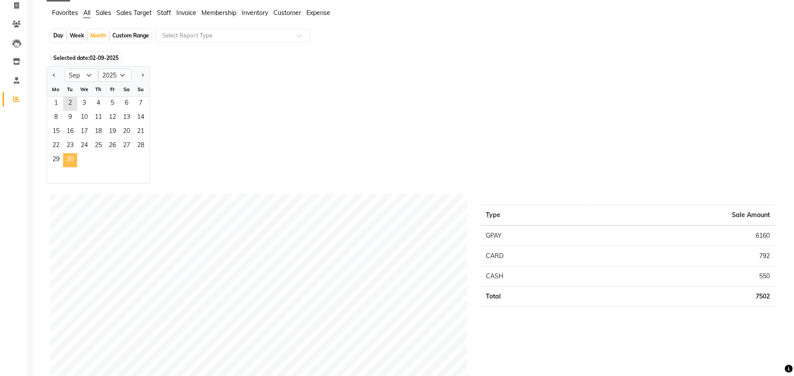
click at [67, 158] on span "30" at bounding box center [70, 160] width 14 height 14
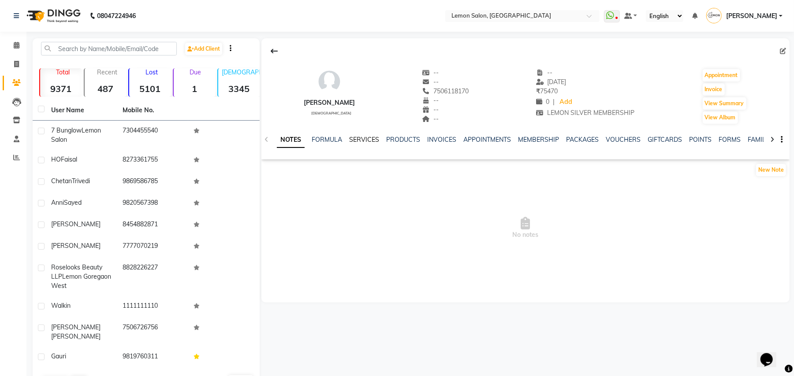
click at [368, 136] on link "SERVICES" at bounding box center [364, 140] width 30 height 8
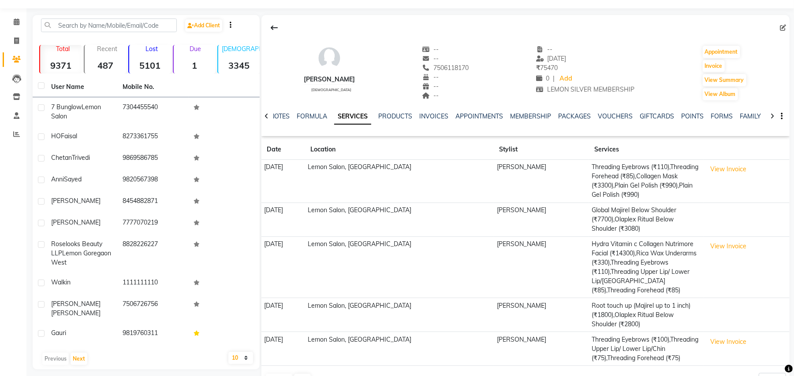
scroll to position [43, 0]
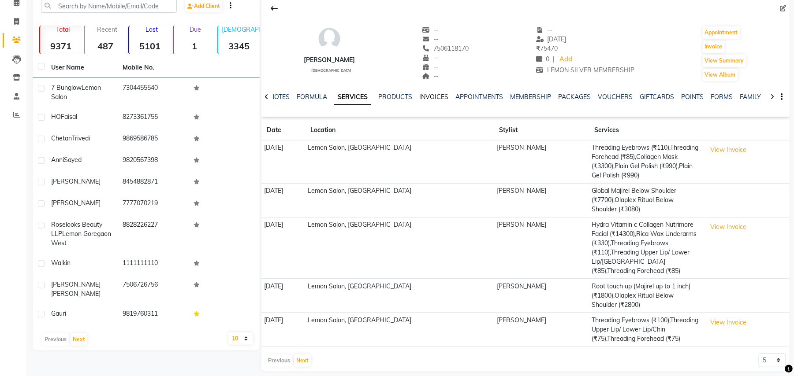
click at [429, 96] on link "INVOICES" at bounding box center [433, 97] width 29 height 8
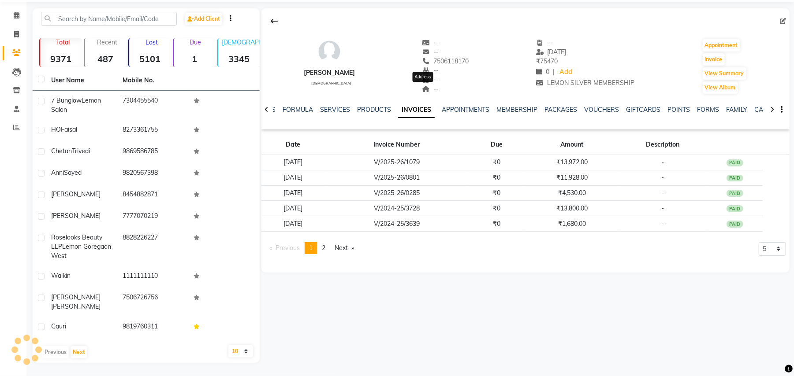
scroll to position [22, 0]
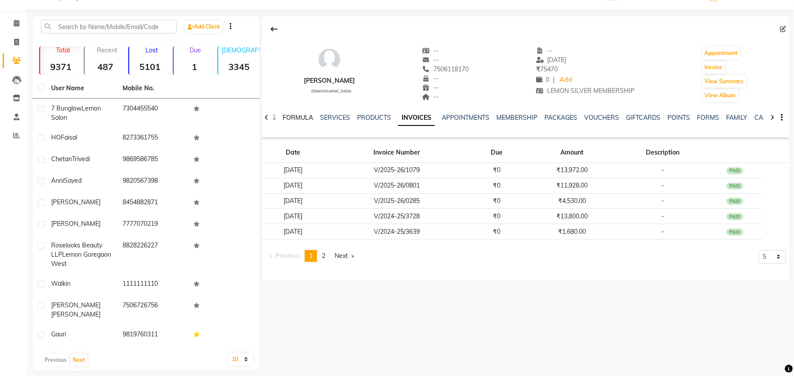
click at [290, 115] on link "FORMULA" at bounding box center [297, 118] width 30 height 8
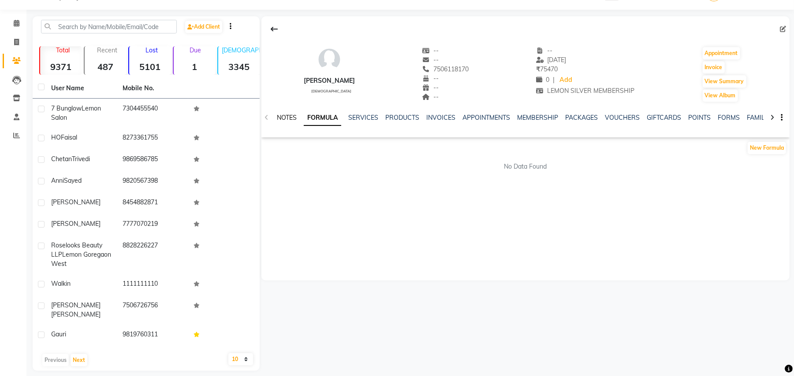
click at [282, 117] on link "NOTES" at bounding box center [287, 118] width 20 height 8
click at [323, 117] on link "FORMULA" at bounding box center [327, 118] width 30 height 8
click at [361, 115] on link "SERVICES" at bounding box center [363, 118] width 30 height 8
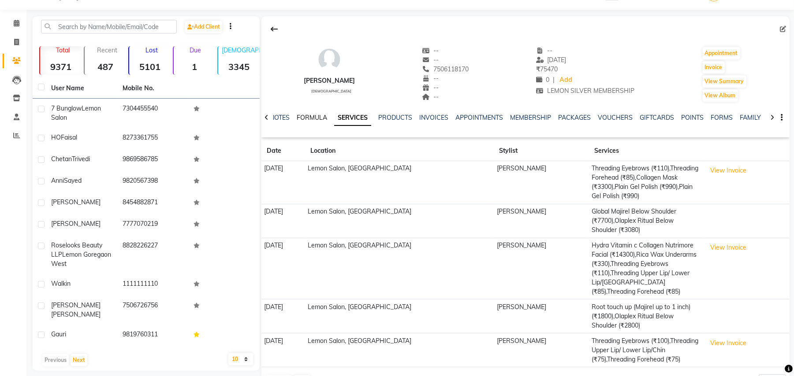
click at [302, 119] on link "FORMULA" at bounding box center [312, 118] width 30 height 8
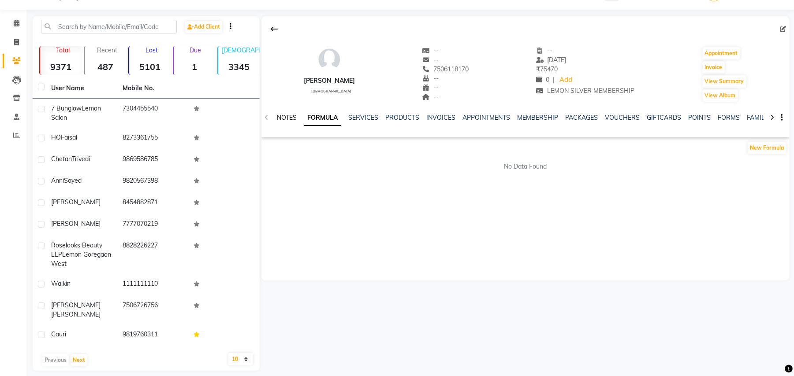
click at [279, 119] on link "NOTES" at bounding box center [287, 118] width 20 height 8
click at [676, 289] on div "Rupal soni female -- -- 7506118170 -- -- -- -- 10-07-2025 ₹ 75470 0 | Add LEMON…" at bounding box center [525, 193] width 530 height 355
click at [716, 71] on button "Invoice" at bounding box center [713, 67] width 22 height 12
select select "569"
select select "service"
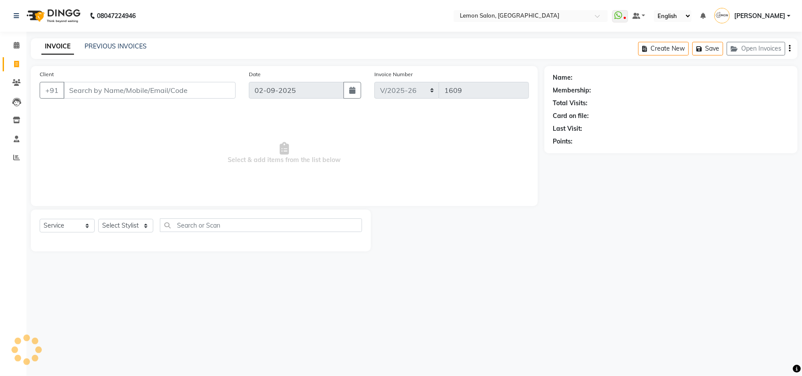
type input "7506118170"
select select "1: Object"
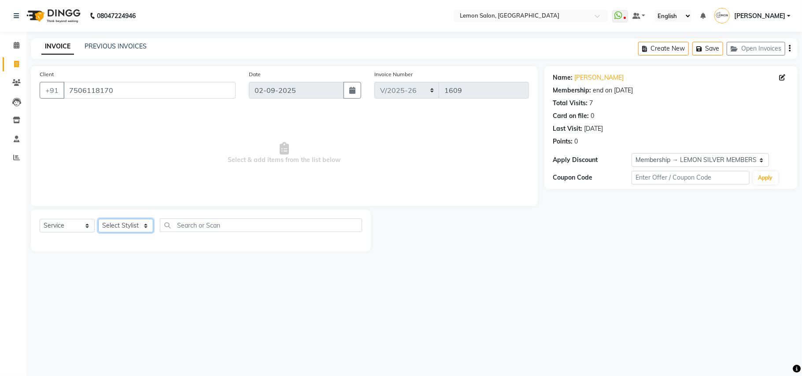
click at [140, 225] on select "Select Stylist Arun Arndive Danish Mansoori DC Faheem Malik Kajal Pawar Manisha…" at bounding box center [125, 226] width 55 height 14
select select "66497"
click at [98, 219] on select "Select Stylist Arun Arndive Danish Mansoori DC Faheem Malik Kajal Pawar Manisha…" at bounding box center [125, 226] width 55 height 14
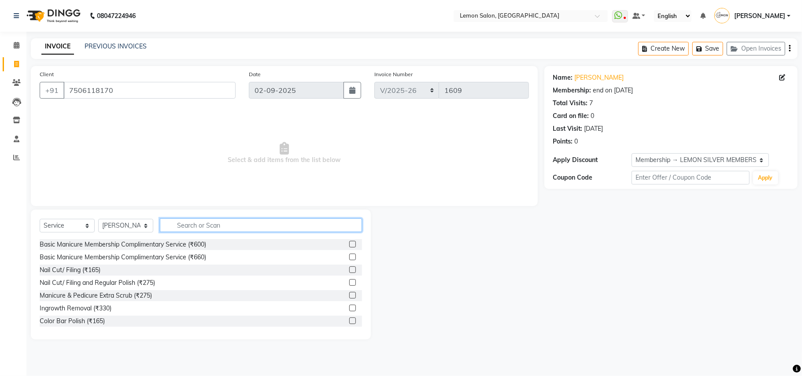
click at [214, 219] on input "text" at bounding box center [261, 226] width 202 height 14
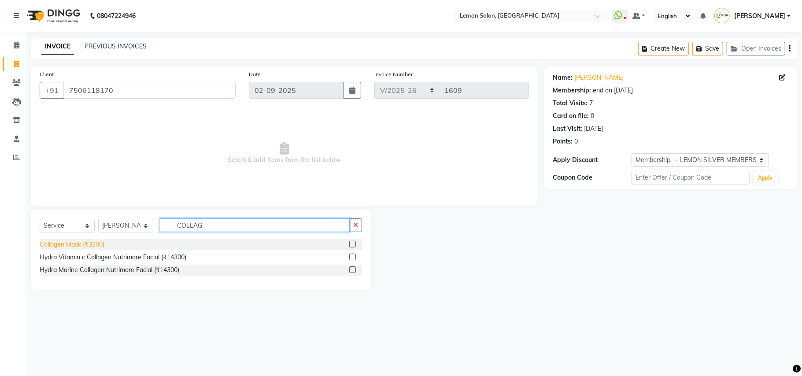
type input "COLLAG"
click at [88, 245] on div "Collagen Mask (₹3300)" at bounding box center [72, 244] width 65 height 9
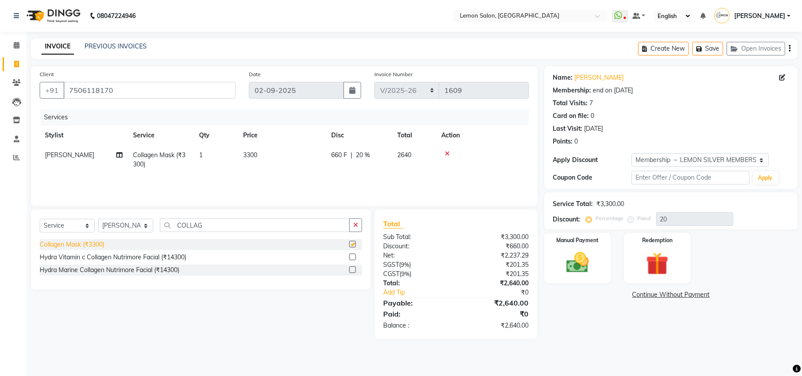
checkbox input "false"
click at [217, 221] on input "COLLAG" at bounding box center [255, 226] width 190 height 14
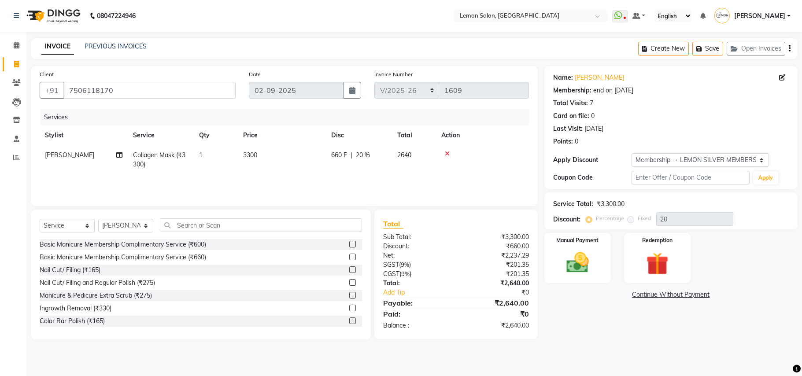
select select "569"
select select "service"
select select "66497"
select select "1: Object"
click at [189, 224] on input "text" at bounding box center [261, 226] width 202 height 14
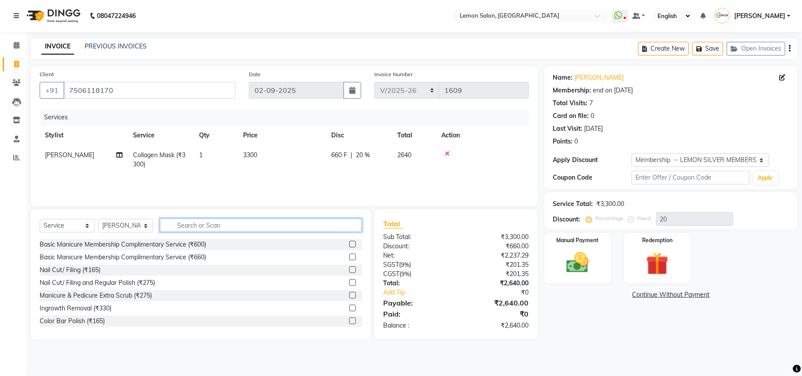
click at [189, 226] on input "text" at bounding box center [261, 226] width 202 height 14
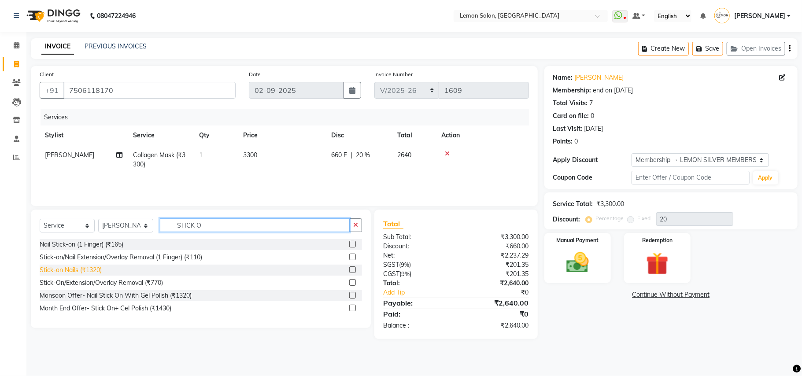
type input "STICK O"
click at [71, 270] on div "Stick-on Nails (₹1320)" at bounding box center [71, 270] width 62 height 9
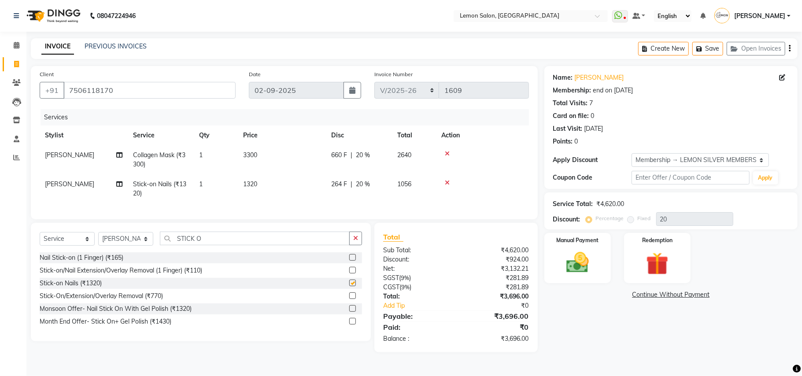
checkbox input "false"
click at [210, 245] on input "STICK O" at bounding box center [255, 239] width 190 height 14
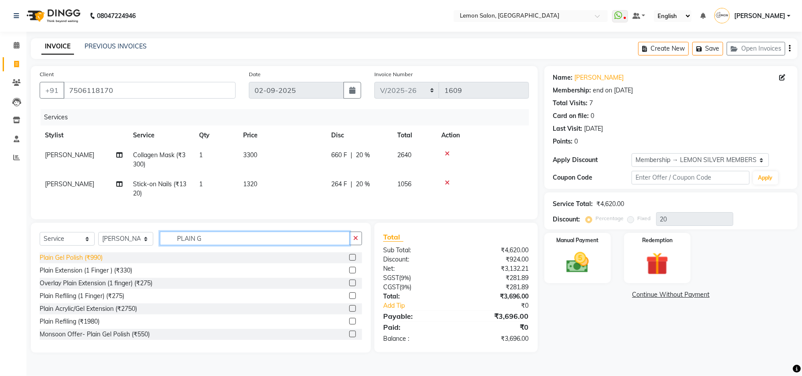
type input "PLAIN G"
click at [80, 263] on div "Plain Gel Polish (₹990)" at bounding box center [71, 257] width 63 height 9
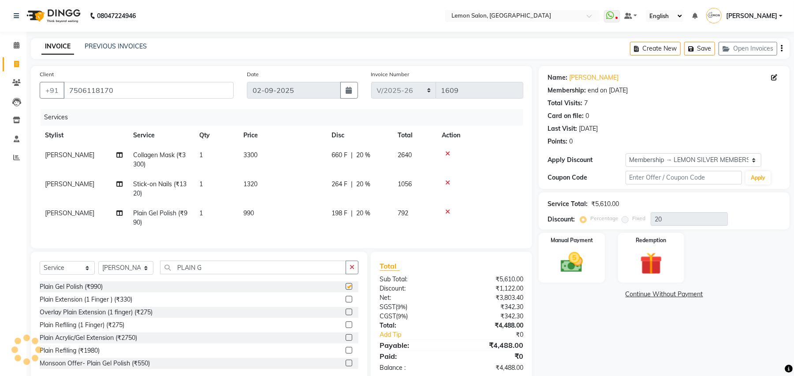
checkbox input "false"
click at [205, 212] on td "1" at bounding box center [216, 218] width 44 height 29
select select "66497"
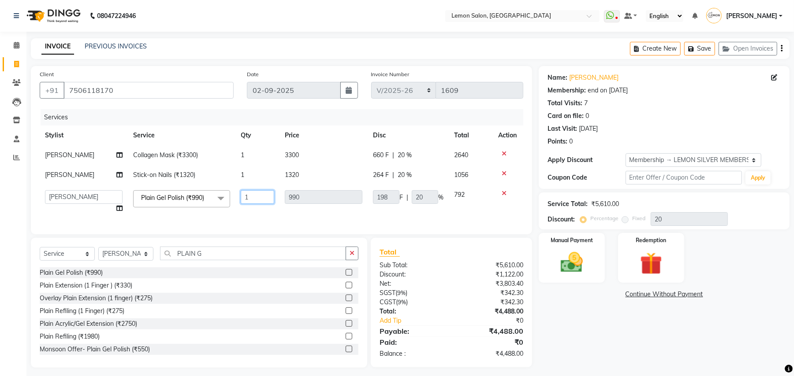
click at [271, 199] on input "1" at bounding box center [257, 197] width 33 height 14
type input "2"
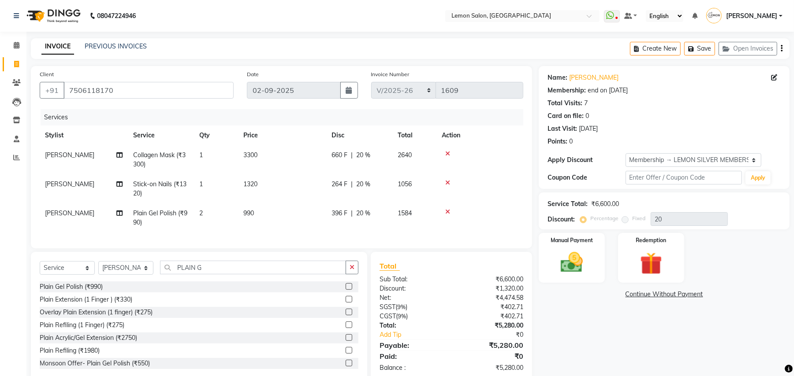
click at [269, 214] on tr "[PERSON_NAME] Plain Gel Polish (₹990) 2 990 396 F | 20 % 1584" at bounding box center [281, 218] width 483 height 29
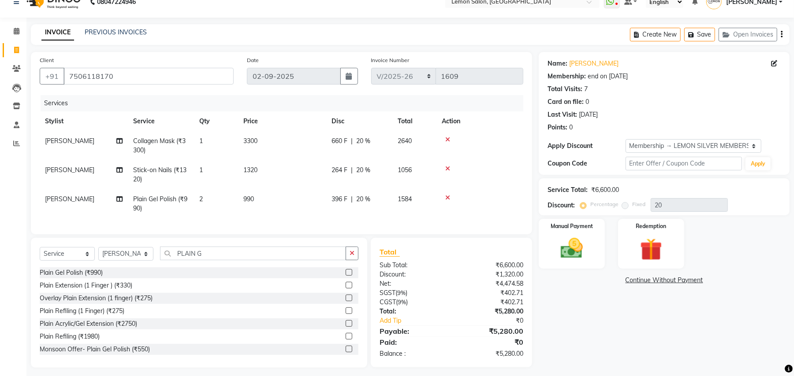
scroll to position [27, 0]
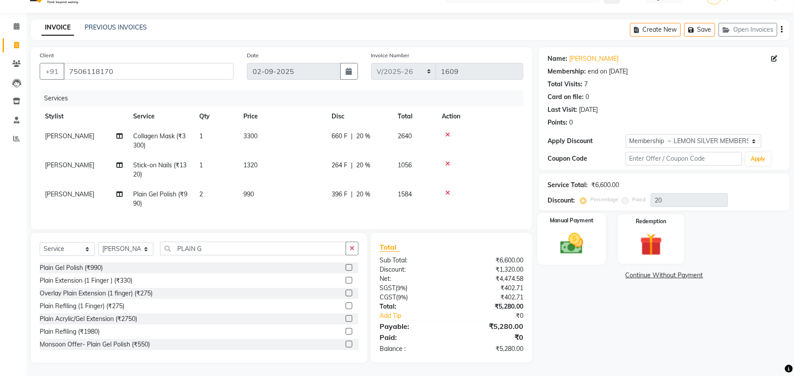
click at [559, 233] on img at bounding box center [572, 243] width 38 height 27
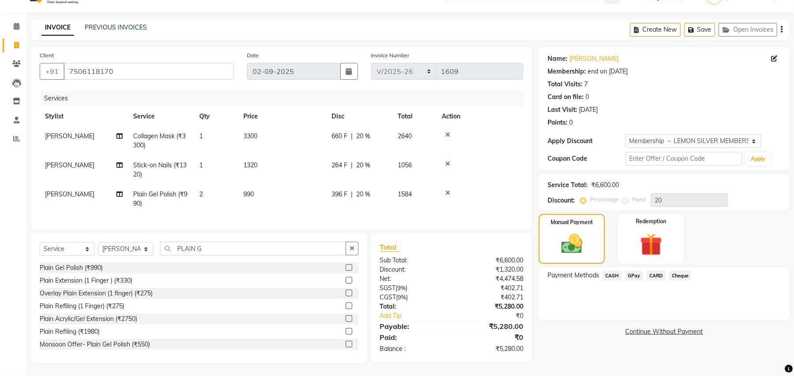
click at [611, 271] on span "CASH" at bounding box center [611, 276] width 19 height 10
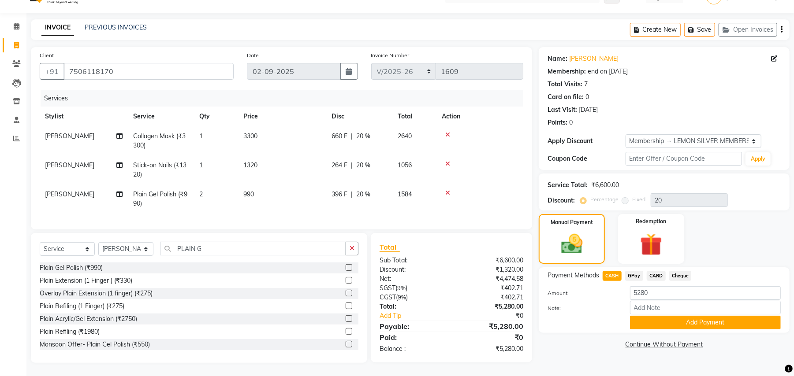
click at [635, 271] on span "GPay" at bounding box center [634, 276] width 18 height 10
click at [610, 271] on span "CASH" at bounding box center [611, 276] width 19 height 10
click at [709, 249] on div "Manual Payment Redemption" at bounding box center [664, 239] width 264 height 50
click at [603, 323] on div "Payment Methods CASH GPay CARD Cheque Amount: 5280 Note: Add Payment" at bounding box center [663, 300] width 251 height 66
click at [587, 340] on link "Continue Without Payment" at bounding box center [663, 344] width 247 height 9
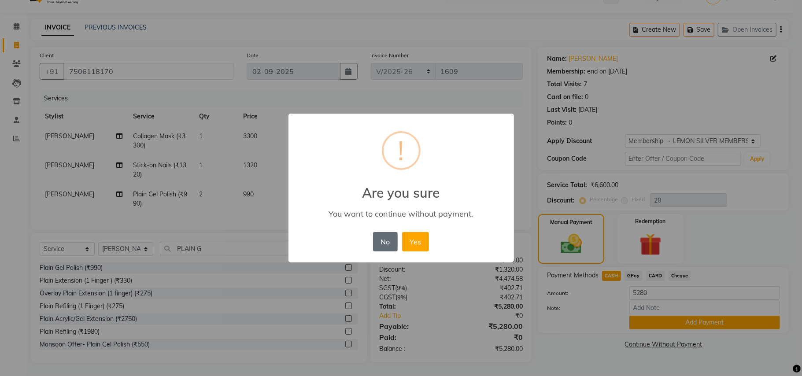
click at [385, 238] on button "No" at bounding box center [385, 241] width 25 height 19
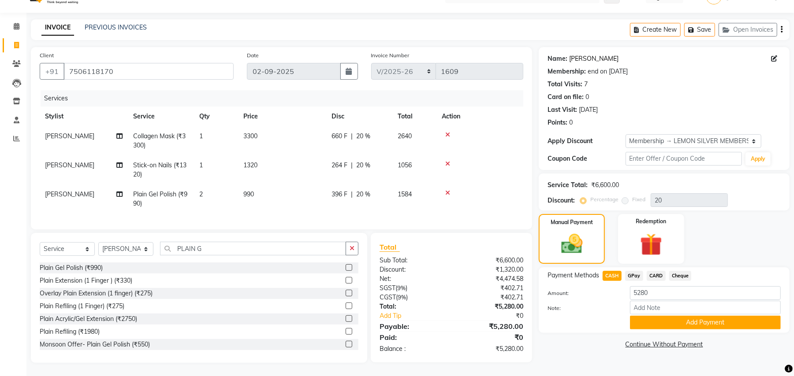
click at [583, 54] on link "[PERSON_NAME]" at bounding box center [593, 58] width 49 height 9
click at [573, 357] on div "Name: [PERSON_NAME] Membership: end on [DATE] Total Visits: 7 Card on file: 0 L…" at bounding box center [666, 205] width 257 height 316
click at [635, 271] on span "GPay" at bounding box center [634, 276] width 18 height 10
click at [665, 318] on button "Add Payment" at bounding box center [705, 323] width 151 height 14
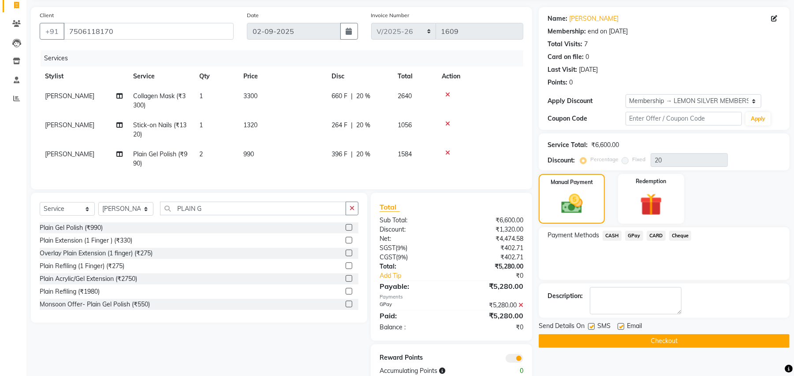
scroll to position [89, 0]
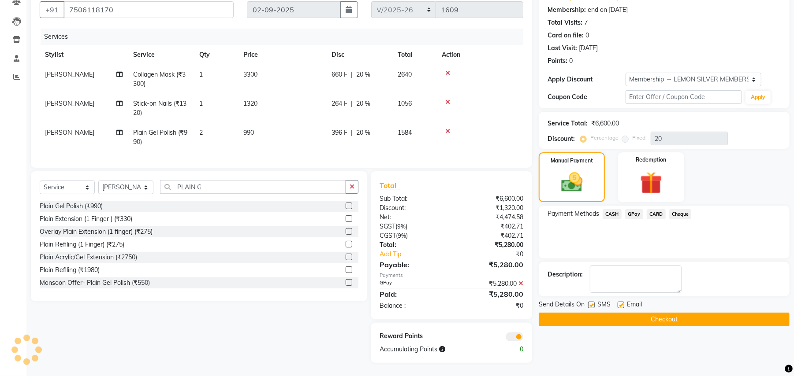
click at [591, 302] on label at bounding box center [591, 305] width 7 height 7
click at [591, 303] on input "checkbox" at bounding box center [591, 306] width 6 height 6
checkbox input "false"
click at [618, 302] on label at bounding box center [620, 305] width 7 height 7
click at [618, 303] on input "checkbox" at bounding box center [620, 306] width 6 height 6
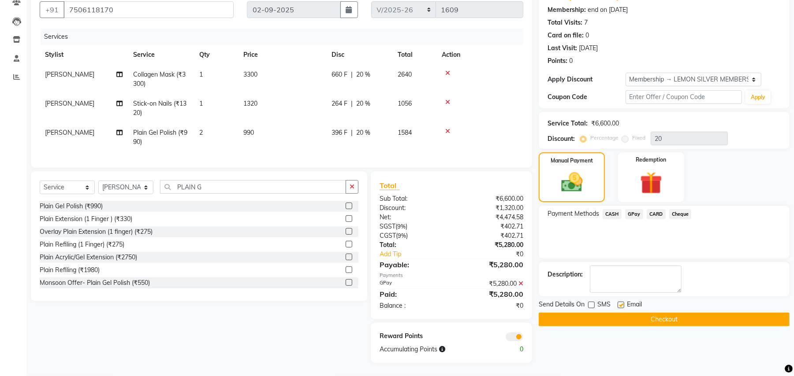
checkbox input "false"
click at [596, 313] on button "Checkout" at bounding box center [663, 320] width 251 height 14
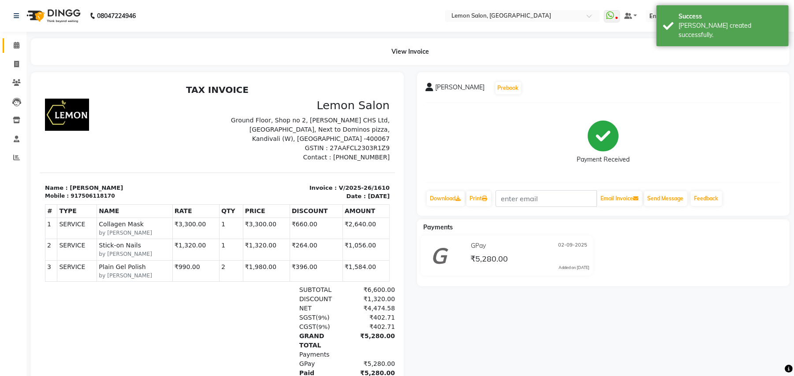
click at [15, 39] on link "Calendar" at bounding box center [13, 45] width 21 height 15
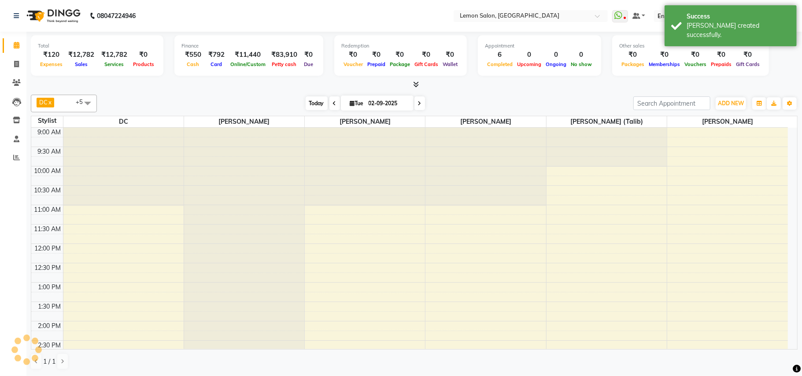
click at [307, 101] on span "Today" at bounding box center [317, 104] width 22 height 14
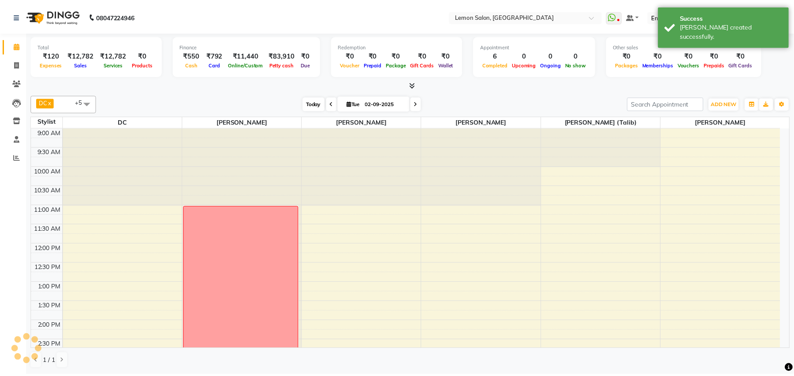
scroll to position [329, 0]
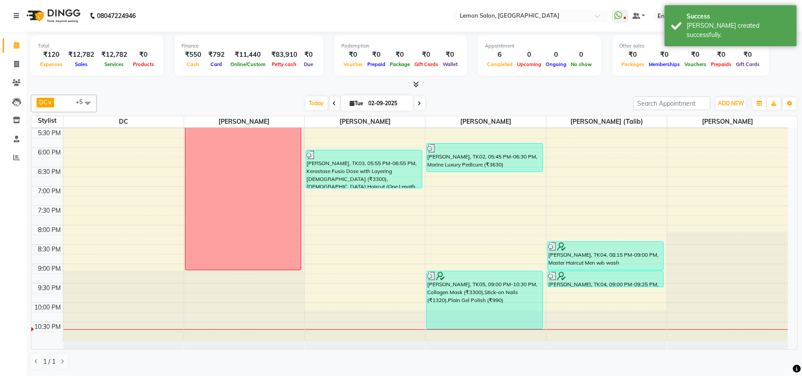
click at [501, 100] on div "[DATE] [DATE]" at bounding box center [365, 103] width 528 height 13
click at [13, 156] on icon at bounding box center [16, 157] width 7 height 7
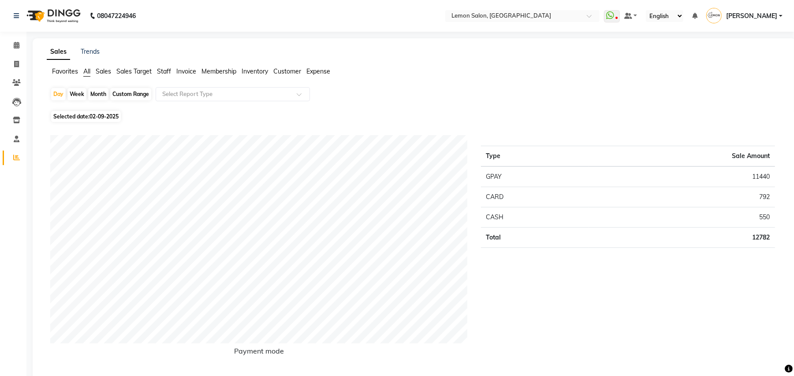
click at [110, 69] on span "Sales" at bounding box center [103, 71] width 15 height 8
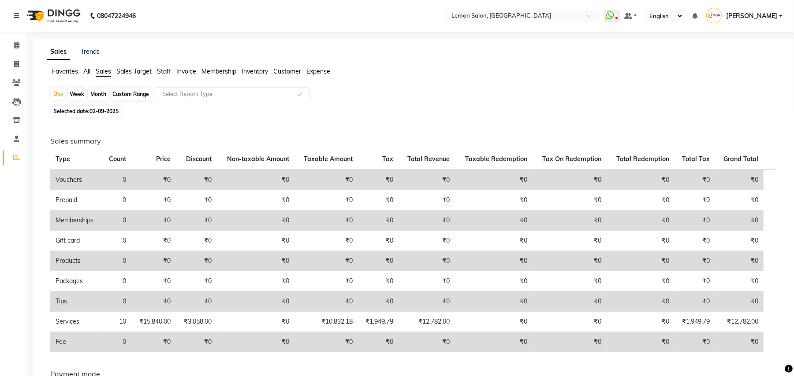
click at [121, 70] on span "Sales Target" at bounding box center [133, 71] width 35 height 8
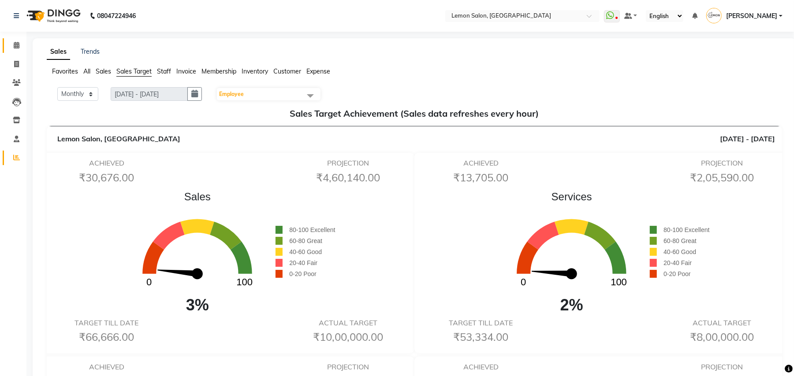
click at [6, 41] on link "Calendar" at bounding box center [13, 45] width 21 height 15
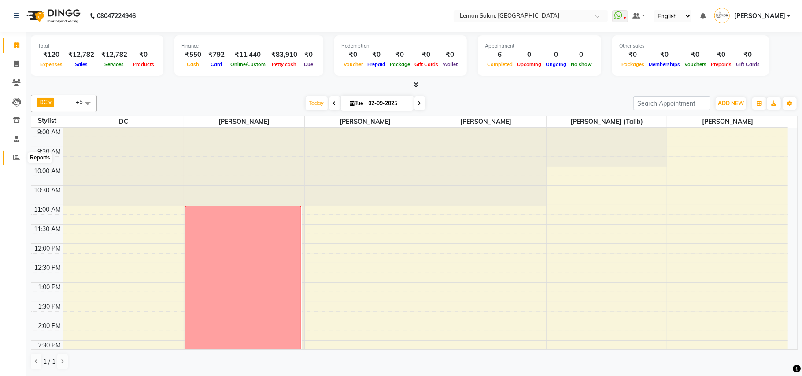
click at [22, 159] on span at bounding box center [16, 158] width 15 height 10
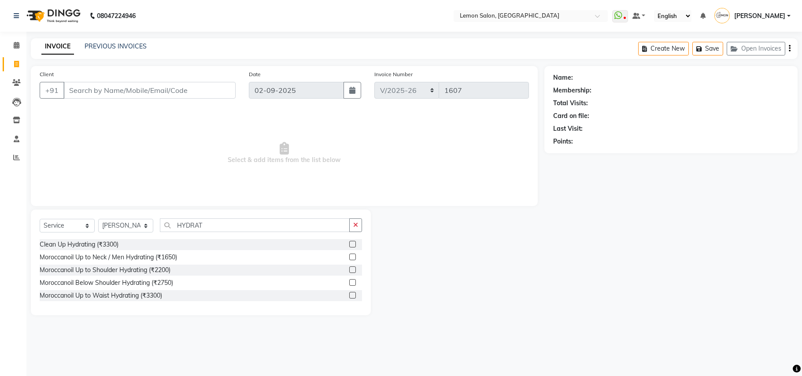
select select "569"
select select "service"
select select "45021"
click at [19, 45] on icon at bounding box center [17, 45] width 6 height 7
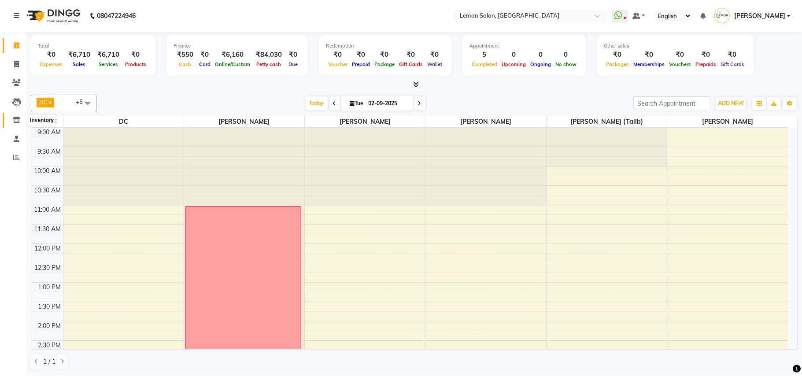
click at [11, 120] on span at bounding box center [16, 120] width 15 height 10
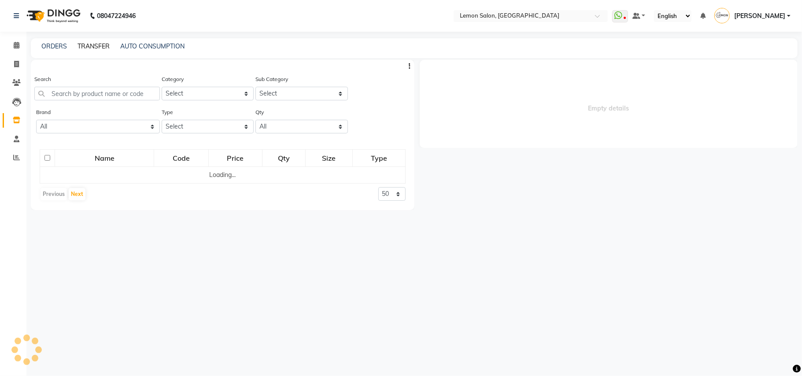
select select
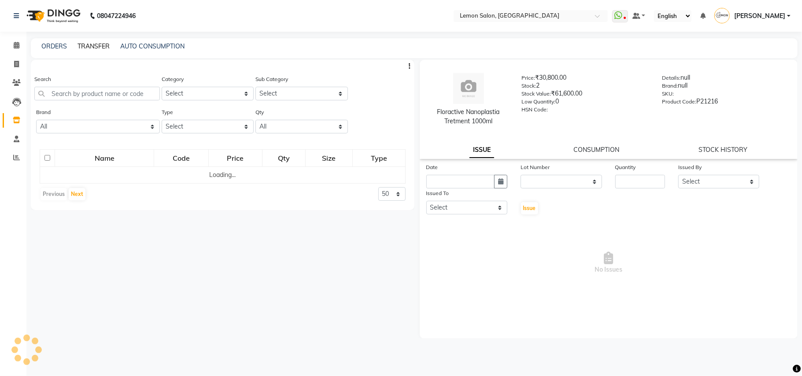
click at [85, 45] on link "TRANSFER" at bounding box center [94, 46] width 32 height 8
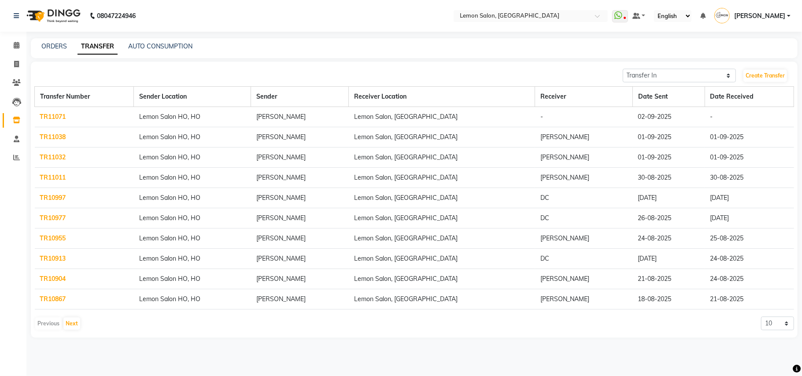
click at [39, 117] on td "TR11071" at bounding box center [84, 117] width 99 height 20
click at [59, 115] on link "TR11071" at bounding box center [53, 117] width 26 height 8
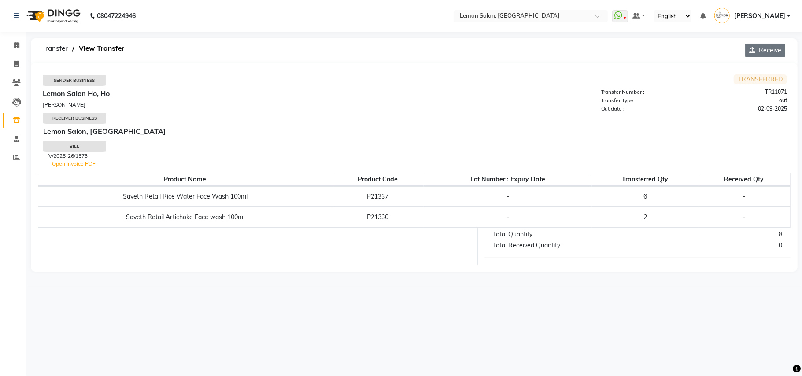
click at [757, 49] on icon "button" at bounding box center [755, 50] width 10 height 6
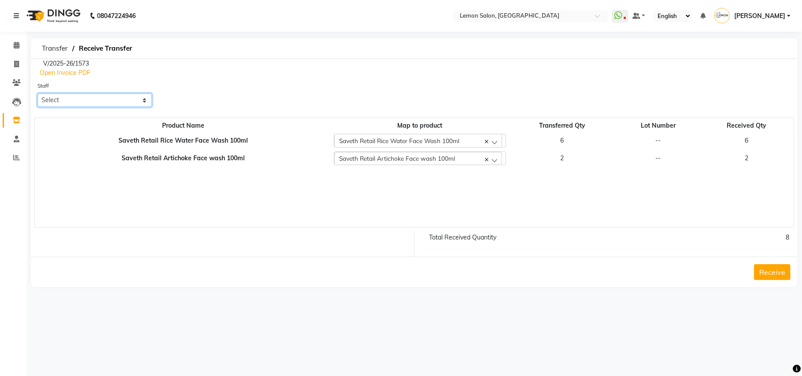
click at [71, 96] on select "Select Arun Arndive Ashfak Danish Mansoori DC Faheem Malik Javed Mansoori Kajal…" at bounding box center [94, 100] width 115 height 14
click at [37, 93] on select "Select Arun Arndive Ashfak Danish Mansoori DC Faheem Malik Javed Mansoori Kajal…" at bounding box center [94, 100] width 115 height 14
click at [108, 97] on select "Select Arun Arndive Ashfak Danish Mansoori DC Faheem Malik Javed Mansoori Kajal…" at bounding box center [94, 100] width 115 height 14
select select "45021"
click at [37, 93] on select "Select Arun Arndive Ashfak Danish Mansoori DC Faheem Malik Javed Mansoori Kajal…" at bounding box center [94, 100] width 115 height 14
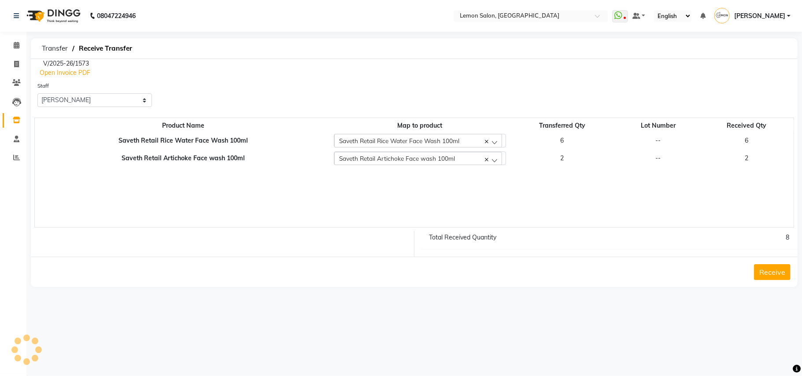
click at [772, 273] on button "Receive" at bounding box center [772, 272] width 37 height 16
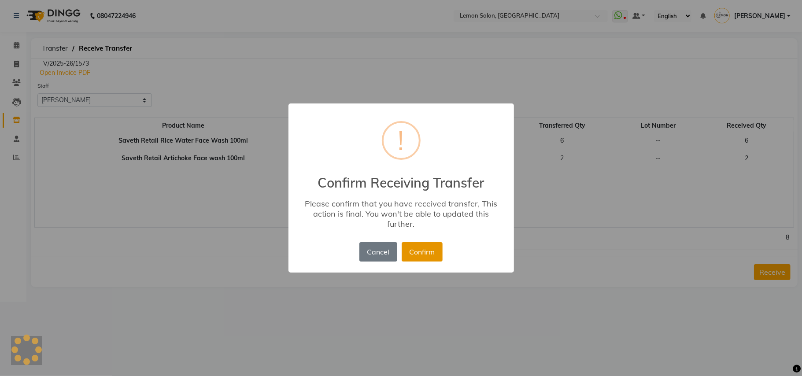
click at [422, 246] on button "Confirm" at bounding box center [422, 251] width 41 height 19
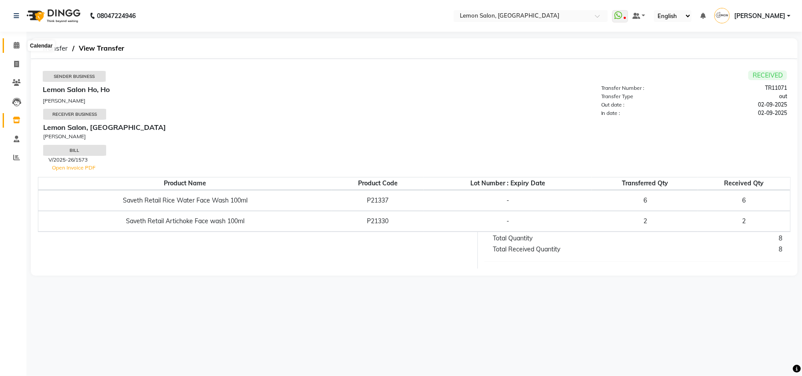
click at [11, 46] on span at bounding box center [16, 46] width 15 height 10
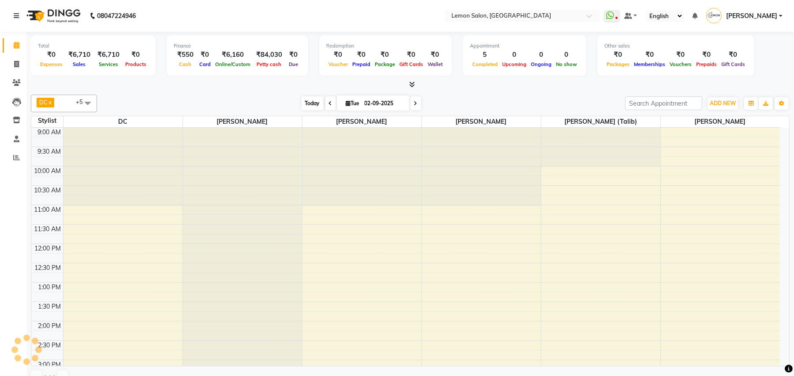
click at [307, 100] on span "Today" at bounding box center [312, 104] width 22 height 14
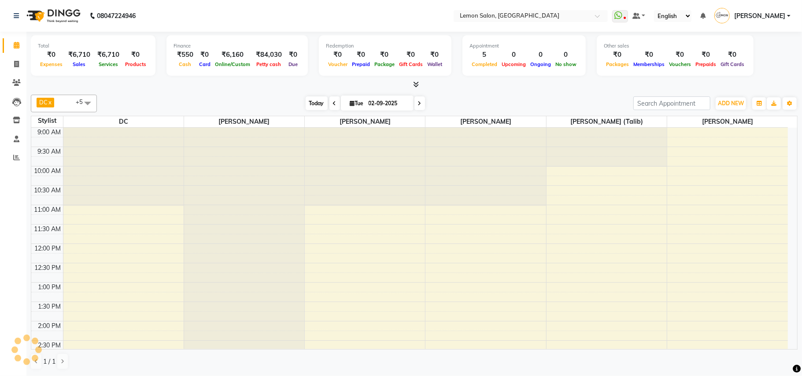
click at [307, 100] on span "Today" at bounding box center [317, 104] width 22 height 14
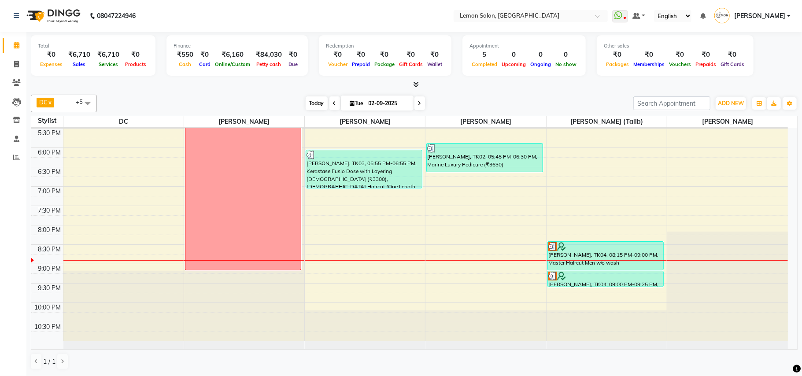
click at [307, 100] on span "Today" at bounding box center [317, 104] width 22 height 14
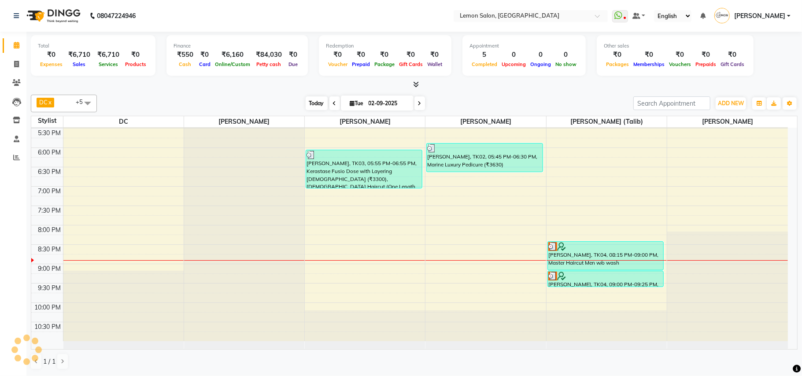
click at [307, 100] on span "Today" at bounding box center [317, 104] width 22 height 14
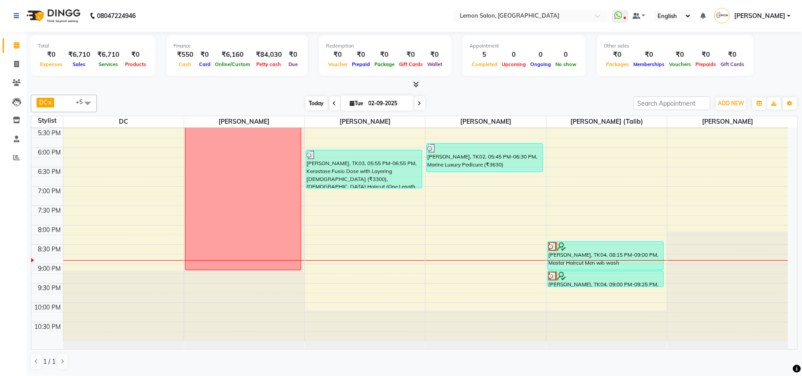
click at [307, 100] on span "Today" at bounding box center [317, 104] width 22 height 14
click at [14, 40] on link "Calendar" at bounding box center [13, 45] width 21 height 15
click at [306, 102] on span "Today" at bounding box center [317, 104] width 22 height 14
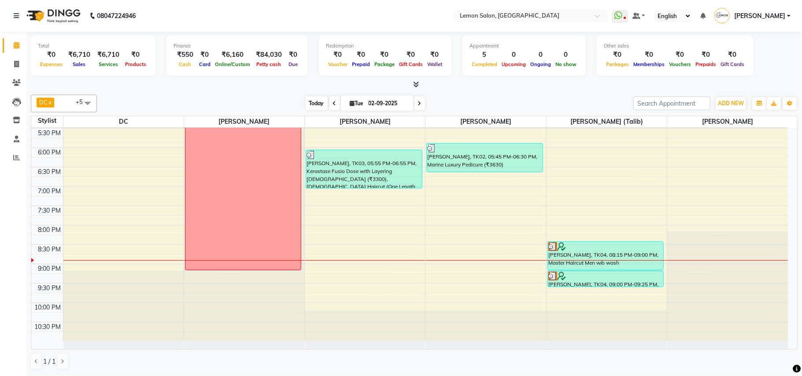
scroll to position [0, 0]
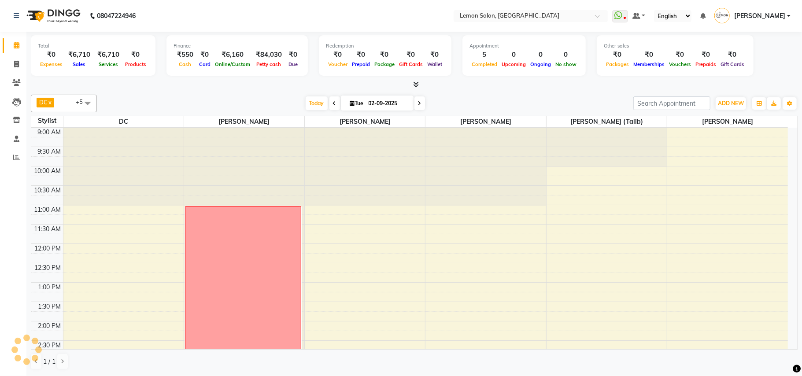
click at [240, 92] on div "DC x Faheem Malik x Manisha Malviya x Payal Maurya x Salman Shah (Talib) x Zish…" at bounding box center [414, 232] width 767 height 282
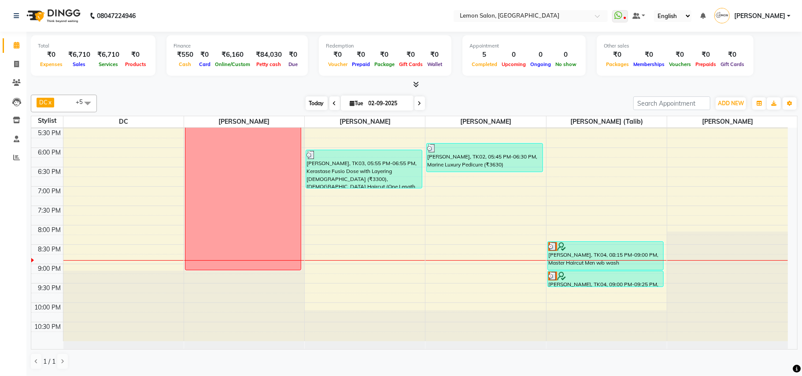
click at [311, 101] on span "Today" at bounding box center [317, 104] width 22 height 14
click at [312, 103] on span "Today" at bounding box center [317, 104] width 22 height 14
click at [274, 99] on div "Today Tue 02-09-2025" at bounding box center [365, 103] width 528 height 13
click at [317, 101] on span "Today" at bounding box center [317, 104] width 22 height 14
click at [306, 101] on span "Today" at bounding box center [317, 104] width 22 height 14
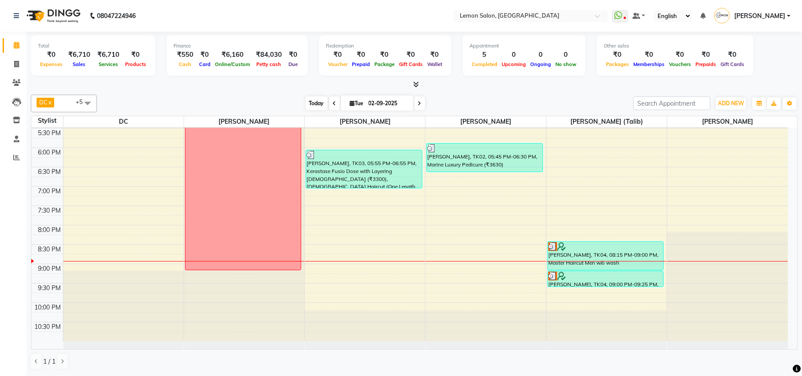
click at [316, 106] on span "Today" at bounding box center [317, 104] width 22 height 14
click at [316, 104] on span "Today" at bounding box center [317, 104] width 22 height 14
click at [468, 95] on div "DC x Faheem Malik x Manisha Malviya x Payal Maurya x Salman Shah (Talib) x Zish…" at bounding box center [414, 104] width 767 height 18
click at [307, 101] on span "Today" at bounding box center [317, 104] width 22 height 14
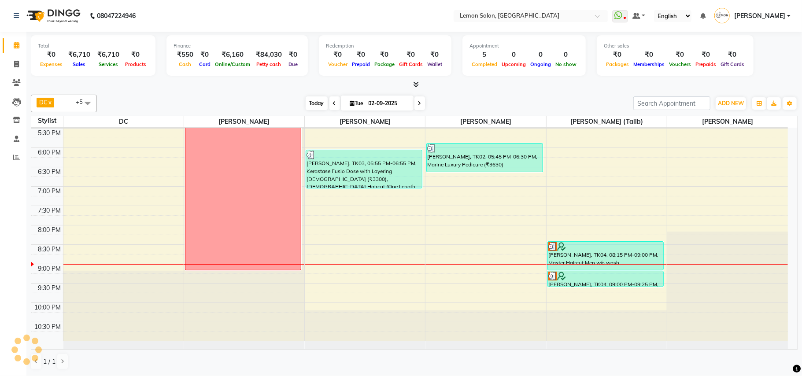
scroll to position [0, 0]
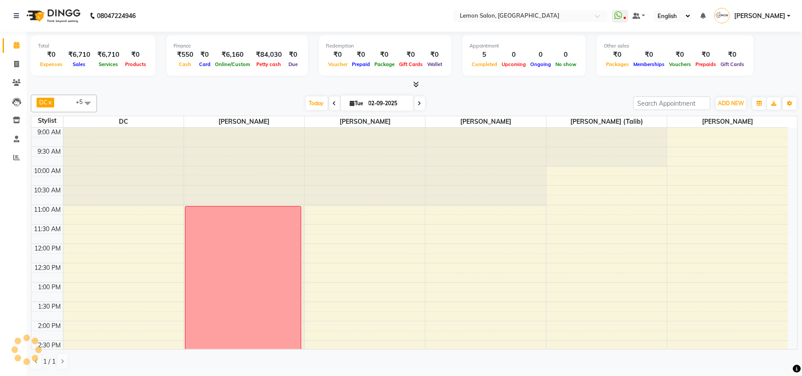
click at [448, 99] on div "Today Tue 02-09-2025" at bounding box center [365, 103] width 528 height 13
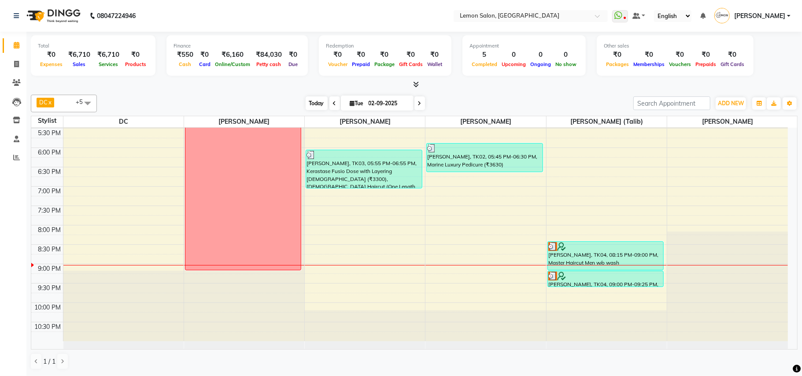
click at [312, 99] on span "Today" at bounding box center [317, 104] width 22 height 14
click at [311, 106] on span "Today" at bounding box center [317, 104] width 22 height 14
click at [497, 114] on div "DC x Faheem Malik x Manisha Malviya x Payal Maurya x Salman Shah (Talib) x Zish…" at bounding box center [414, 232] width 767 height 282
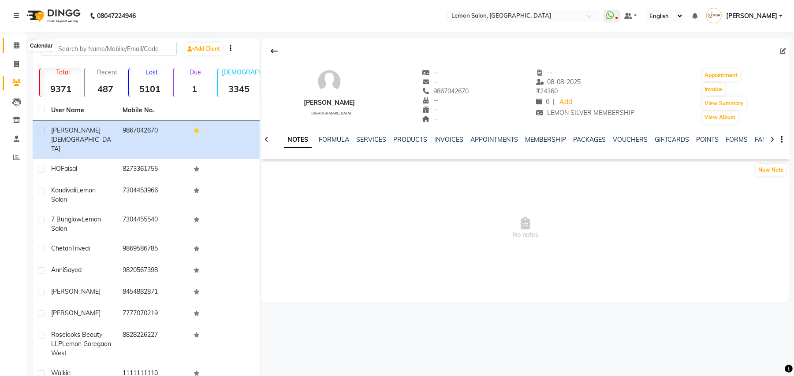
click at [14, 46] on icon at bounding box center [17, 45] width 6 height 7
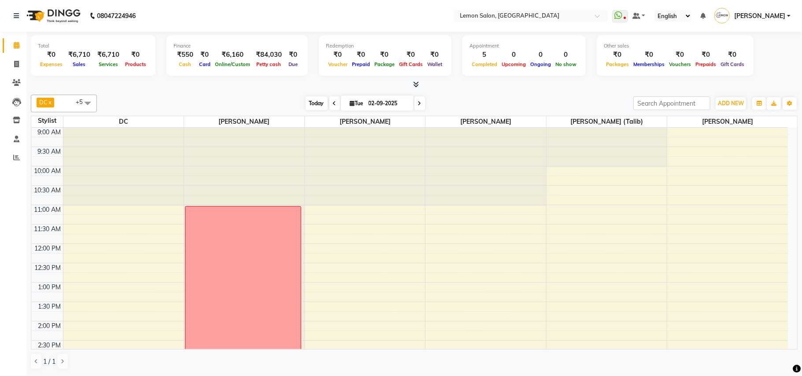
click at [307, 103] on span "Today" at bounding box center [317, 104] width 22 height 14
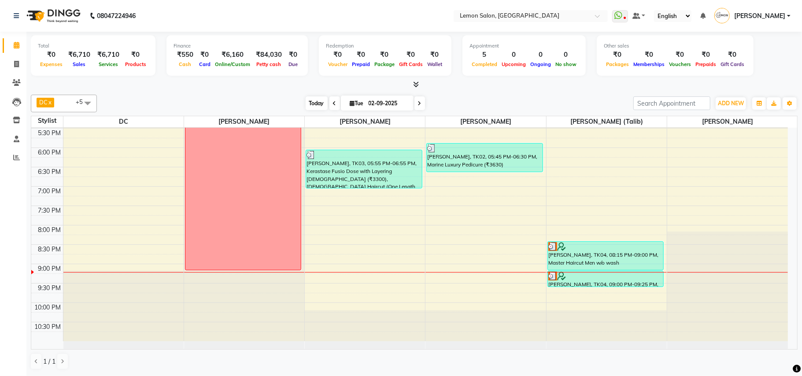
click at [317, 106] on span "Today" at bounding box center [317, 104] width 22 height 14
click at [516, 100] on div "[DATE] [DATE]" at bounding box center [365, 103] width 528 height 13
click at [310, 105] on span "Today" at bounding box center [317, 104] width 22 height 14
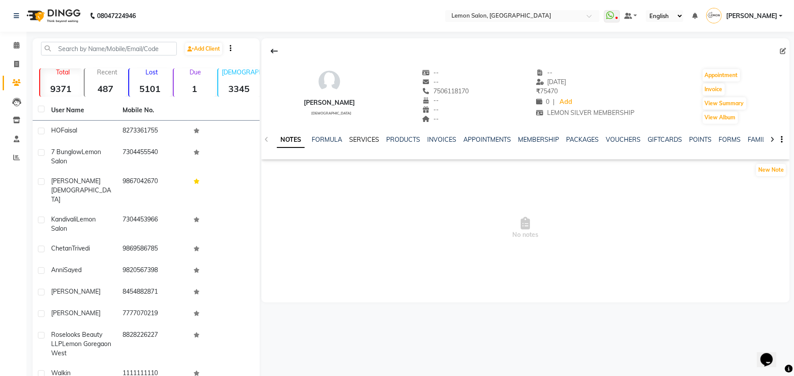
click at [359, 140] on link "SERVICES" at bounding box center [364, 140] width 30 height 8
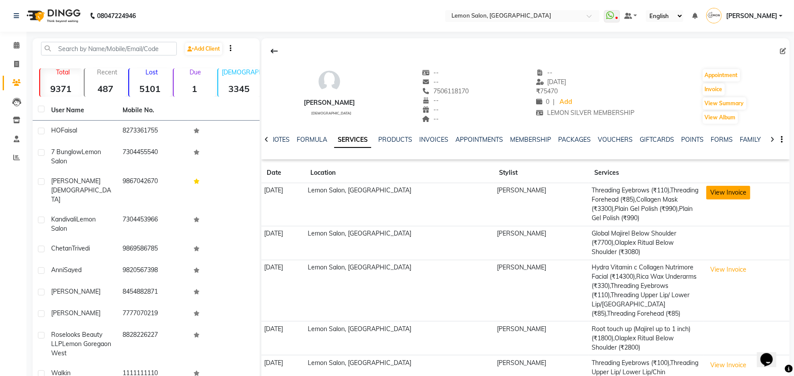
click at [718, 194] on button "View Invoice" at bounding box center [728, 193] width 44 height 14
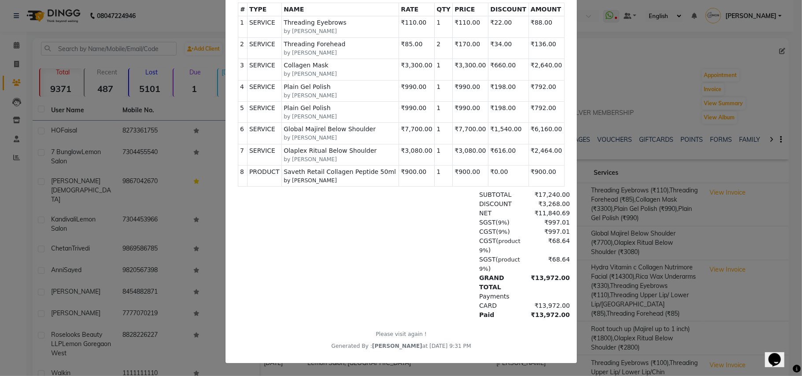
scroll to position [176, 0]
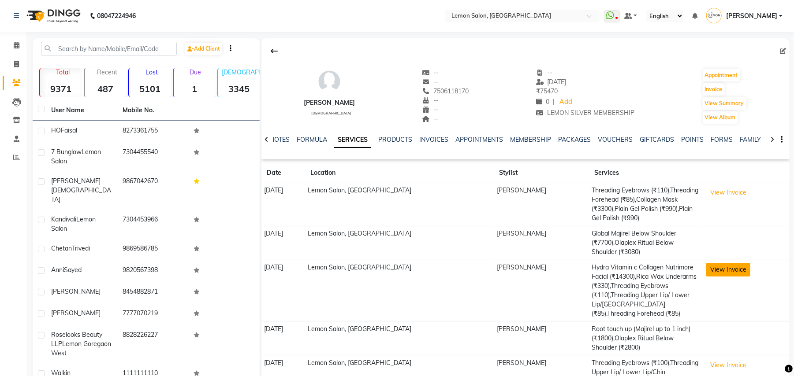
click at [718, 270] on button "View Invoice" at bounding box center [728, 270] width 44 height 14
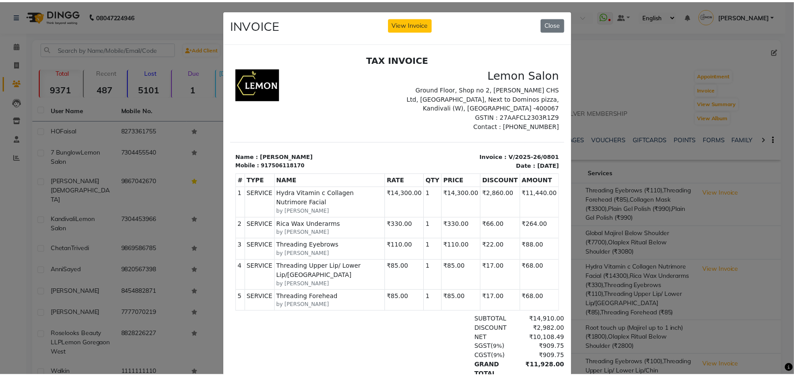
scroll to position [0, 0]
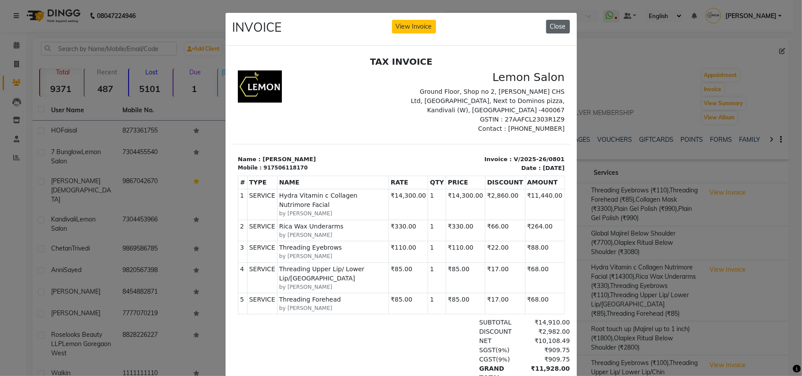
click at [553, 27] on button "Close" at bounding box center [558, 27] width 24 height 14
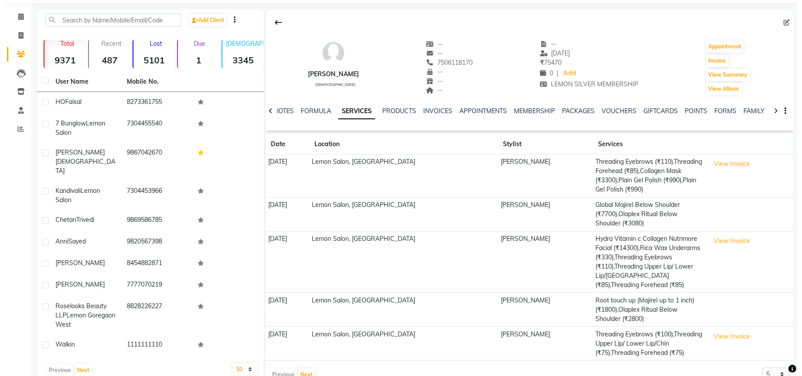
scroll to position [43, 0]
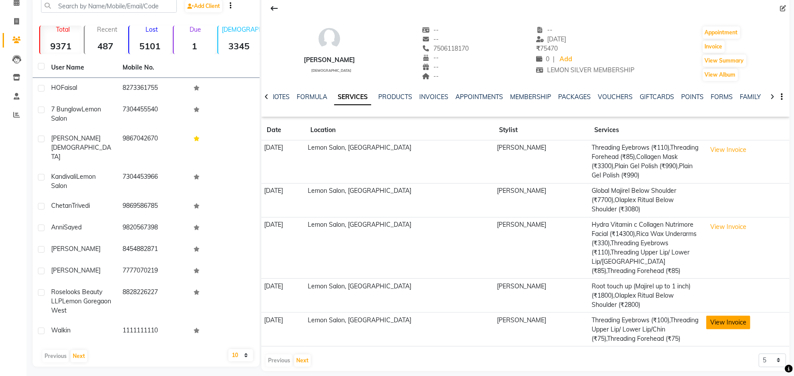
click at [723, 316] on button "View Invoice" at bounding box center [728, 323] width 44 height 14
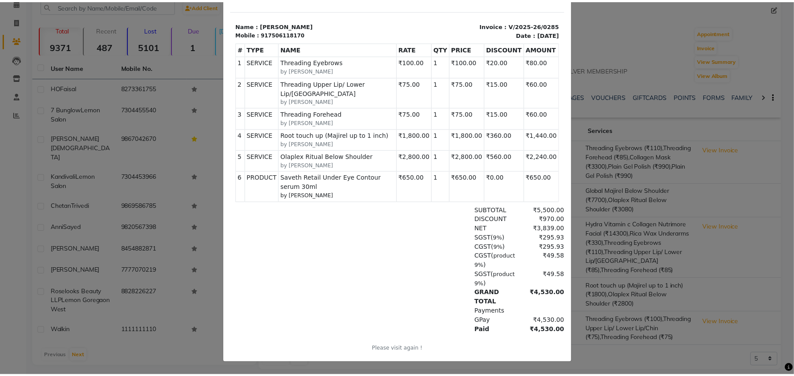
scroll to position [0, 0]
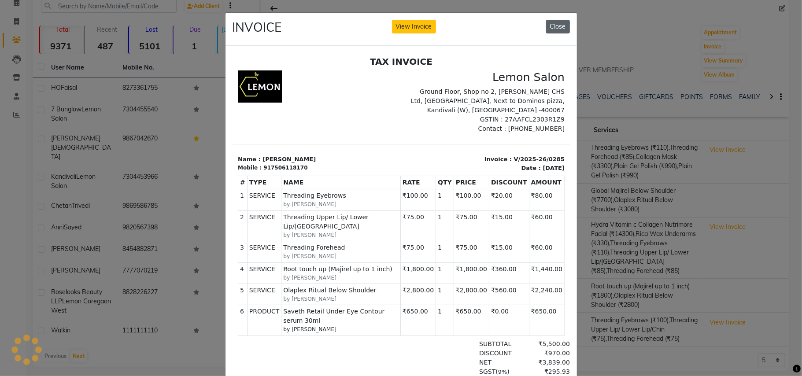
click at [550, 20] on button "Close" at bounding box center [558, 27] width 24 height 14
